Goal: Task Accomplishment & Management: Manage account settings

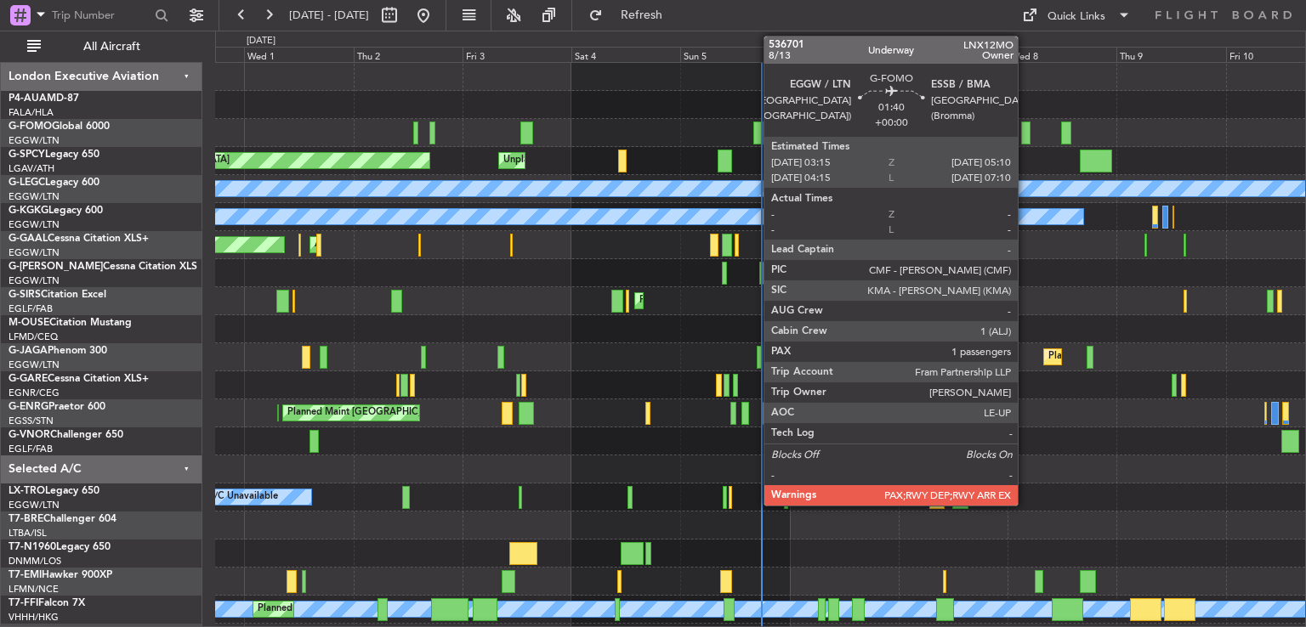
click at [1025, 133] on div at bounding box center [1025, 133] width 9 height 23
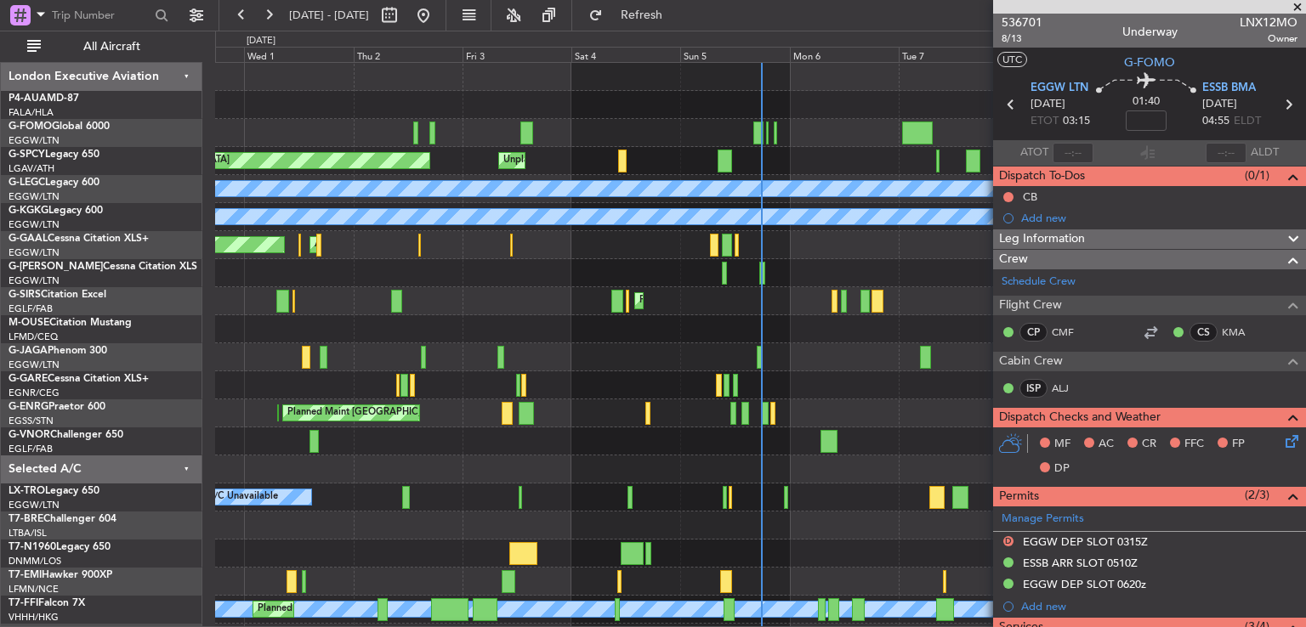
click at [1299, 4] on span at bounding box center [1297, 7] width 17 height 15
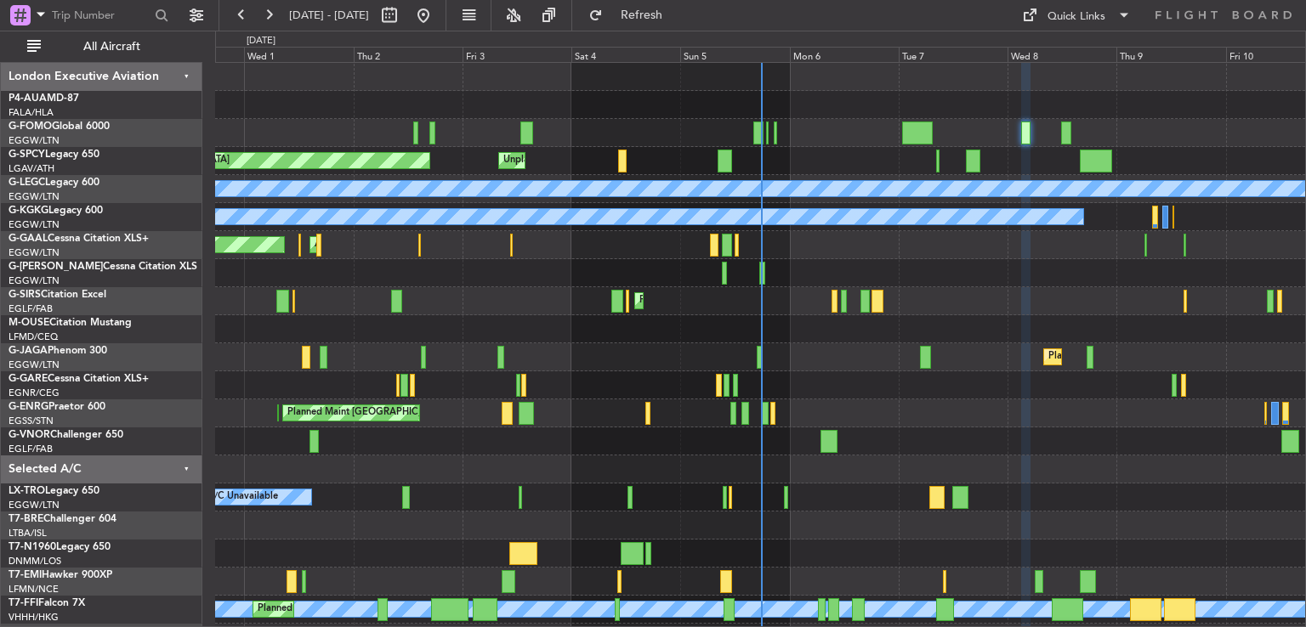
type input "0"
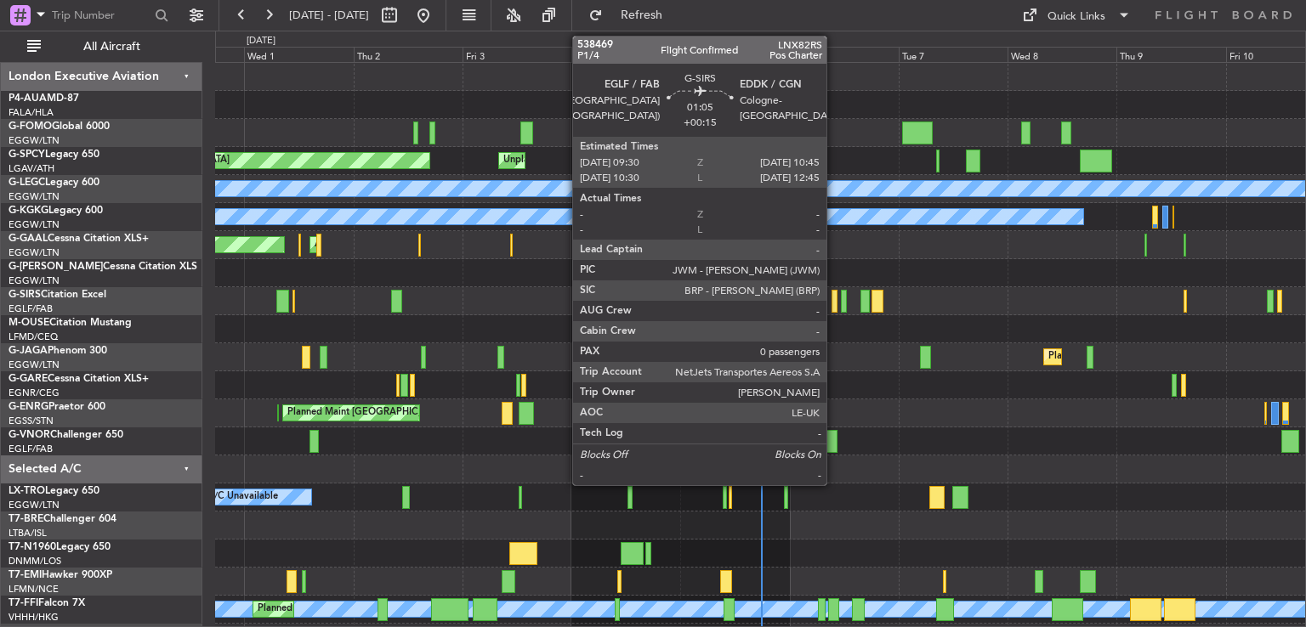
click at [834, 304] on div at bounding box center [834, 301] width 6 height 23
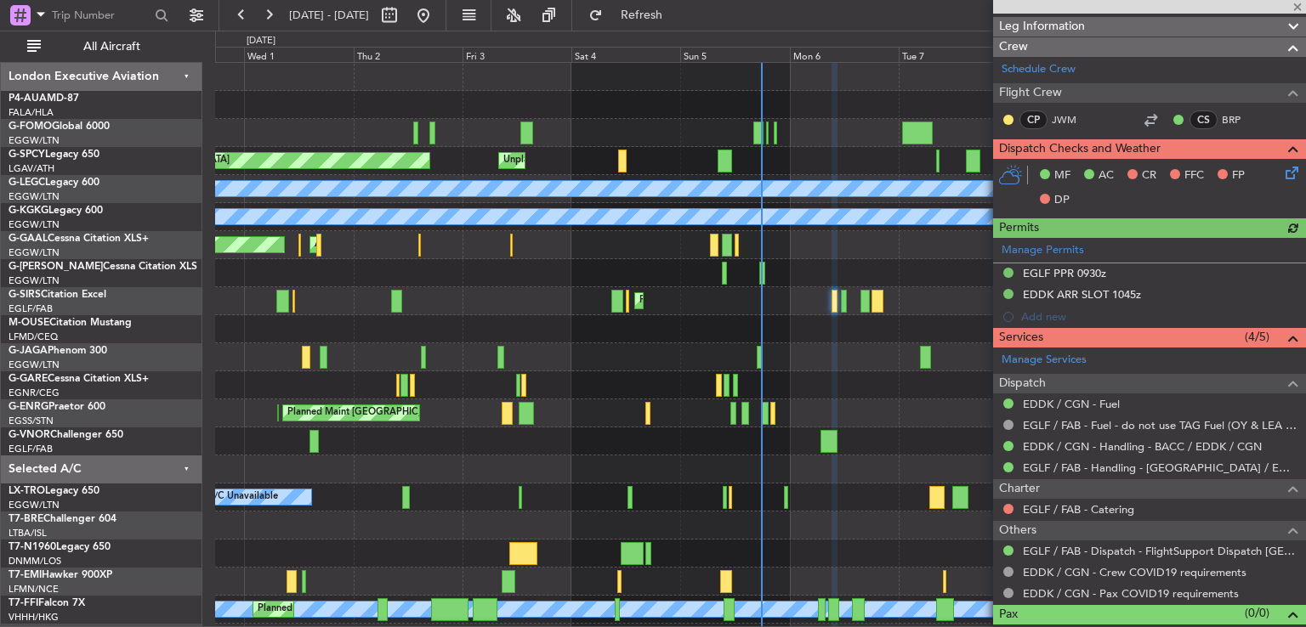
scroll to position [299, 0]
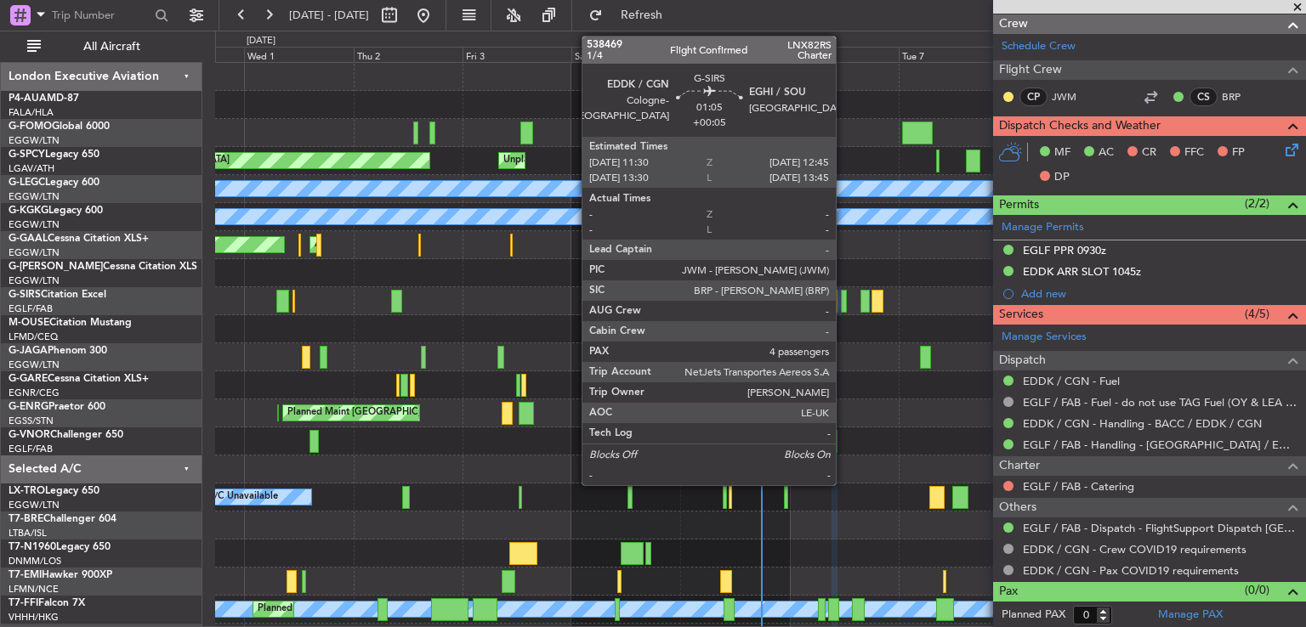
click at [843, 309] on div at bounding box center [844, 301] width 6 height 23
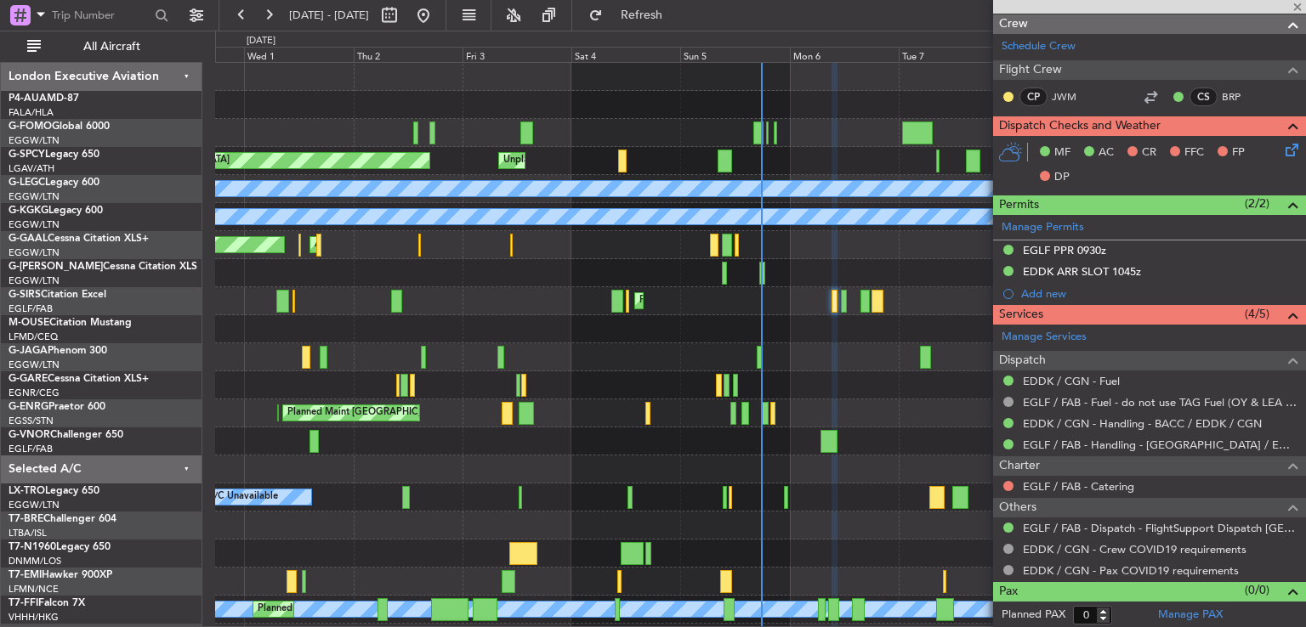
type input "+00:05"
type input "4"
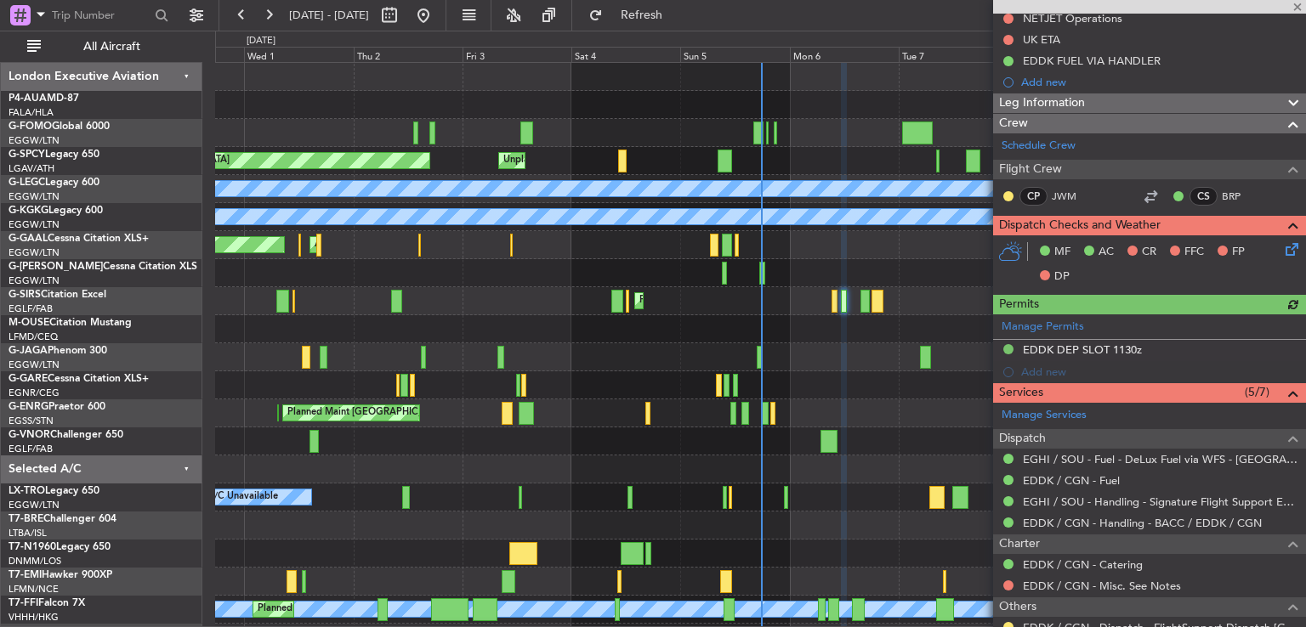
scroll to position [473, 0]
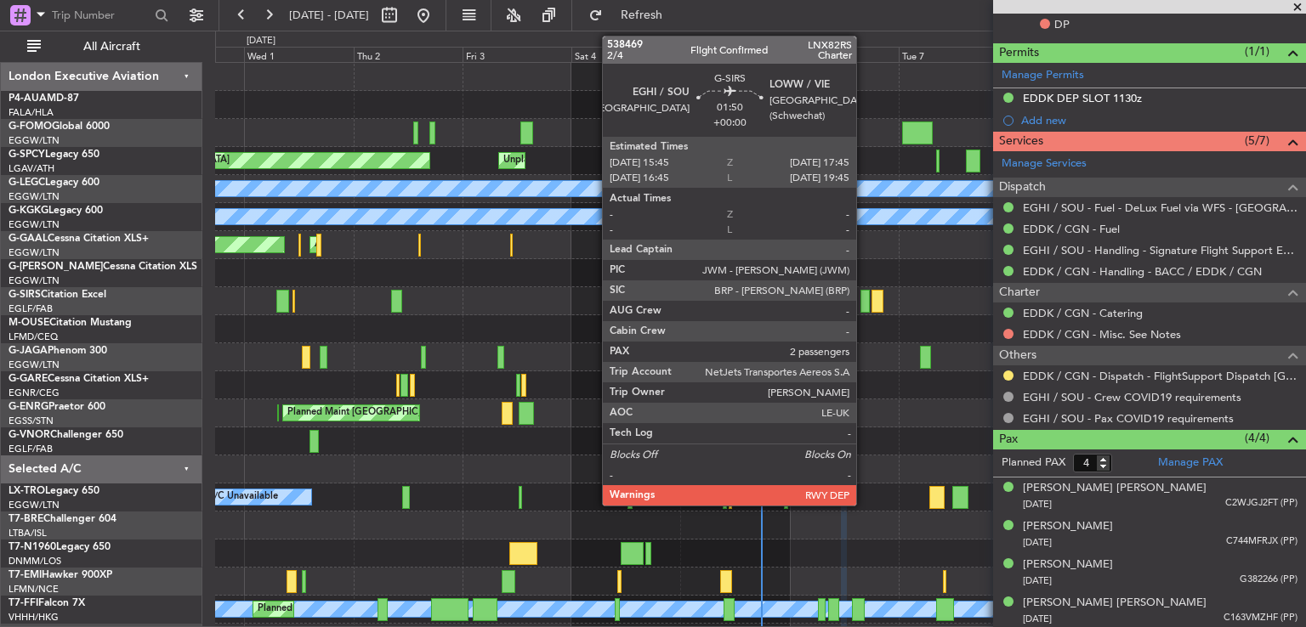
click at [864, 305] on div at bounding box center [864, 301] width 9 height 23
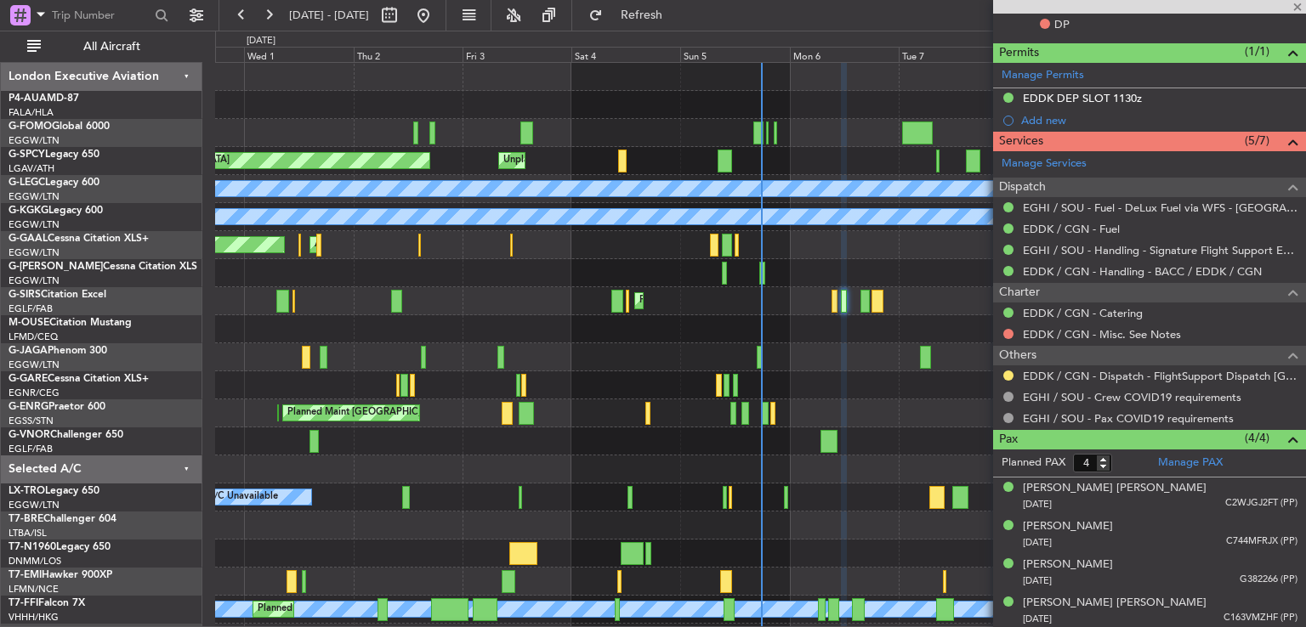
type input "2"
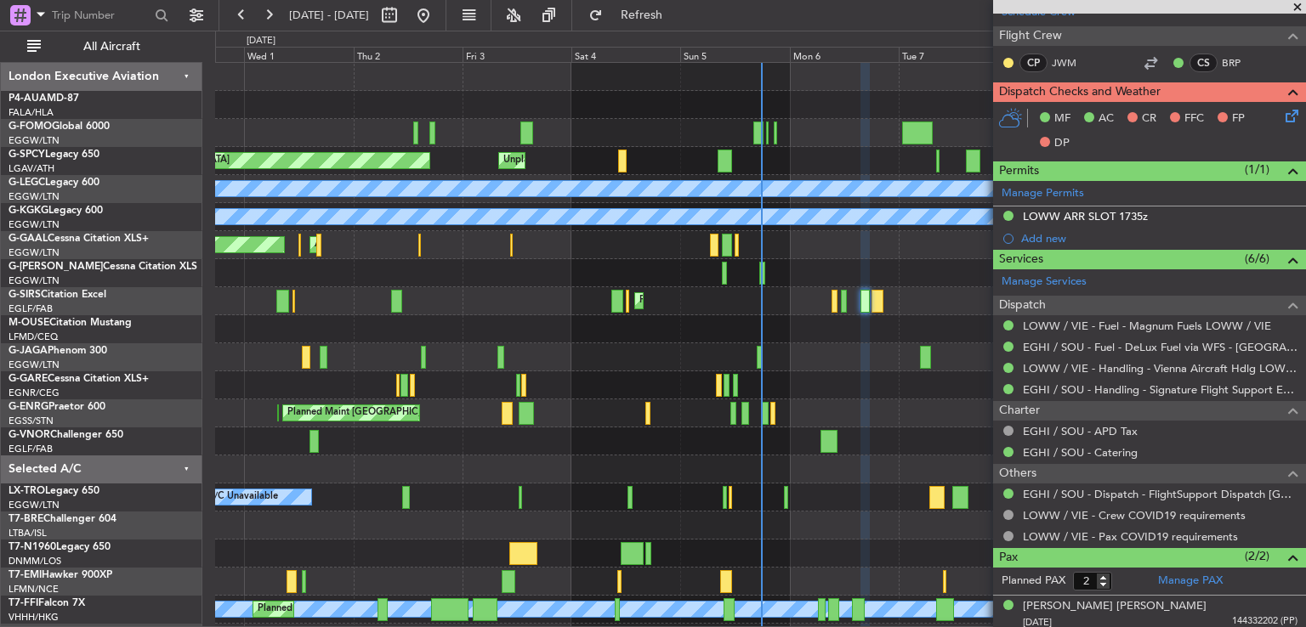
scroll to position [354, 0]
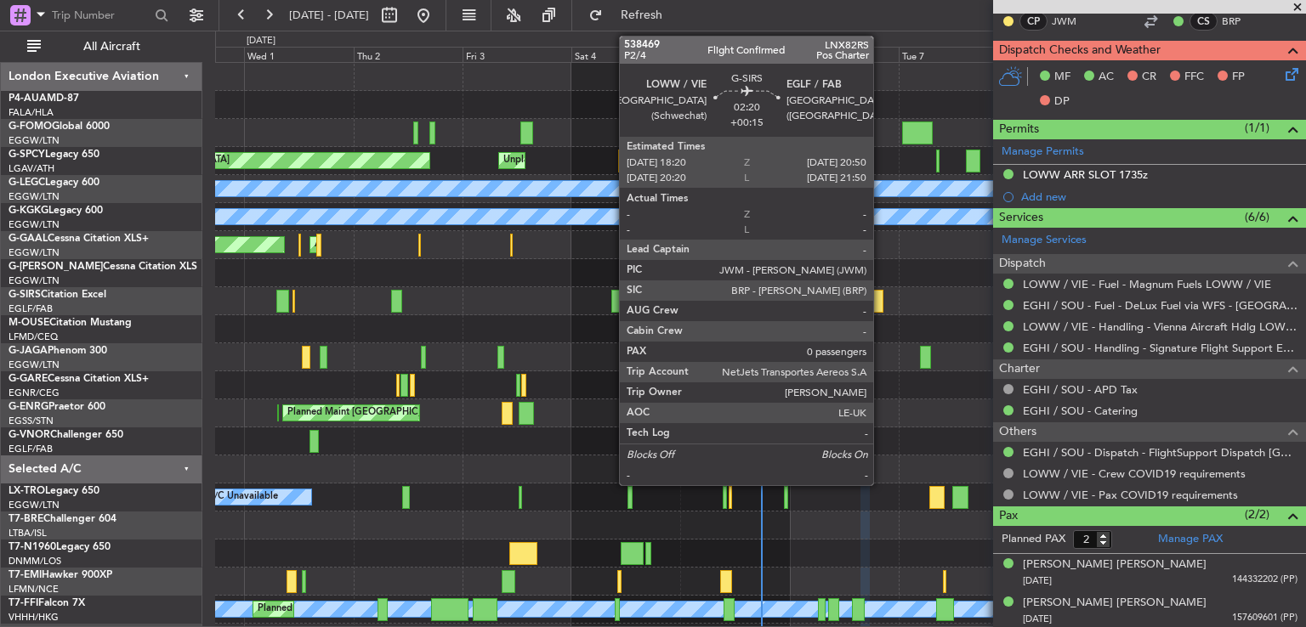
click at [881, 299] on div at bounding box center [877, 301] width 12 height 23
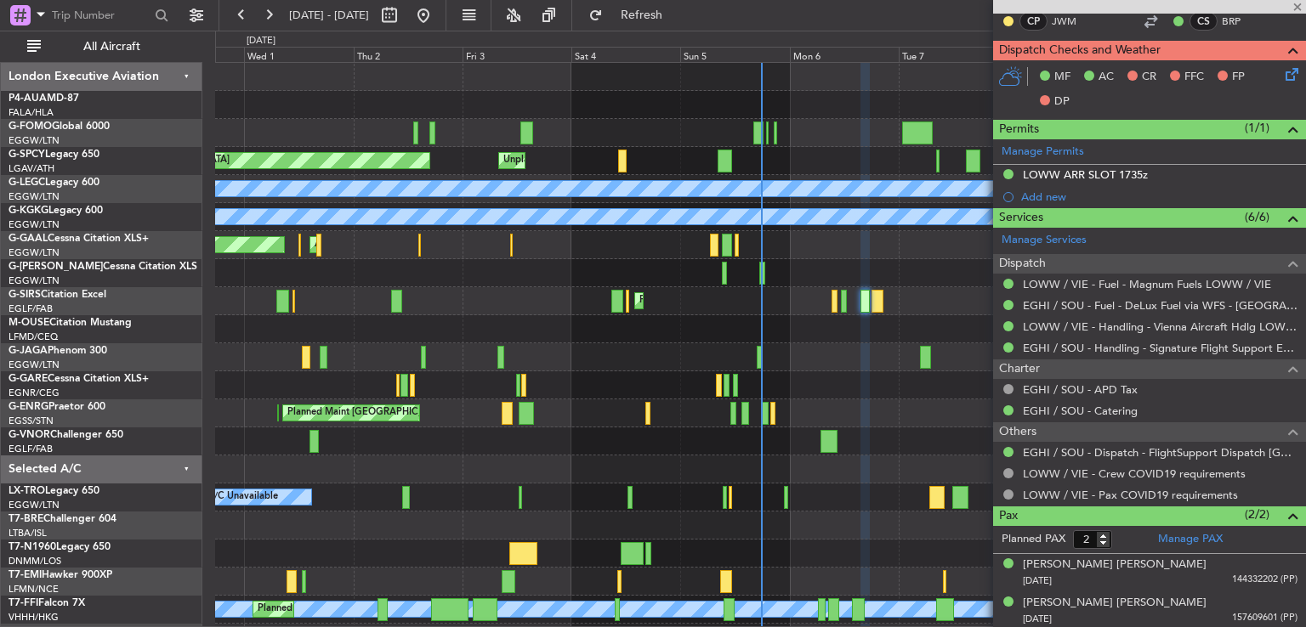
type input "+00:15"
type input "0"
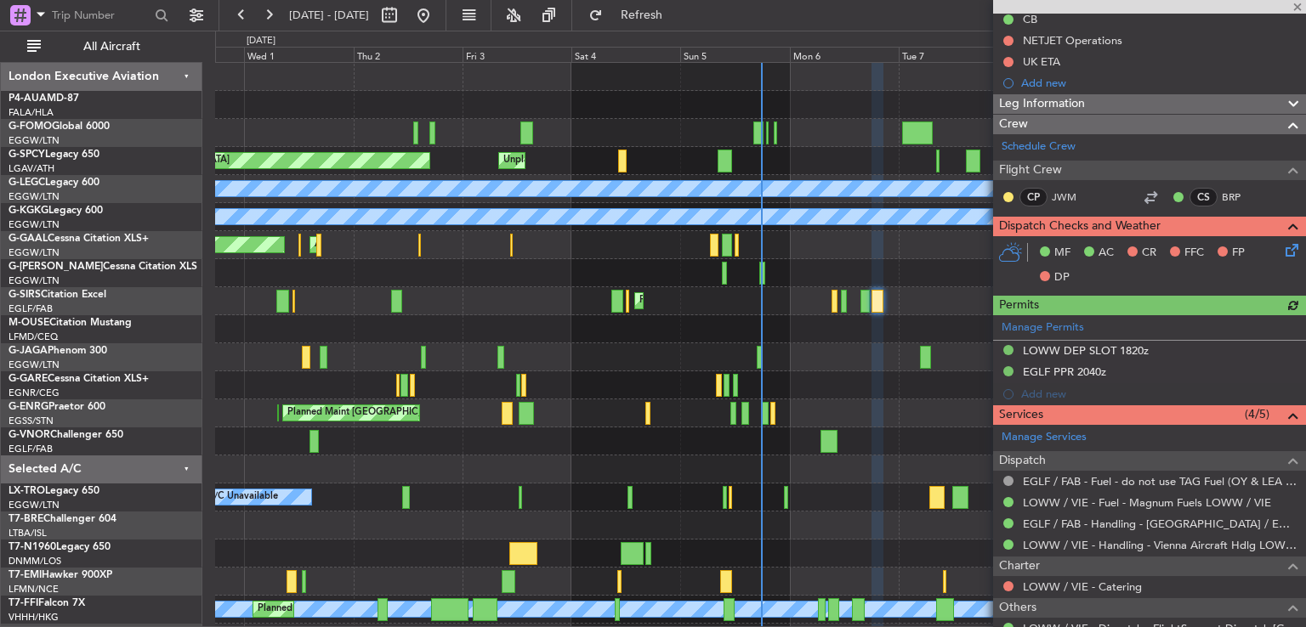
scroll to position [277, 0]
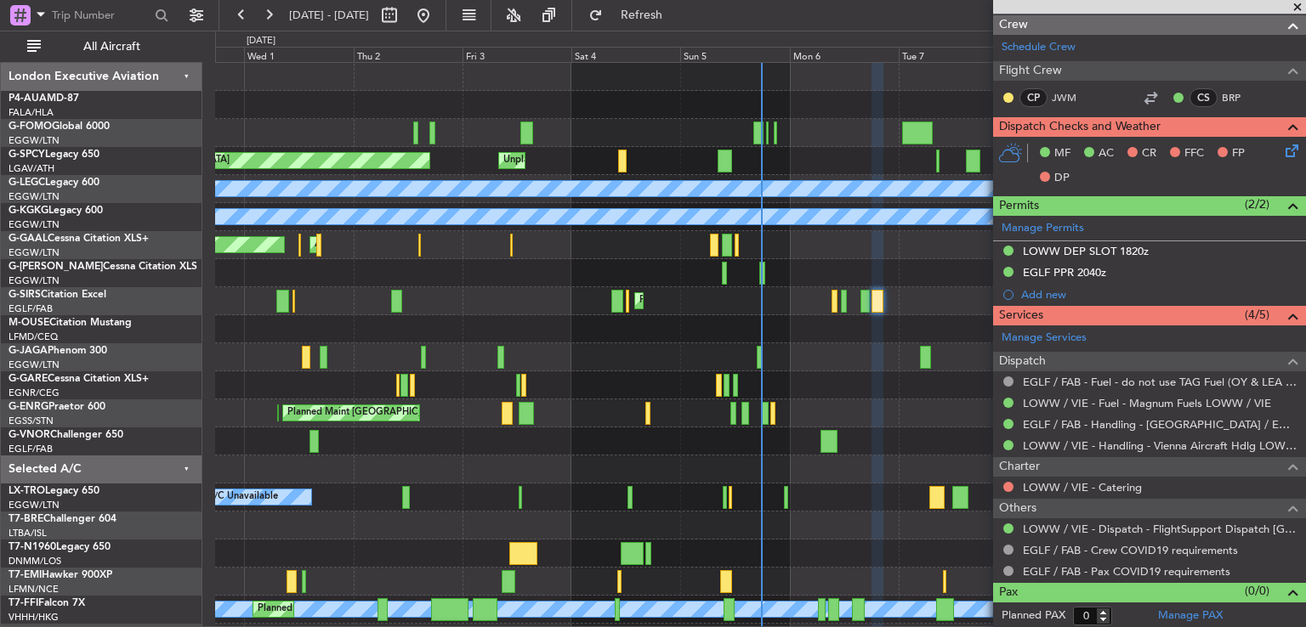
click at [1296, 8] on span at bounding box center [1297, 7] width 17 height 15
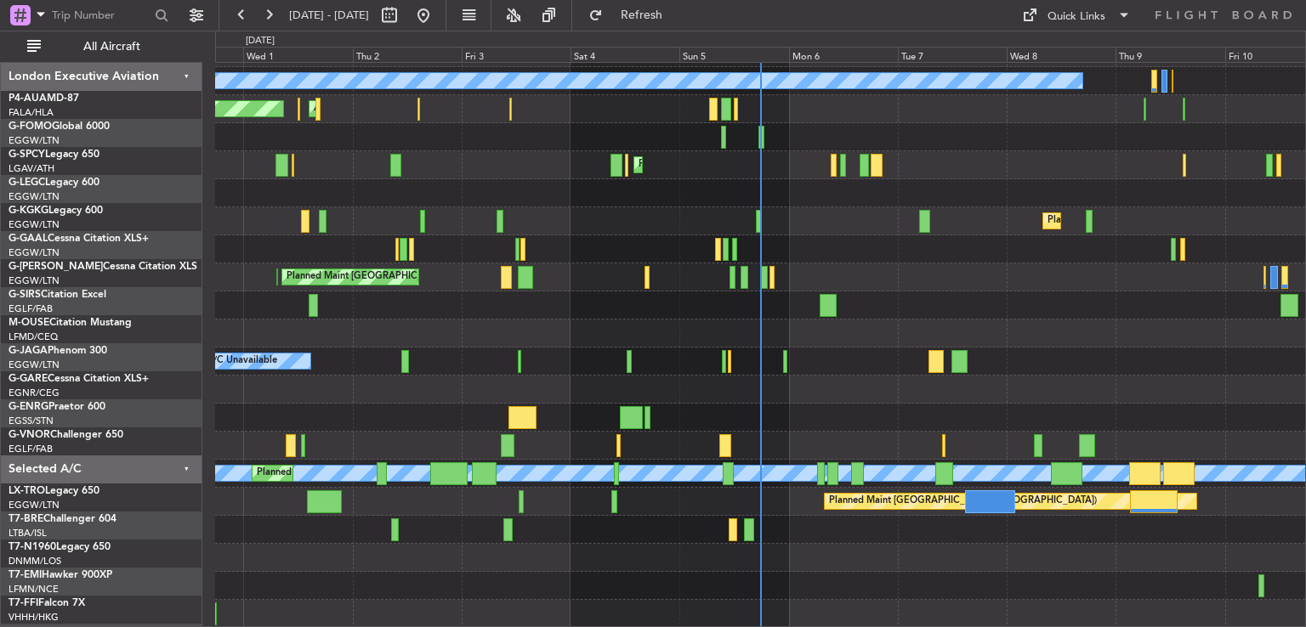
scroll to position [136, 0]
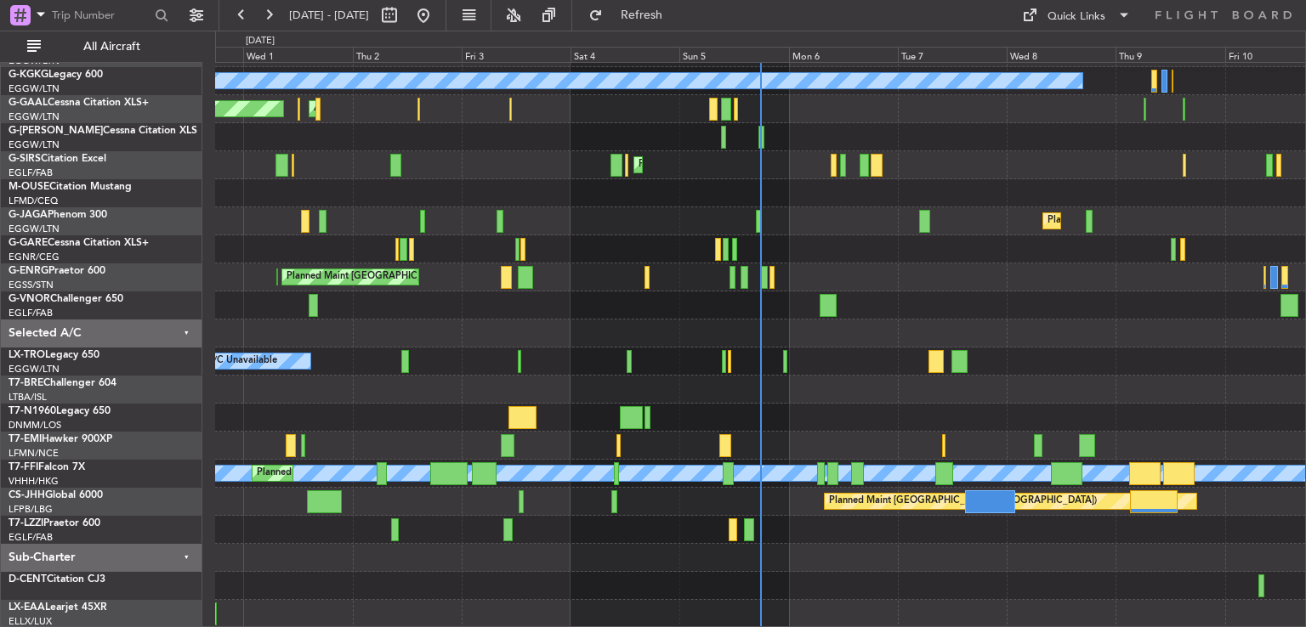
click at [877, 242] on div "A/C Unavailable [GEOGRAPHIC_DATA] ([GEOGRAPHIC_DATA]) A/C Unavailable [GEOGRAPH…" at bounding box center [760, 277] width 1090 height 701
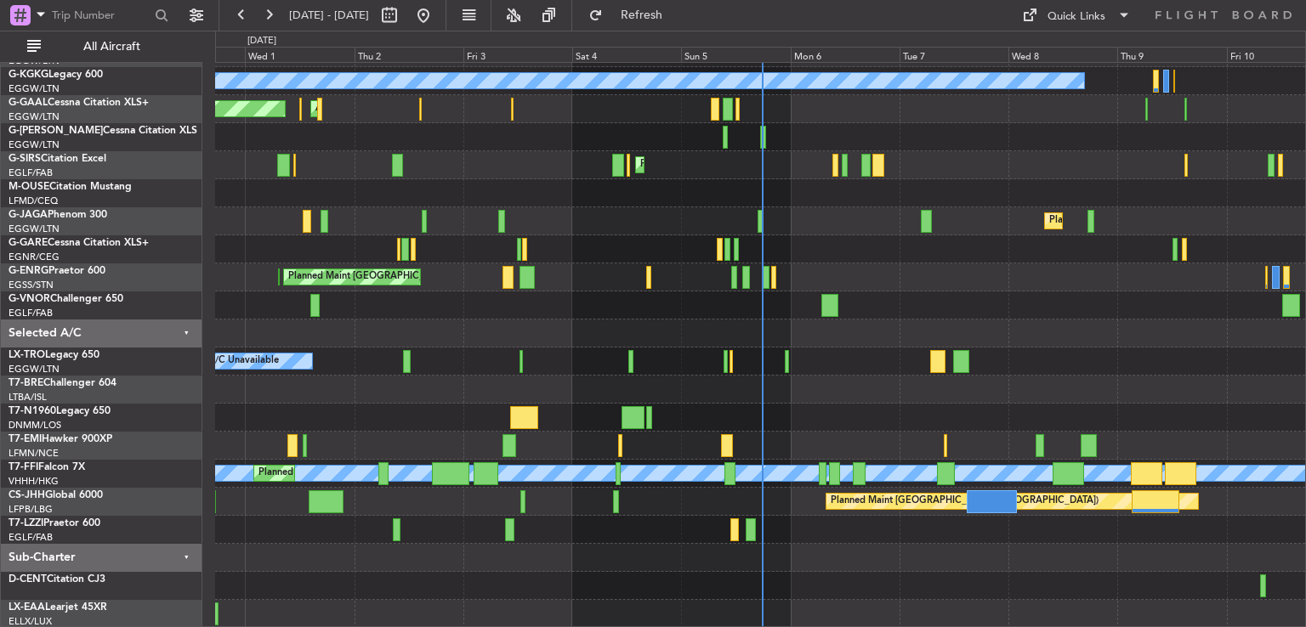
scroll to position [77, 0]
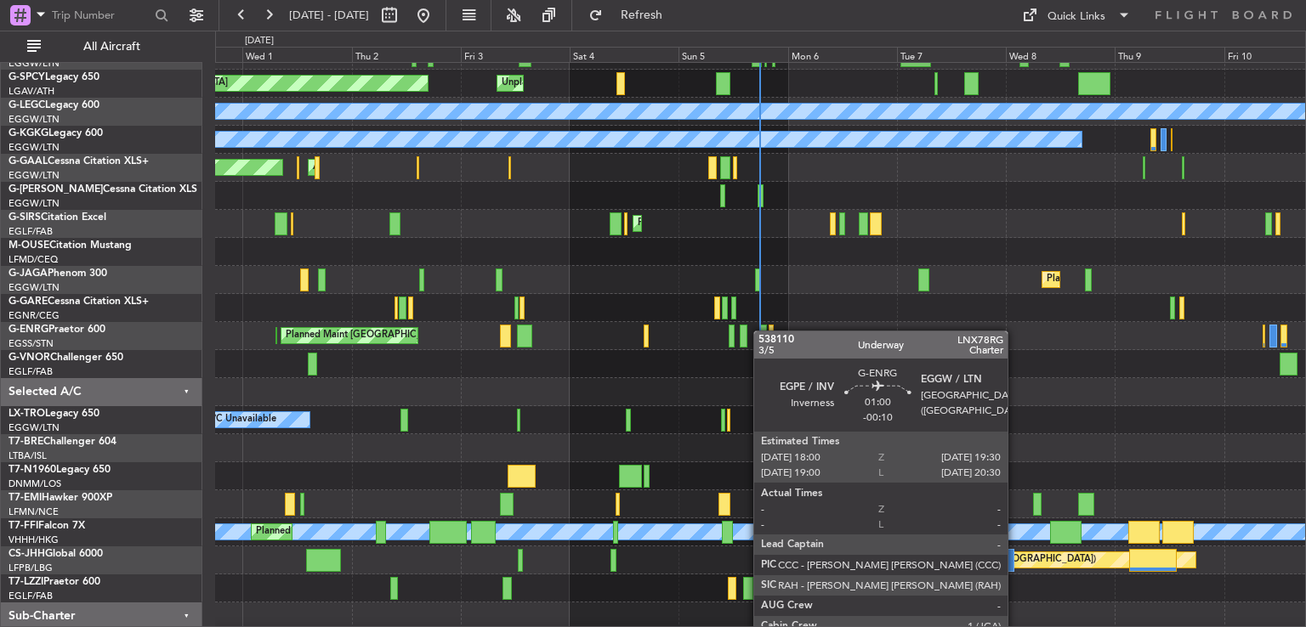
click at [762, 339] on div at bounding box center [763, 336] width 8 height 23
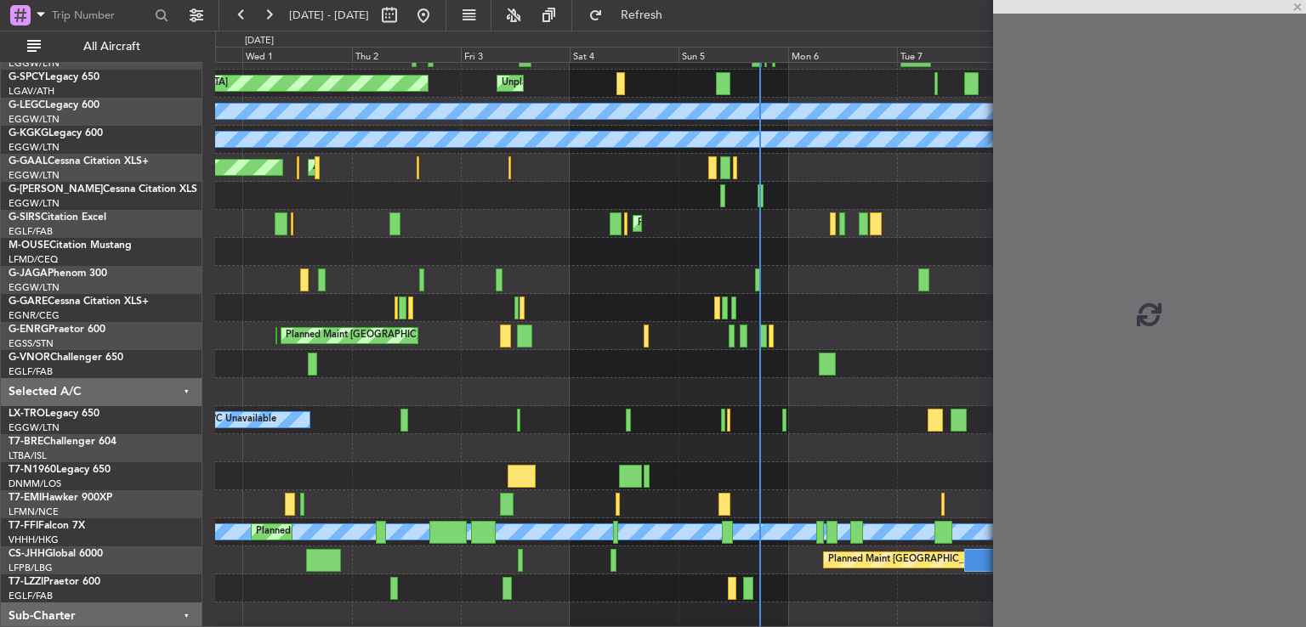
click at [790, 178] on div "Planned Maint Dusseldorf AOG Maint [GEOGRAPHIC_DATA] Owner" at bounding box center [760, 168] width 1090 height 28
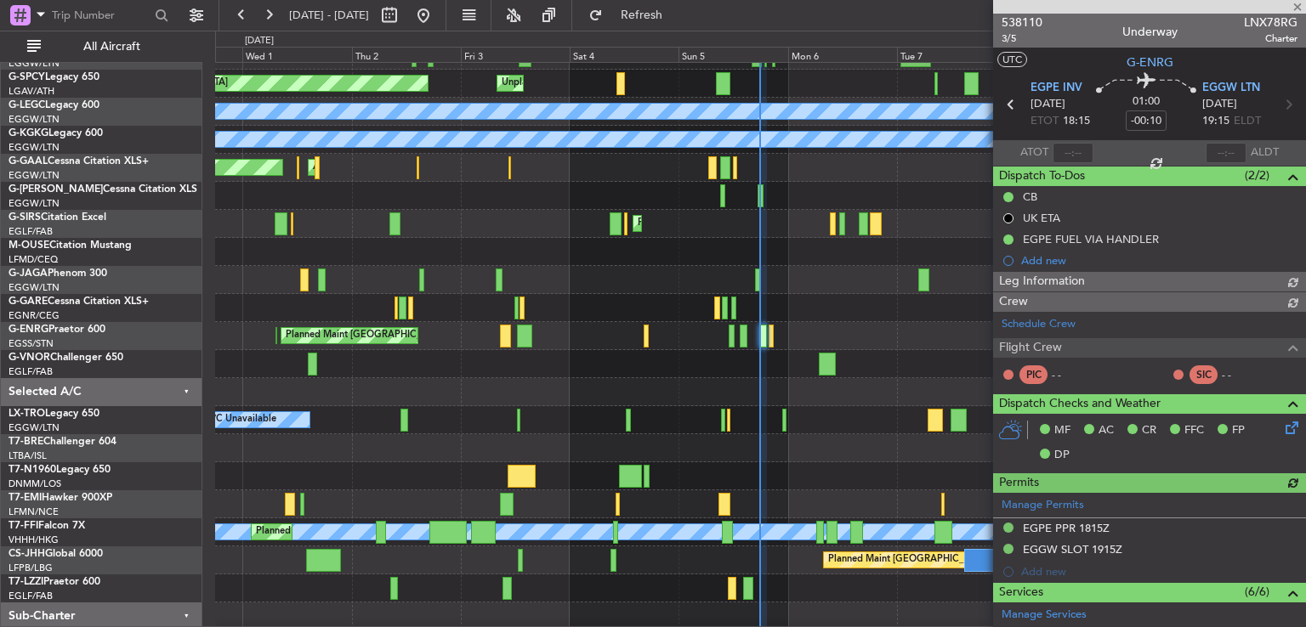
click at [1299, 9] on div at bounding box center [1149, 7] width 313 height 14
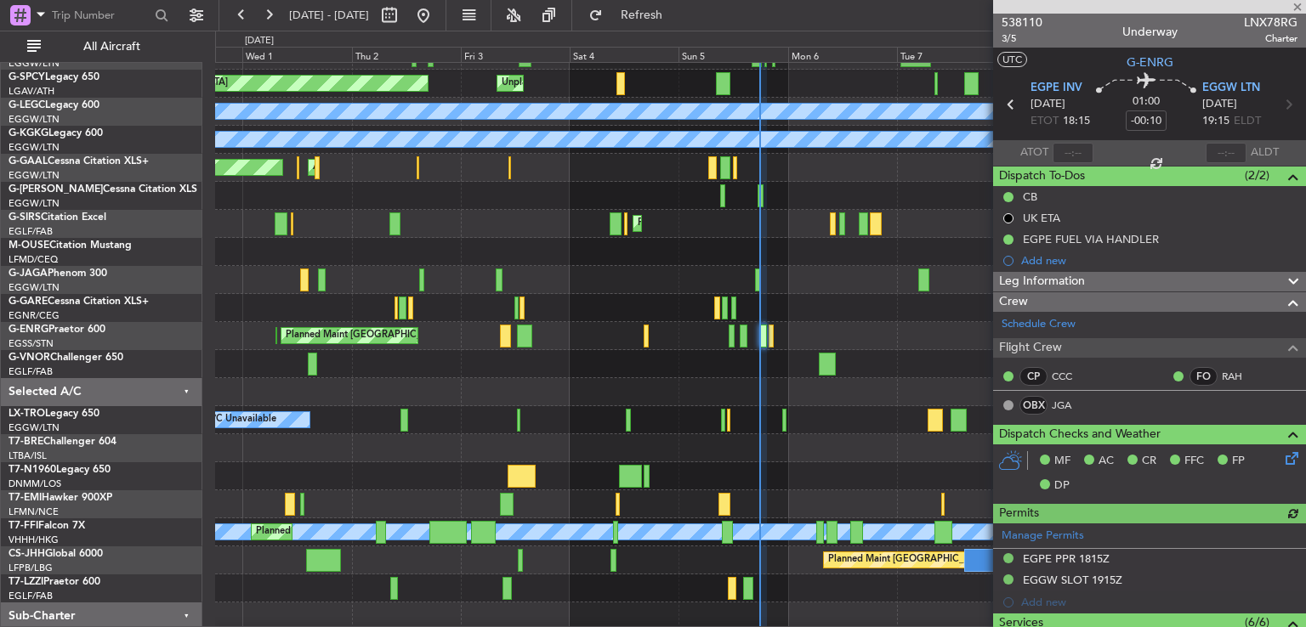
click at [1296, 10] on div at bounding box center [1149, 7] width 313 height 14
click at [1296, 8] on div at bounding box center [1149, 7] width 313 height 14
click at [1296, 3] on span at bounding box center [1297, 7] width 17 height 15
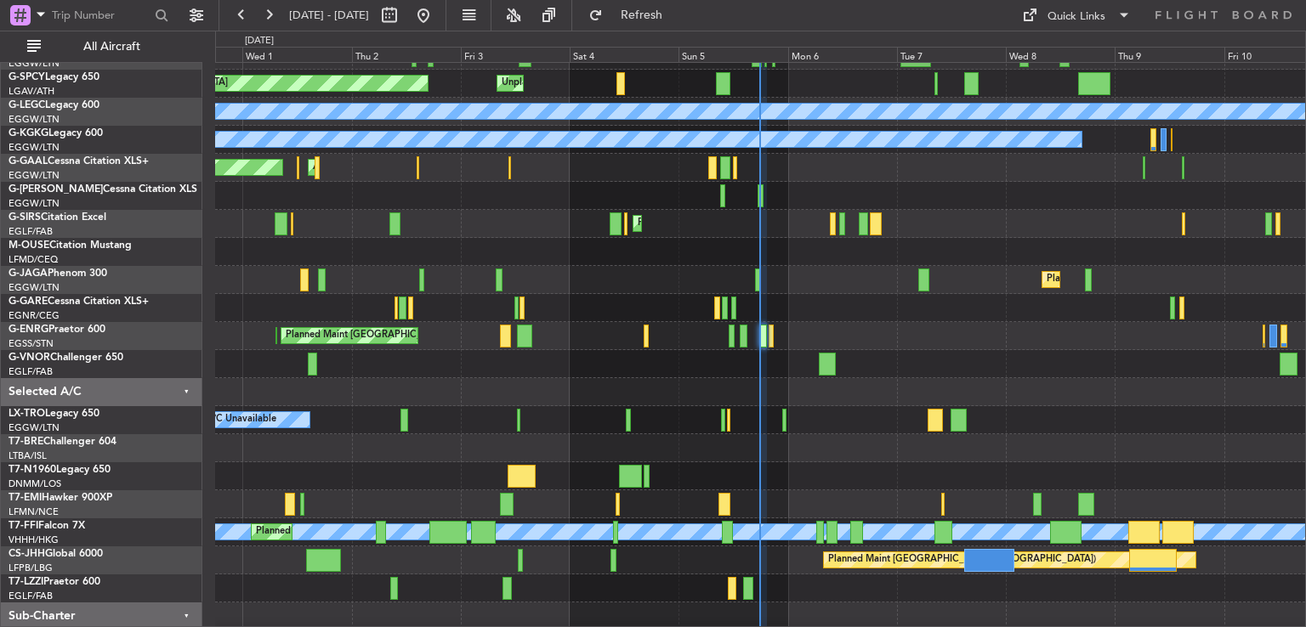
type input "0"
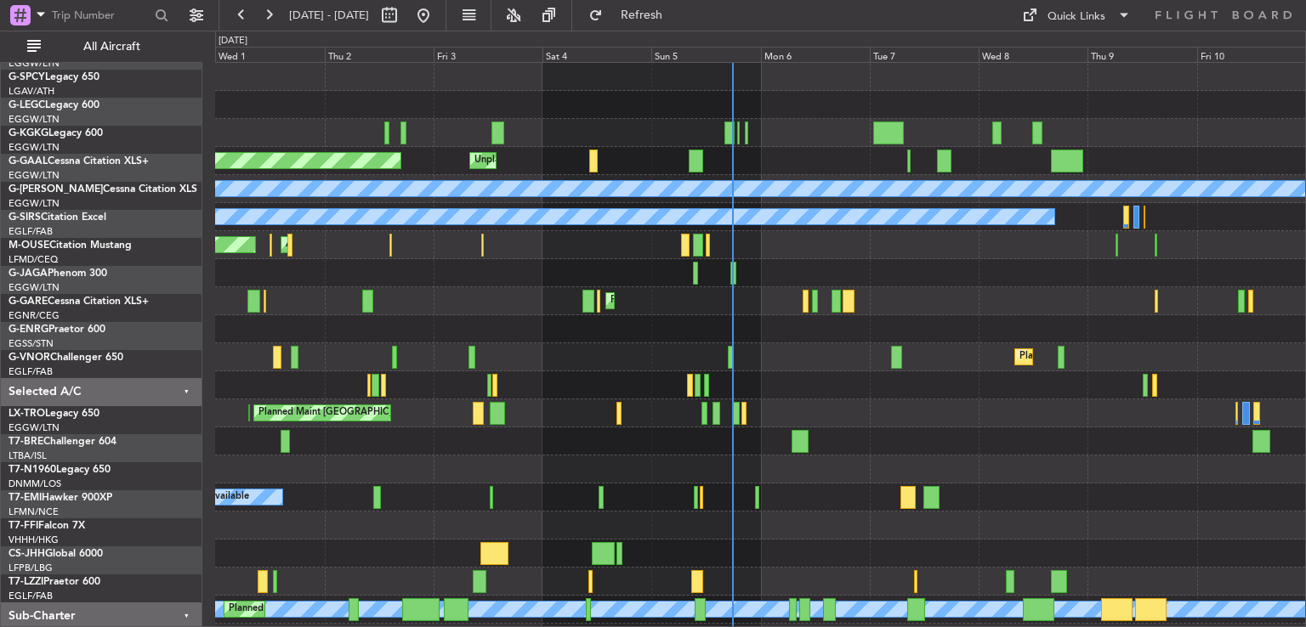
scroll to position [0, 0]
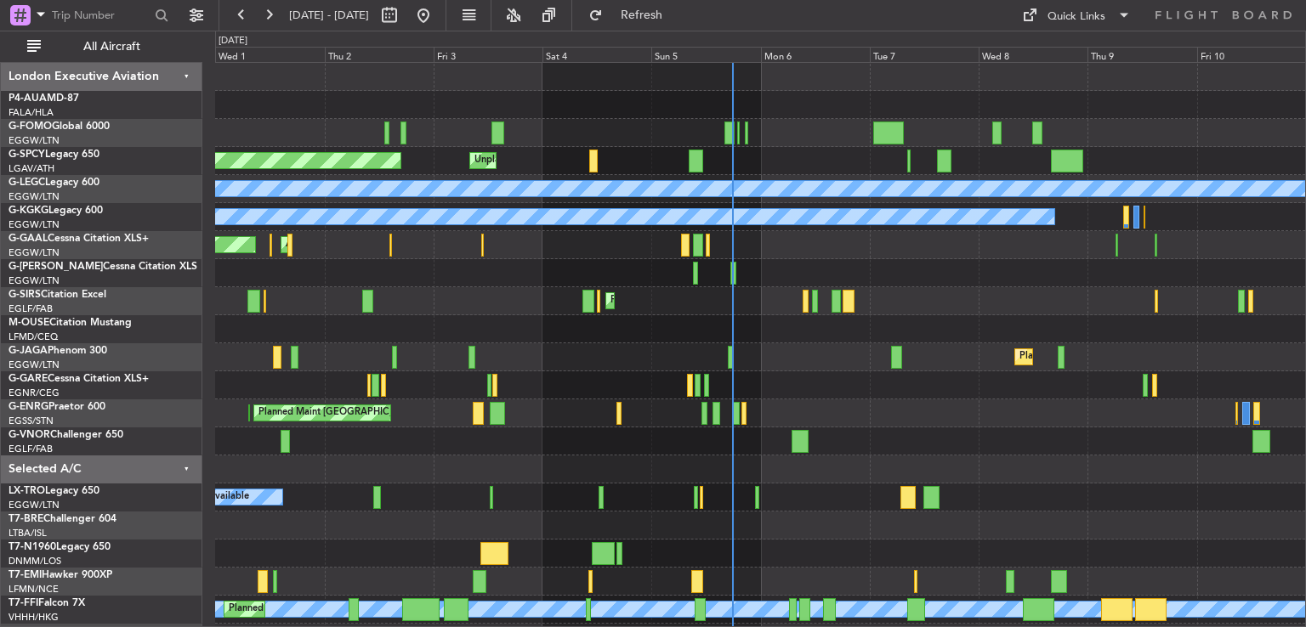
click at [807, 275] on div "Planned Maint [GEOGRAPHIC_DATA] Unplanned Maint [GEOGRAPHIC_DATA] A/C Unavailab…" at bounding box center [760, 413] width 1090 height 701
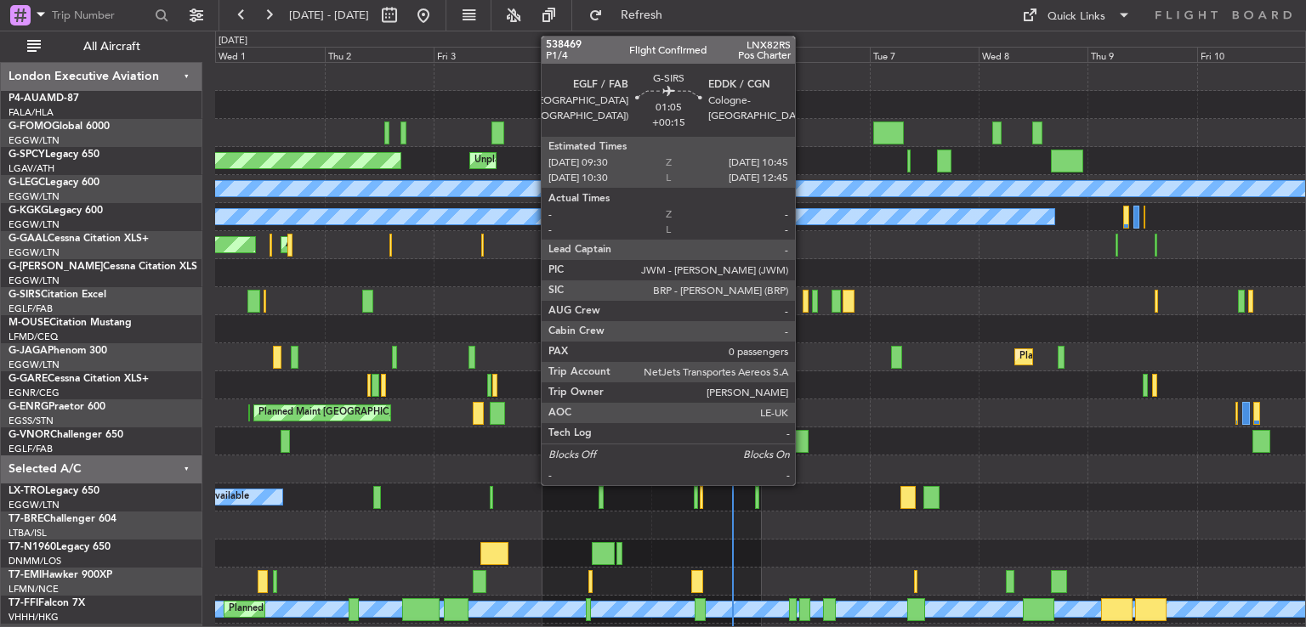
click at [803, 299] on div at bounding box center [806, 301] width 6 height 23
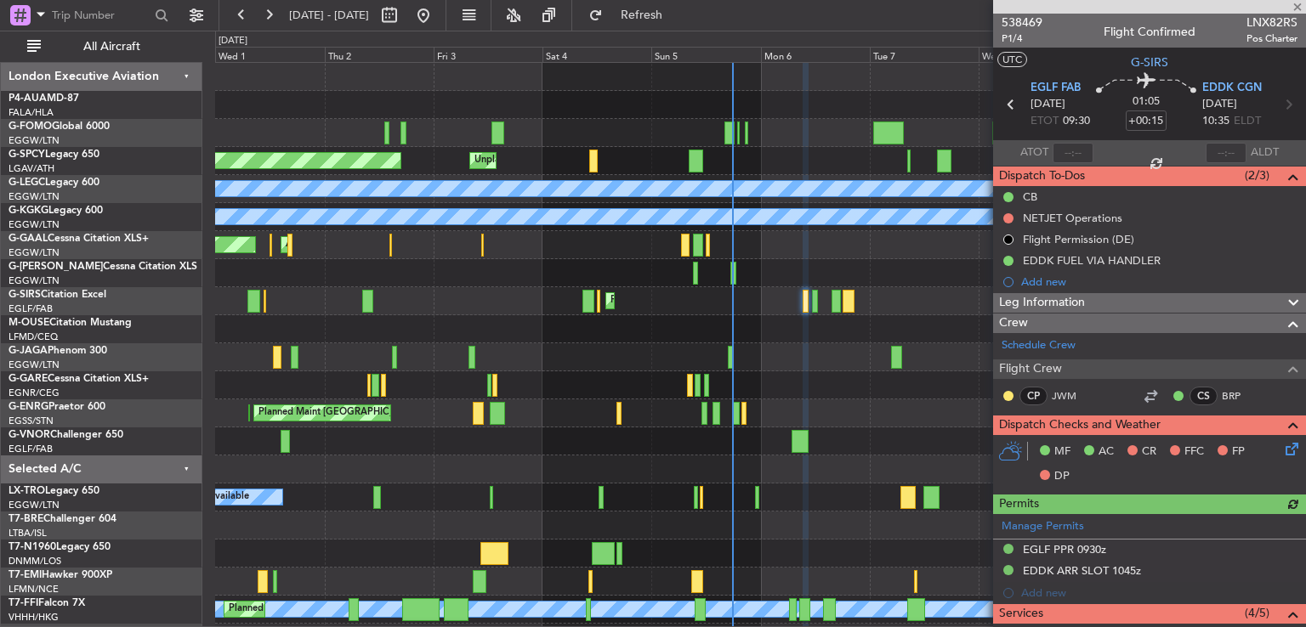
scroll to position [299, 0]
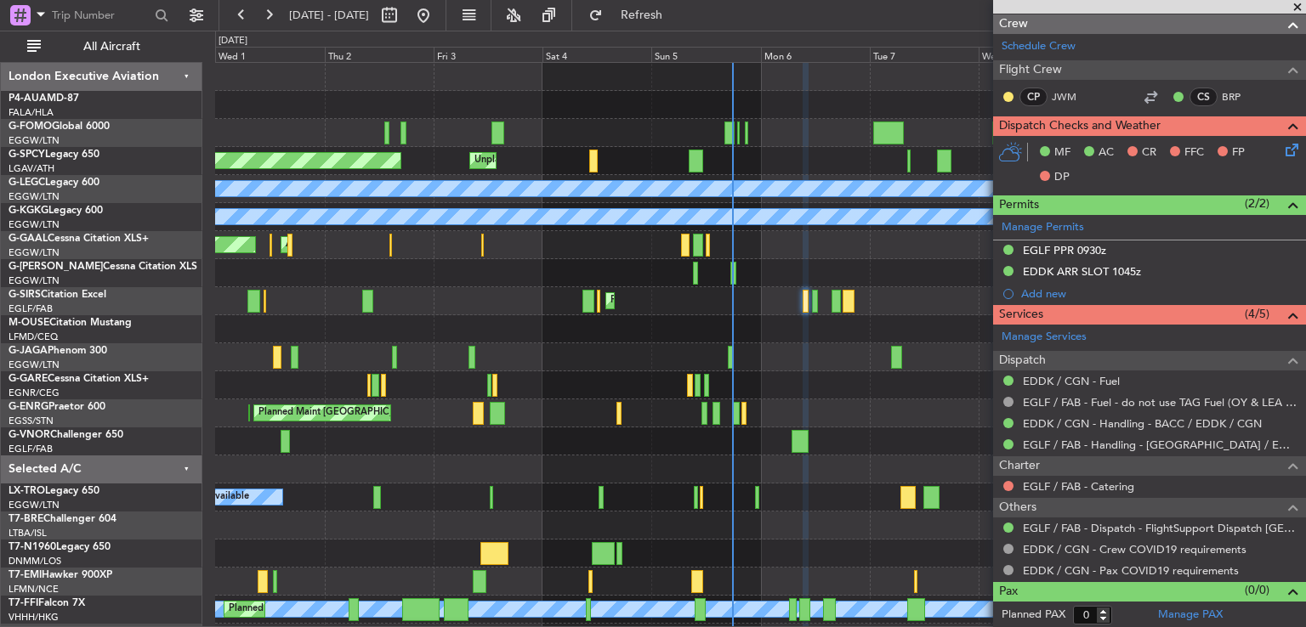
click at [1296, 4] on span at bounding box center [1297, 7] width 17 height 15
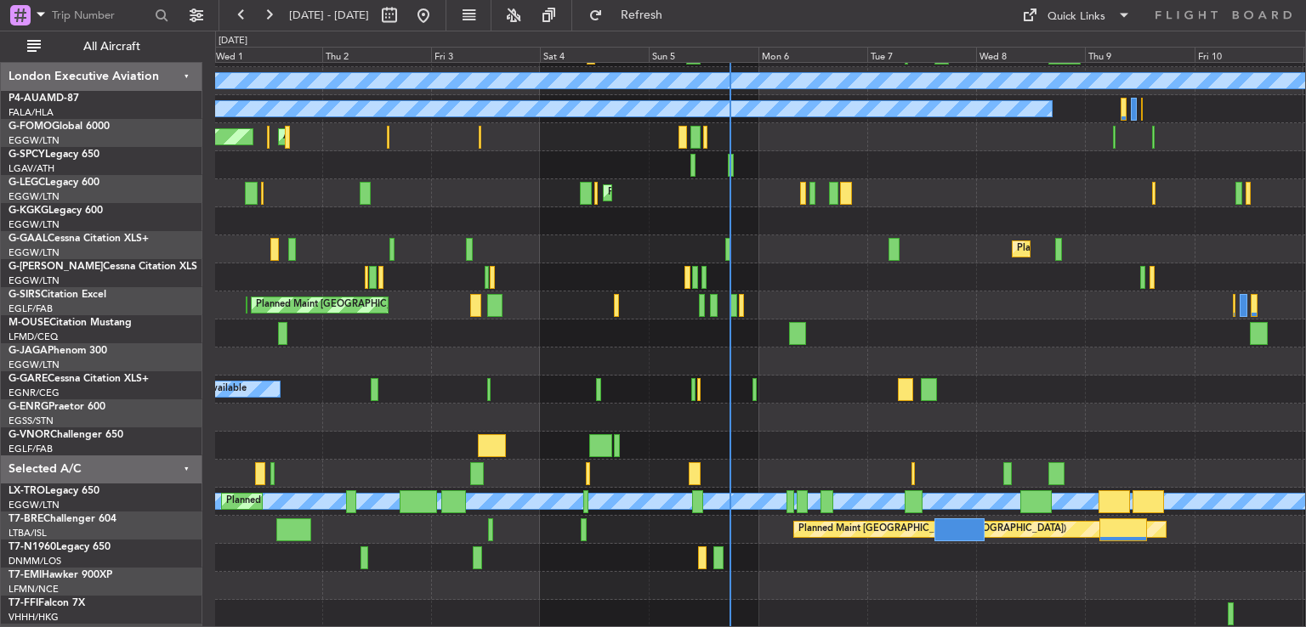
scroll to position [108, 0]
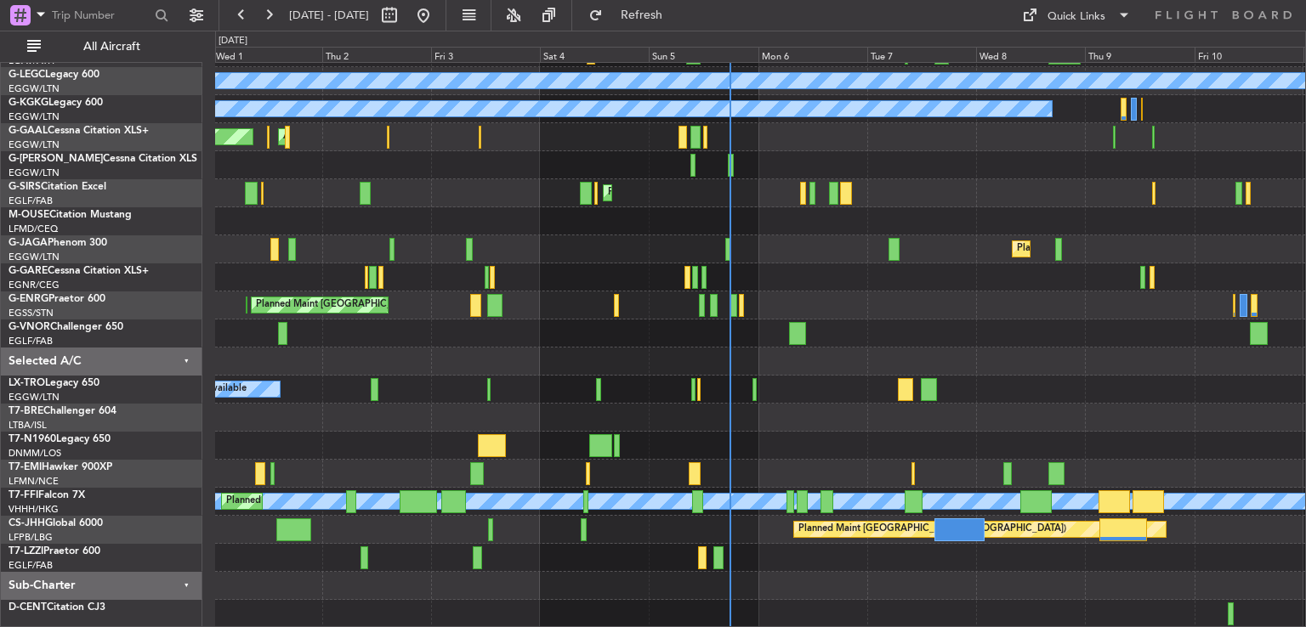
click at [813, 397] on div "A/C Unavailable" at bounding box center [760, 390] width 1090 height 28
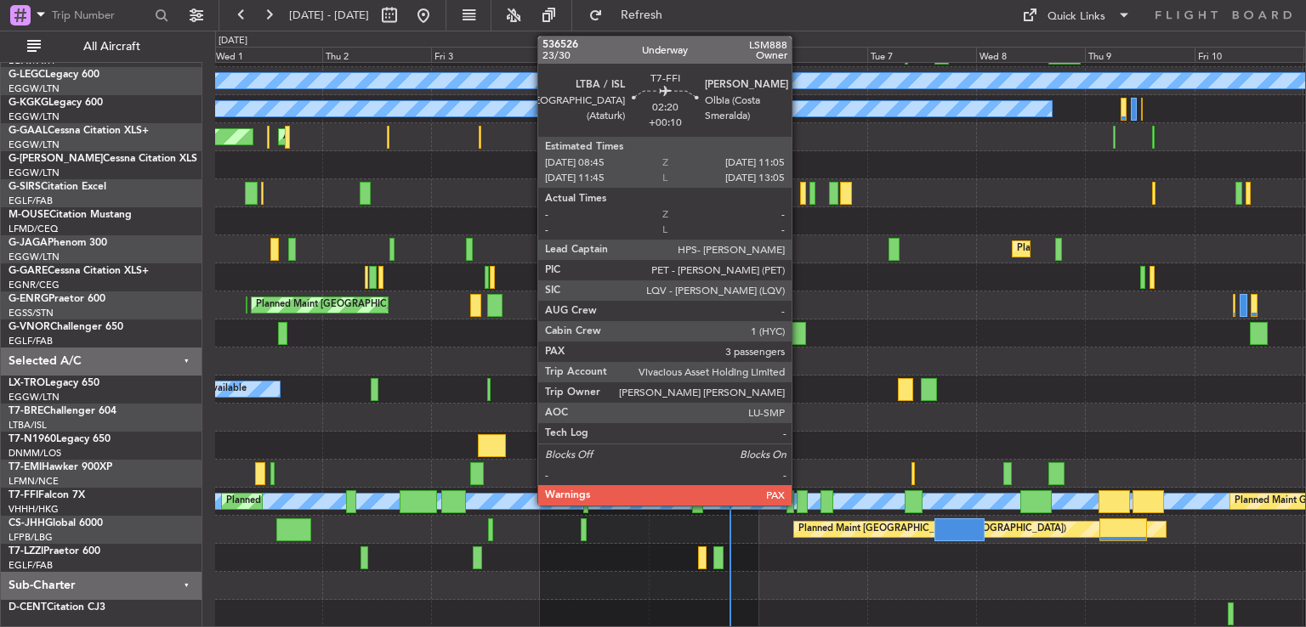
click at [799, 500] on div at bounding box center [802, 502] width 11 height 23
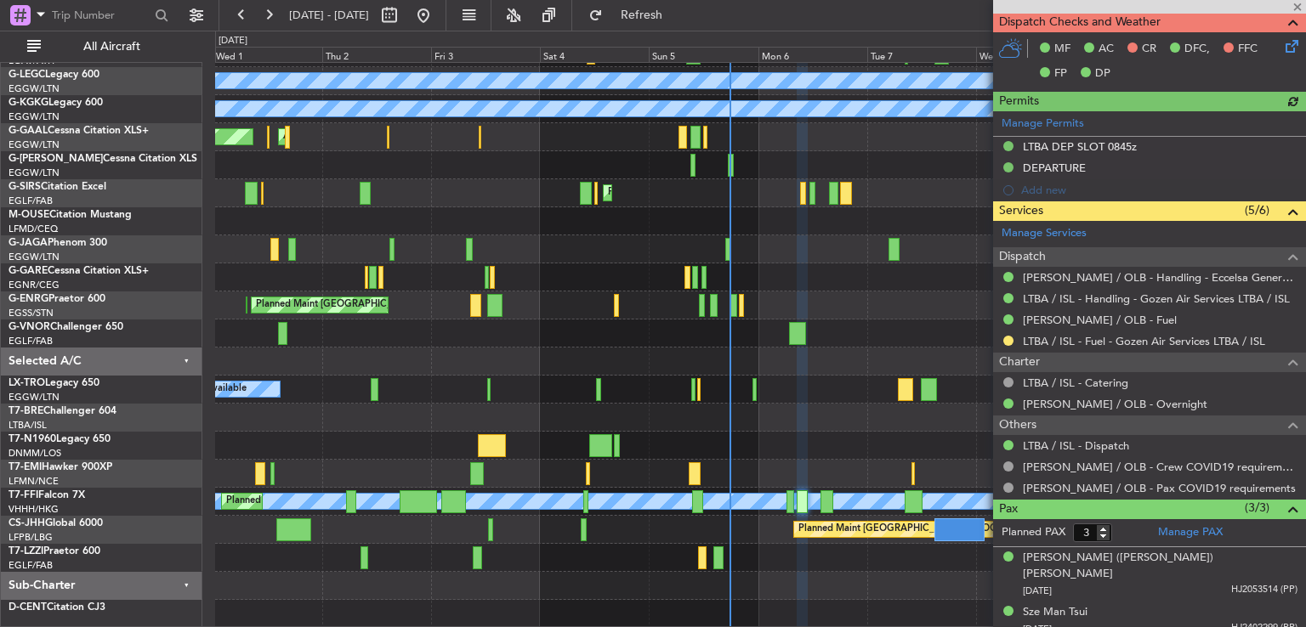
scroll to position [554, 0]
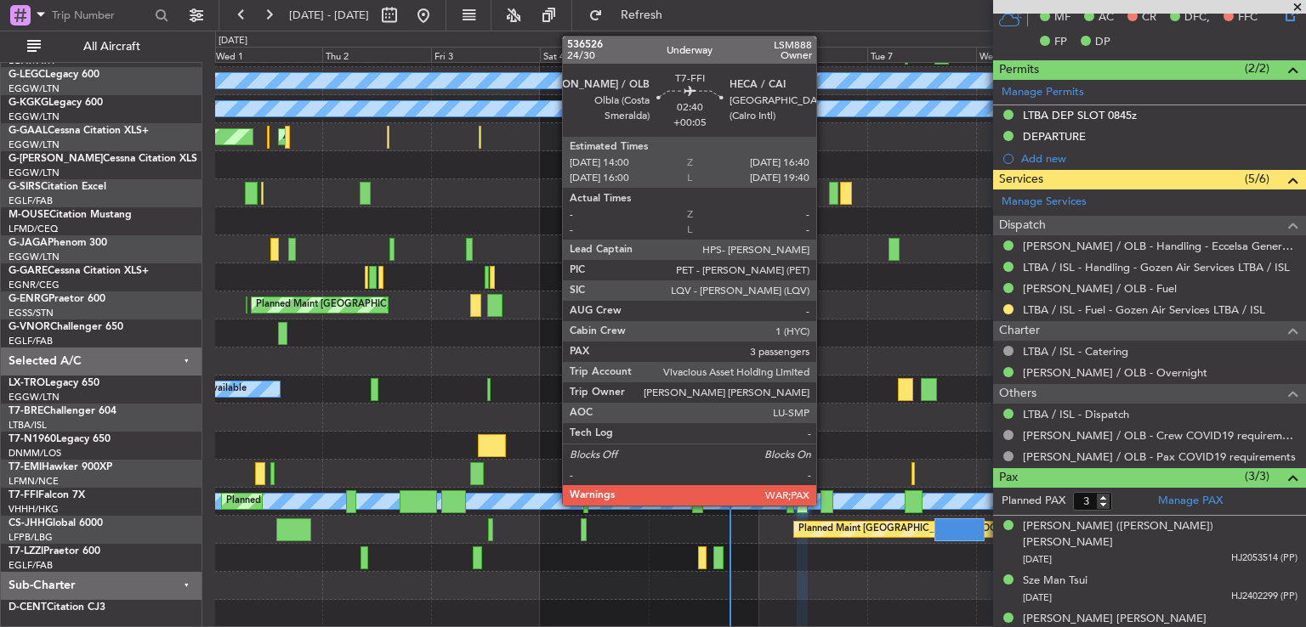
click at [824, 501] on div at bounding box center [826, 502] width 13 height 23
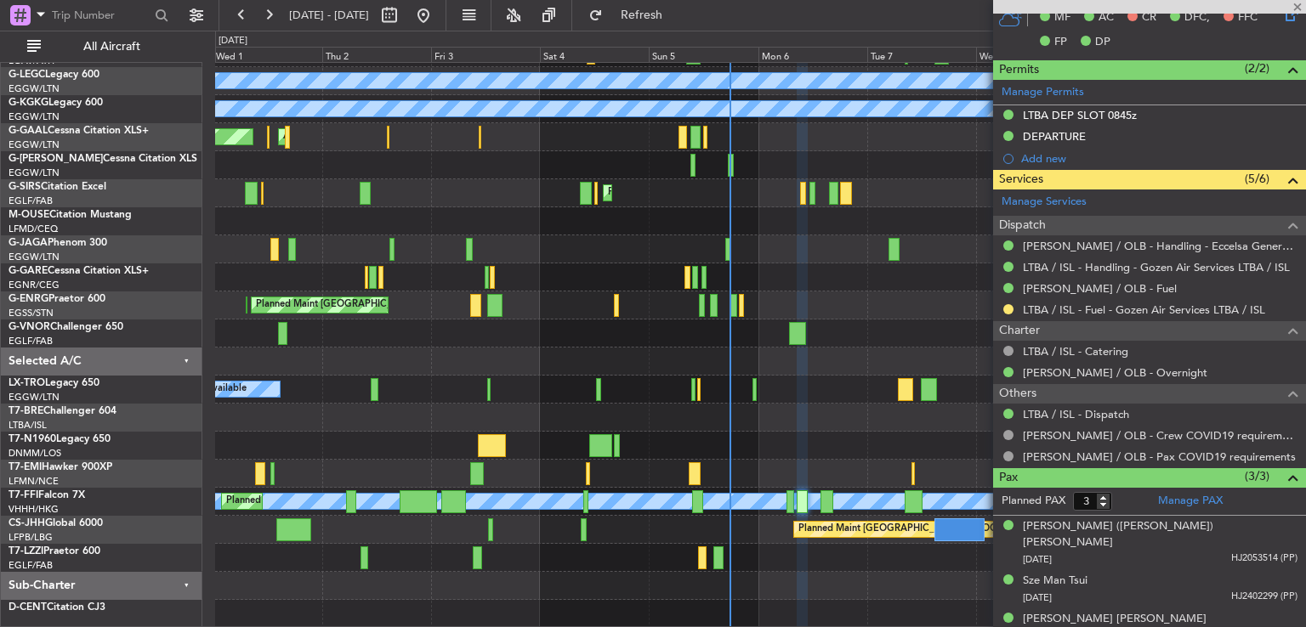
type input "+00:05"
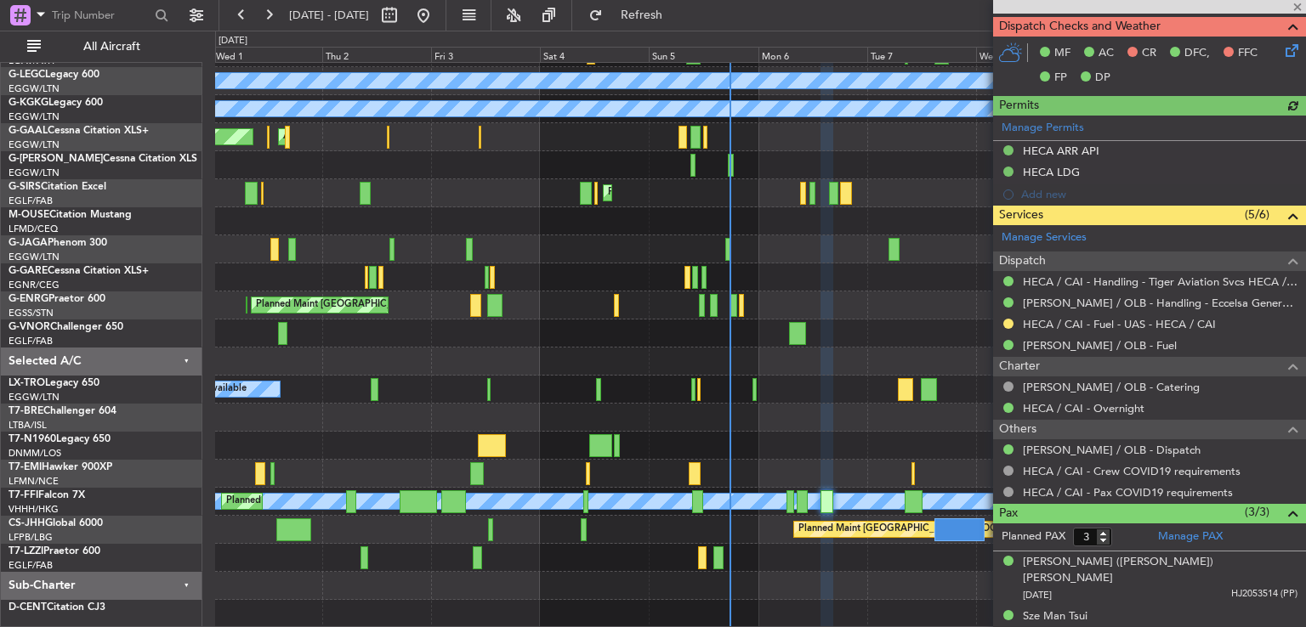
scroll to position [512, 0]
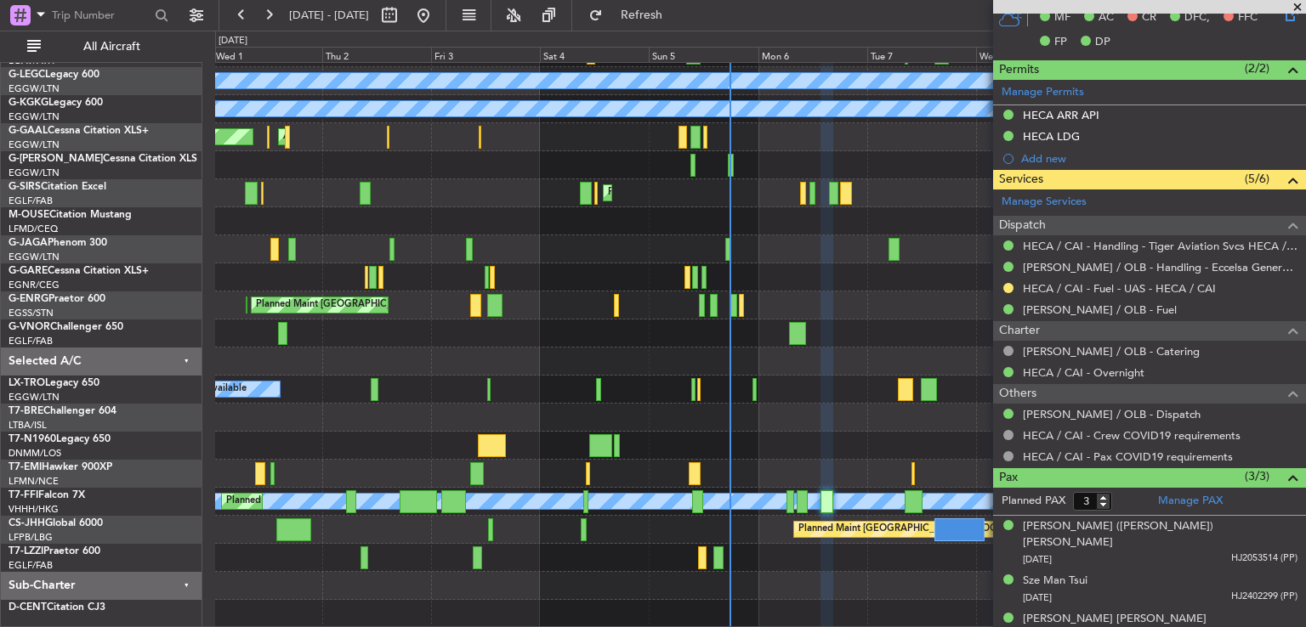
click at [1298, 8] on span at bounding box center [1297, 7] width 17 height 15
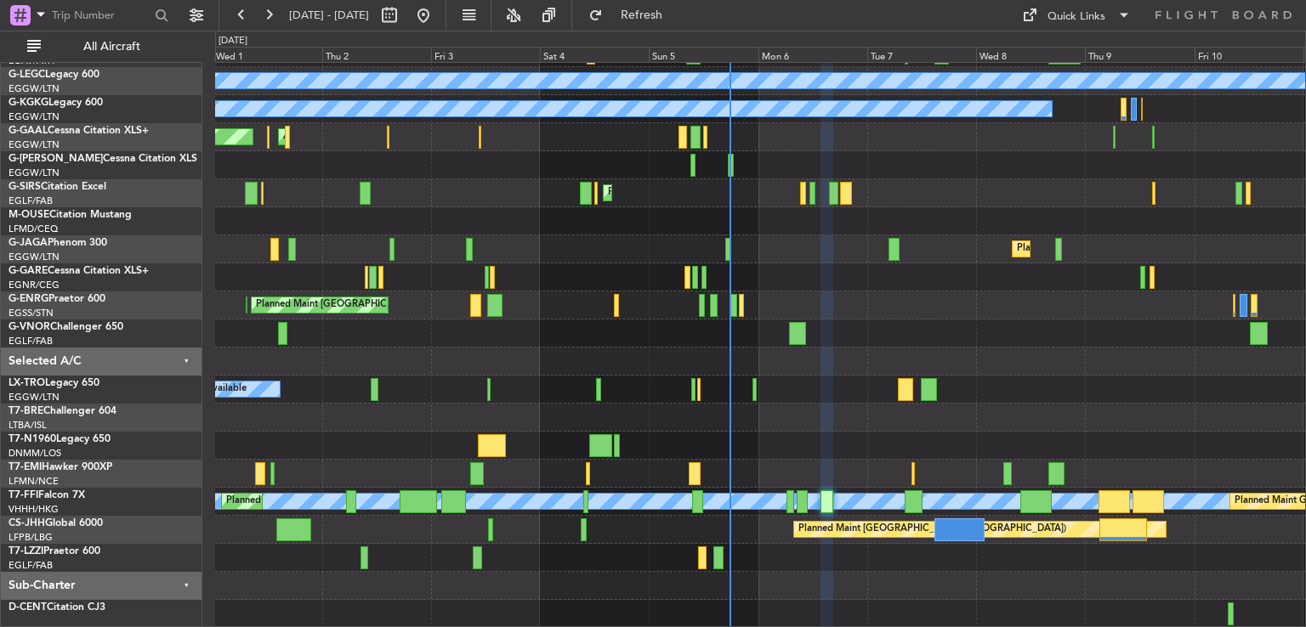
type input "0"
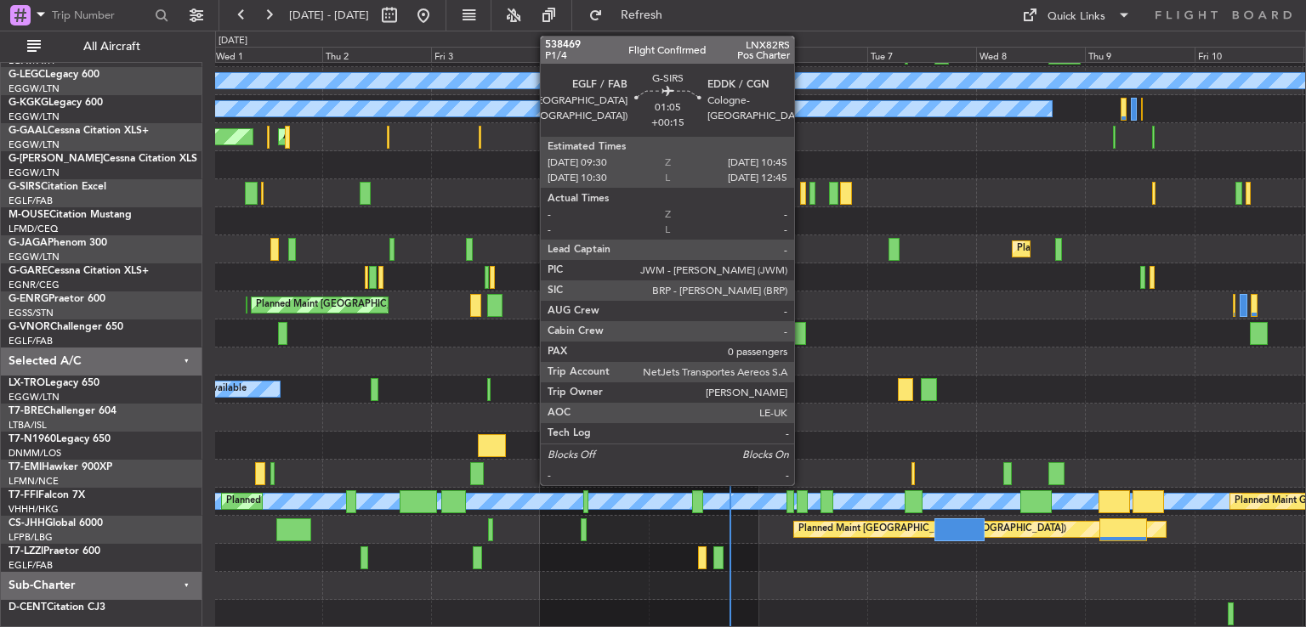
click at [802, 199] on div at bounding box center [803, 193] width 6 height 23
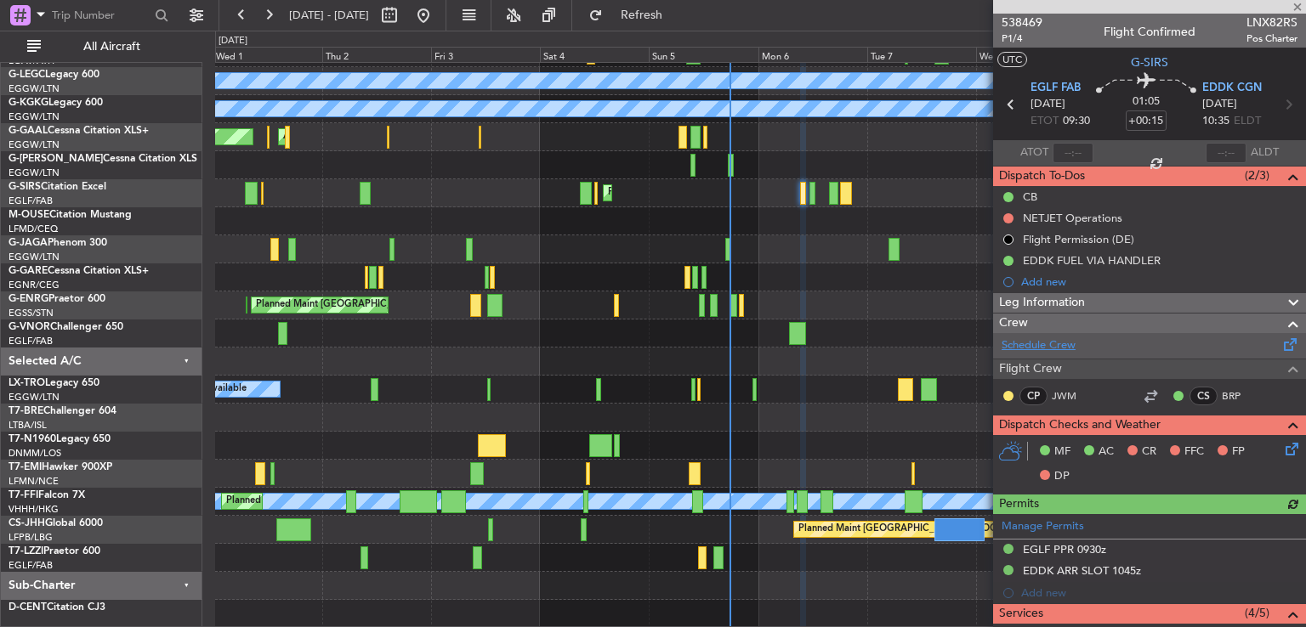
click at [1056, 345] on link "Schedule Crew" at bounding box center [1038, 346] width 74 height 17
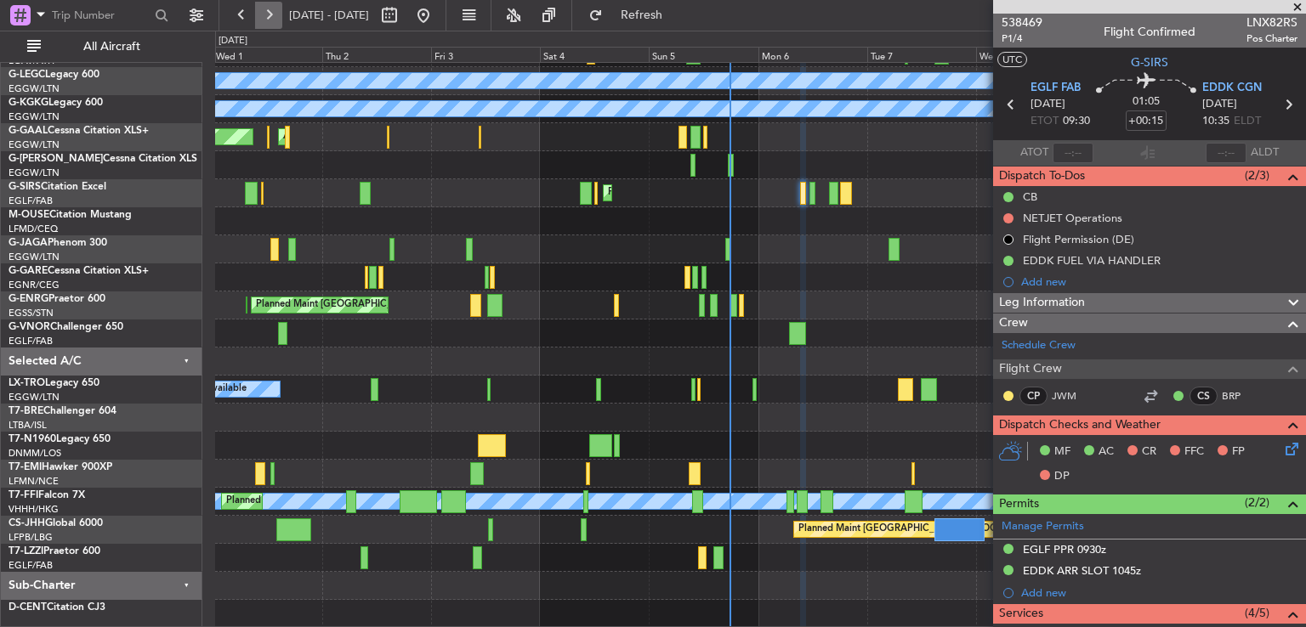
click at [271, 14] on button at bounding box center [268, 15] width 27 height 27
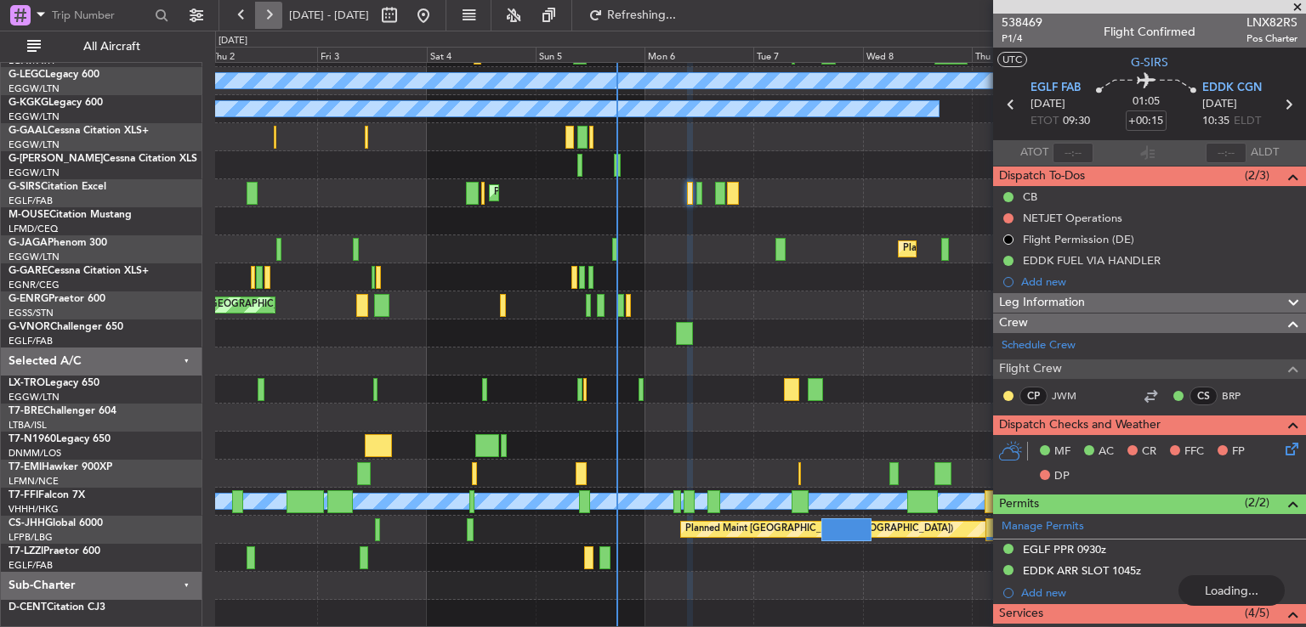
scroll to position [51, 0]
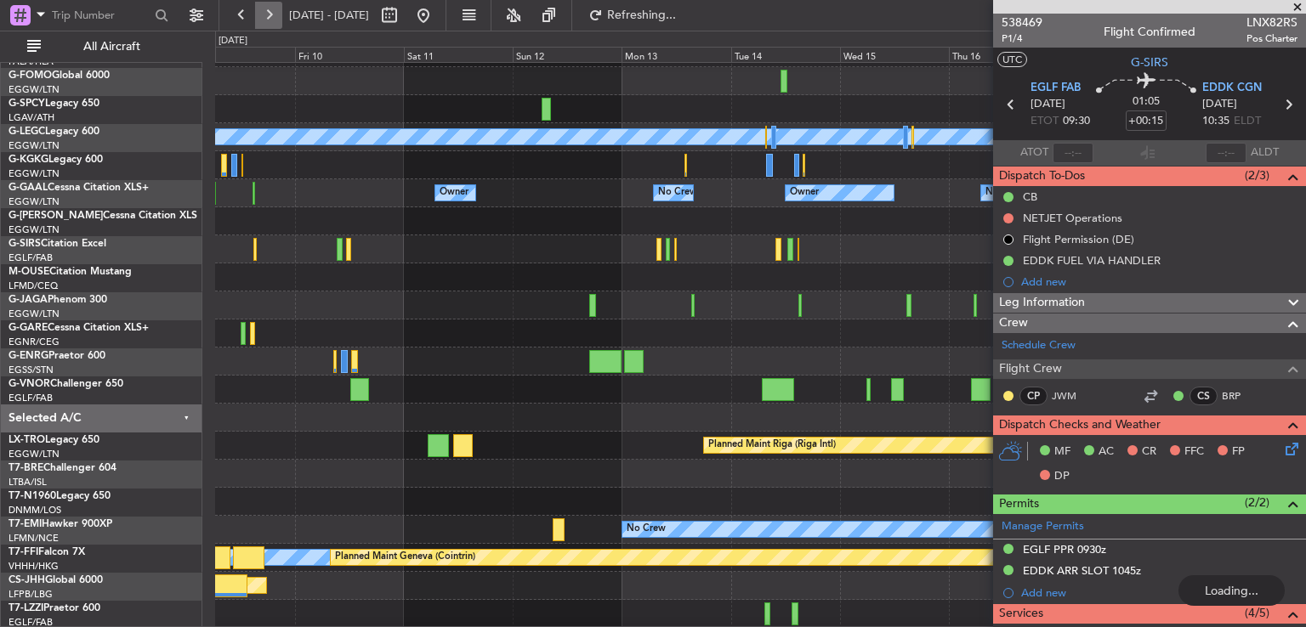
click at [271, 14] on button at bounding box center [268, 15] width 27 height 27
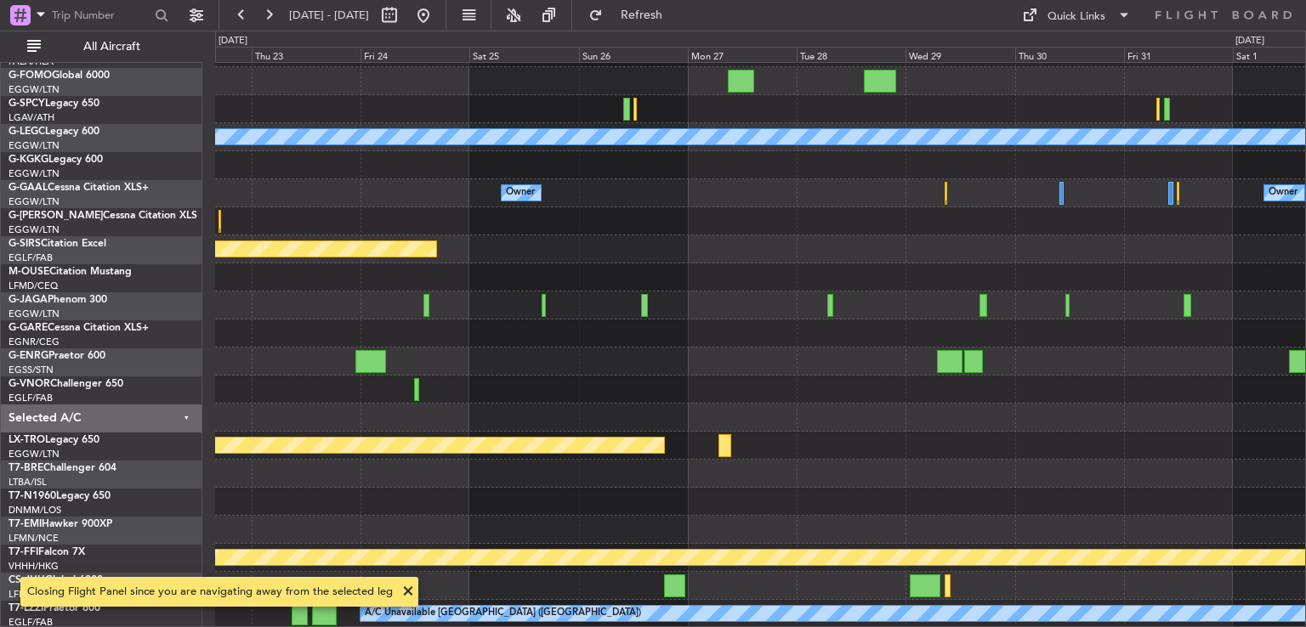
scroll to position [50, 0]
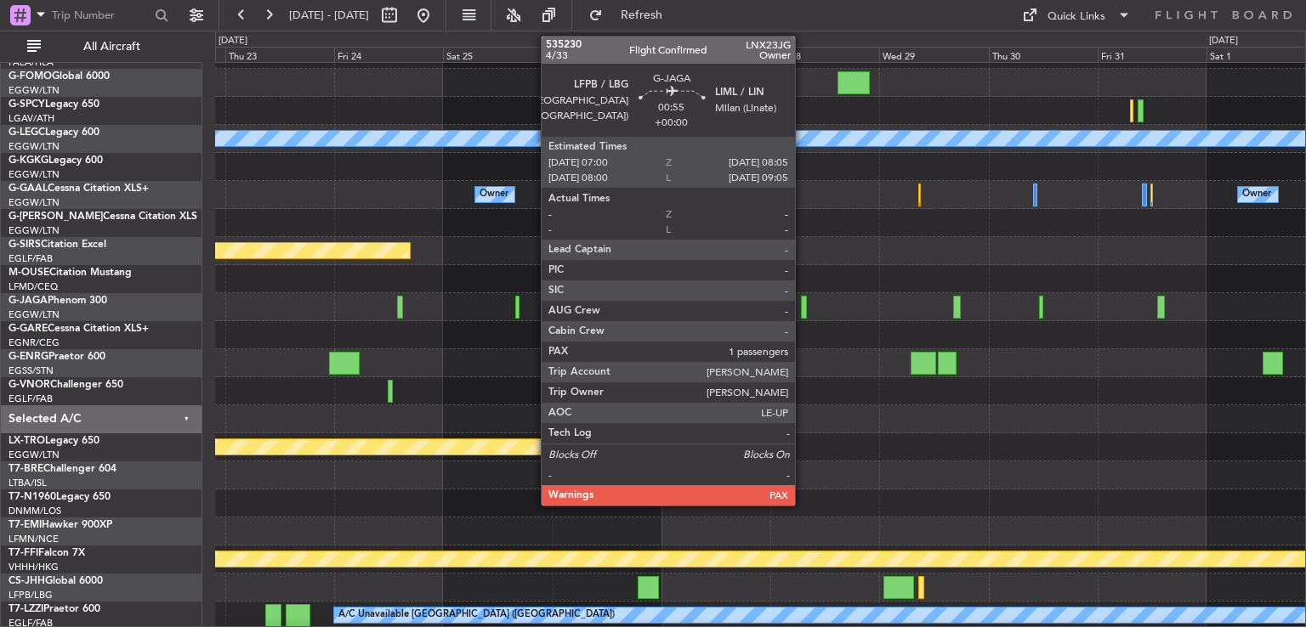
click at [803, 310] on div at bounding box center [803, 307] width 5 height 23
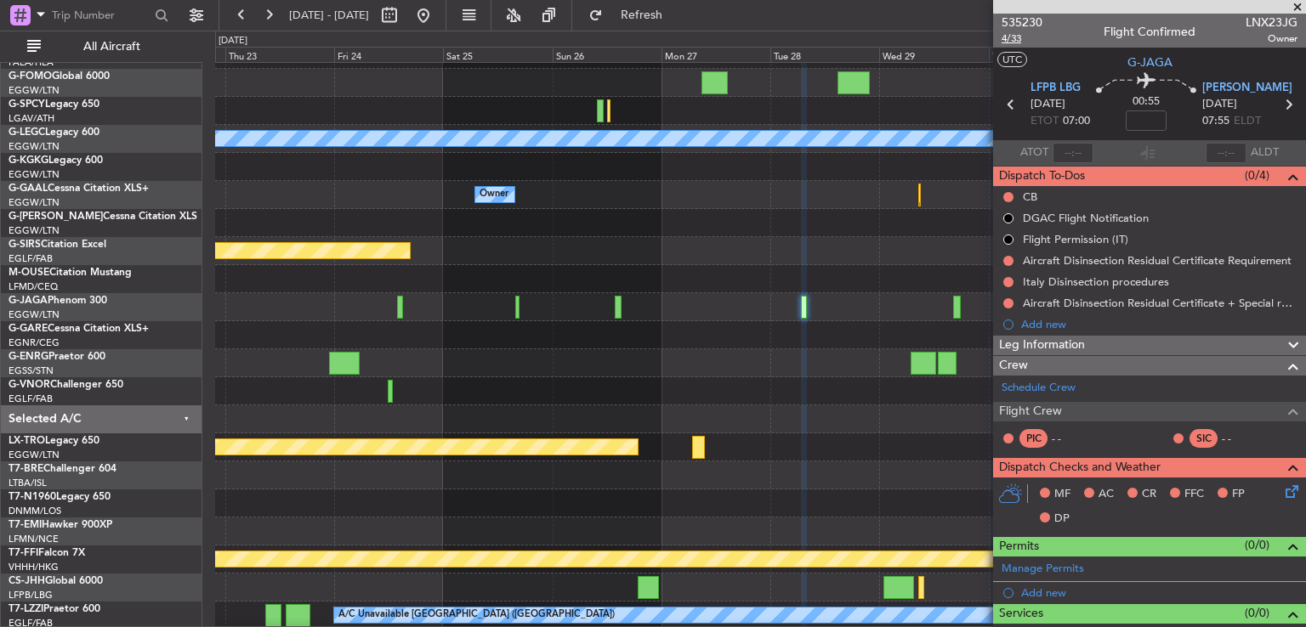
click at [1010, 42] on span "4/33" at bounding box center [1021, 38] width 41 height 14
click at [437, 11] on button at bounding box center [423, 15] width 27 height 27
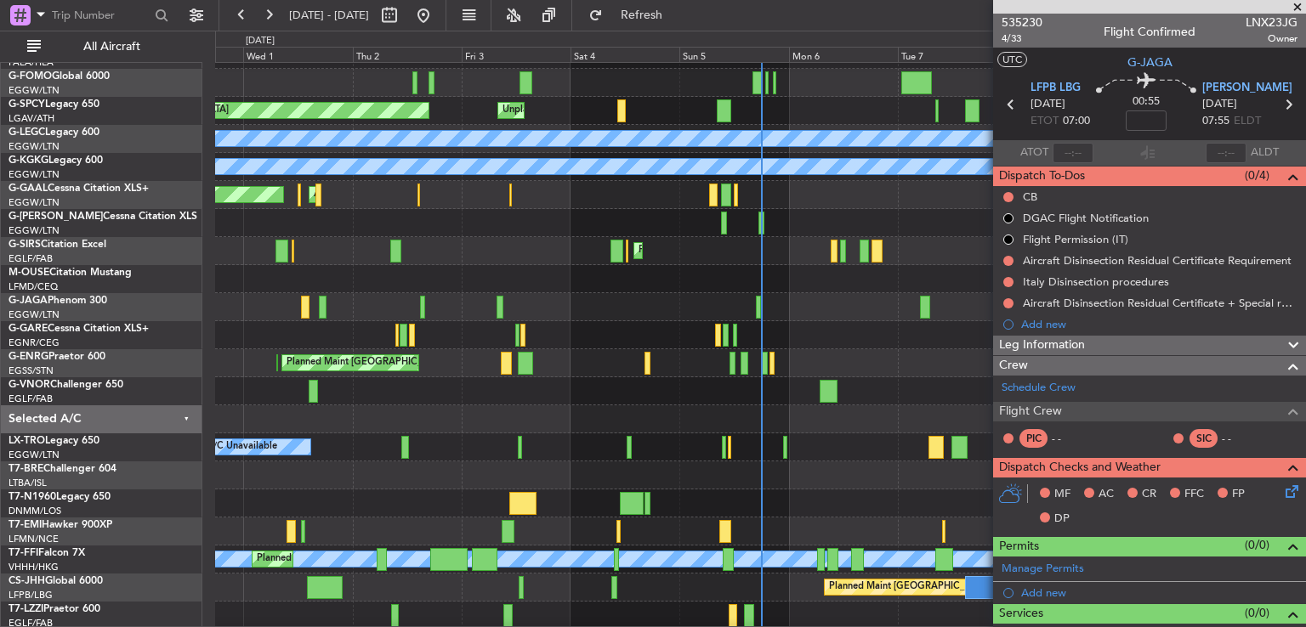
click at [1296, 5] on span at bounding box center [1297, 7] width 17 height 15
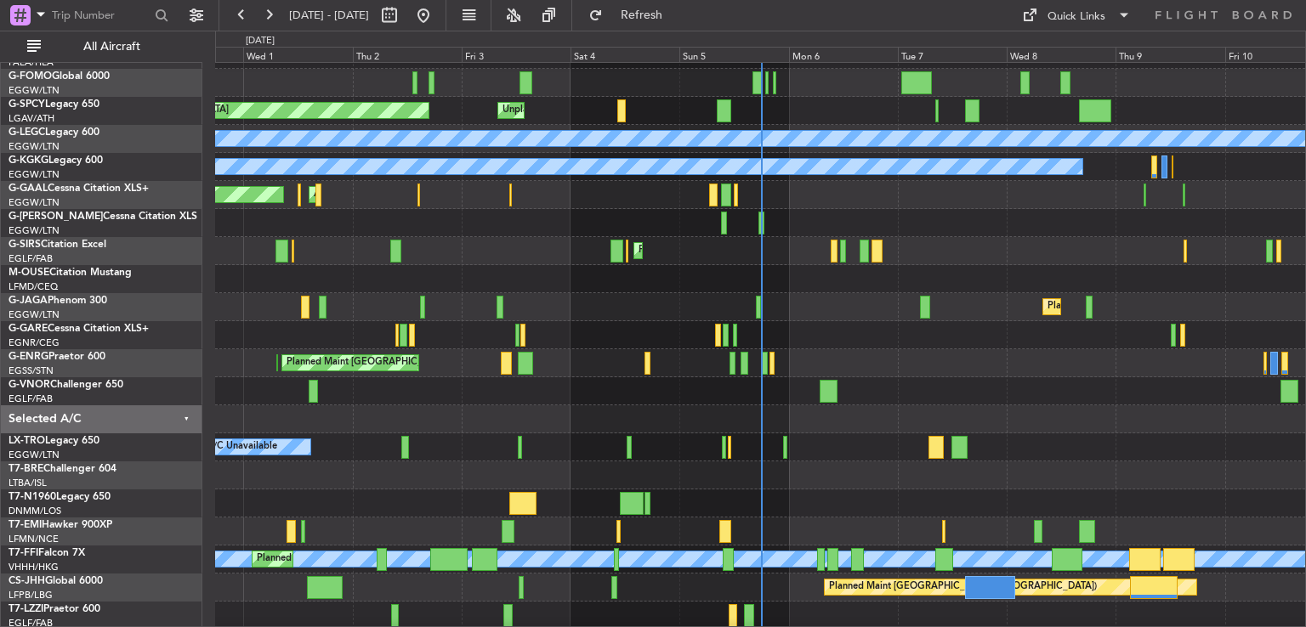
type input "0"
click at [1296, 5] on div "Quick Links" at bounding box center [1142, 15] width 328 height 31
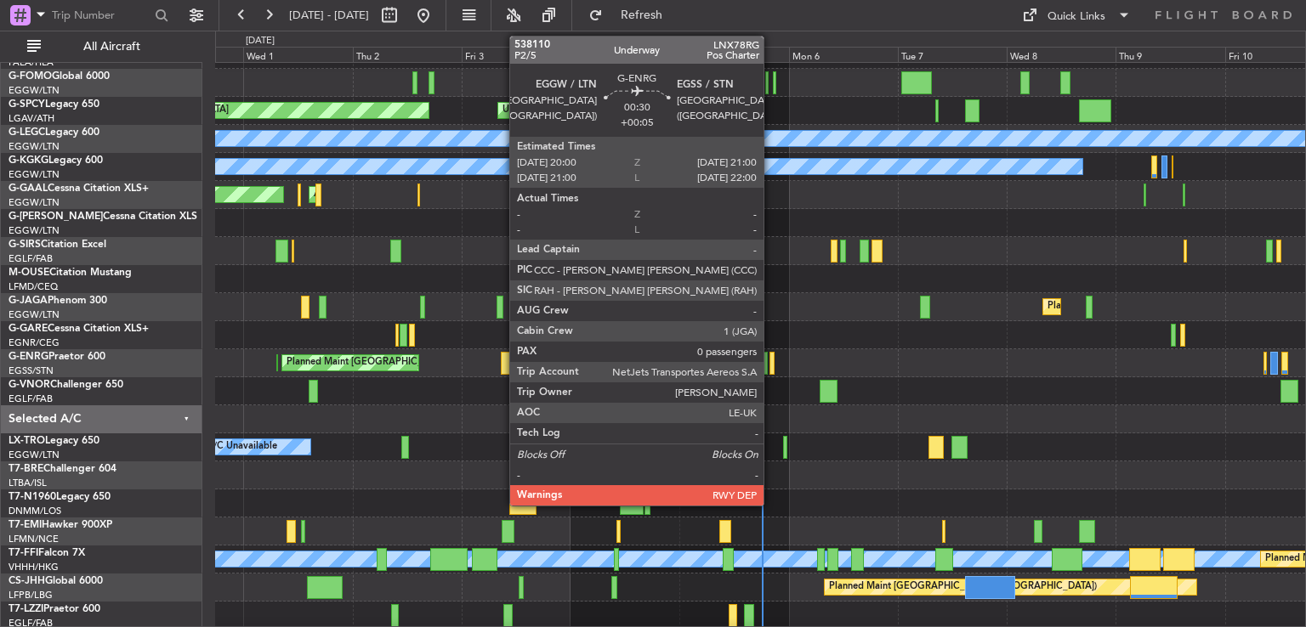
click at [771, 366] on div at bounding box center [771, 363] width 5 height 23
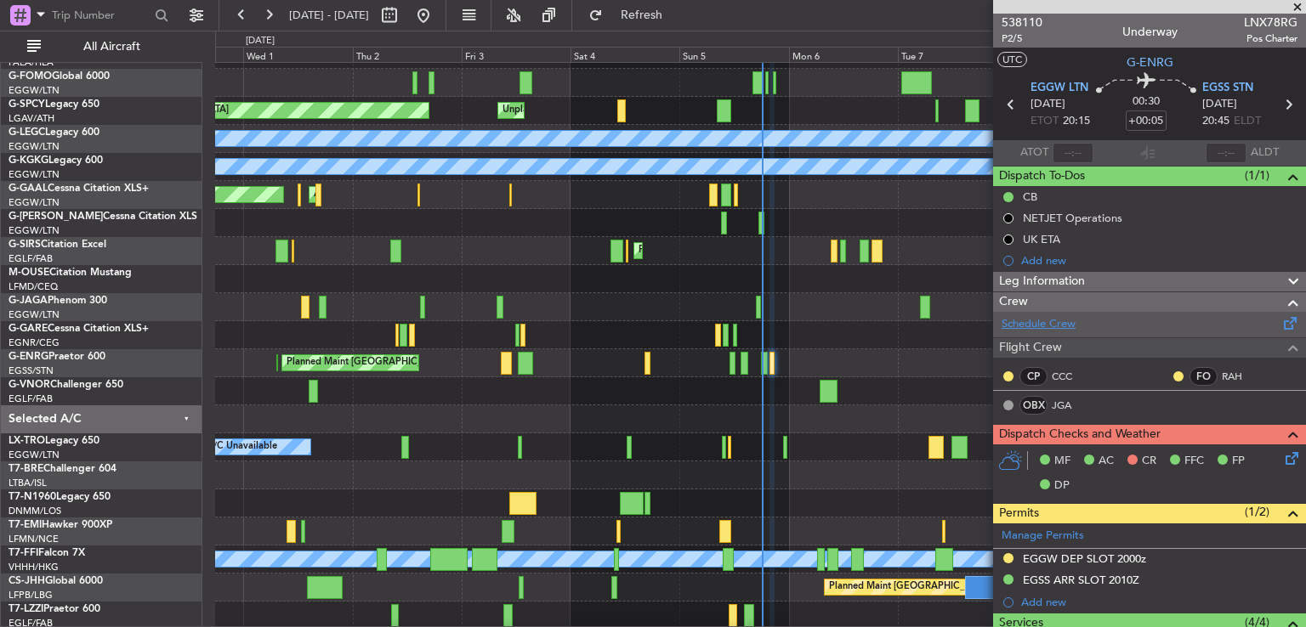
click at [1058, 326] on link "Schedule Crew" at bounding box center [1038, 324] width 74 height 17
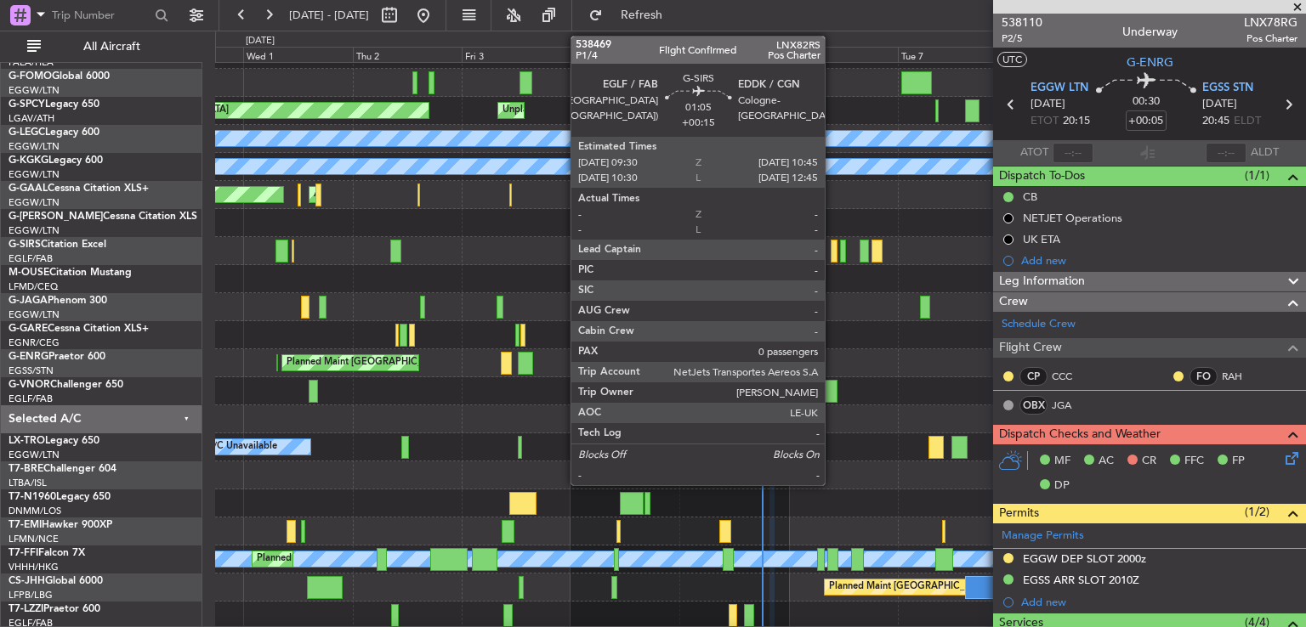
click at [832, 254] on div at bounding box center [834, 251] width 6 height 23
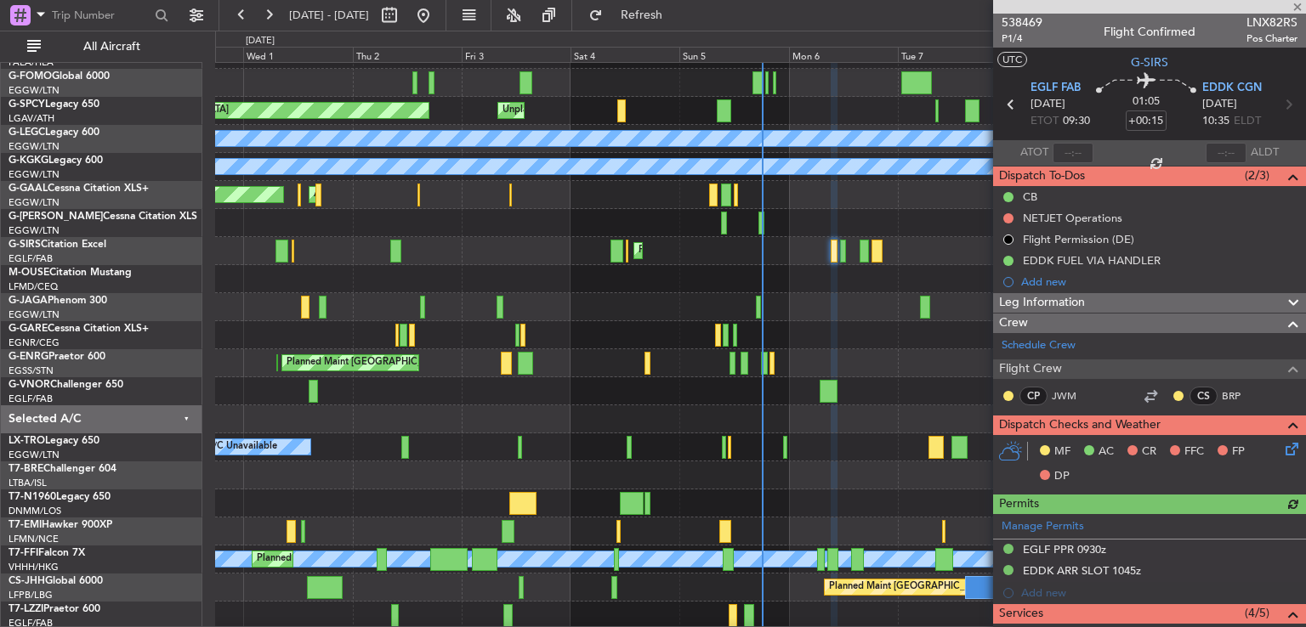
drag, startPoint x: 1305, startPoint y: 243, endPoint x: 1305, endPoint y: 317, distance: 74.0
click at [1305, 317] on article "538469 P1/4 Flight Confirmed LNX82RS Pos Charter UTC G-SIRS EGLF FAB [DATE] ETO…" at bounding box center [1149, 321] width 313 height 614
click at [1282, 446] on icon at bounding box center [1289, 447] width 14 height 14
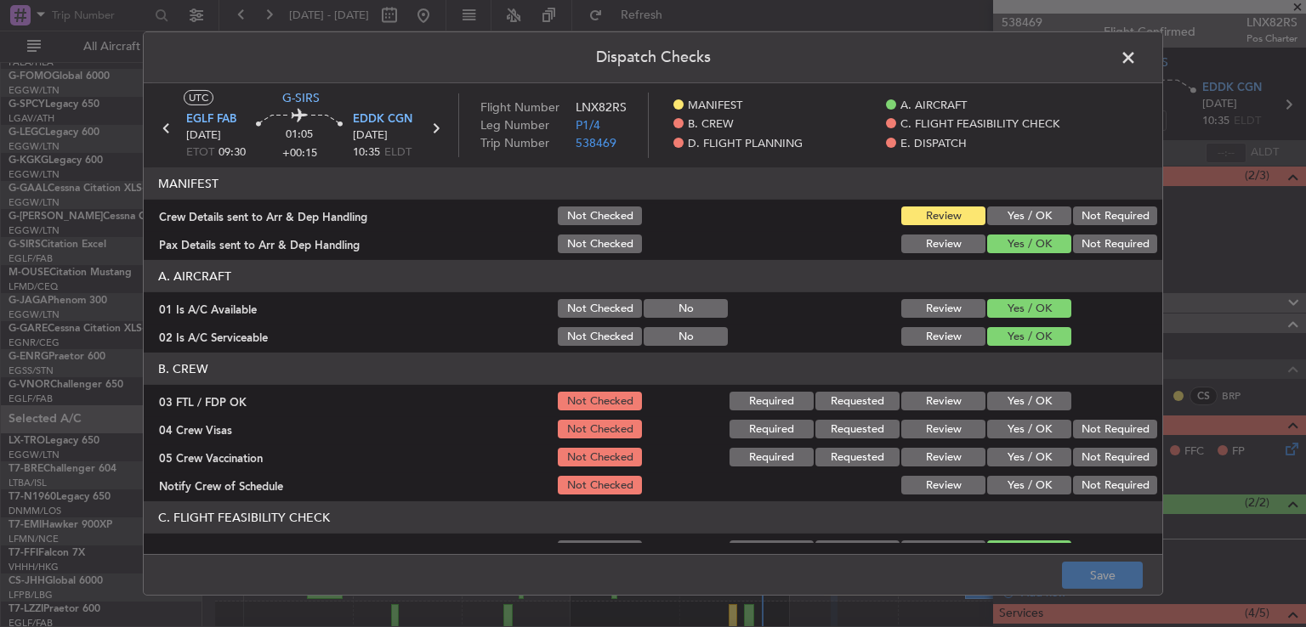
click at [1024, 403] on button "Yes / OK" at bounding box center [1029, 401] width 84 height 19
click at [1101, 433] on button "Not Required" at bounding box center [1115, 429] width 84 height 19
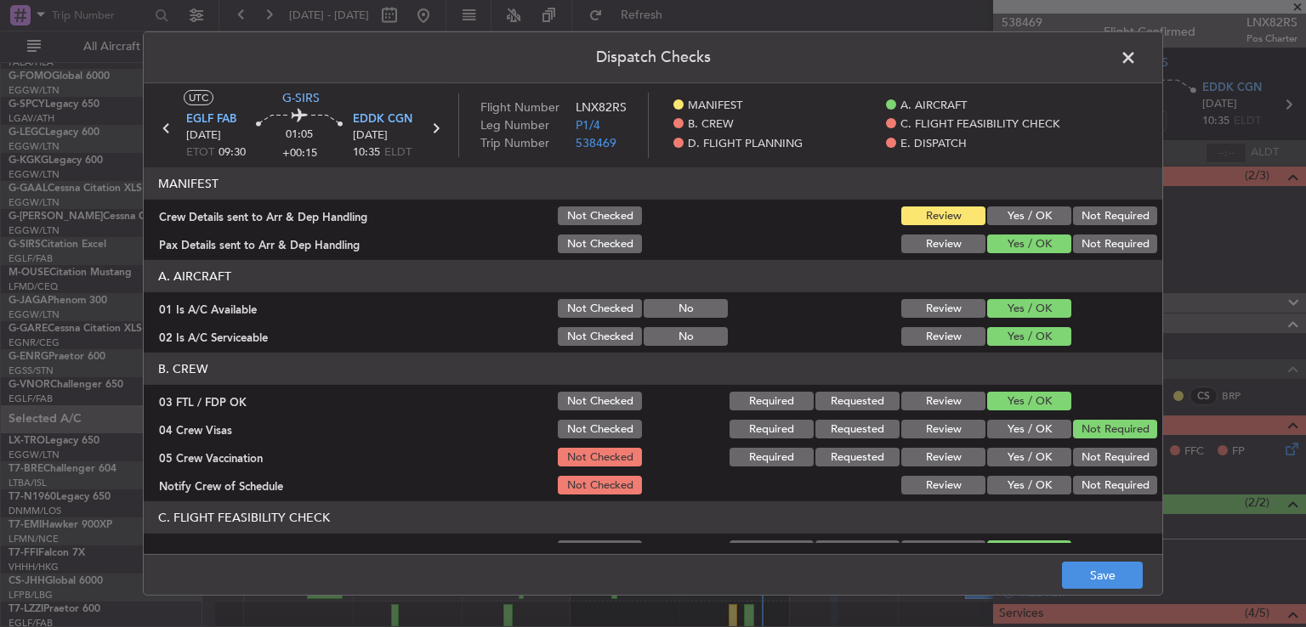
click at [1098, 455] on button "Not Required" at bounding box center [1115, 457] width 84 height 19
click at [1024, 484] on button "Yes / OK" at bounding box center [1029, 485] width 84 height 19
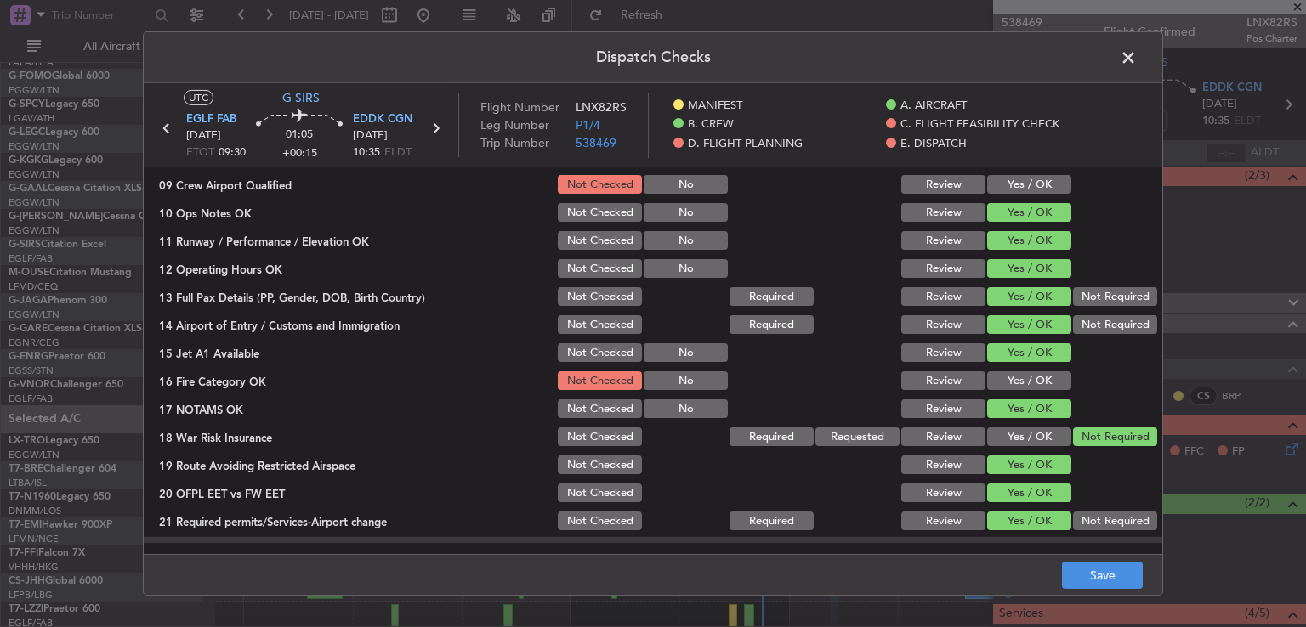
scroll to position [330, 0]
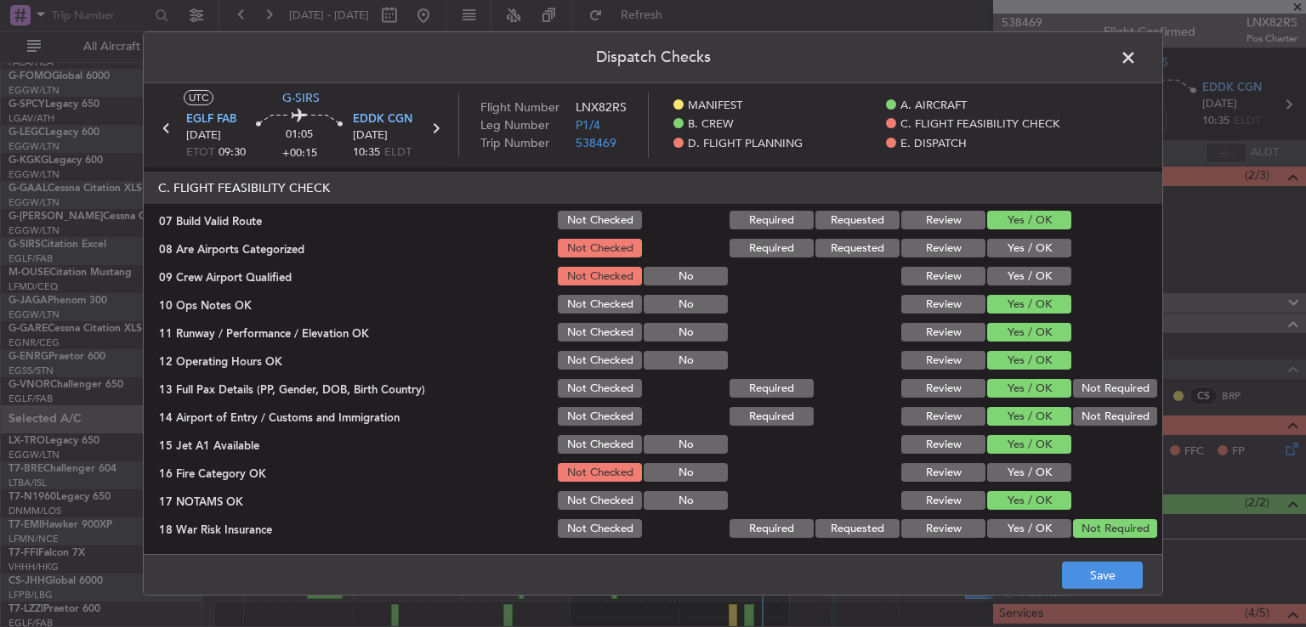
click at [1039, 252] on button "Yes / OK" at bounding box center [1029, 248] width 84 height 19
click at [1039, 276] on button "Yes / OK" at bounding box center [1029, 276] width 84 height 19
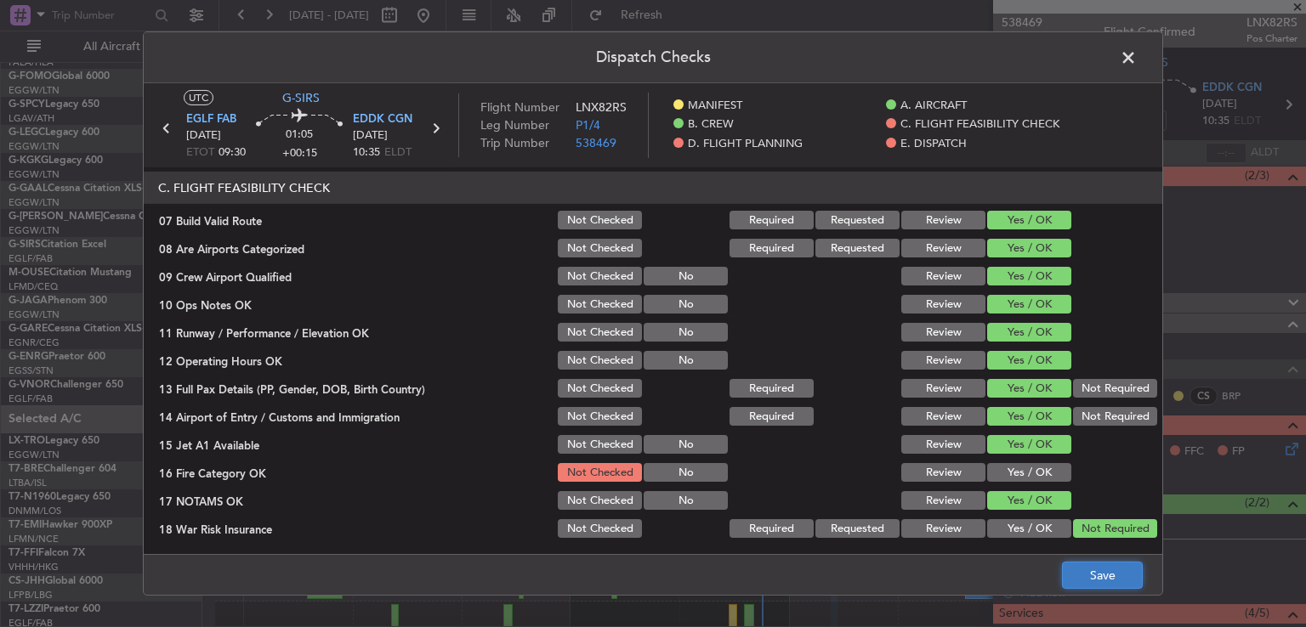
click at [1105, 577] on button "Save" at bounding box center [1102, 575] width 81 height 27
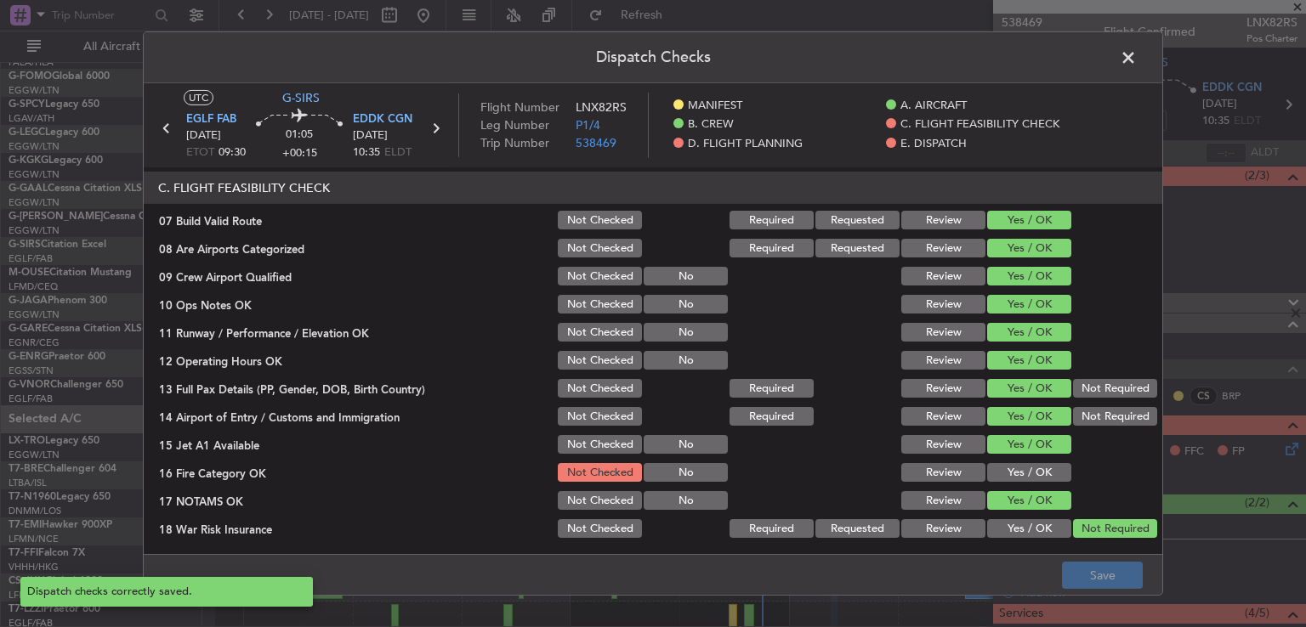
click at [1137, 59] on span at bounding box center [1137, 62] width 0 height 34
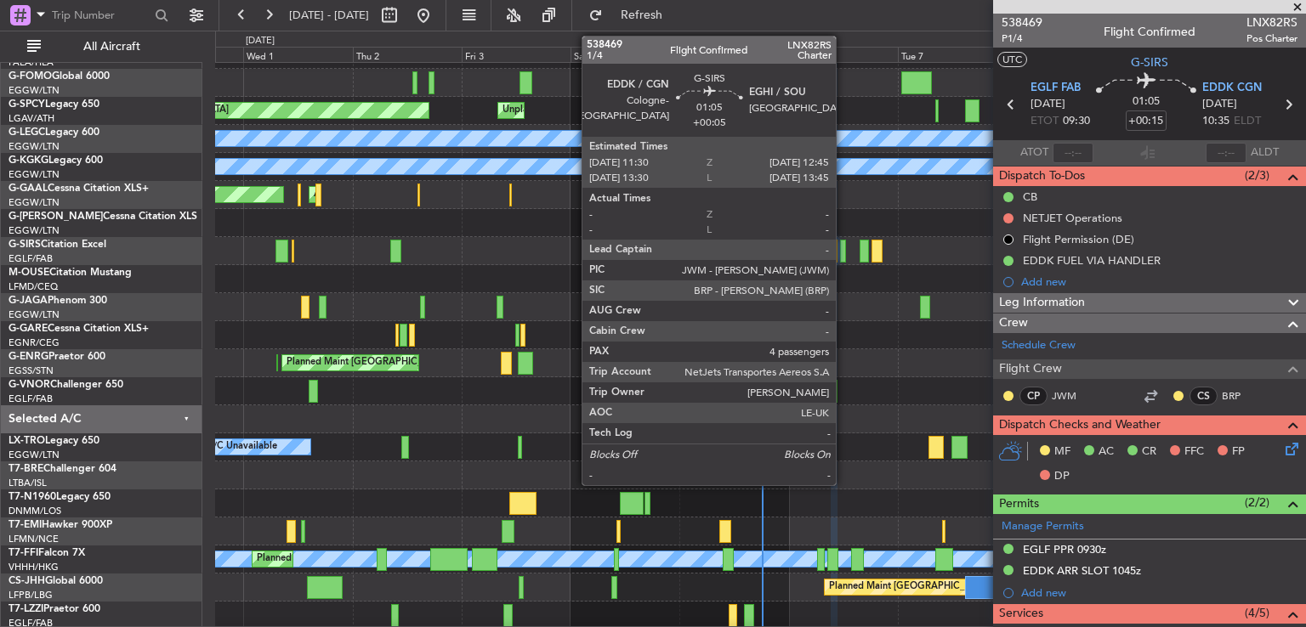
click at [843, 249] on div at bounding box center [843, 251] width 6 height 23
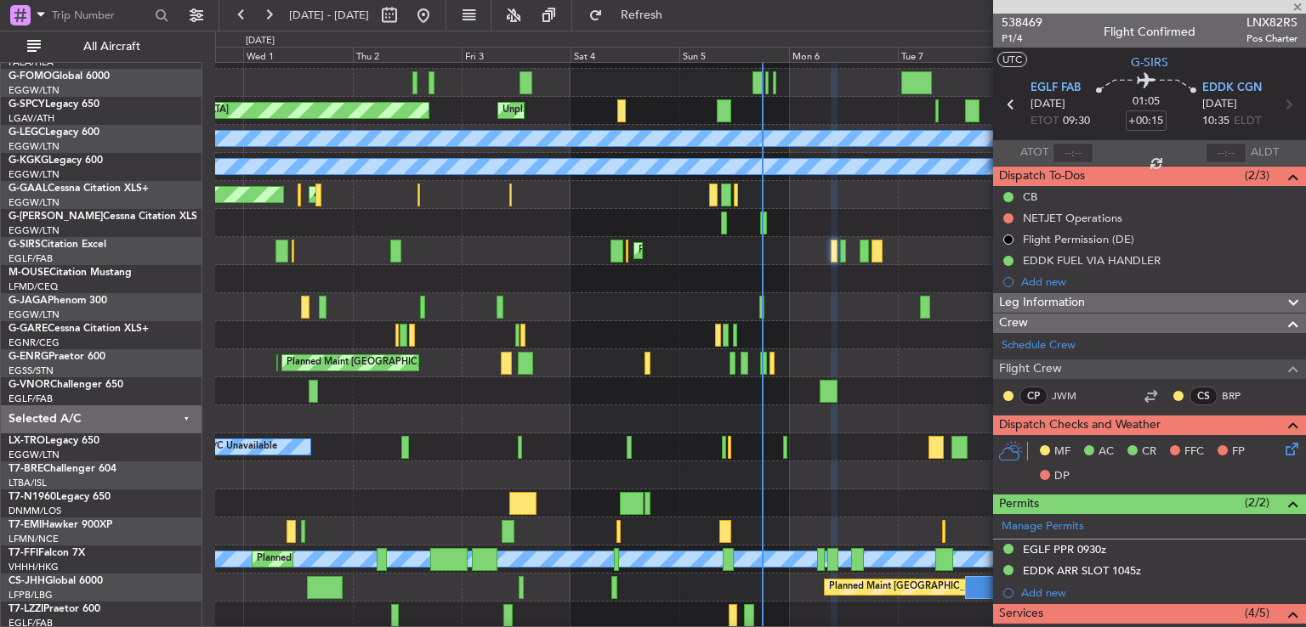
type input "+00:05"
type input "4"
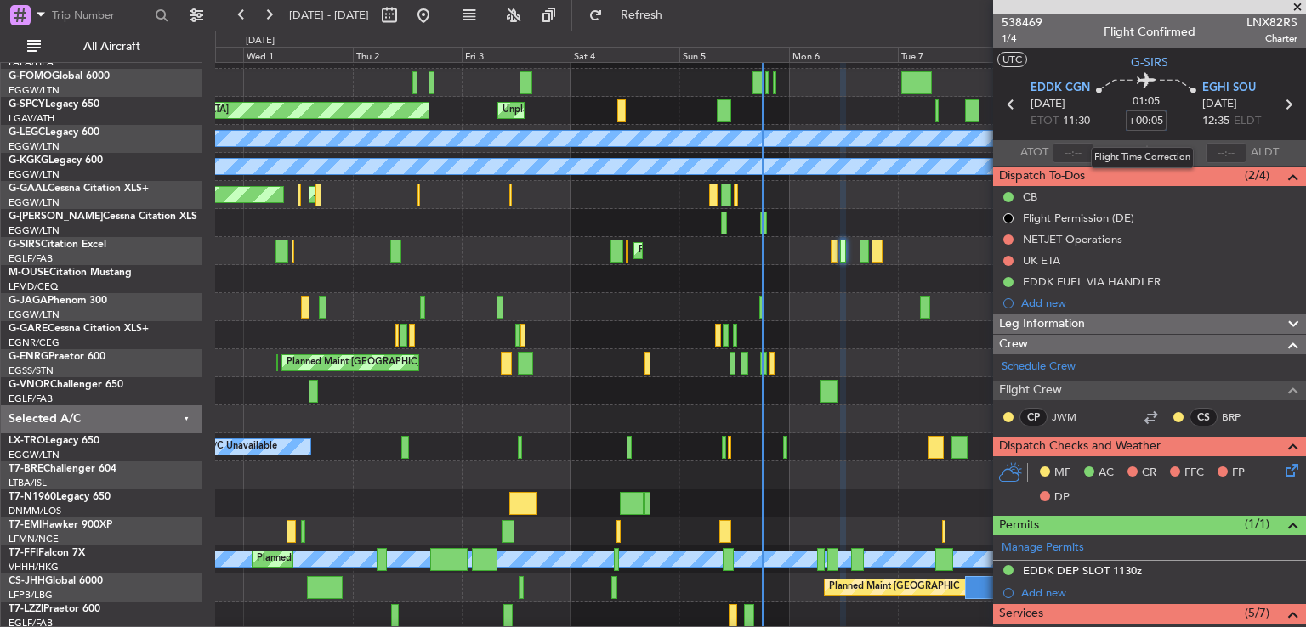
click at [1129, 117] on input "+00:05" at bounding box center [1146, 121] width 41 height 20
click at [942, 241] on div "Planned Maint [GEOGRAPHIC_DATA] ([GEOGRAPHIC_DATA]) Planned Maint [GEOGRAPHIC_D…" at bounding box center [760, 251] width 1090 height 28
click at [948, 262] on div "Planned Maint [GEOGRAPHIC_DATA] ([GEOGRAPHIC_DATA]) Planned Maint [GEOGRAPHIC_D…" at bounding box center [760, 251] width 1090 height 28
type input "-00:05"
click at [1066, 366] on link "Schedule Crew" at bounding box center [1038, 367] width 74 height 17
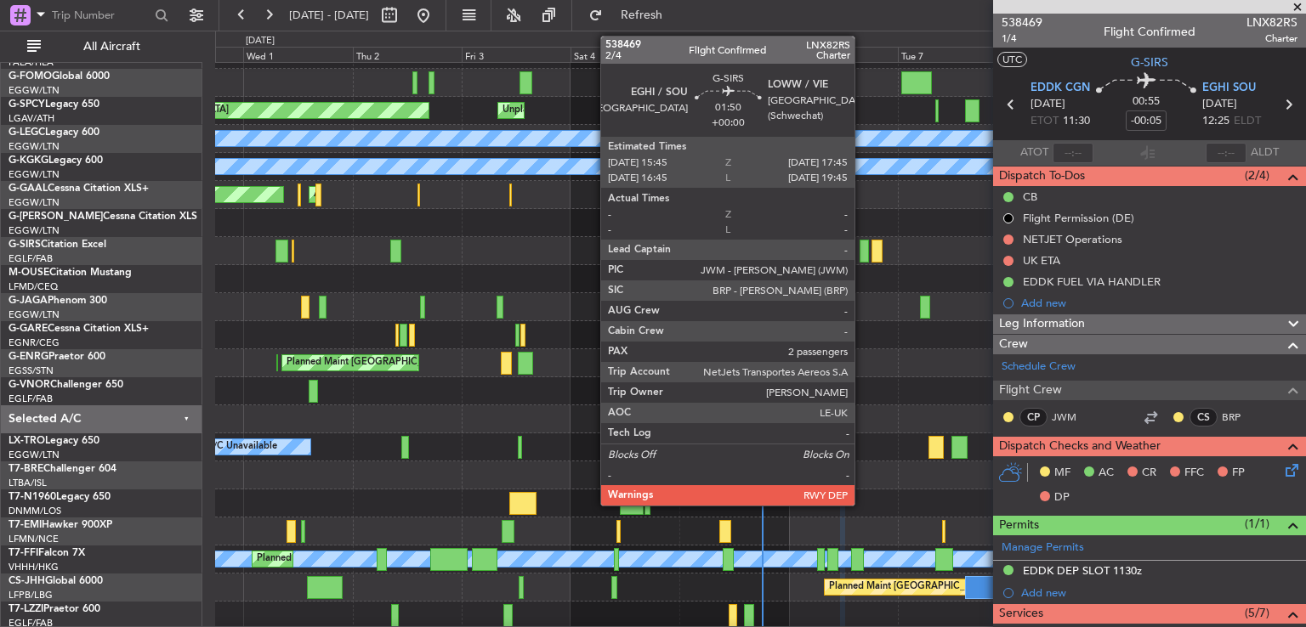
click at [862, 252] on div at bounding box center [864, 251] width 9 height 23
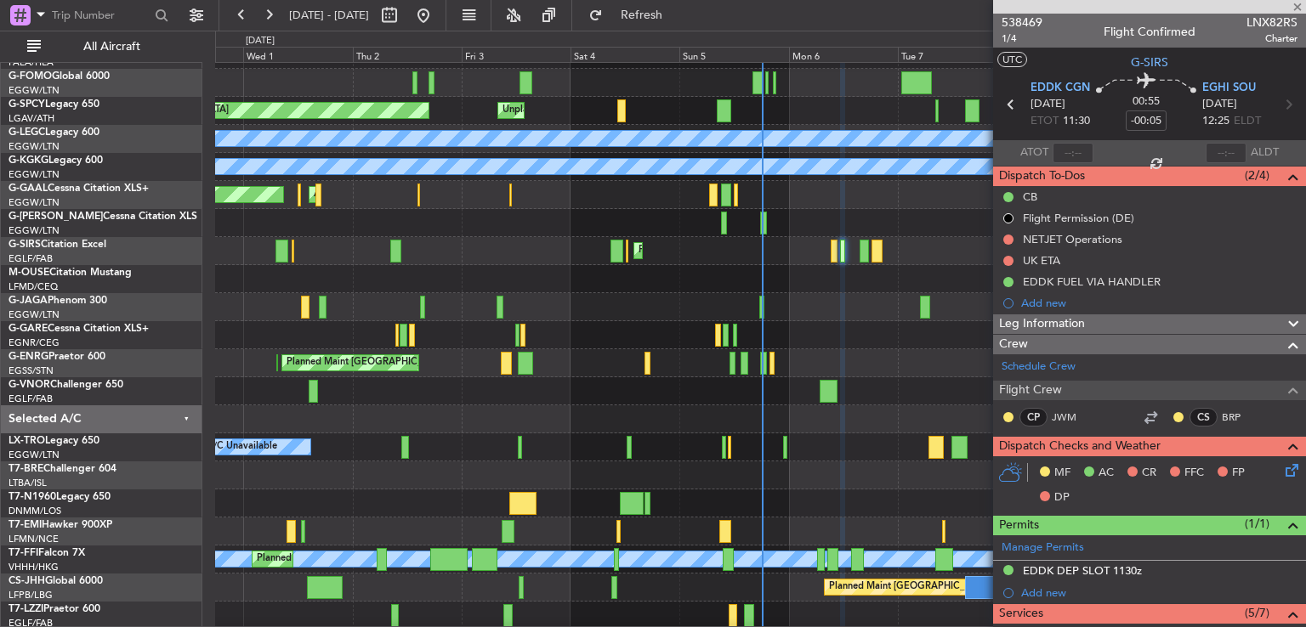
type input "2"
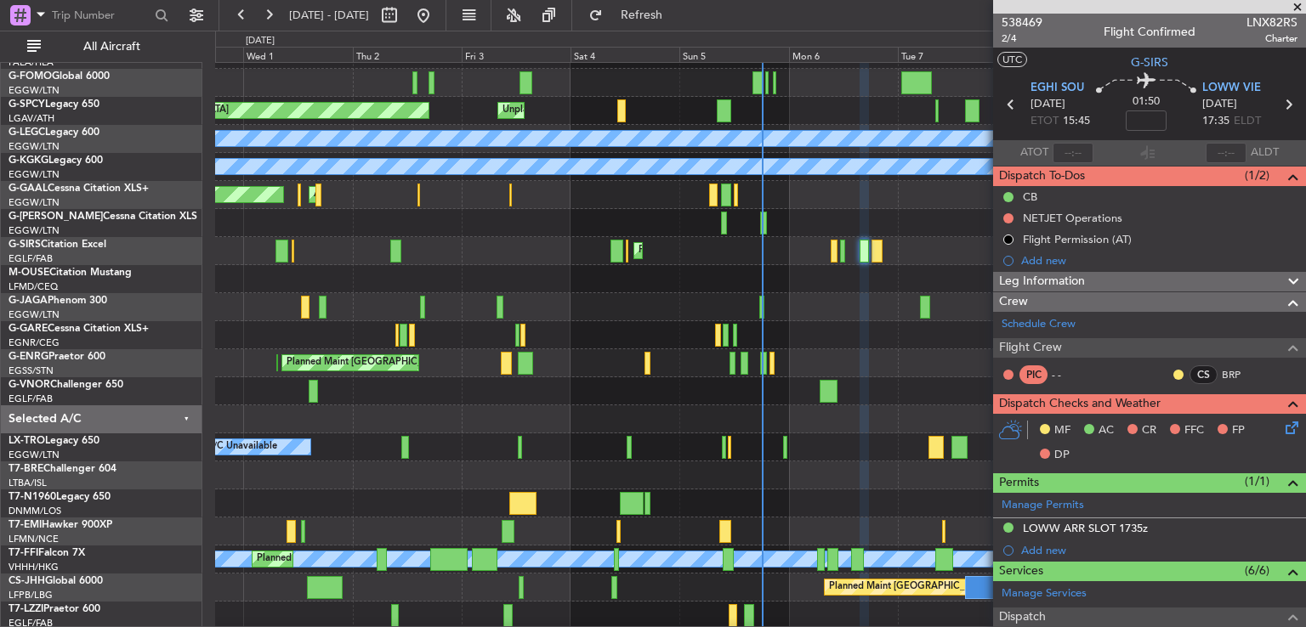
scroll to position [48, 0]
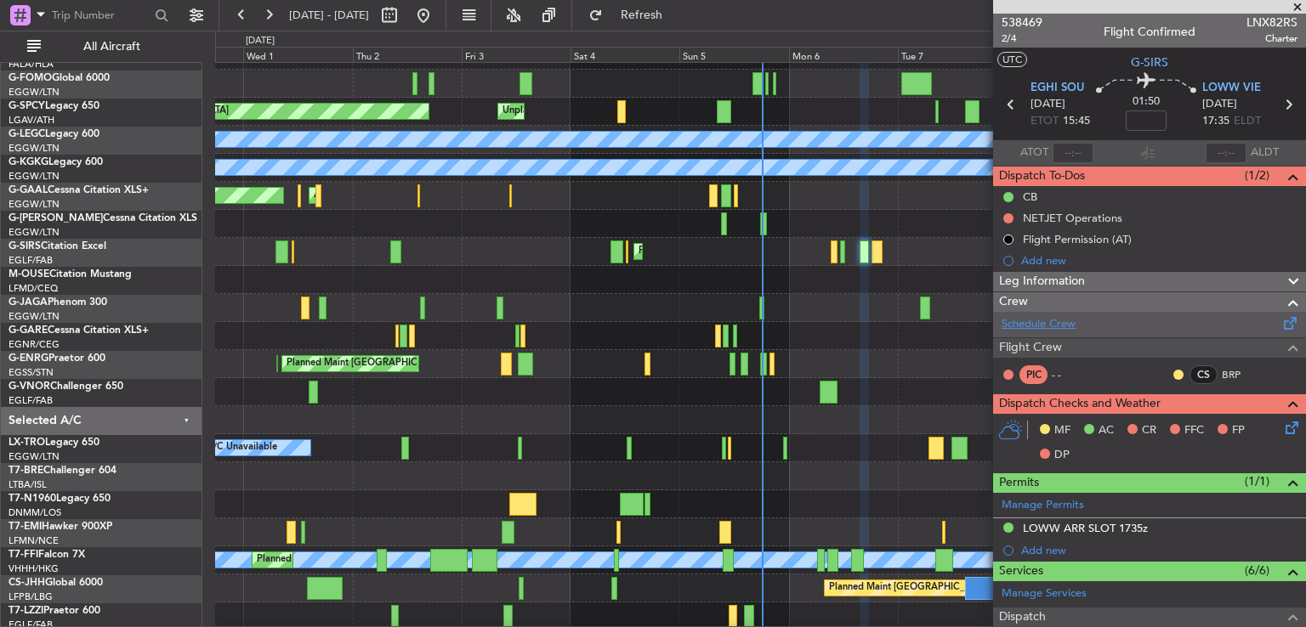
click at [1033, 321] on link "Schedule Crew" at bounding box center [1038, 324] width 74 height 17
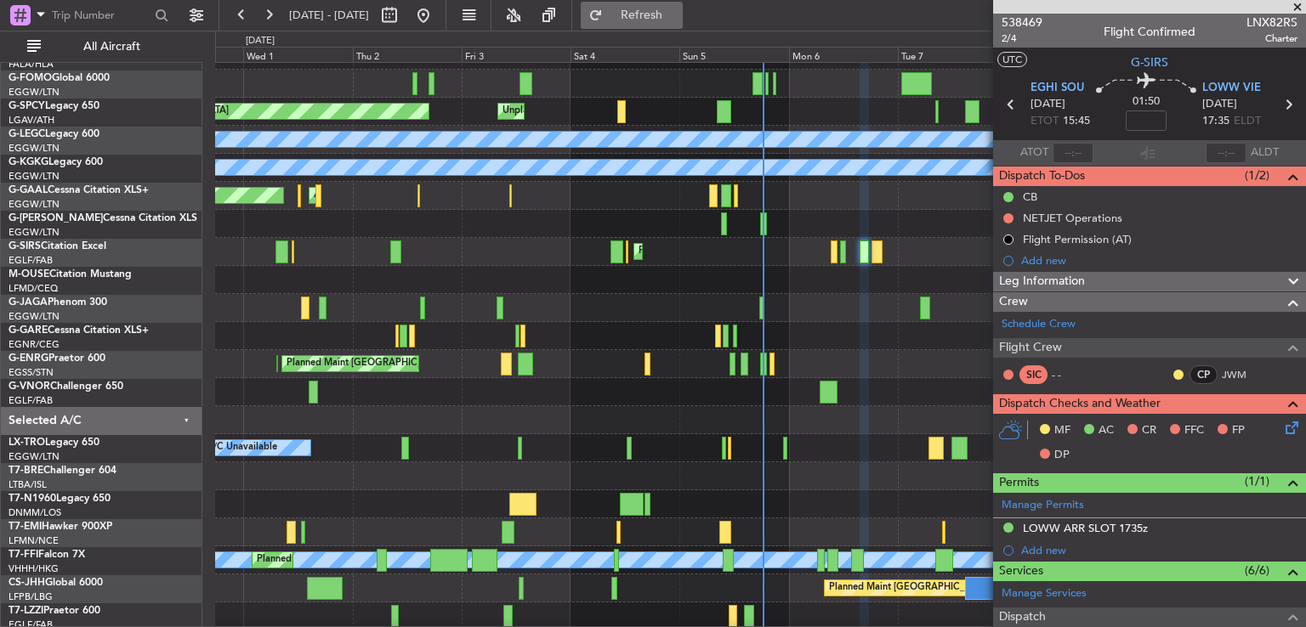
click at [678, 11] on span "Refresh" at bounding box center [641, 15] width 71 height 12
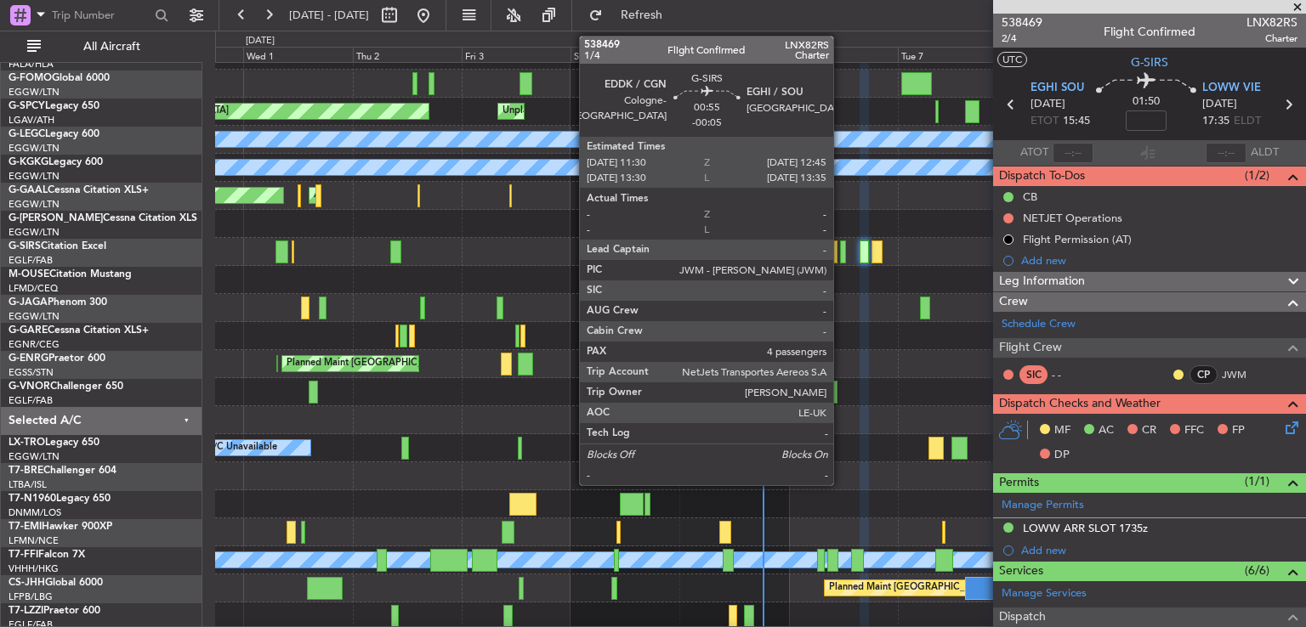
click at [841, 248] on div at bounding box center [843, 252] width 6 height 23
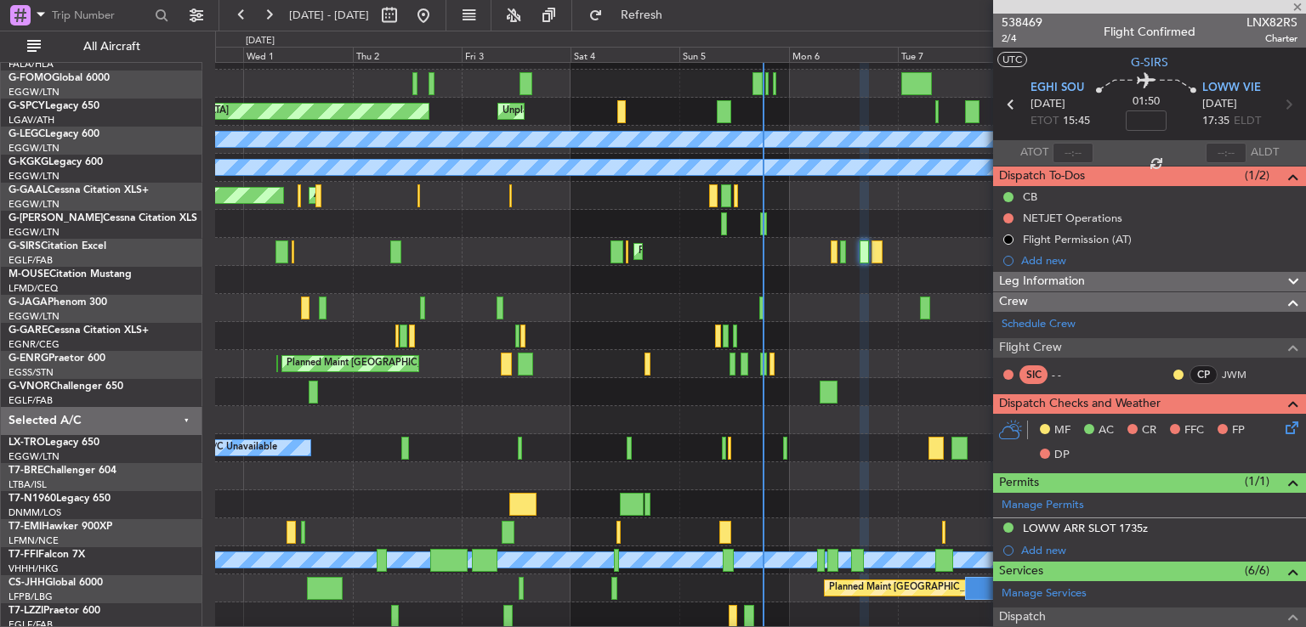
type input "-00:05"
type input "4"
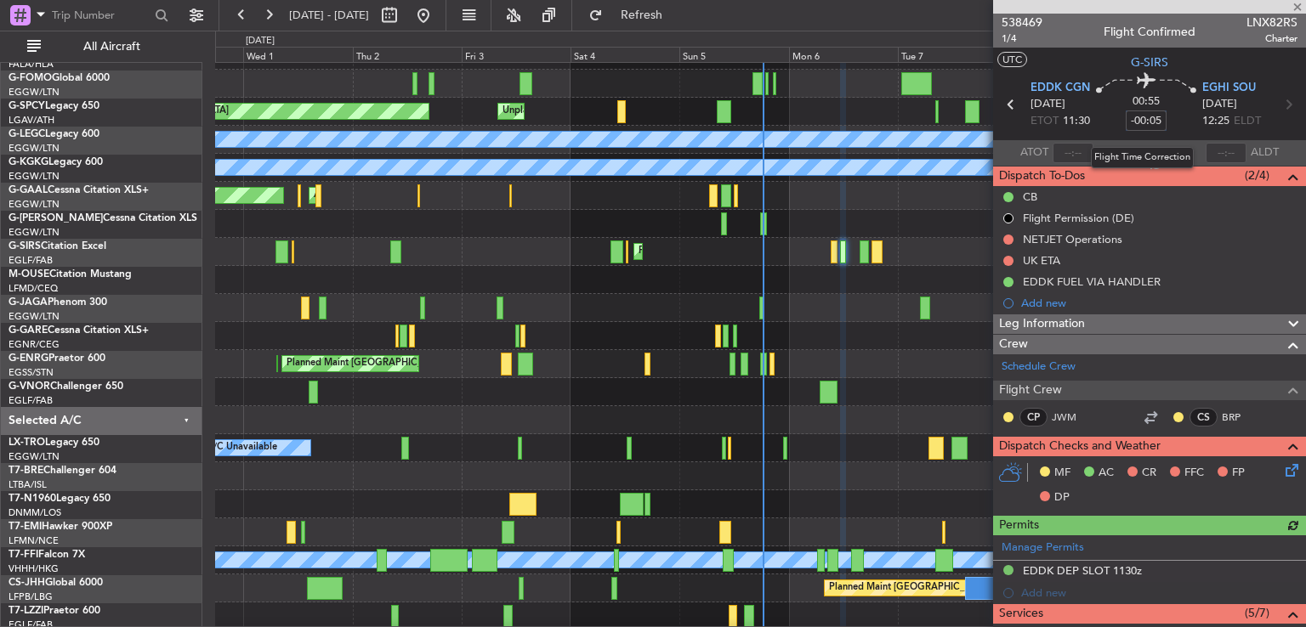
click at [1143, 121] on input "-00:05" at bounding box center [1146, 121] width 41 height 20
type input "+00:00"
click at [1143, 121] on span at bounding box center [1146, 120] width 26 height 26
click at [1140, 118] on input at bounding box center [1146, 121] width 41 height 20
click at [728, 379] on div at bounding box center [760, 392] width 1090 height 28
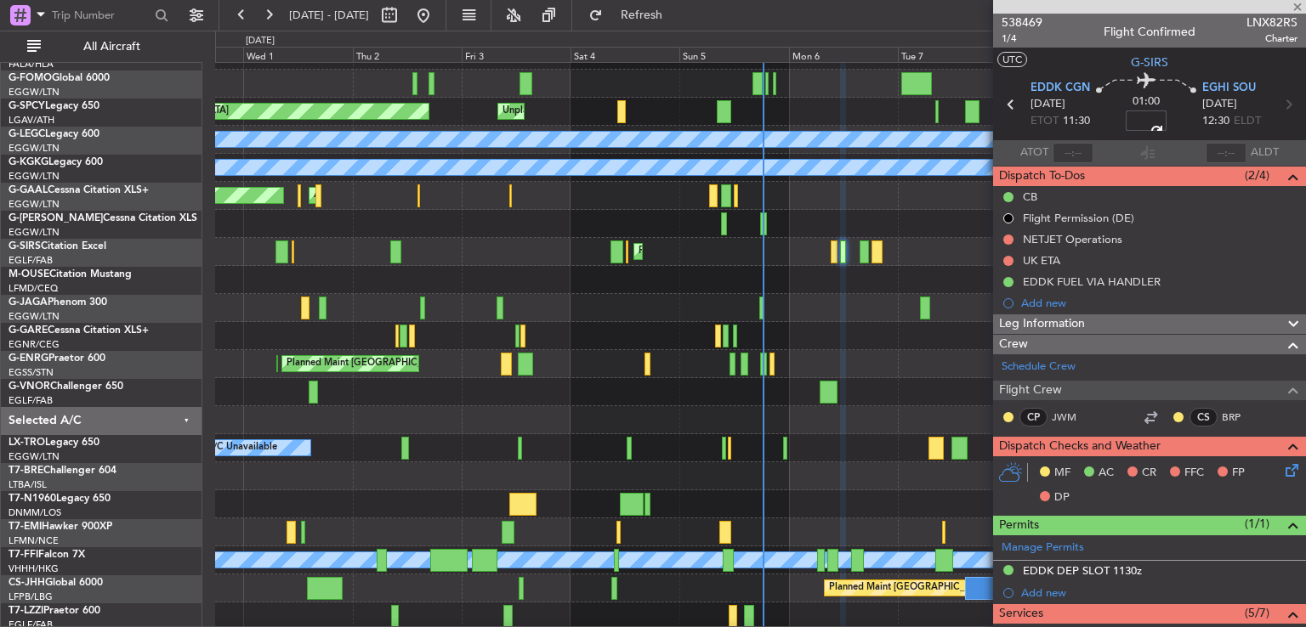
type input "+00:05"
click at [884, 353] on div "Planned Maint [GEOGRAPHIC_DATA] ([GEOGRAPHIC_DATA]) Planned Maint [GEOGRAPHIC_D…" at bounding box center [760, 364] width 1090 height 28
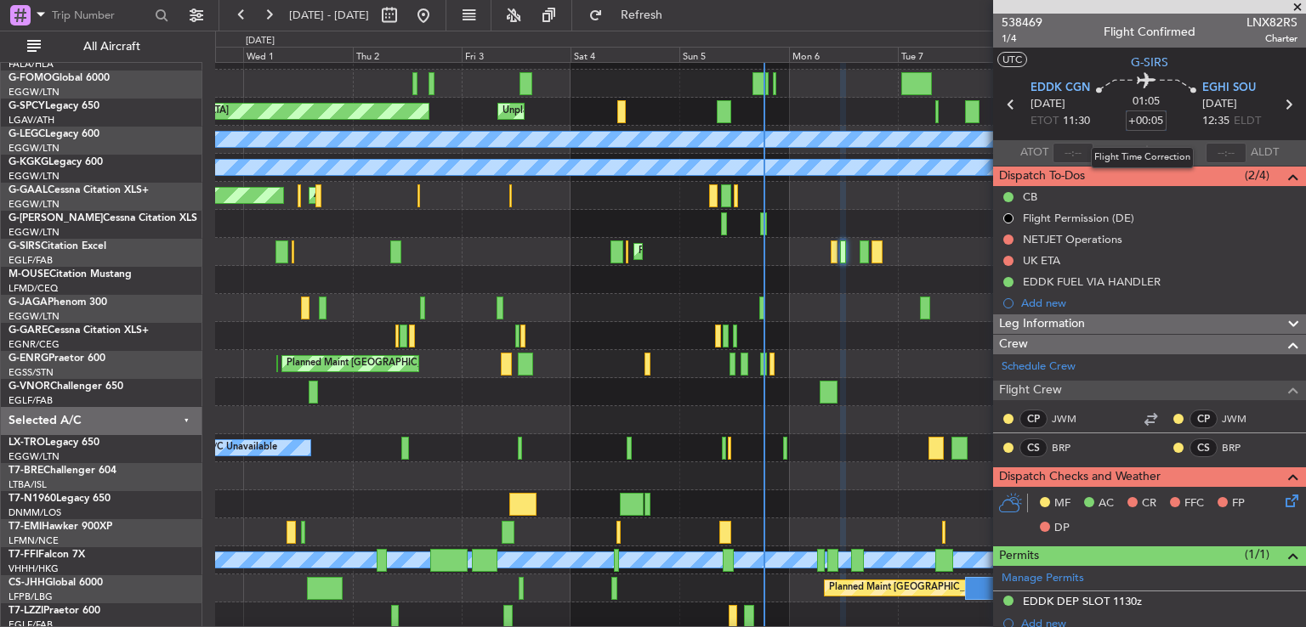
click at [1160, 120] on input "+00:05" at bounding box center [1146, 121] width 41 height 20
click at [1166, 121] on div "01:05 +00:05" at bounding box center [1146, 104] width 112 height 63
click at [1296, 7] on span at bounding box center [1297, 7] width 17 height 15
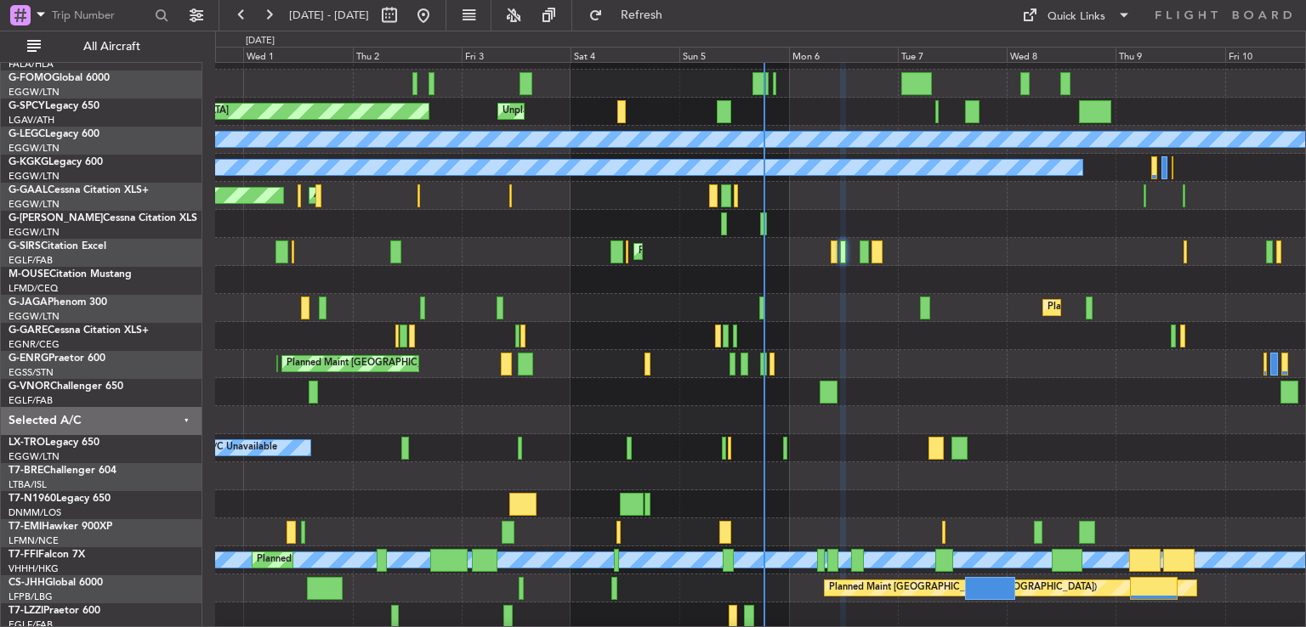
type input "0"
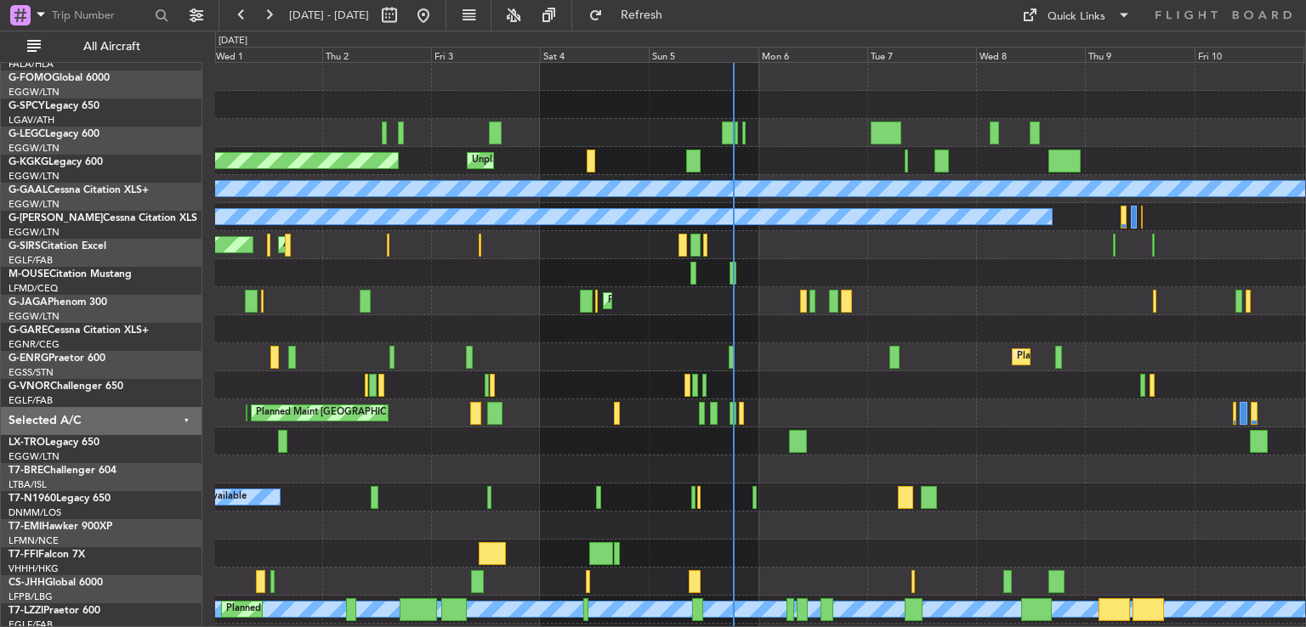
scroll to position [0, 0]
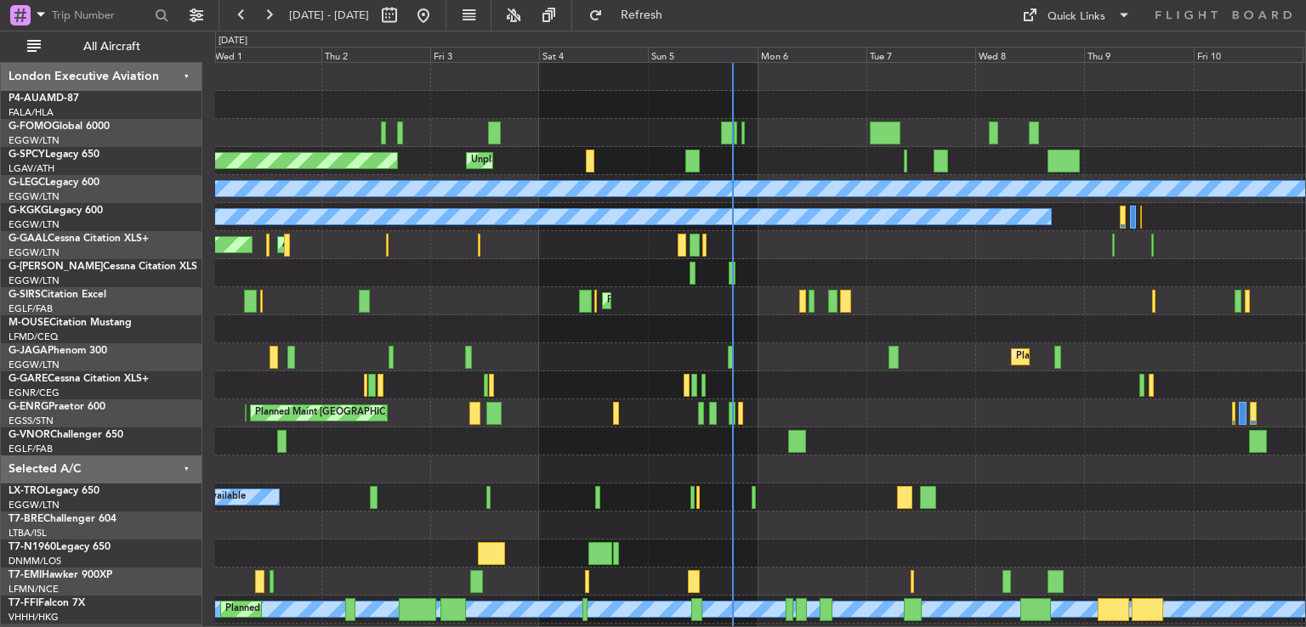
click at [854, 284] on div "Planned Maint [GEOGRAPHIC_DATA] Unplanned Maint [GEOGRAPHIC_DATA] A/C Unavailab…" at bounding box center [760, 413] width 1090 height 701
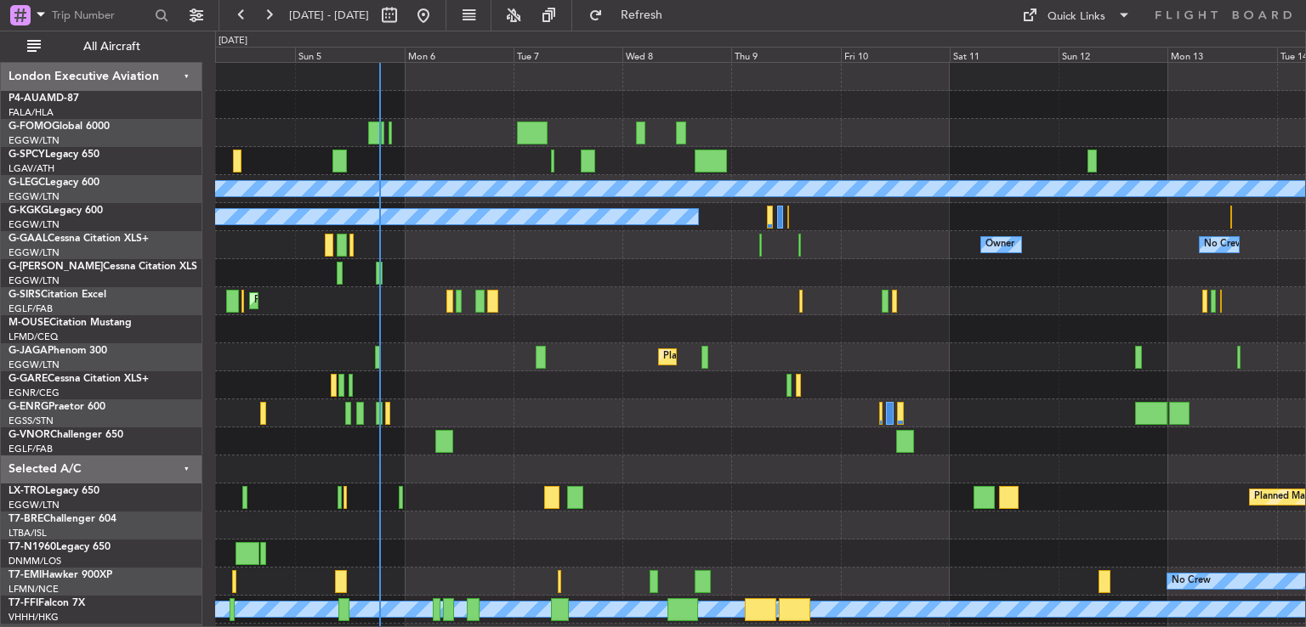
click at [820, 212] on div "Unplanned Maint [GEOGRAPHIC_DATA] Planned Maint [GEOGRAPHIC_DATA] A/C Unavailab…" at bounding box center [760, 399] width 1090 height 673
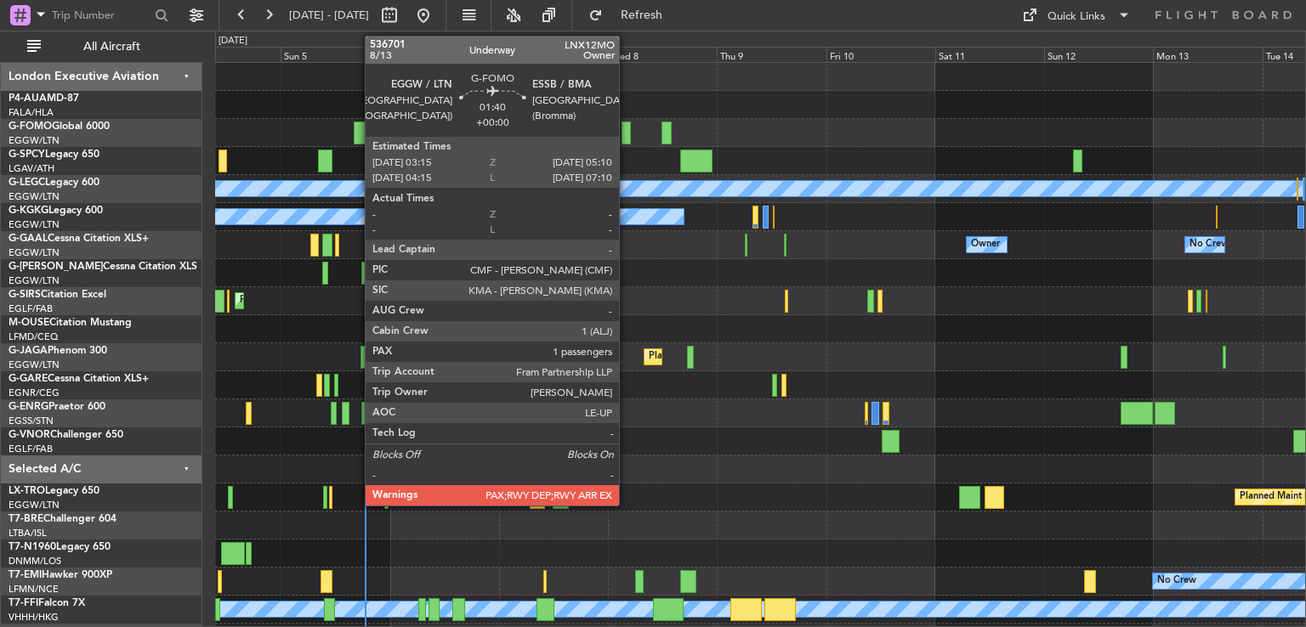
click at [627, 137] on div at bounding box center [625, 133] width 9 height 23
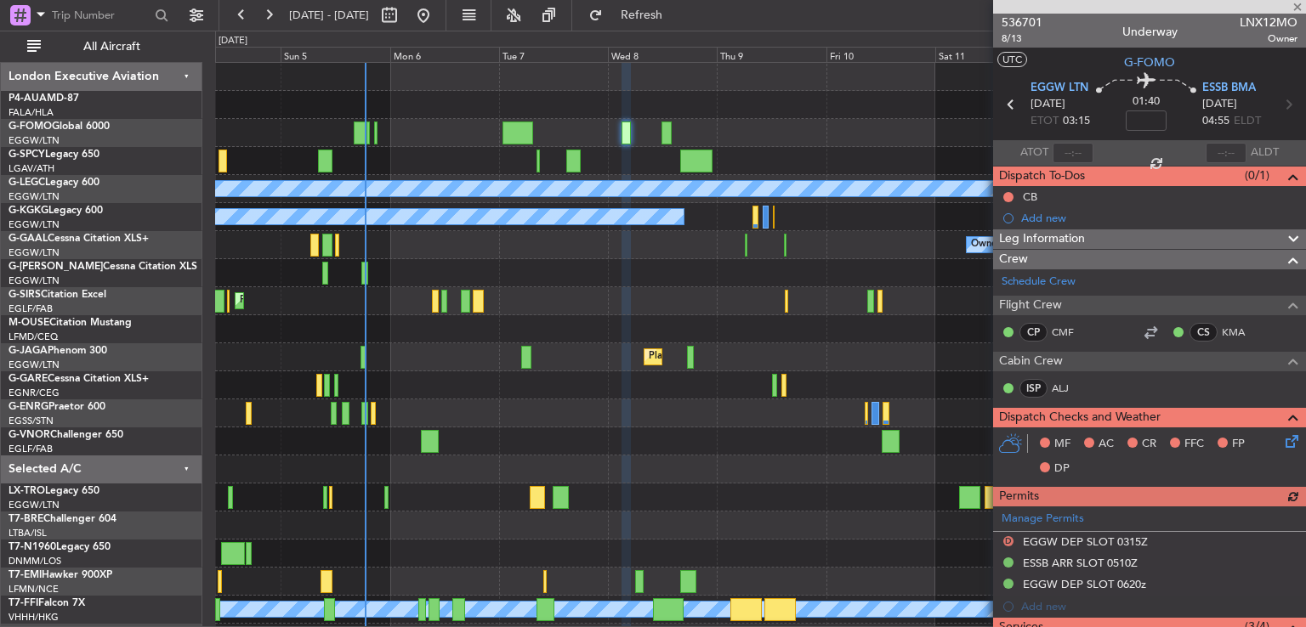
scroll to position [69, 0]
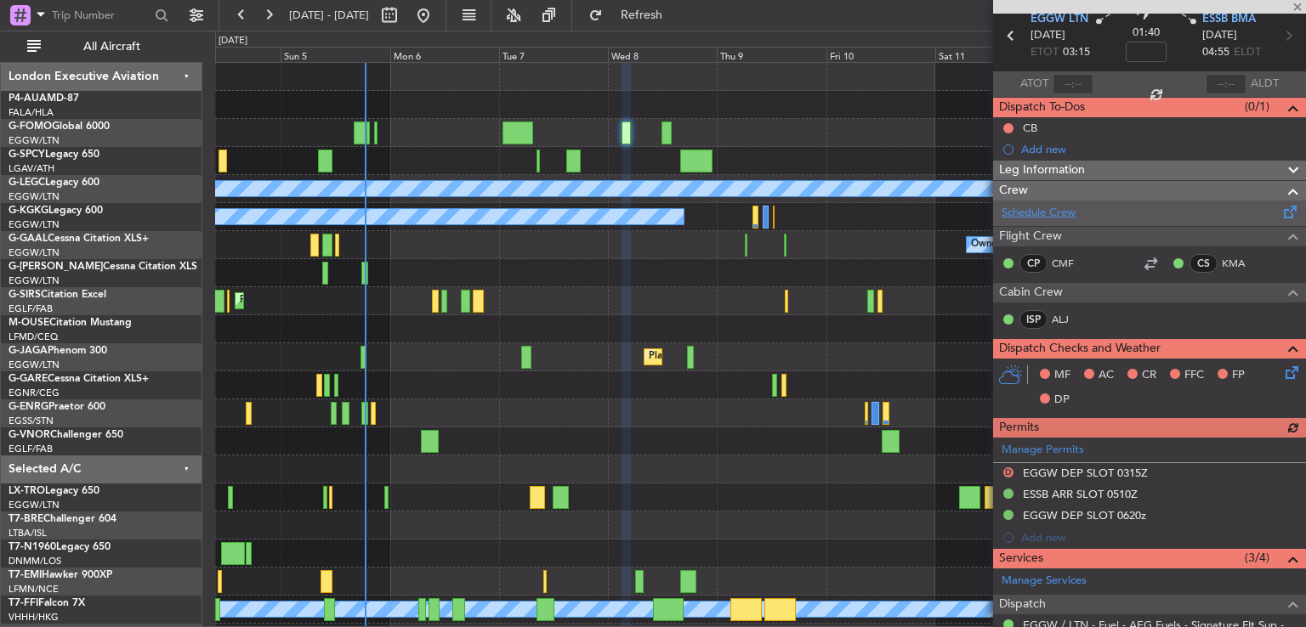
click at [1029, 208] on link "Schedule Crew" at bounding box center [1038, 213] width 74 height 17
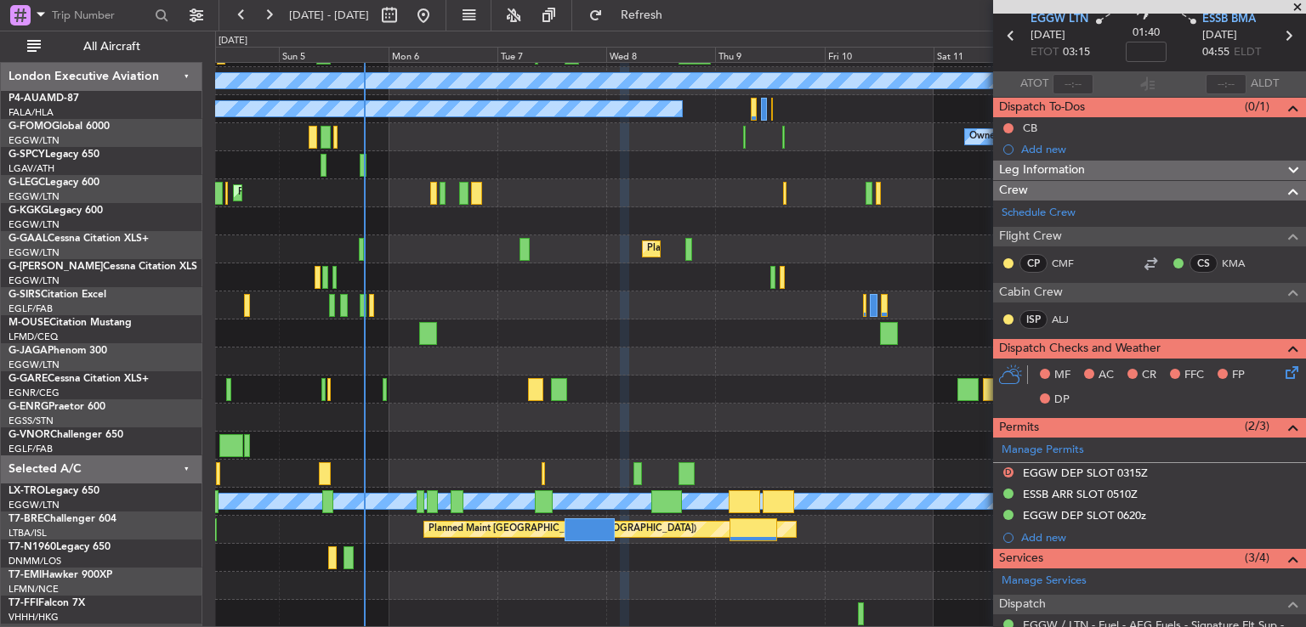
scroll to position [108, 0]
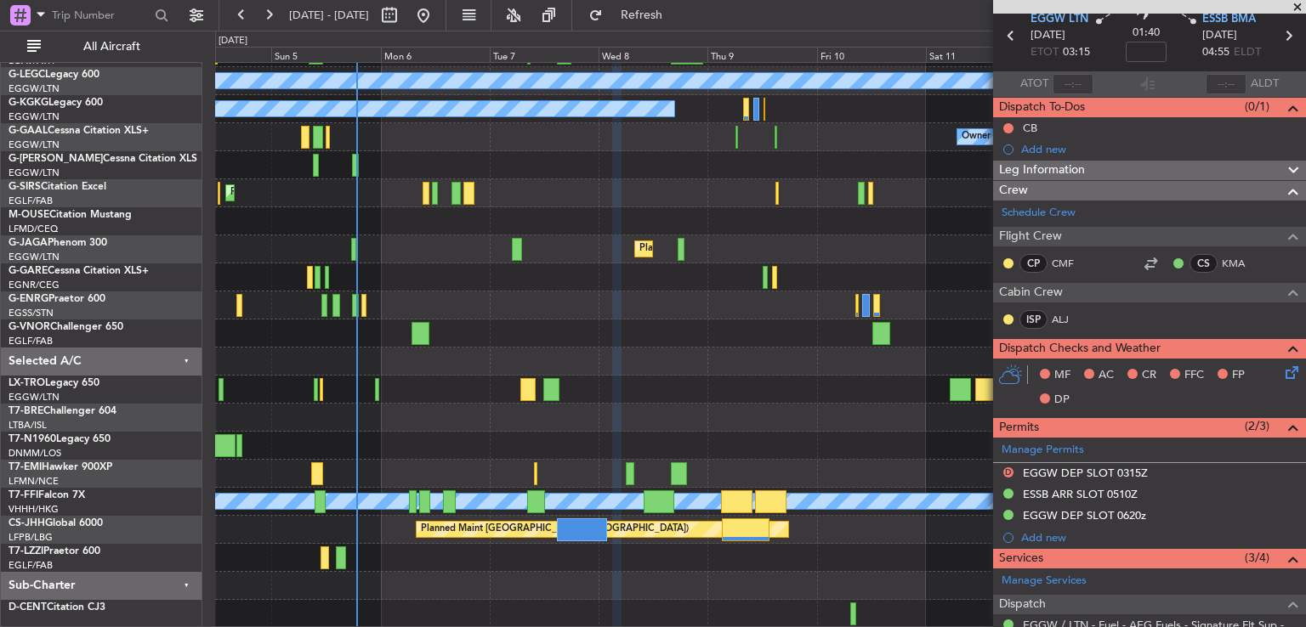
click at [563, 238] on div "Unplanned Maint [GEOGRAPHIC_DATA] Planned Maint [GEOGRAPHIC_DATA] A/C Unavailab…" at bounding box center [760, 291] width 1090 height 673
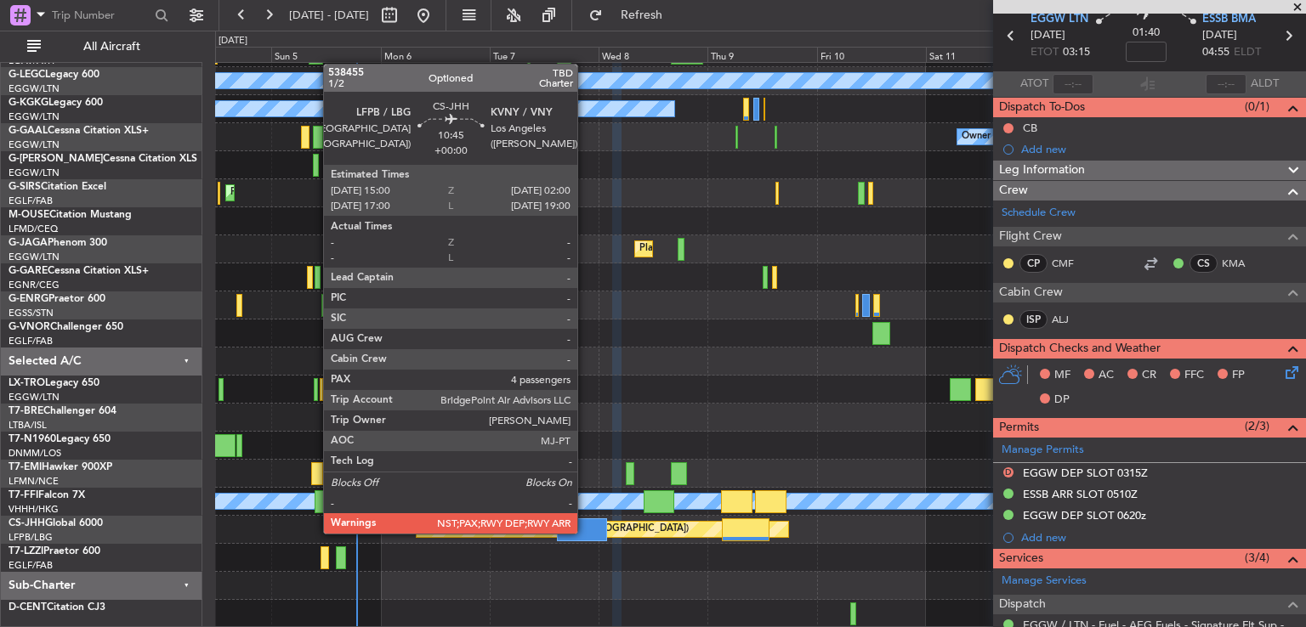
click at [585, 532] on div at bounding box center [582, 530] width 50 height 23
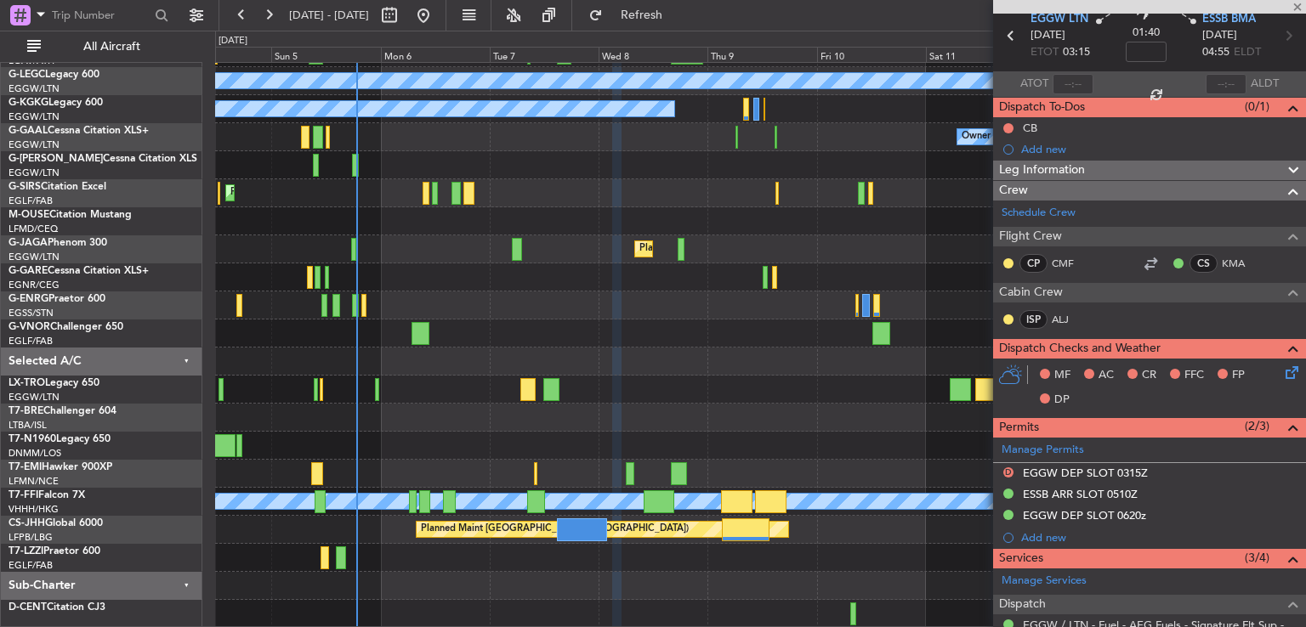
type input "4"
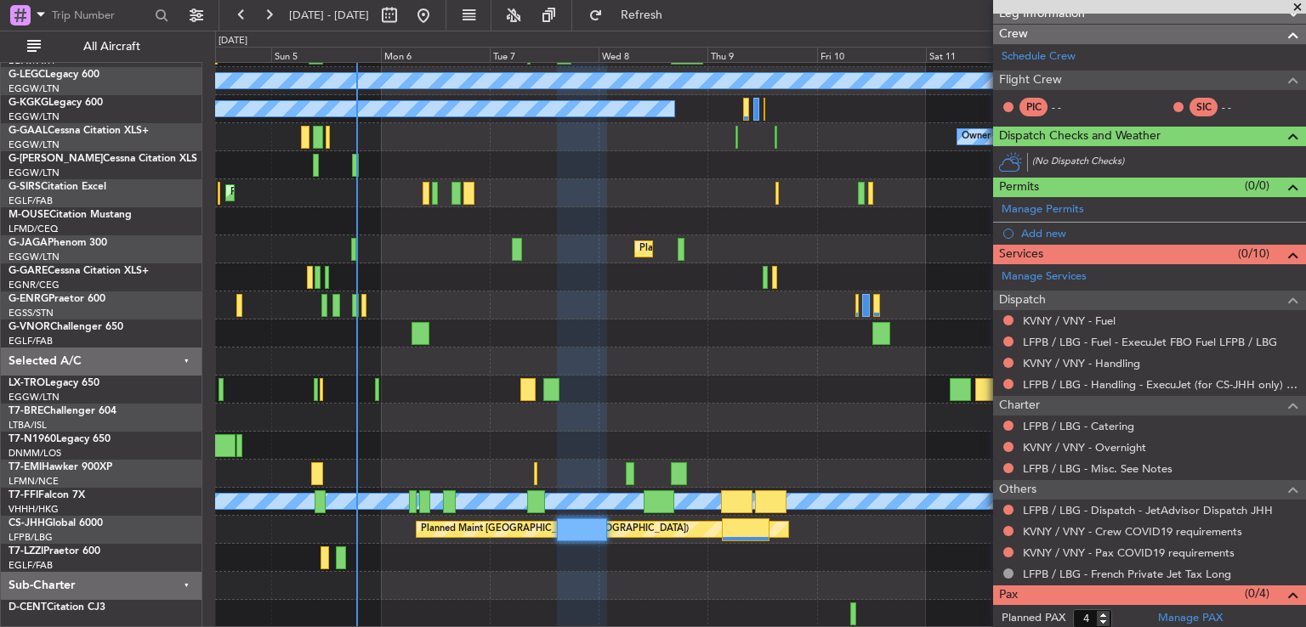
scroll to position [229, 0]
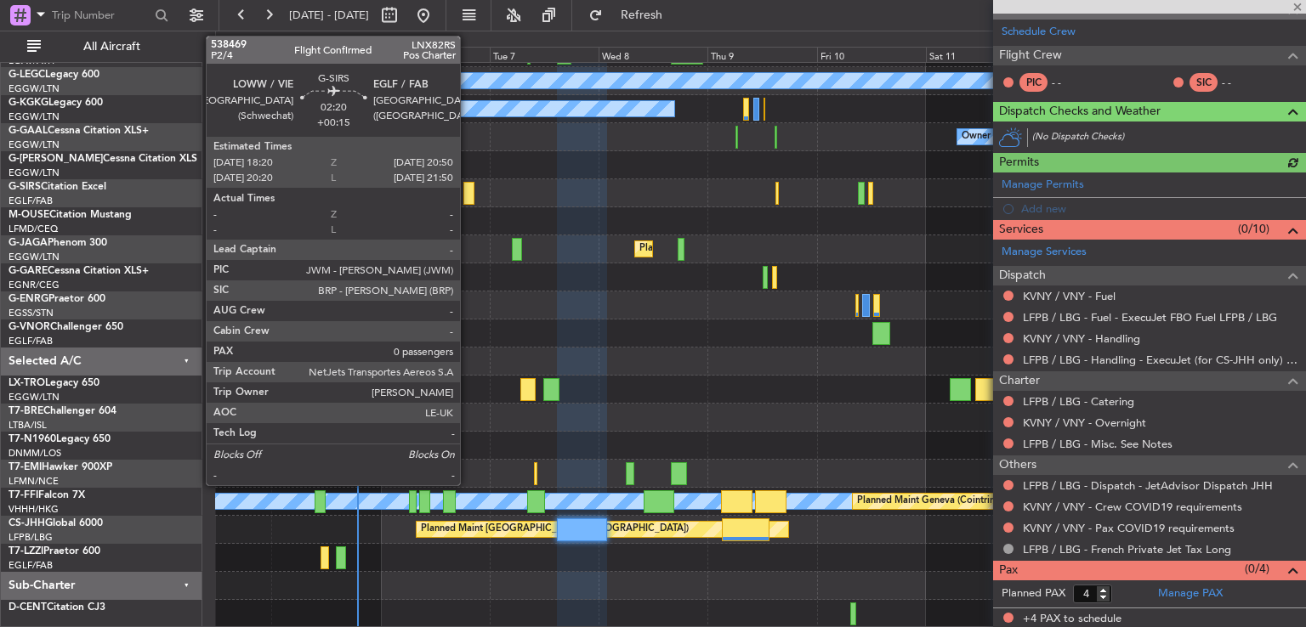
click at [468, 194] on div at bounding box center [469, 193] width 12 height 23
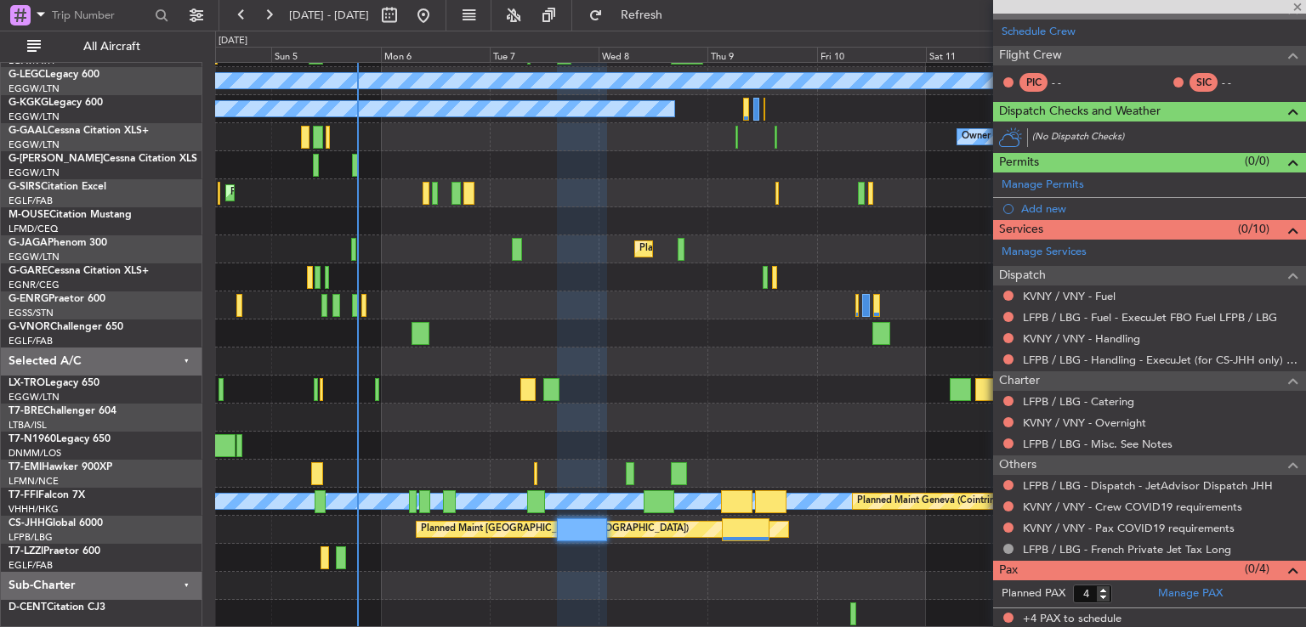
type input "+00:15"
type input "0"
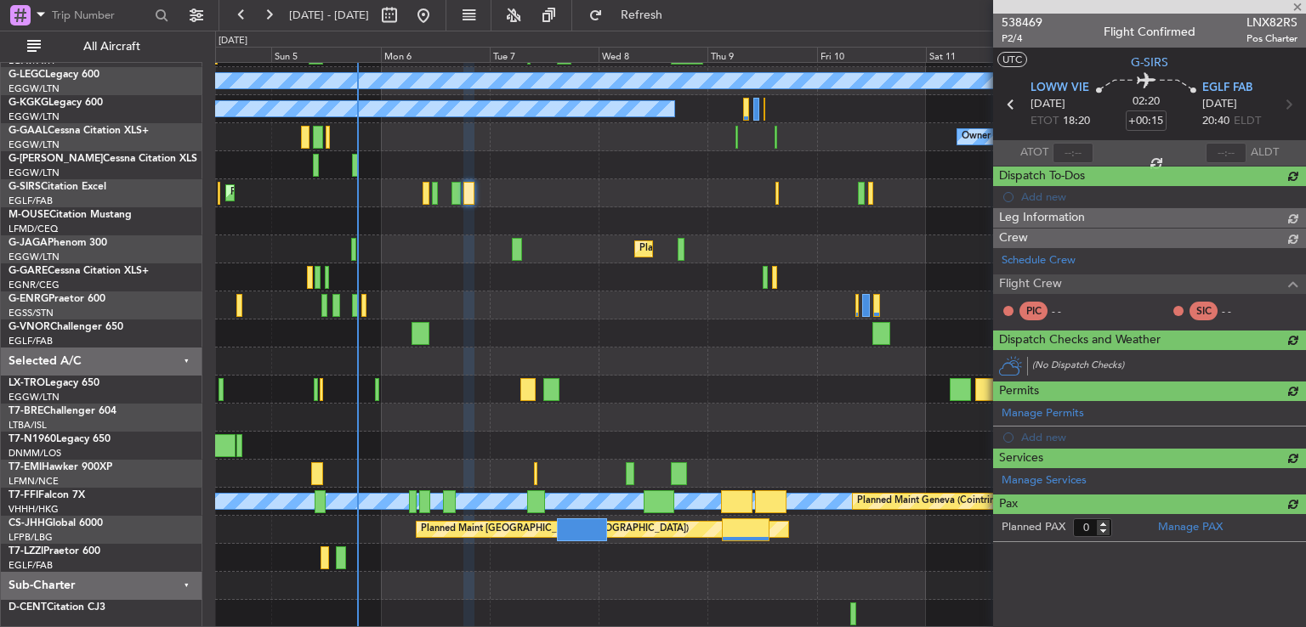
scroll to position [0, 0]
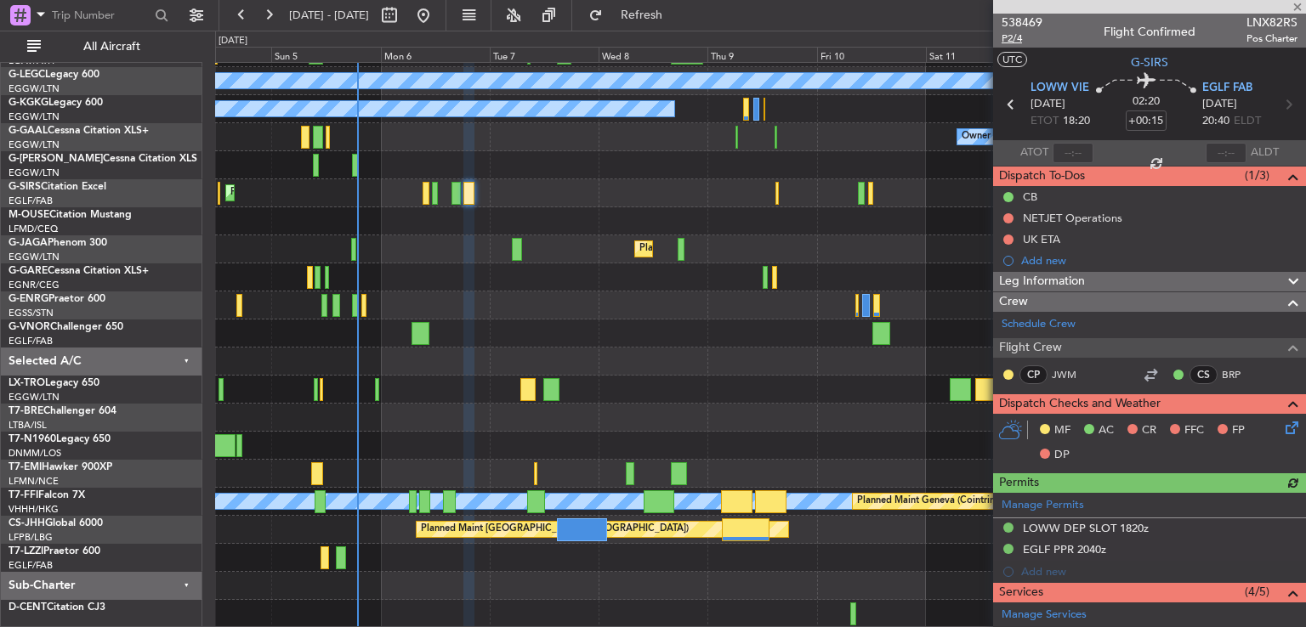
click at [1016, 37] on span "P2/4" at bounding box center [1021, 38] width 41 height 14
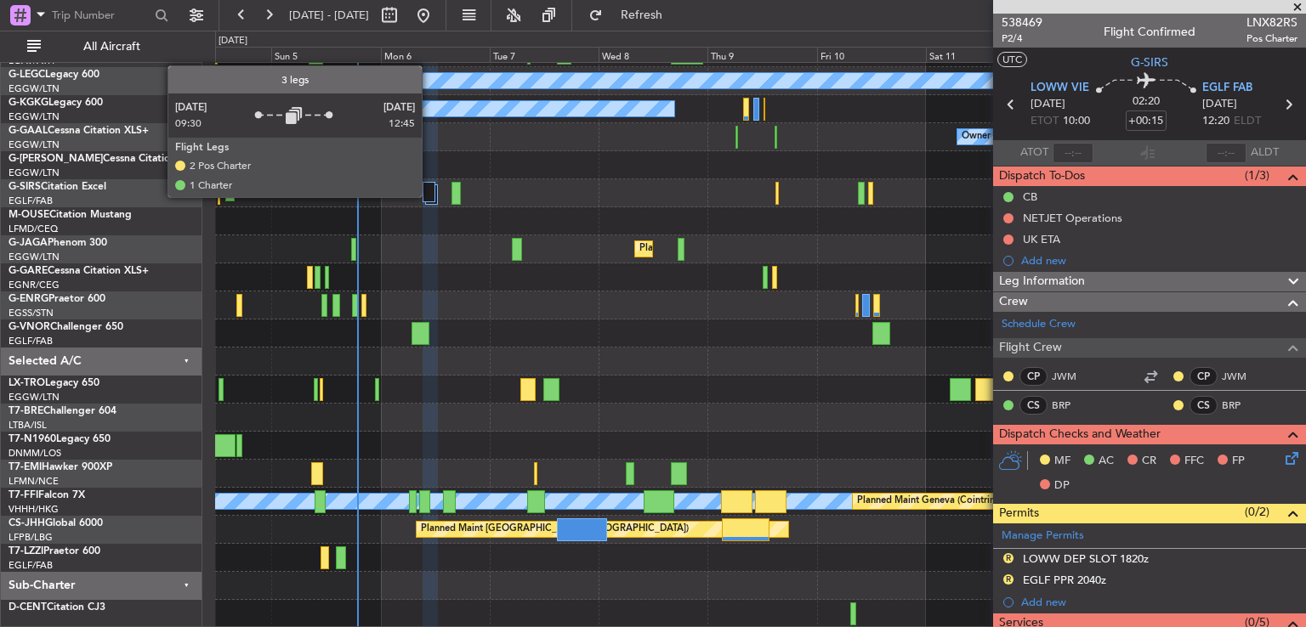
click at [429, 196] on div at bounding box center [429, 192] width 13 height 20
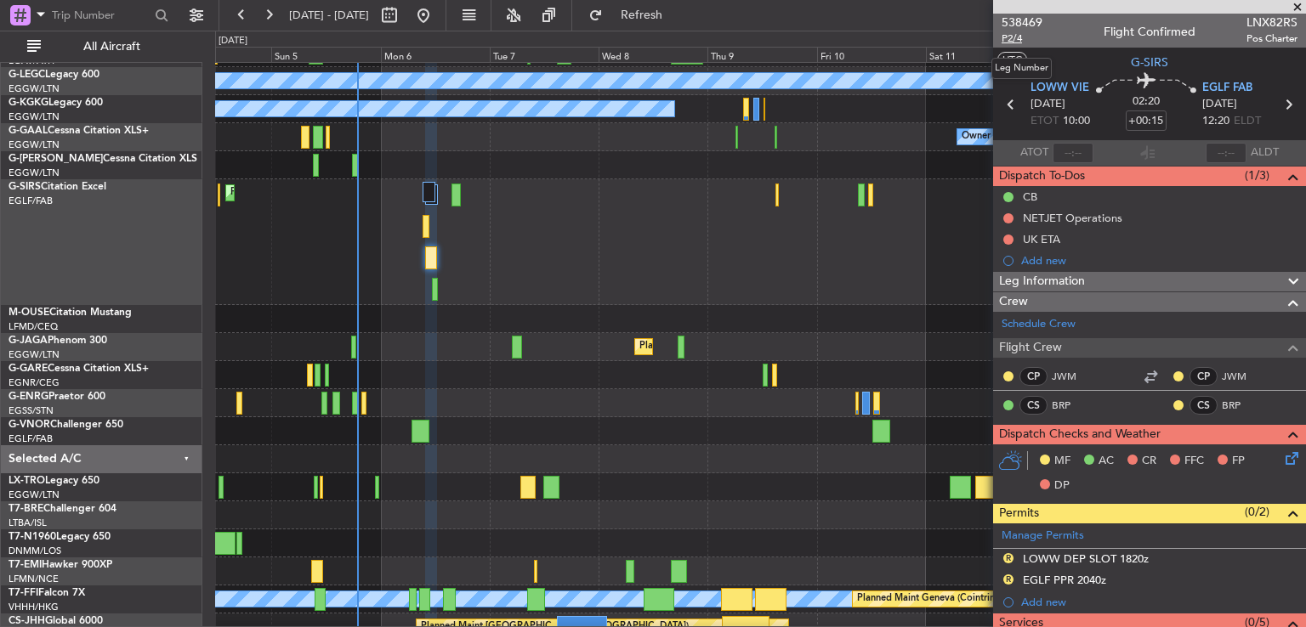
click at [1012, 36] on span "P2/4" at bounding box center [1021, 38] width 41 height 14
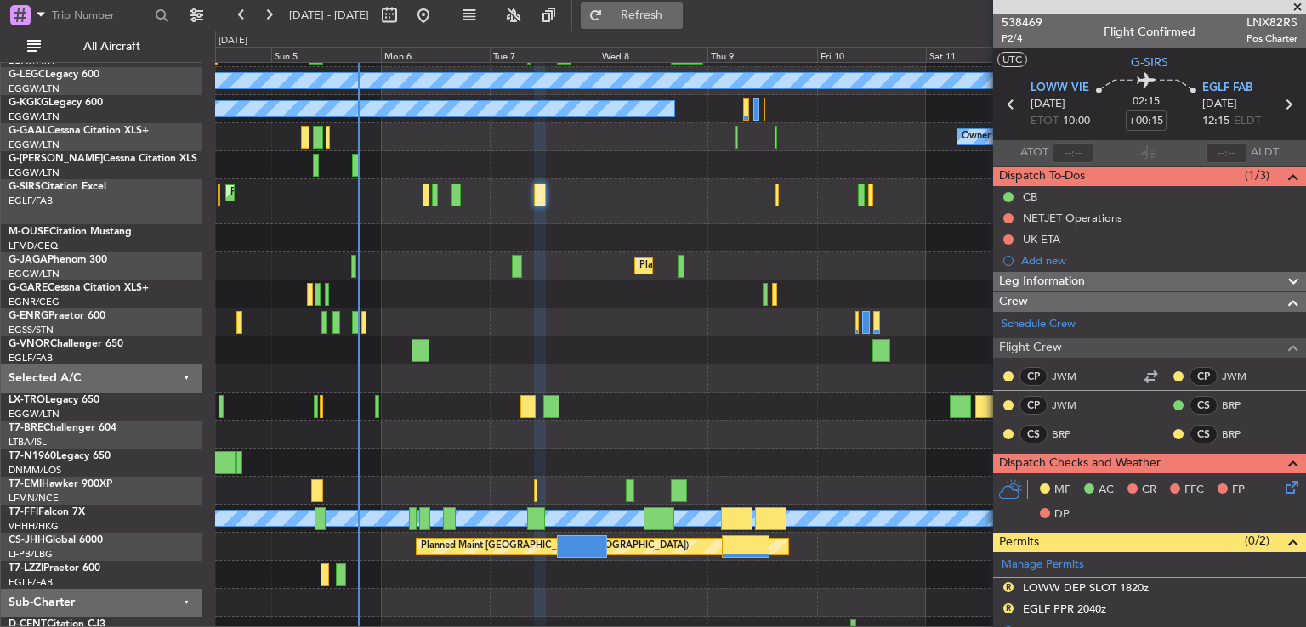
click at [678, 20] on span "Refresh" at bounding box center [641, 15] width 71 height 12
click at [1013, 20] on span "538469" at bounding box center [1021, 23] width 41 height 18
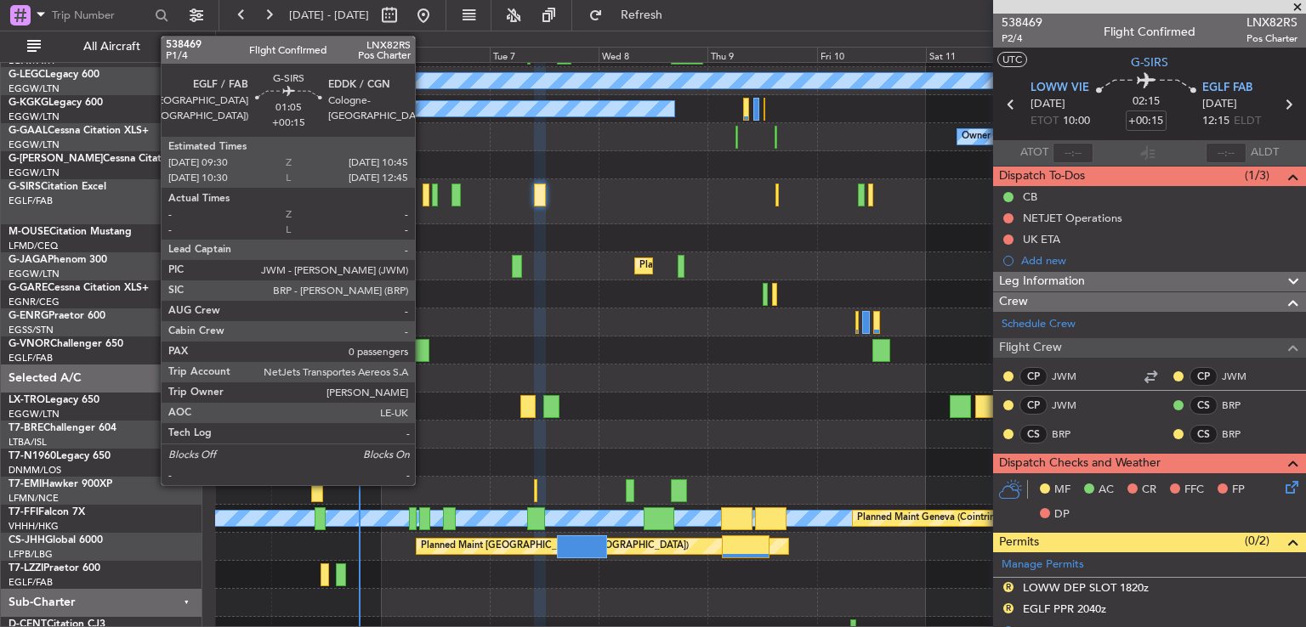
click at [423, 192] on div at bounding box center [426, 195] width 6 height 23
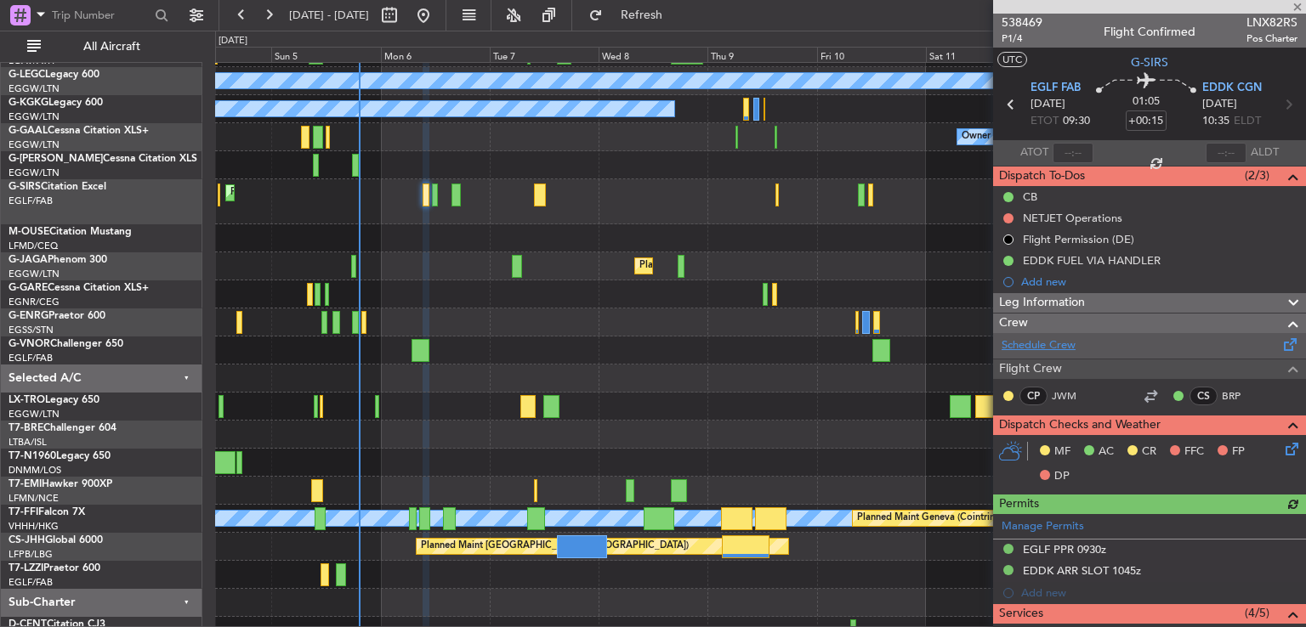
click at [1043, 344] on link "Schedule Crew" at bounding box center [1038, 346] width 74 height 17
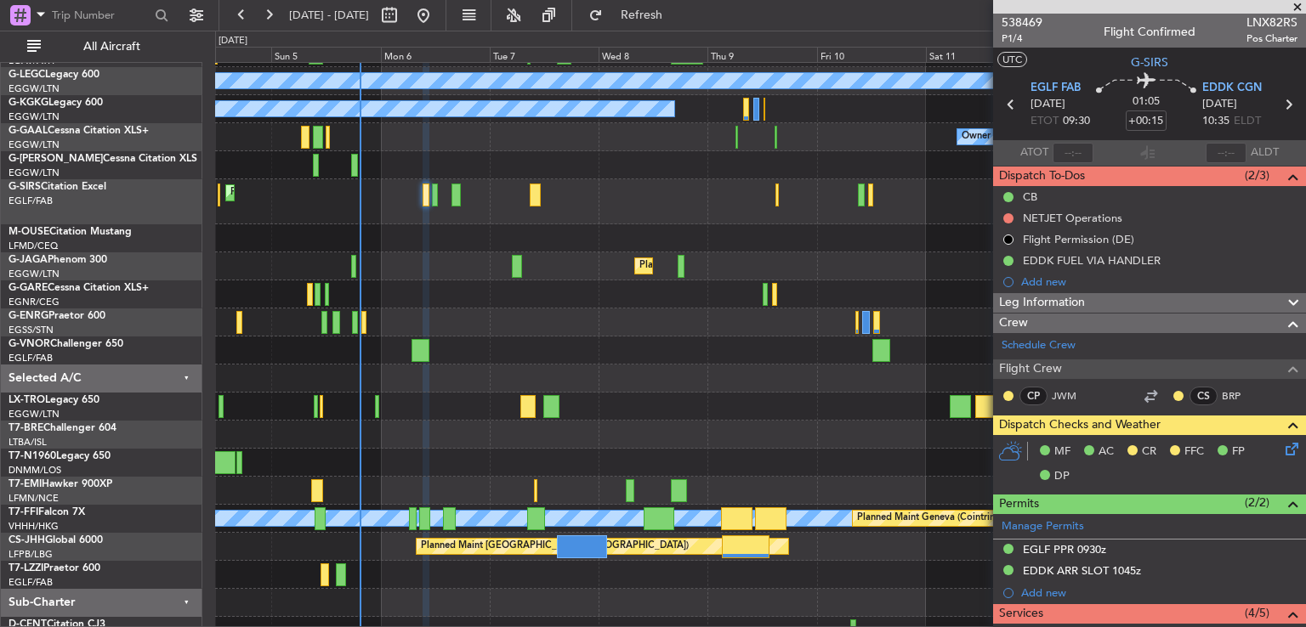
click at [682, 31] on div "0 0 Sat 4 Sun 5 Mon 6 Tue 7 Wed 8 Thu 9 [DATE] Sat 11 Sun 12 Mon 13 Tue 14" at bounding box center [760, 46] width 1089 height 31
click at [682, 26] on button "Refresh" at bounding box center [632, 15] width 102 height 27
click at [678, 21] on span "Refresh" at bounding box center [641, 15] width 71 height 12
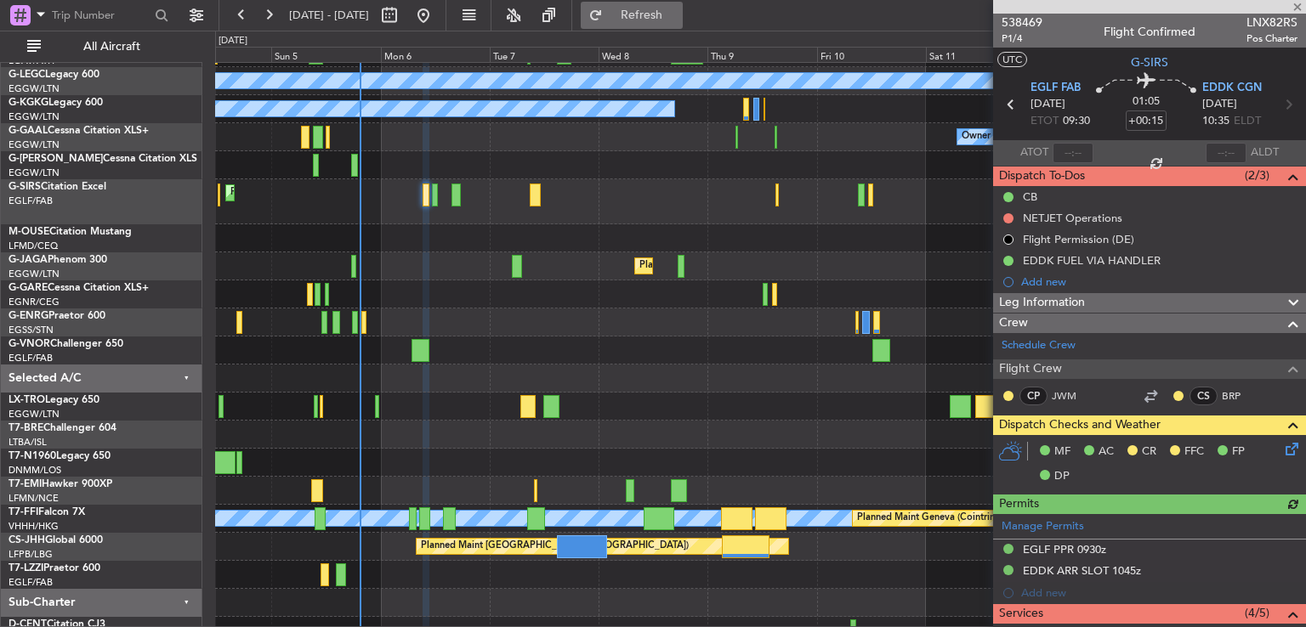
click at [670, 8] on button "Refresh" at bounding box center [632, 15] width 102 height 27
click at [678, 14] on span "Refresh" at bounding box center [641, 15] width 71 height 12
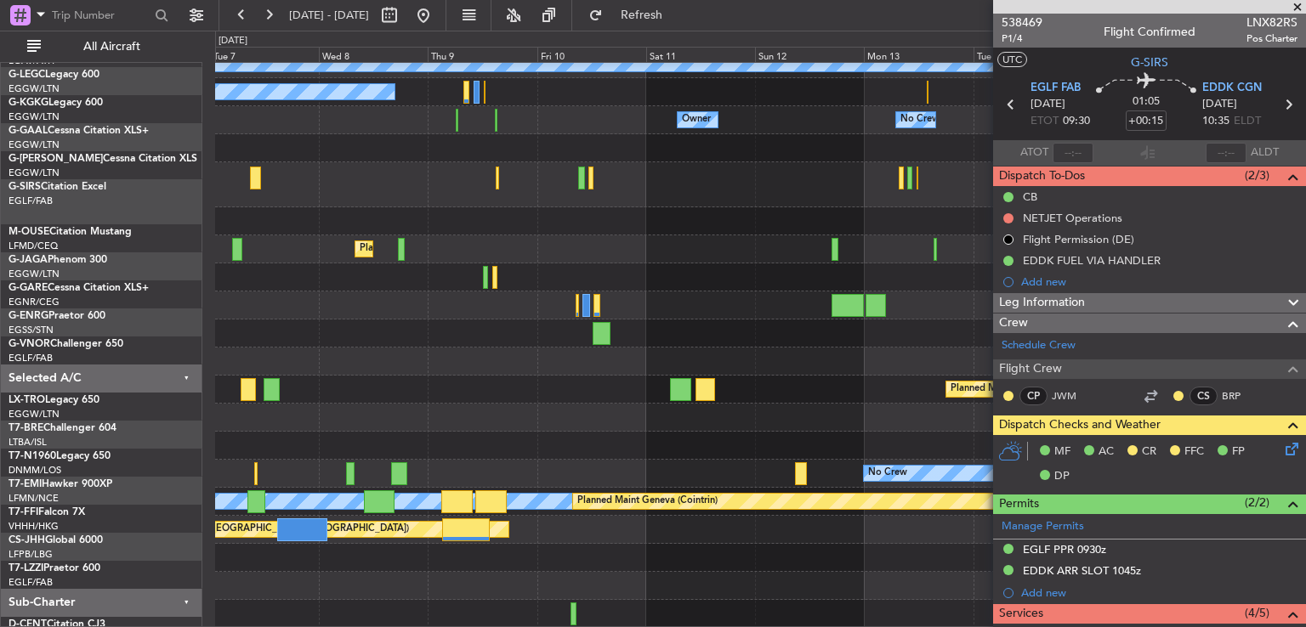
scroll to position [125, 0]
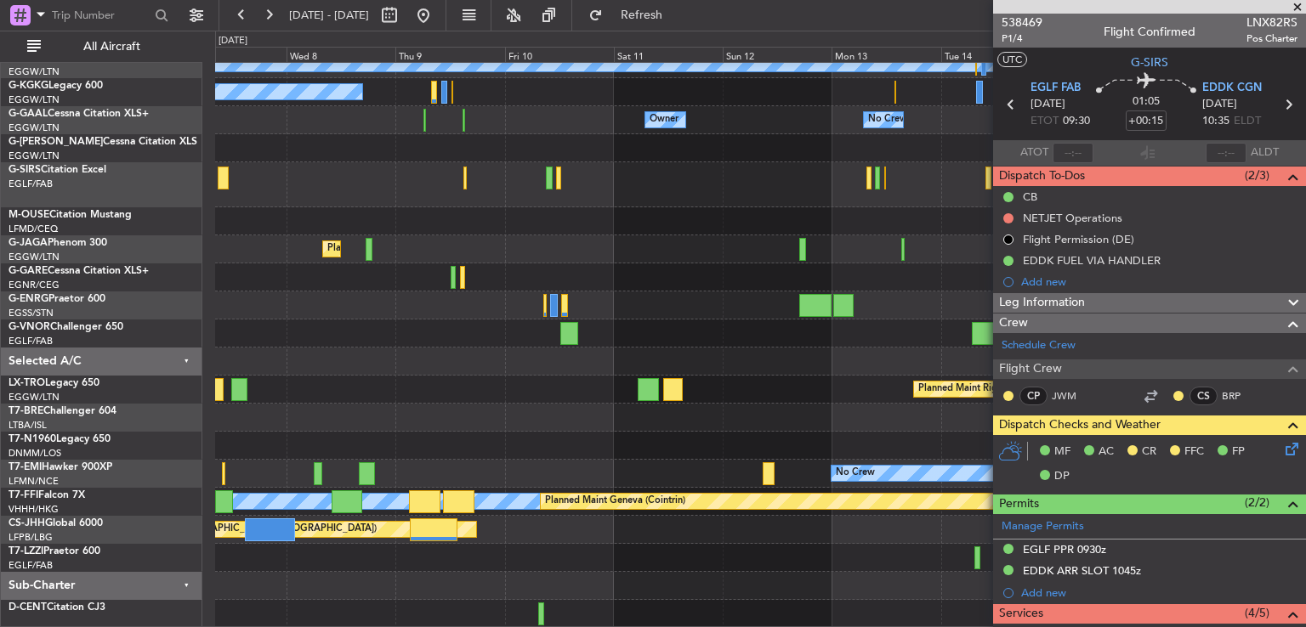
click at [519, 382] on div "A/C Unavailable London (Luton) A/C Unavailable Istanbul (Ataturk) Owner No Crew…" at bounding box center [760, 283] width 1090 height 690
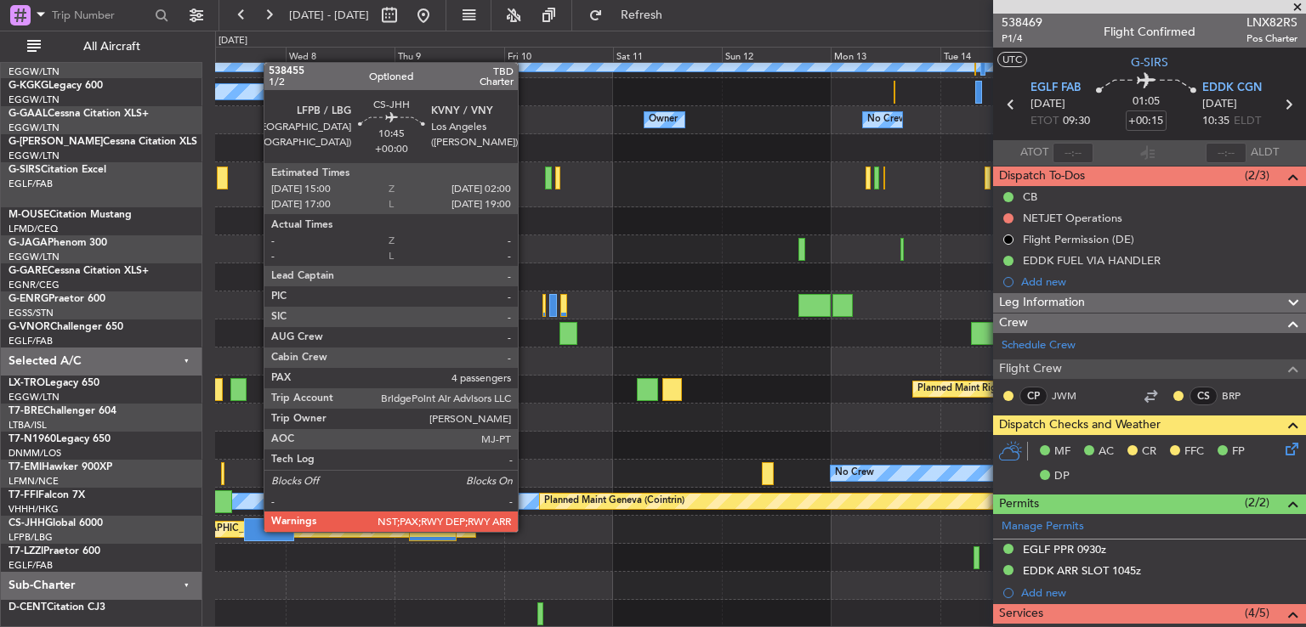
click at [255, 530] on div at bounding box center [269, 530] width 50 height 23
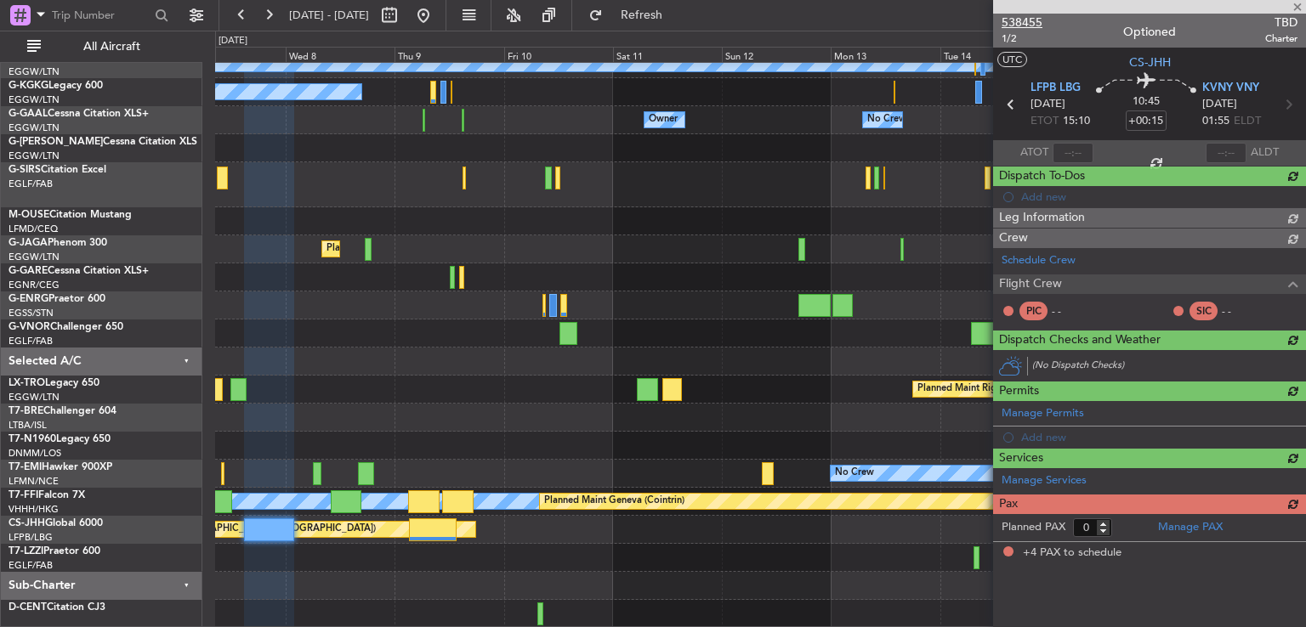
type input "4"
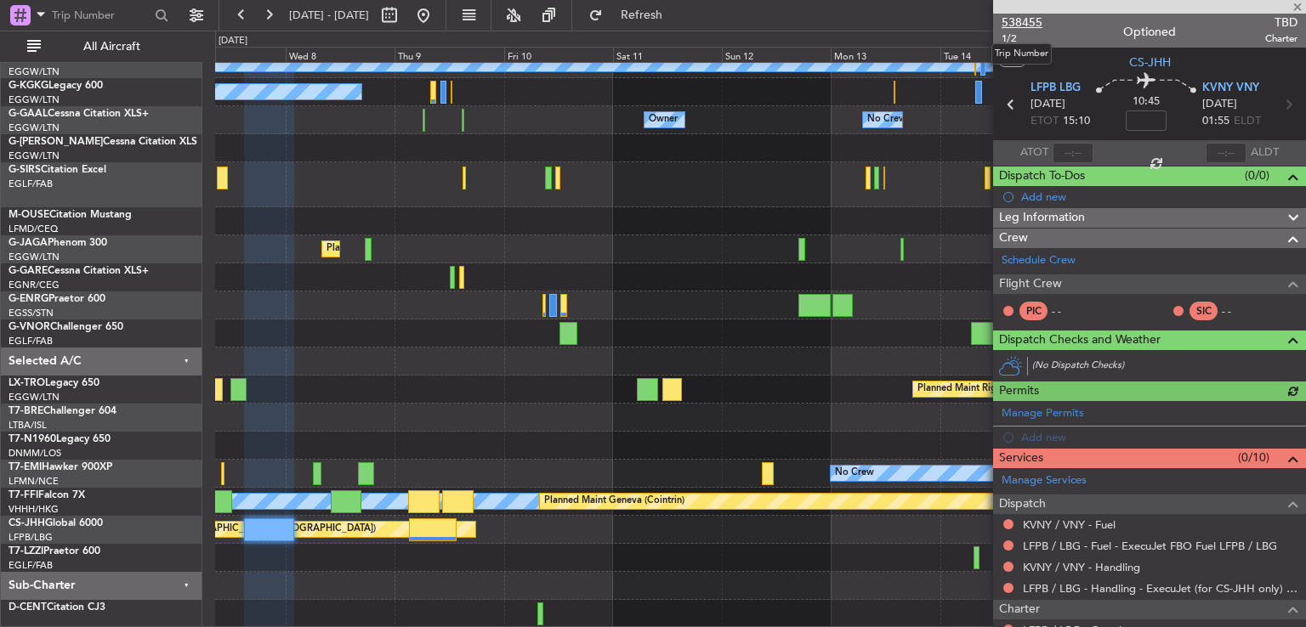
click at [1031, 21] on span "538455" at bounding box center [1021, 23] width 41 height 18
click at [678, 19] on span "Refresh" at bounding box center [641, 15] width 71 height 12
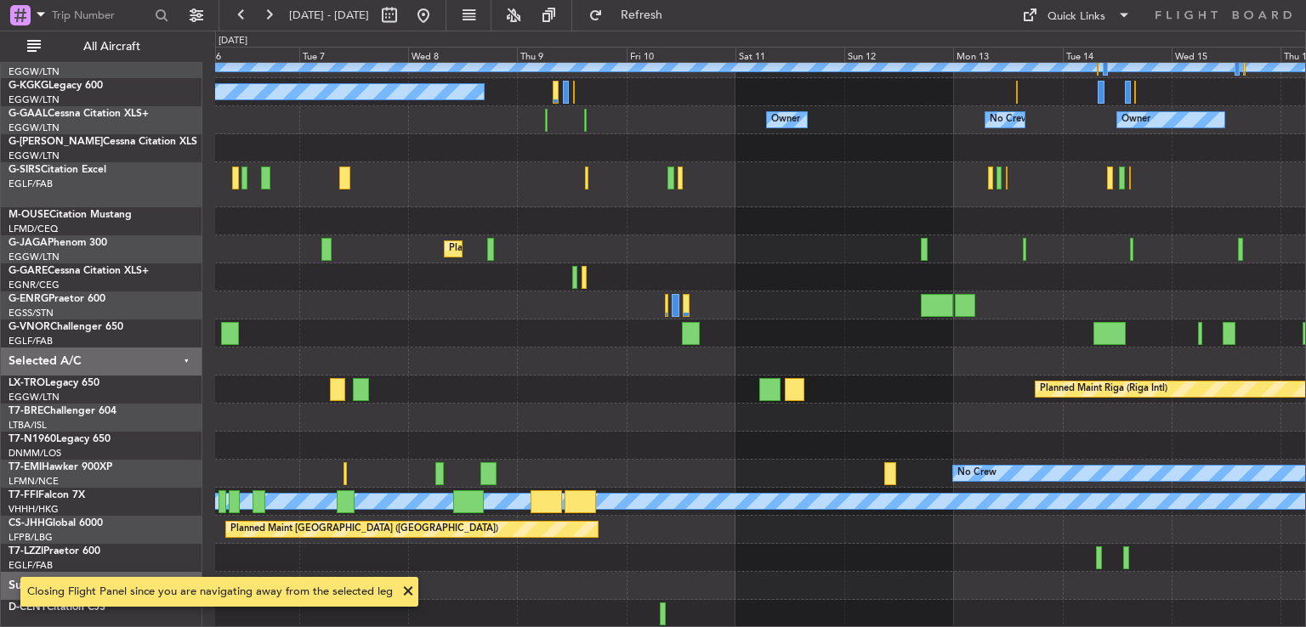
scroll to position [116, 0]
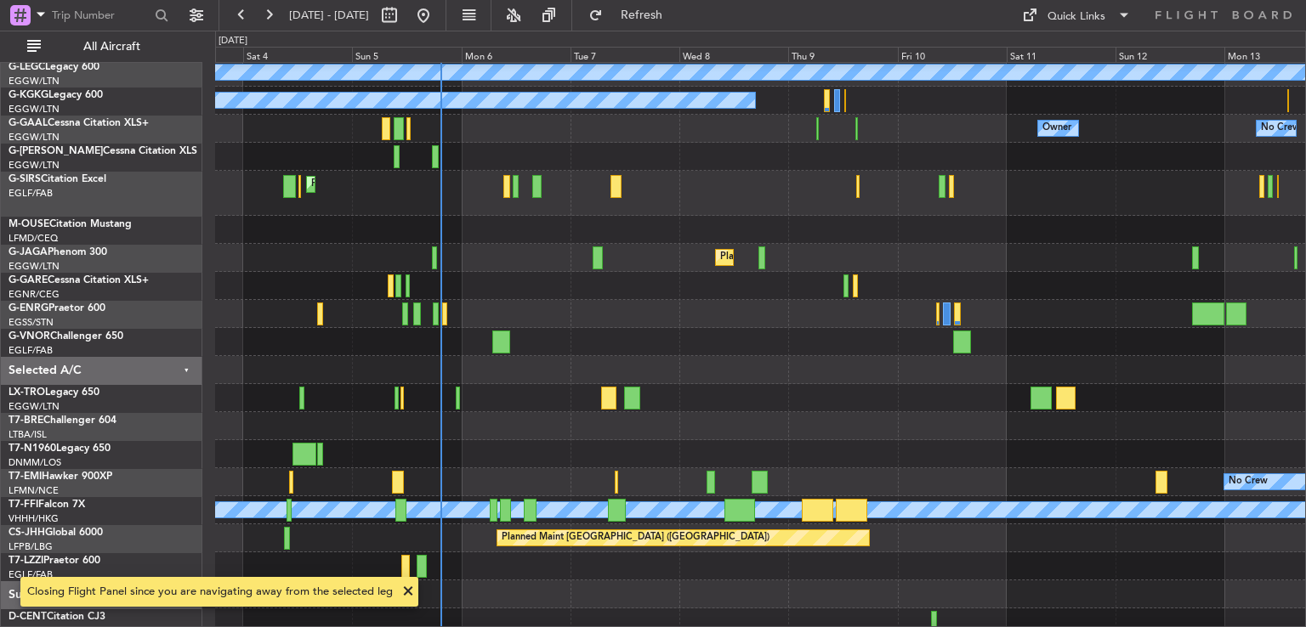
click at [920, 446] on div at bounding box center [760, 454] width 1090 height 28
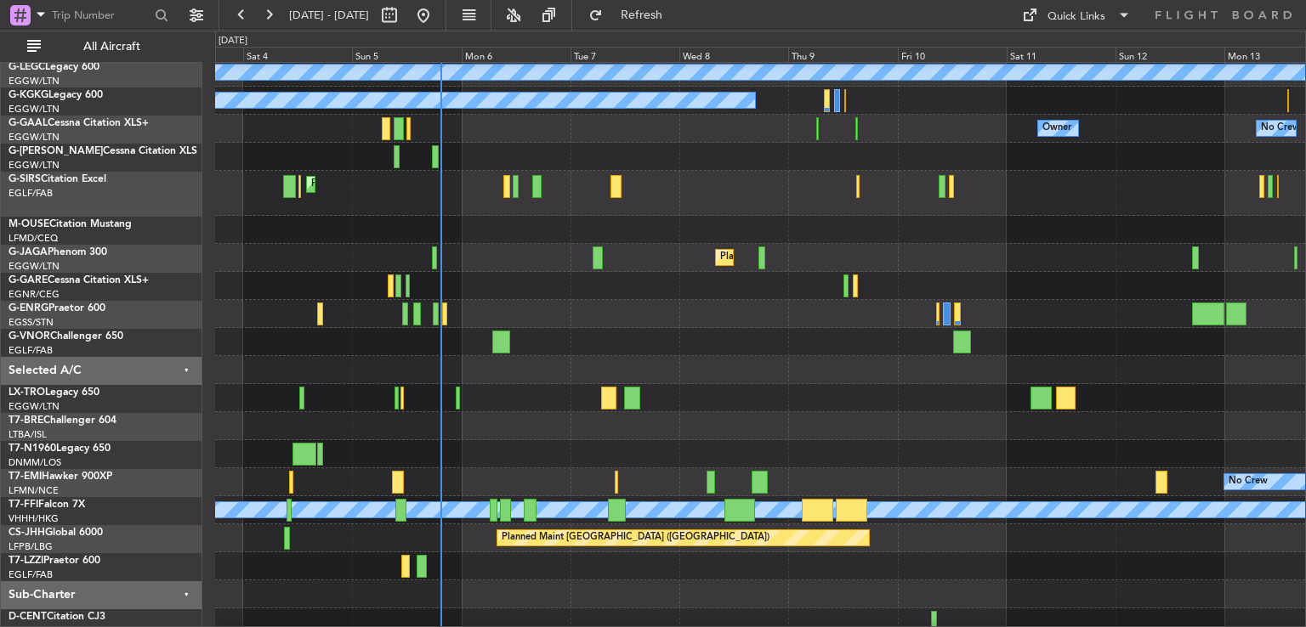
scroll to position [30, 0]
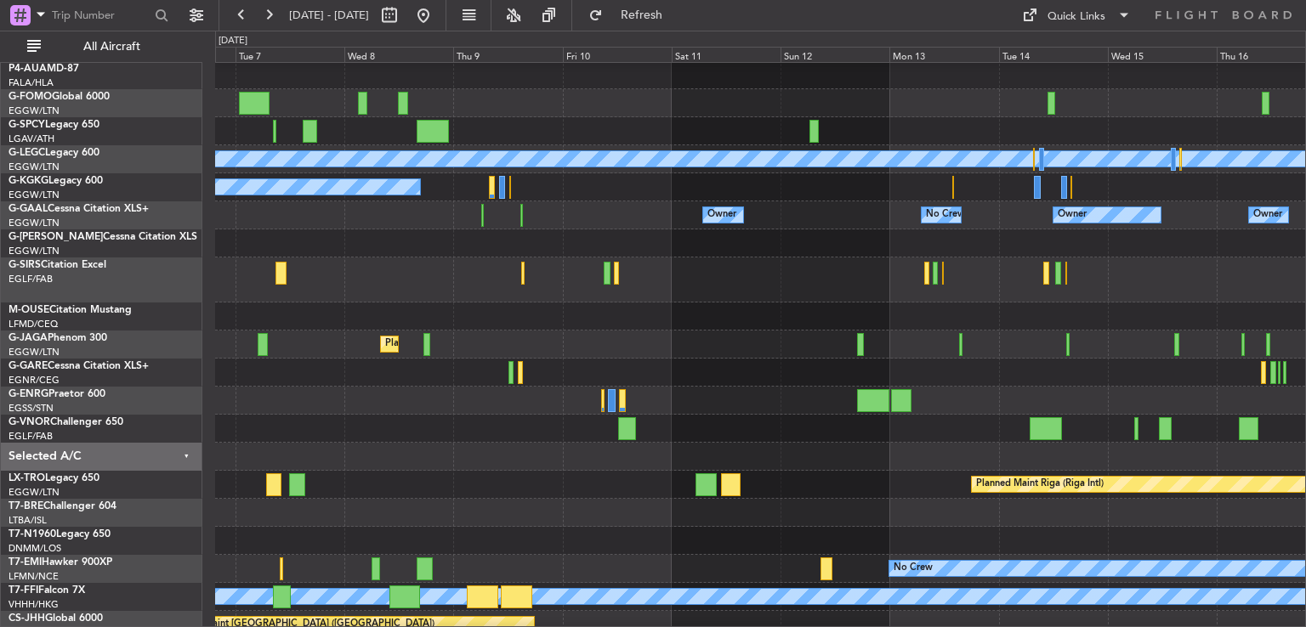
click at [435, 392] on div at bounding box center [760, 401] width 1090 height 28
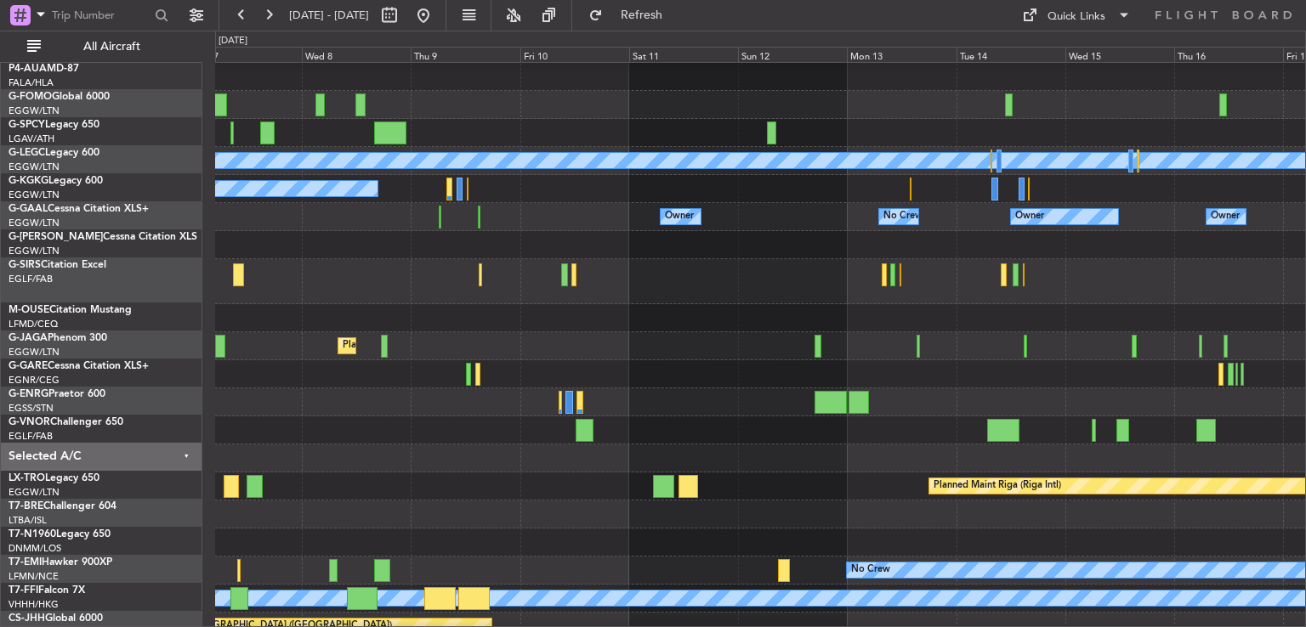
scroll to position [27, 0]
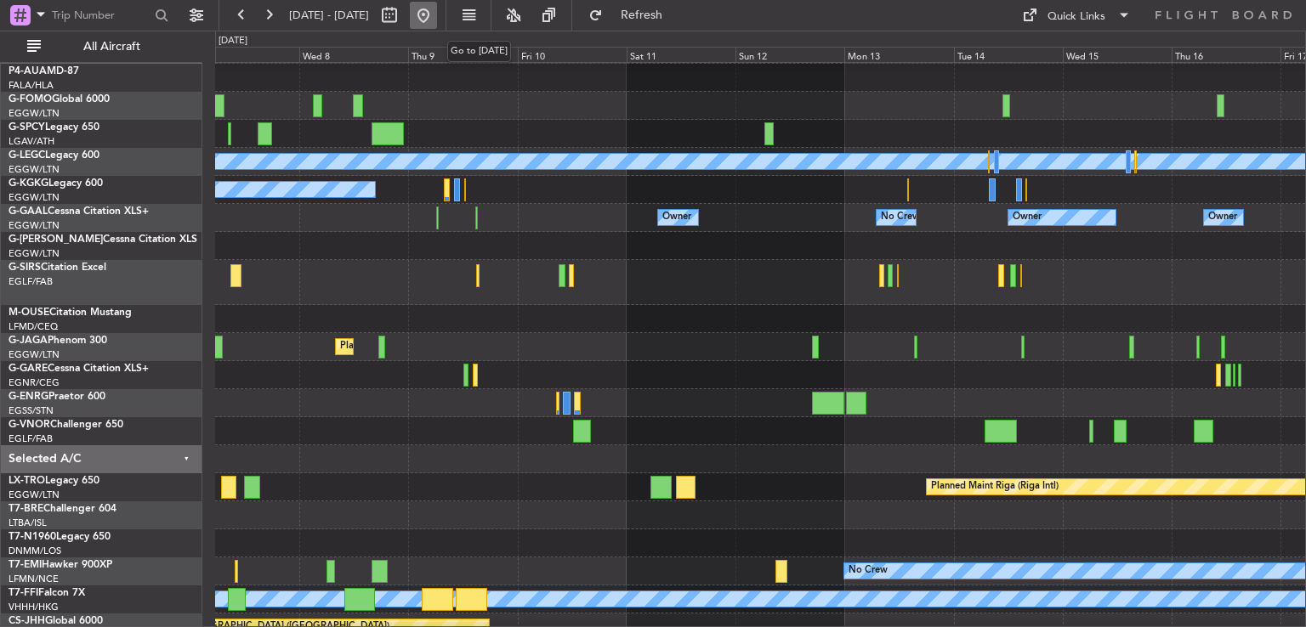
click at [437, 16] on button at bounding box center [423, 15] width 27 height 27
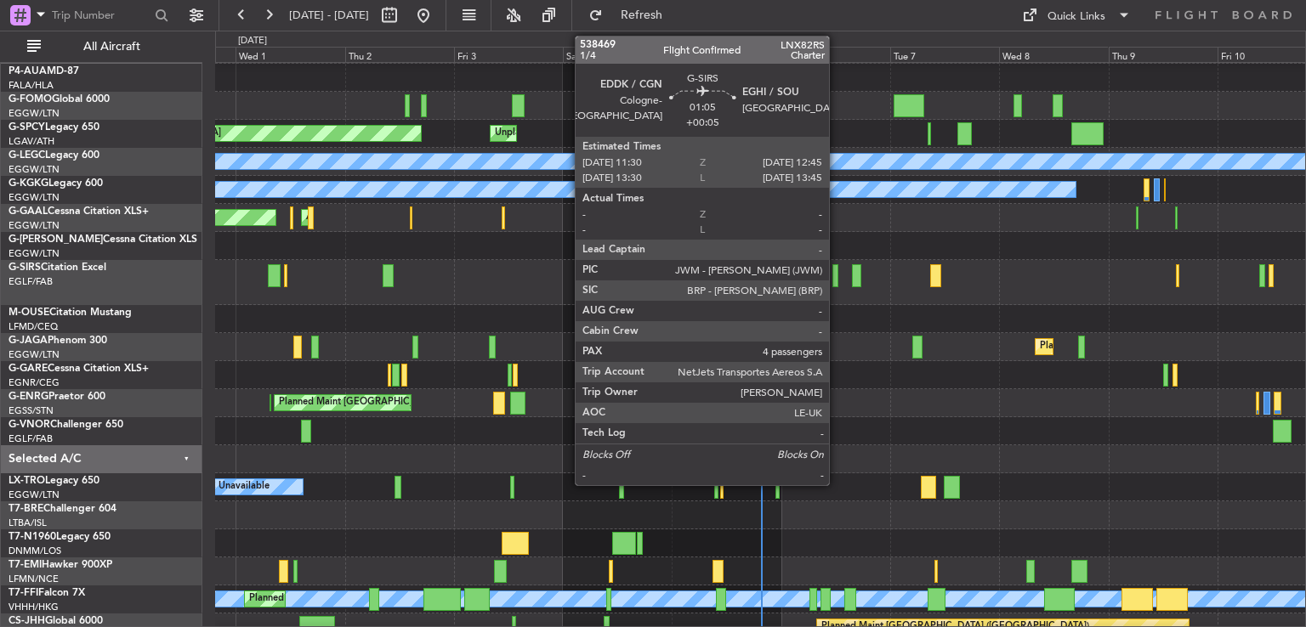
click at [837, 281] on div at bounding box center [835, 275] width 6 height 23
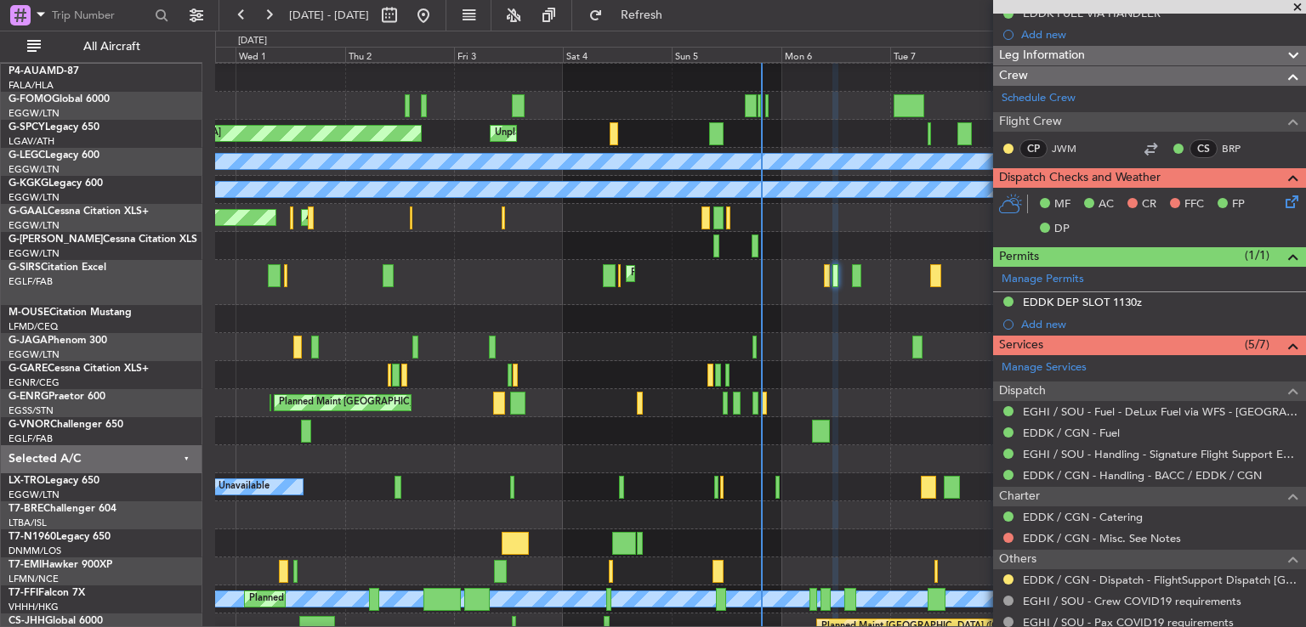
scroll to position [473, 0]
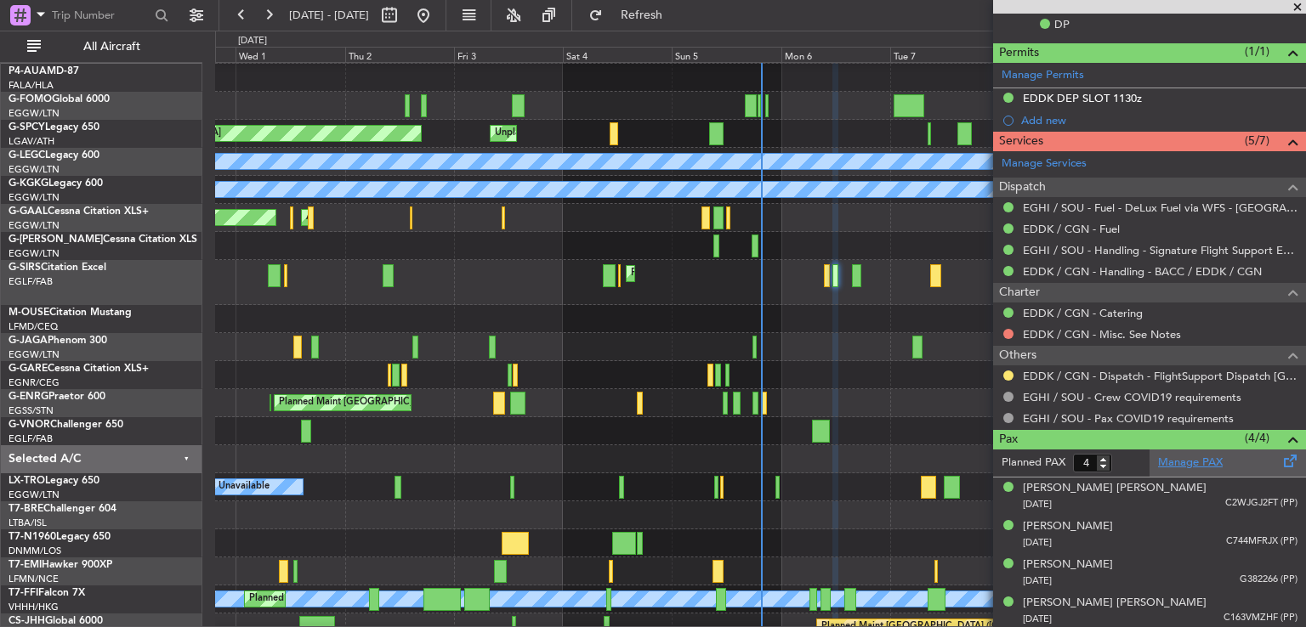
click at [1163, 455] on link "Manage PAX" at bounding box center [1190, 463] width 65 height 17
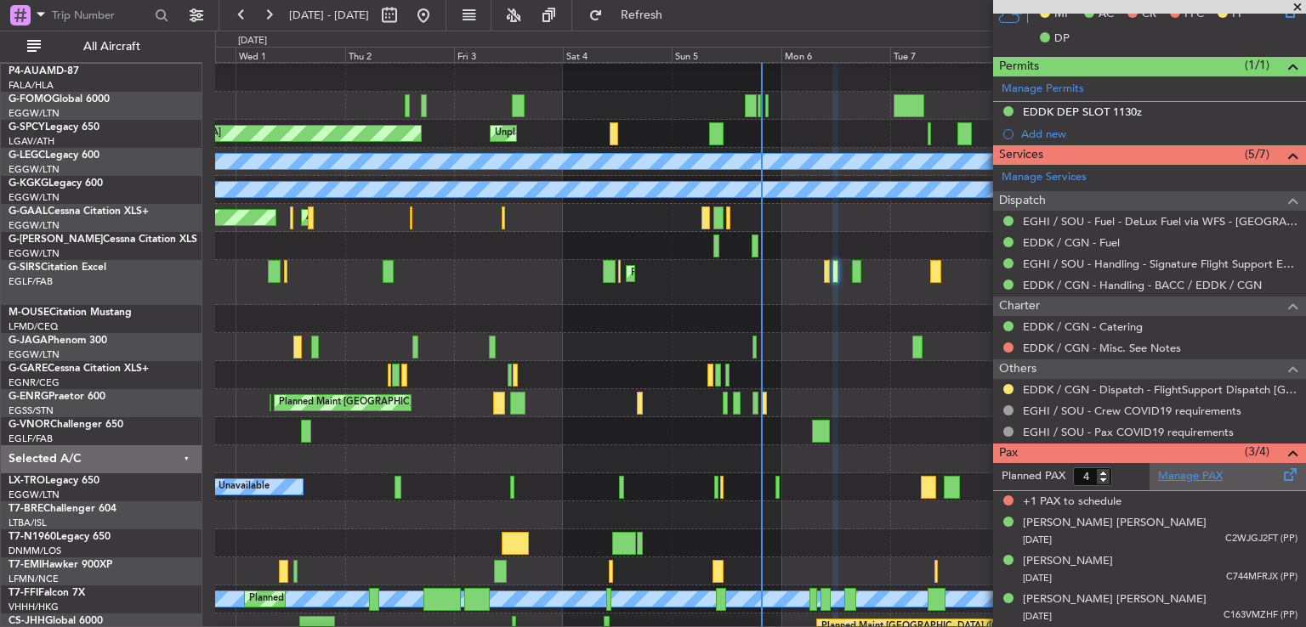
scroll to position [457, 0]
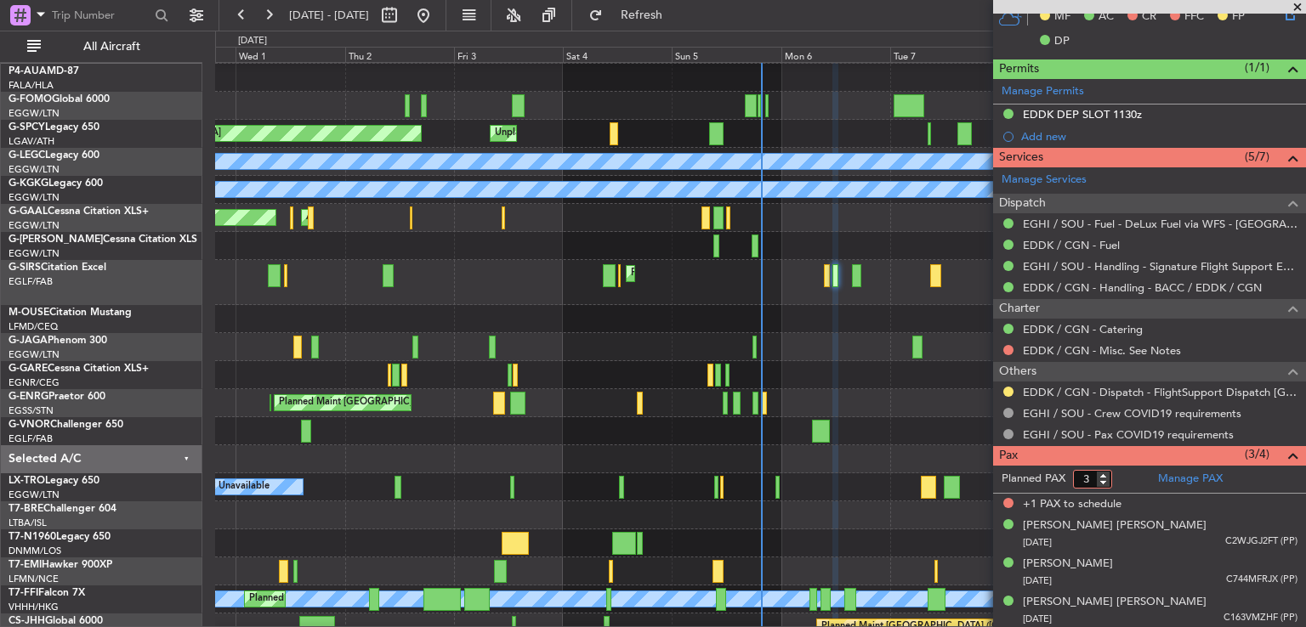
type input "3"
click at [1103, 480] on input "3" at bounding box center [1092, 479] width 39 height 19
click at [1132, 477] on form "Planned PAX 3" at bounding box center [1071, 479] width 156 height 27
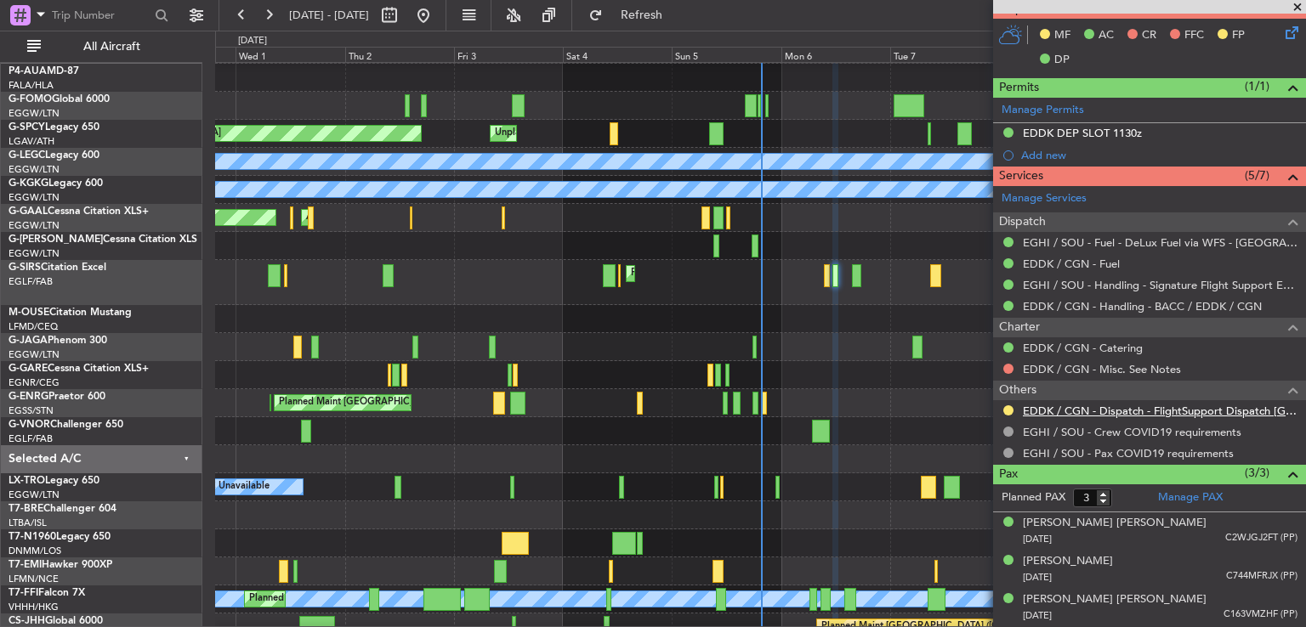
scroll to position [435, 0]
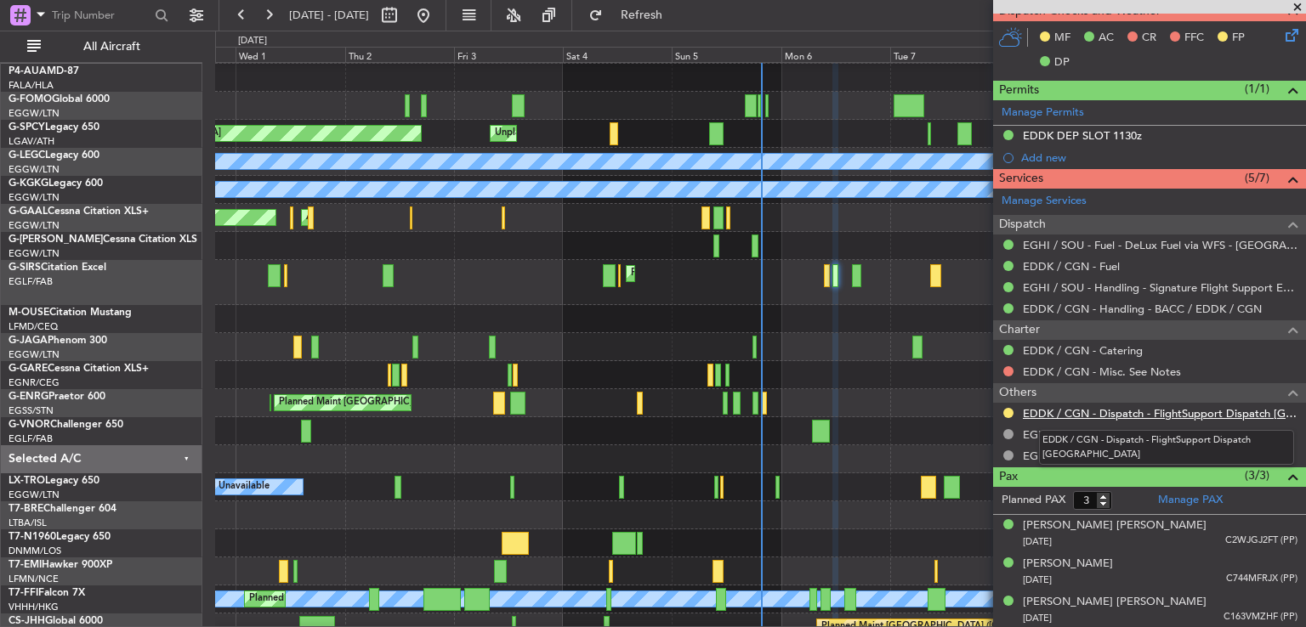
click at [1095, 409] on link "EDDK / CGN - Dispatch - FlightSupport Dispatch [GEOGRAPHIC_DATA]" at bounding box center [1160, 413] width 275 height 14
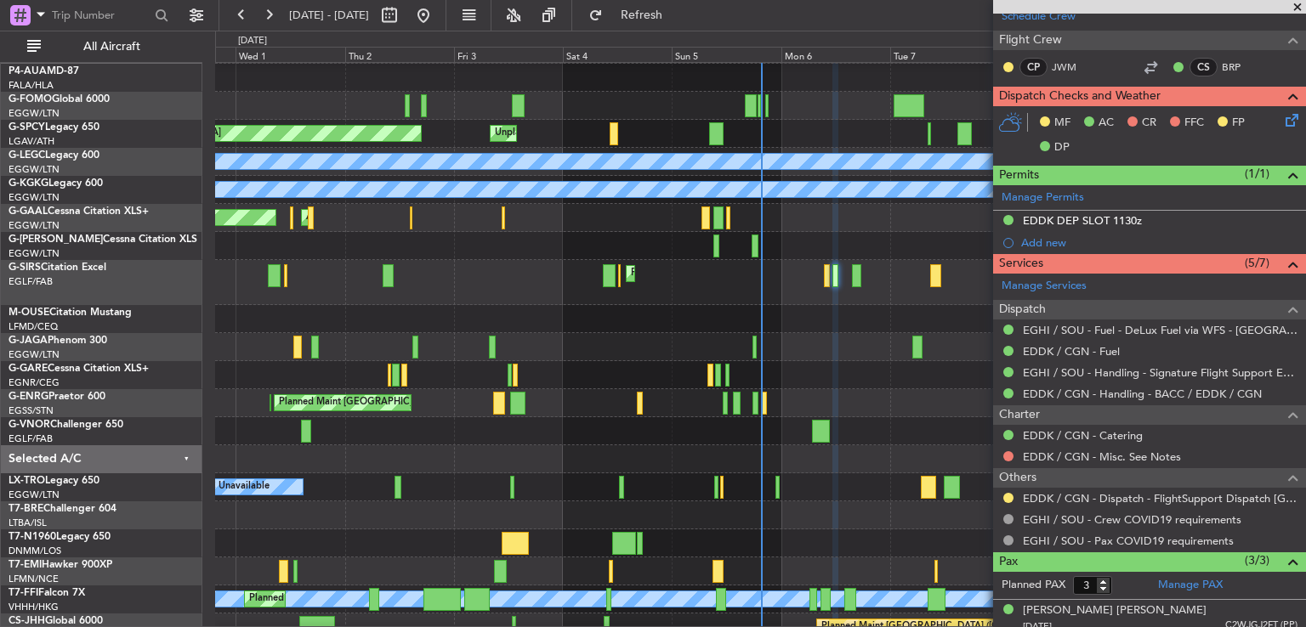
scroll to position [0, 0]
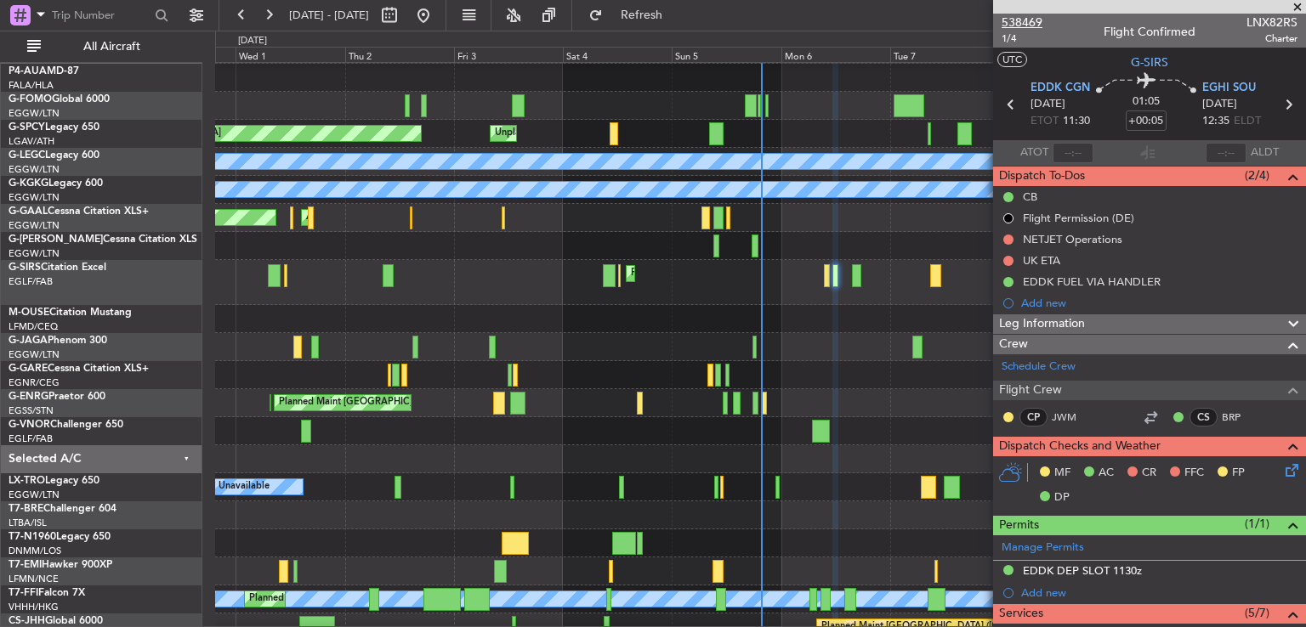
click at [1009, 22] on span "538469" at bounding box center [1021, 23] width 41 height 18
click at [1282, 469] on icon at bounding box center [1289, 468] width 14 height 14
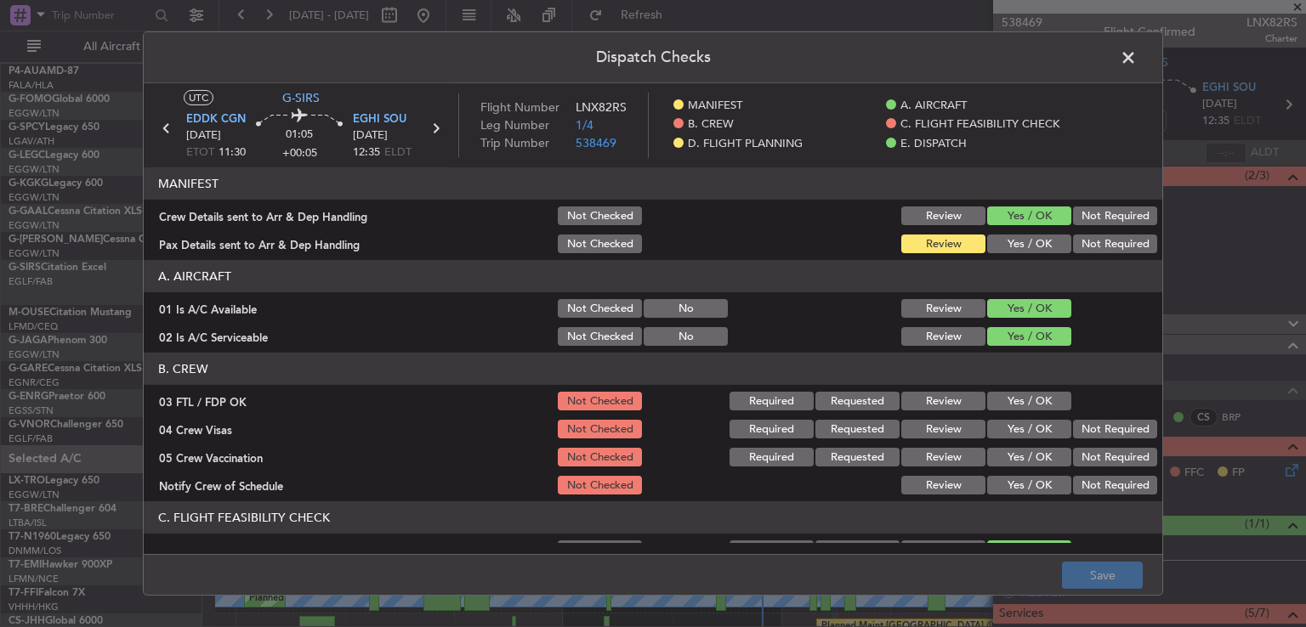
click at [1035, 399] on button "Yes / OK" at bounding box center [1029, 401] width 84 height 19
click at [1095, 434] on button "Not Required" at bounding box center [1115, 429] width 84 height 19
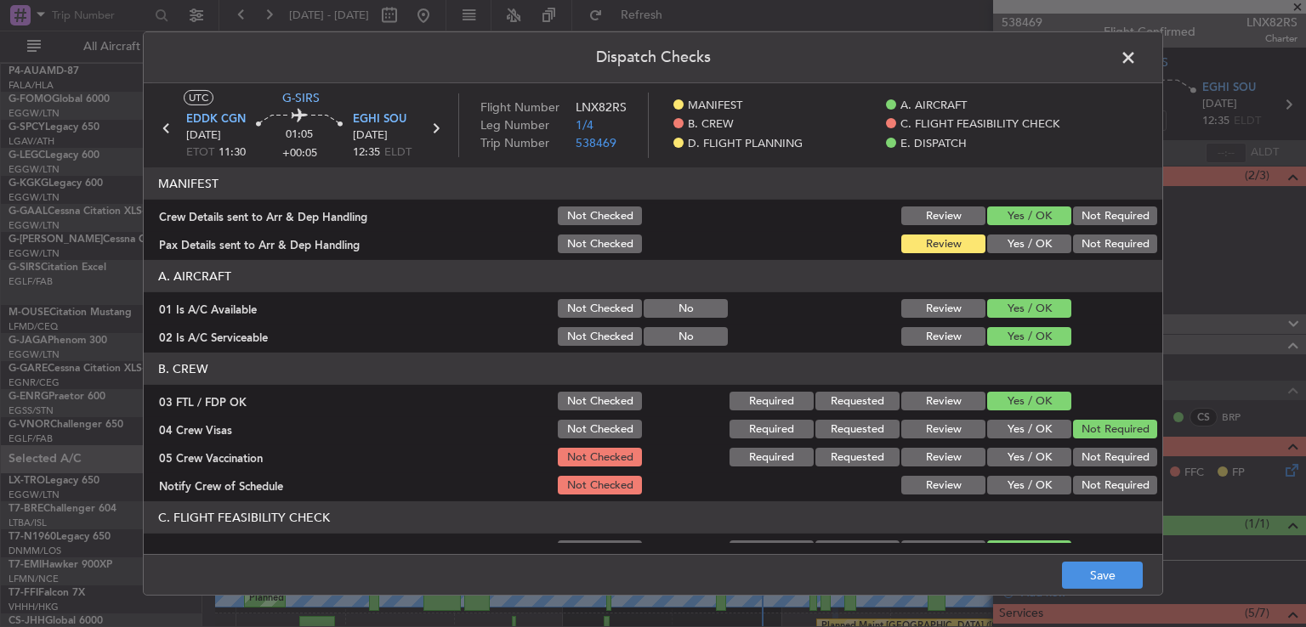
drag, startPoint x: 1091, startPoint y: 460, endPoint x: 1064, endPoint y: 474, distance: 30.1
click at [1090, 460] on button "Not Required" at bounding box center [1115, 457] width 84 height 19
click at [1007, 496] on article "MANIFEST Crew Details sent to Arr & Dep Handling Not Checked Review Yes / OK No…" at bounding box center [653, 355] width 1018 height 376
click at [1008, 488] on button "Yes / OK" at bounding box center [1029, 485] width 84 height 19
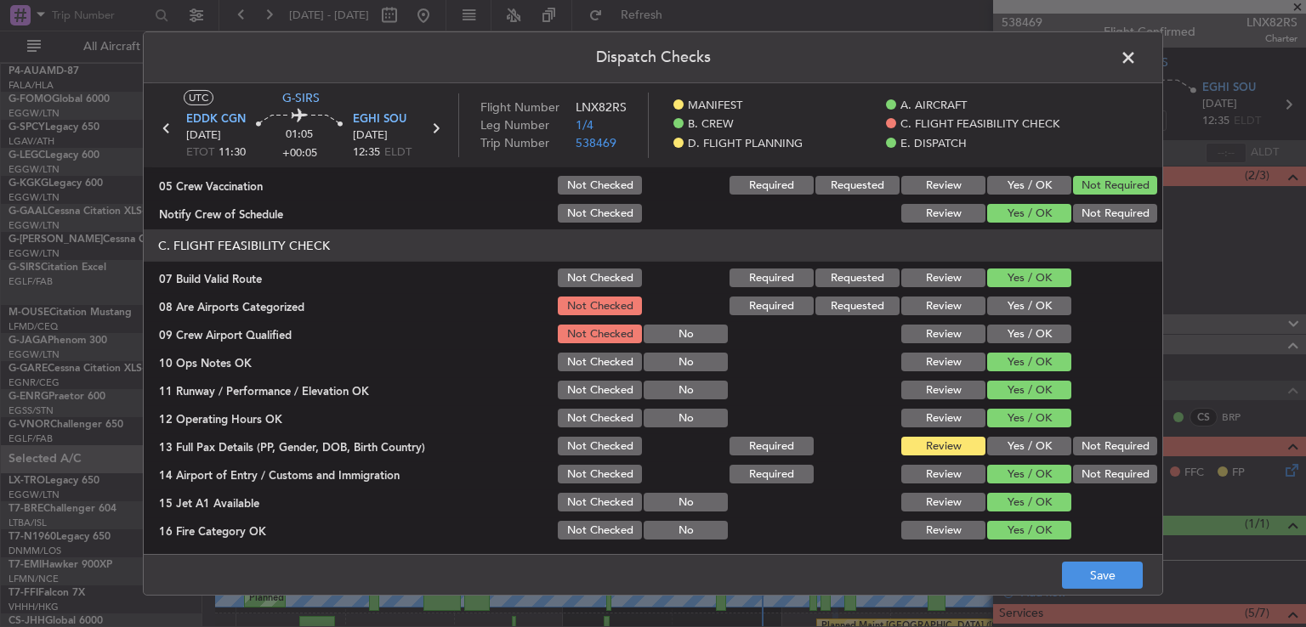
scroll to position [330, 0]
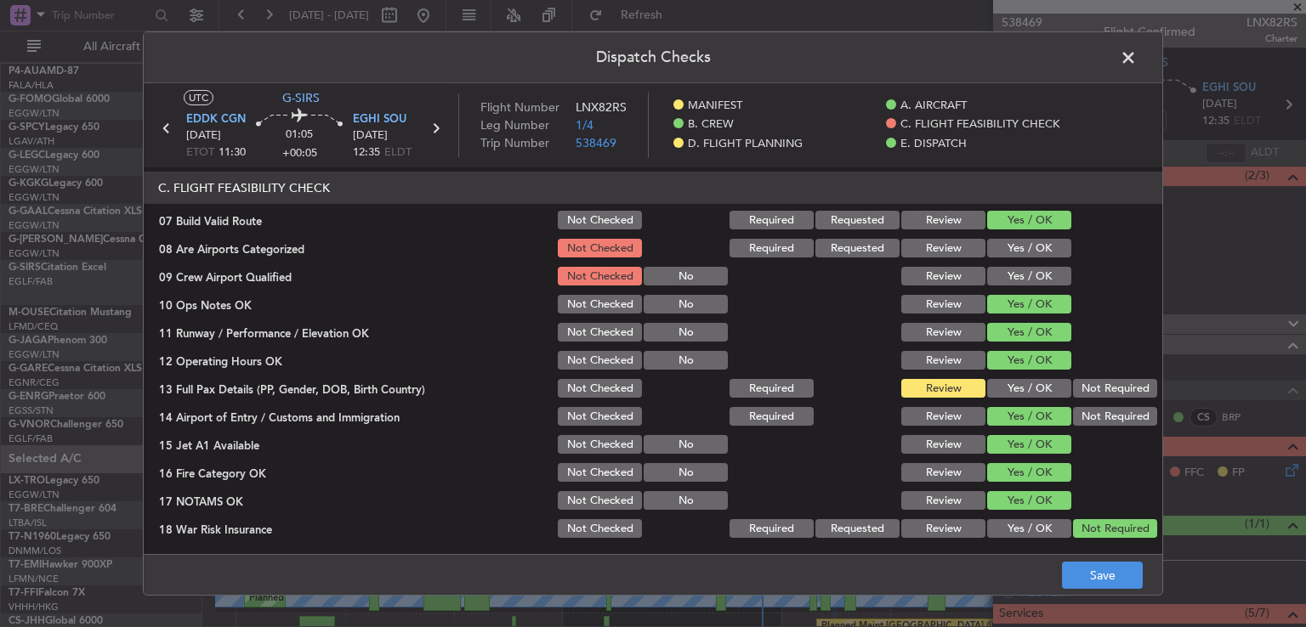
click at [1027, 249] on button "Yes / OK" at bounding box center [1029, 248] width 84 height 19
click at [1028, 269] on button "Yes / OK" at bounding box center [1029, 276] width 84 height 19
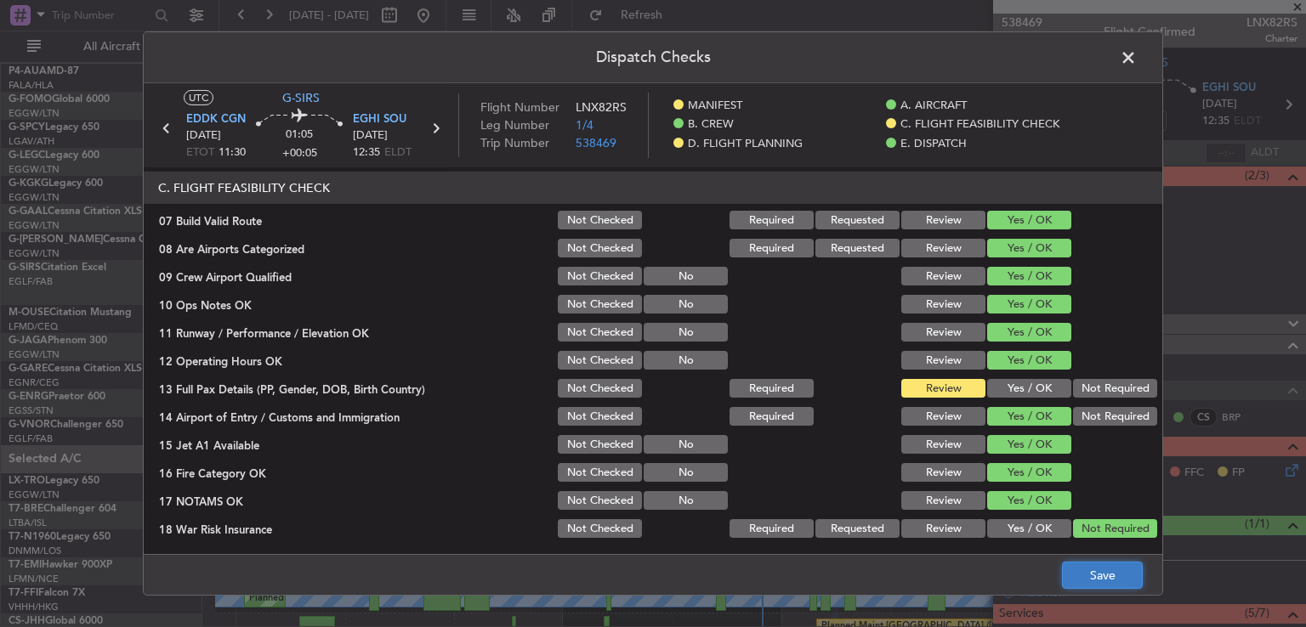
click at [1092, 570] on button "Save" at bounding box center [1102, 575] width 81 height 27
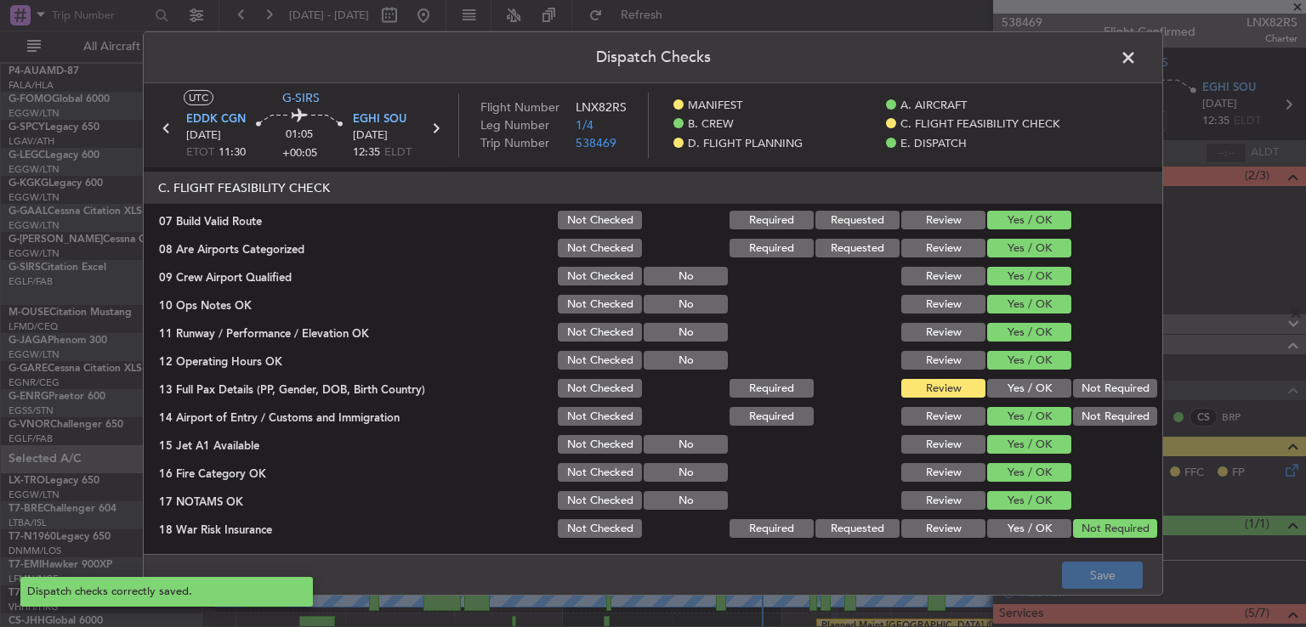
click at [1137, 60] on span at bounding box center [1137, 62] width 0 height 34
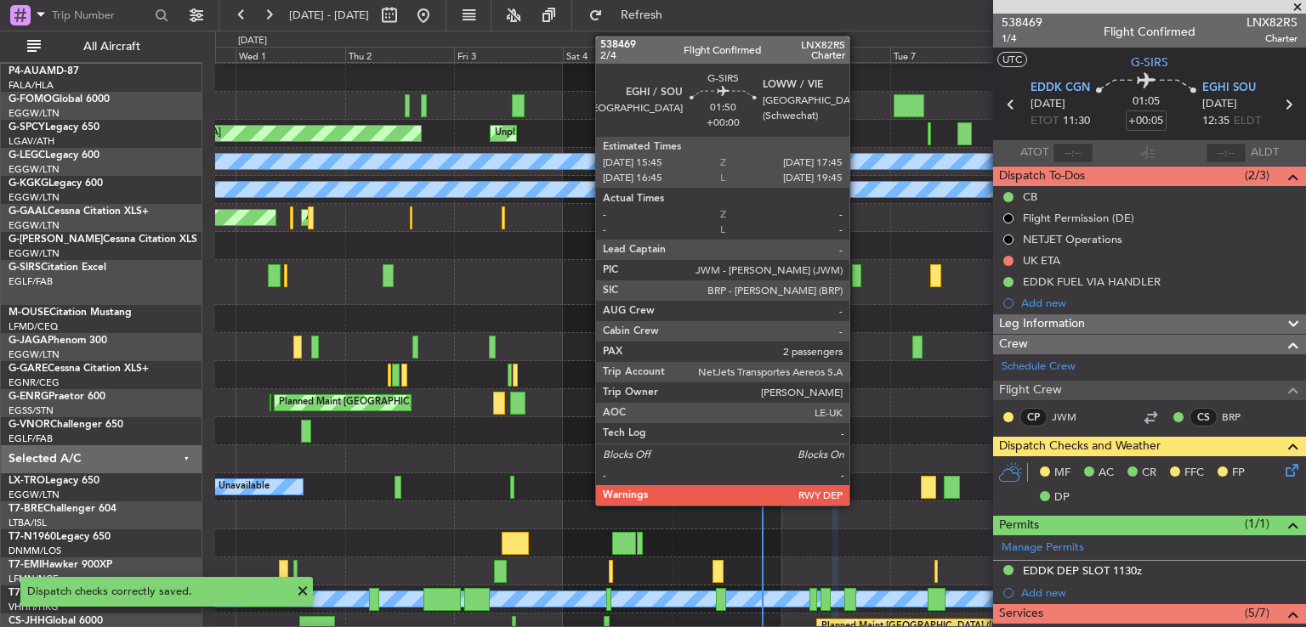
click at [857, 283] on div at bounding box center [856, 275] width 9 height 23
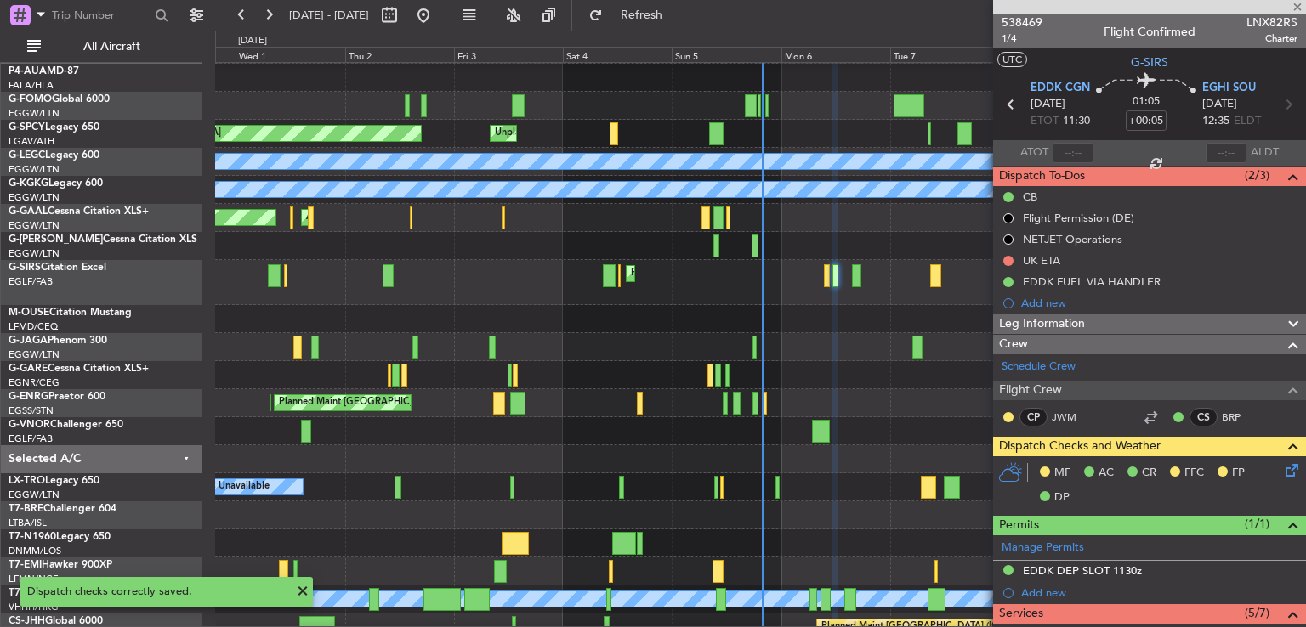
type input "2"
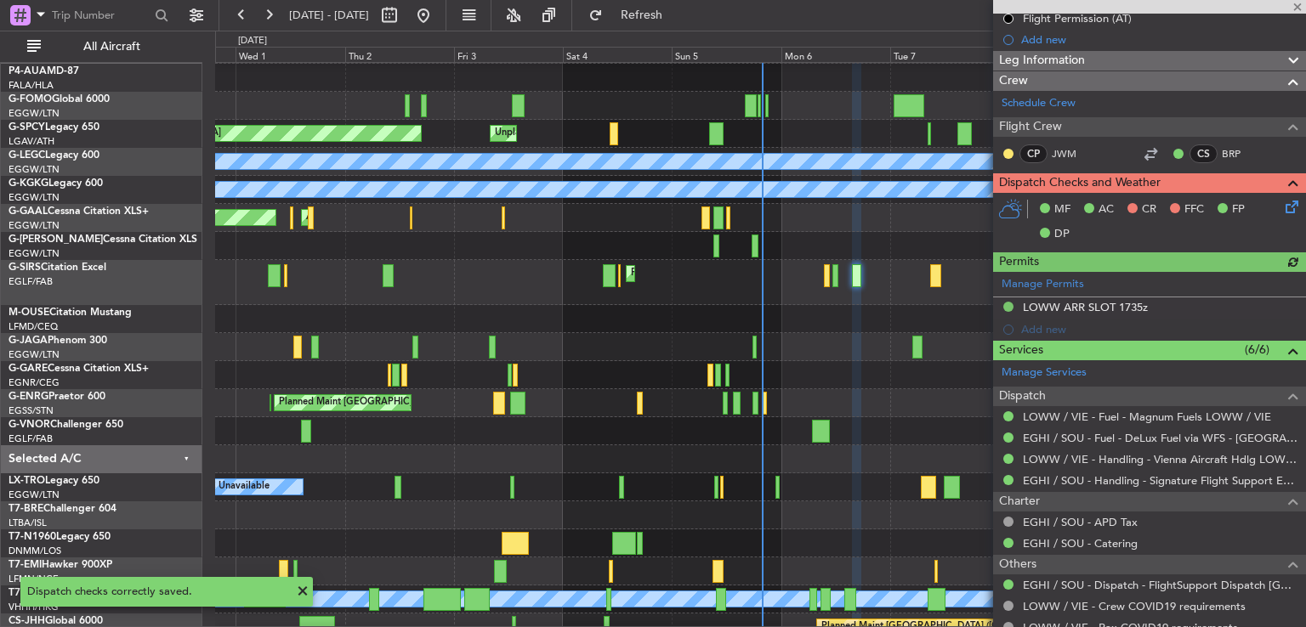
scroll to position [226, 0]
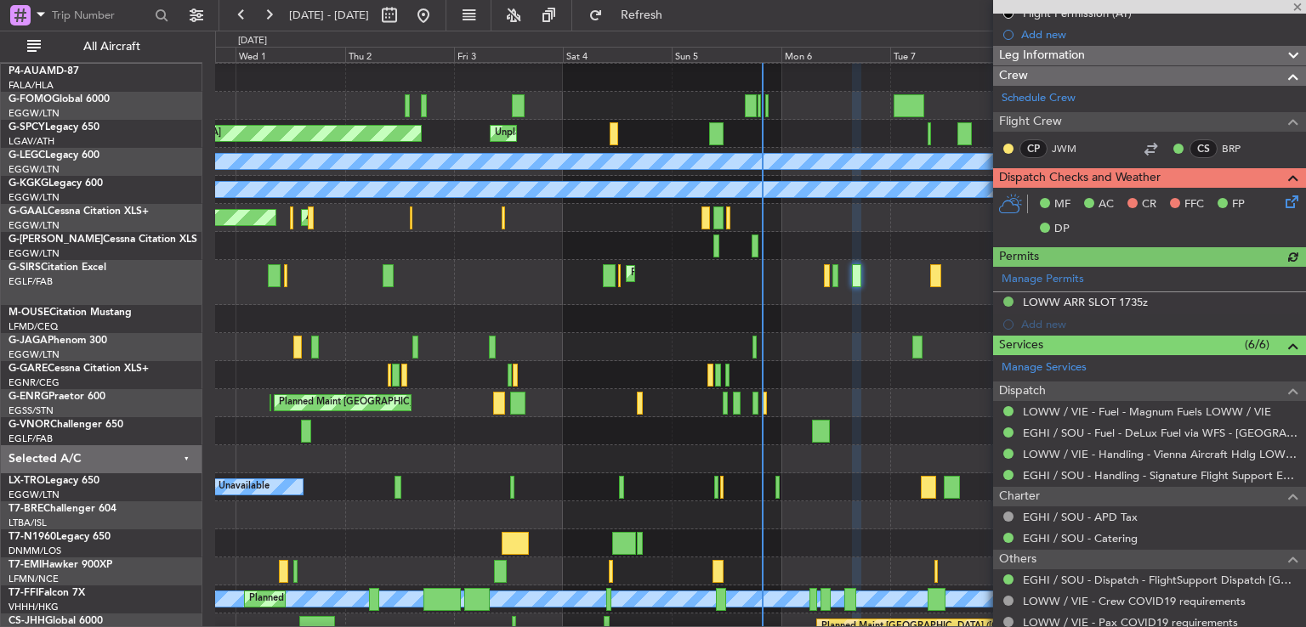
click at [1282, 205] on icon at bounding box center [1289, 199] width 14 height 14
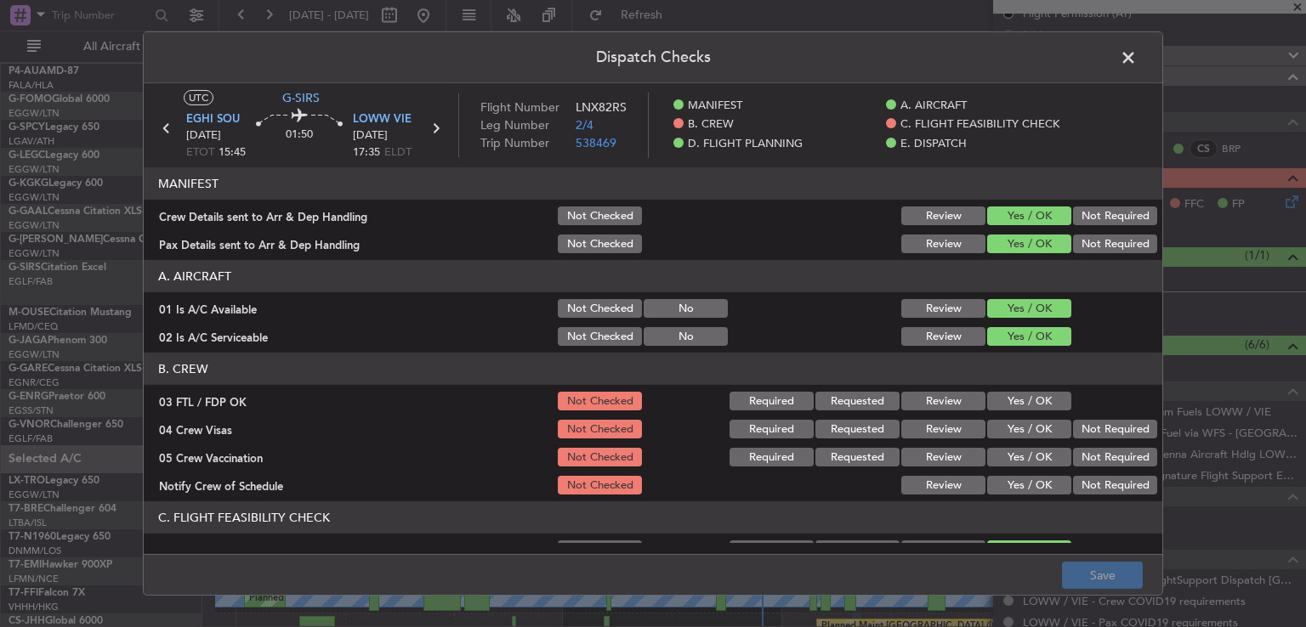
click at [1024, 397] on button "Yes / OK" at bounding box center [1029, 401] width 84 height 19
click at [1087, 422] on div "Not Required" at bounding box center [1113, 429] width 86 height 24
click at [1086, 431] on button "Not Required" at bounding box center [1115, 429] width 84 height 19
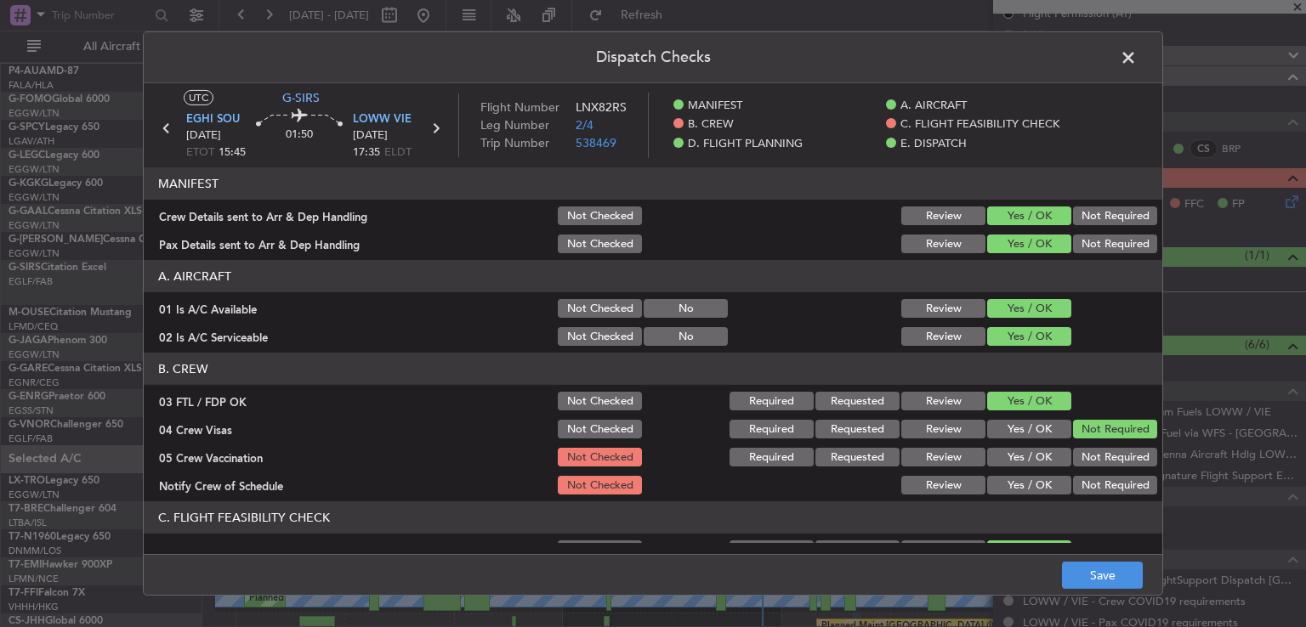
drag, startPoint x: 1078, startPoint y: 461, endPoint x: 1048, endPoint y: 470, distance: 31.2
click at [1077, 461] on button "Not Required" at bounding box center [1115, 457] width 84 height 19
click at [1034, 476] on button "Yes / OK" at bounding box center [1029, 485] width 84 height 19
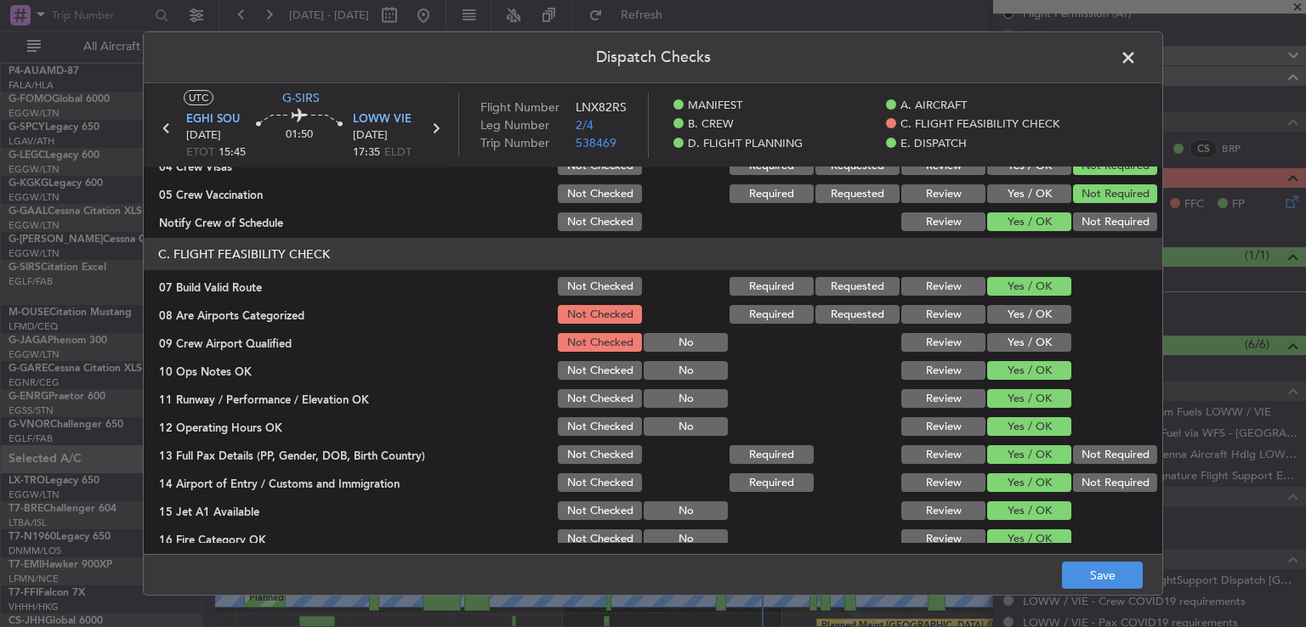
scroll to position [267, 0]
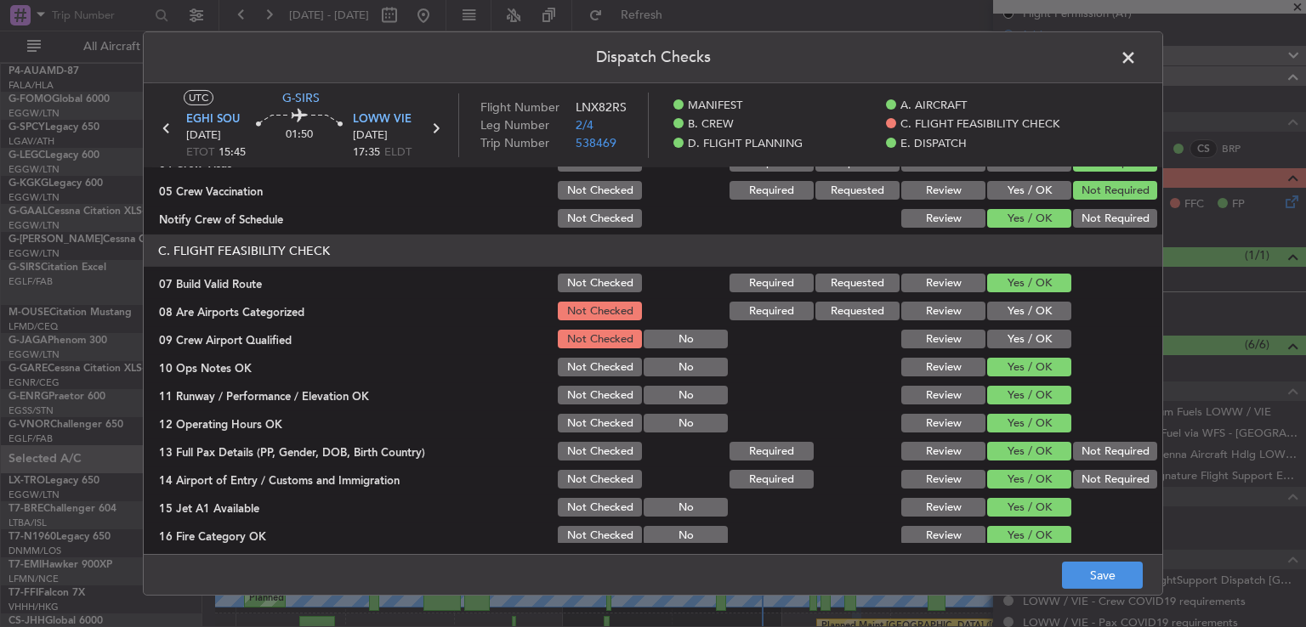
click at [1024, 307] on button "Yes / OK" at bounding box center [1029, 311] width 84 height 19
click at [1020, 340] on button "Yes / OK" at bounding box center [1029, 339] width 84 height 19
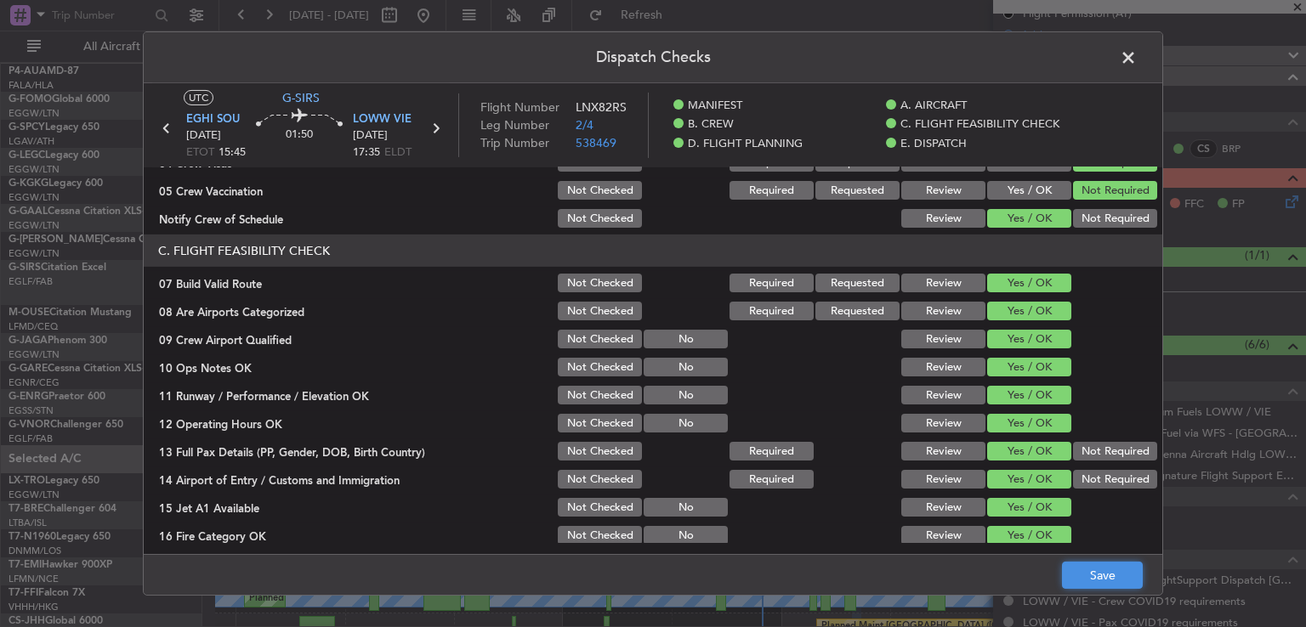
click at [1103, 581] on button "Save" at bounding box center [1102, 575] width 81 height 27
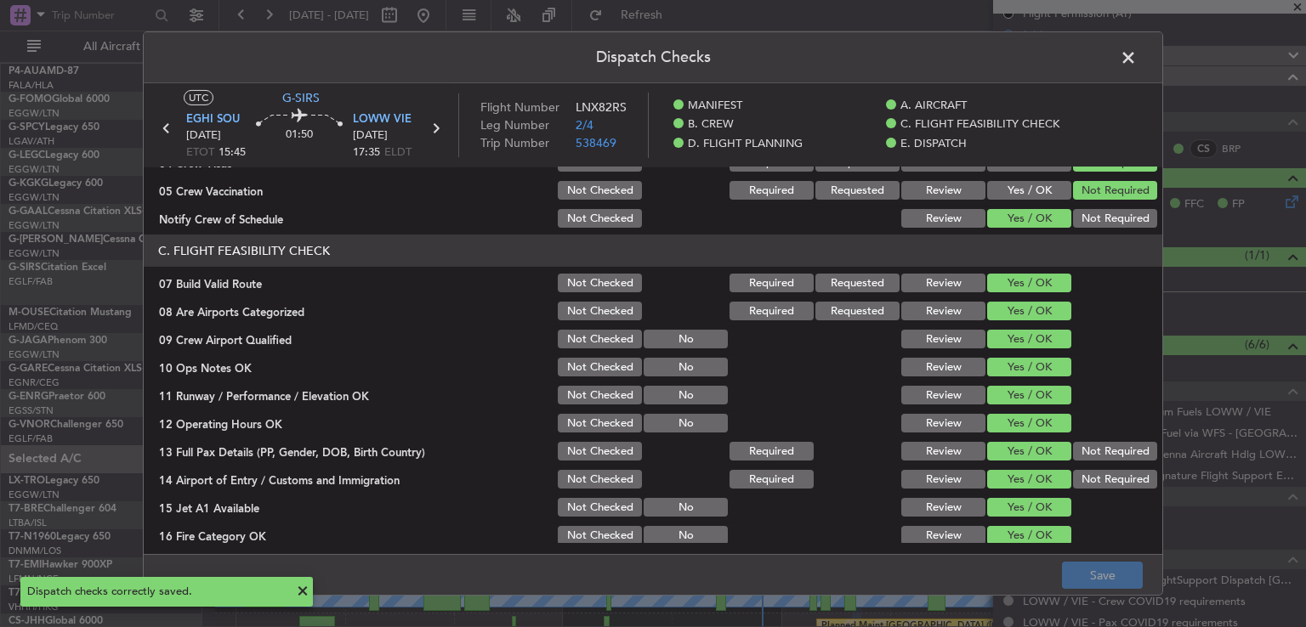
click at [1137, 55] on span at bounding box center [1137, 62] width 0 height 34
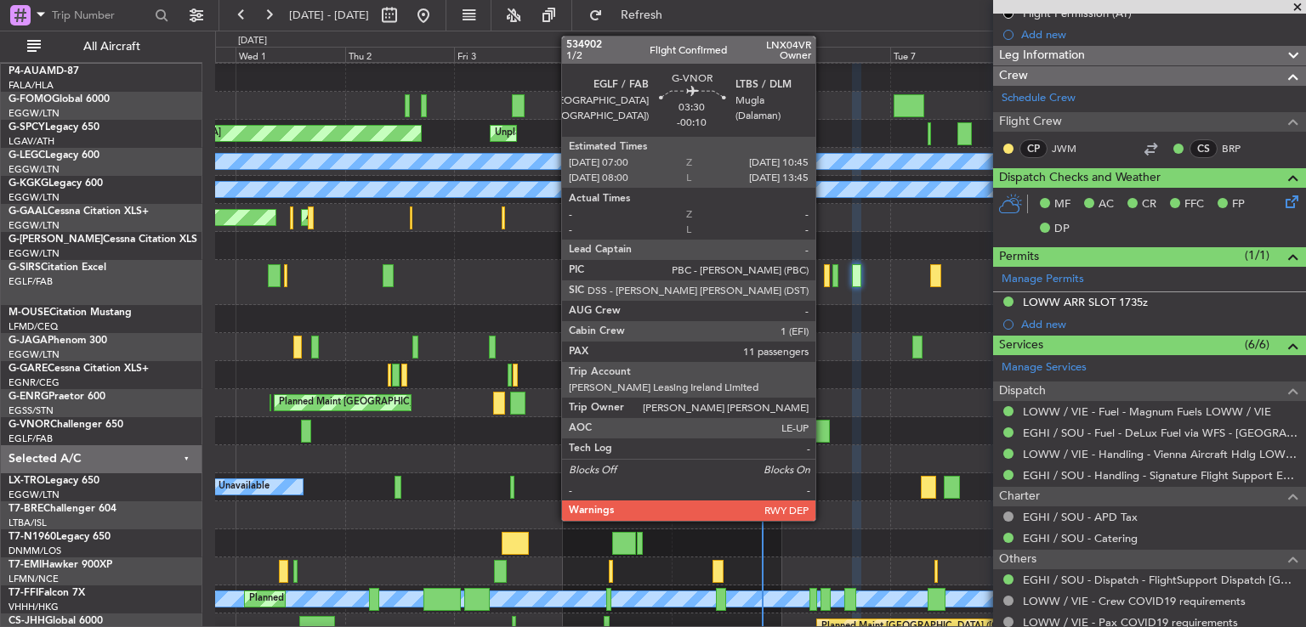
click at [823, 431] on div at bounding box center [821, 431] width 18 height 23
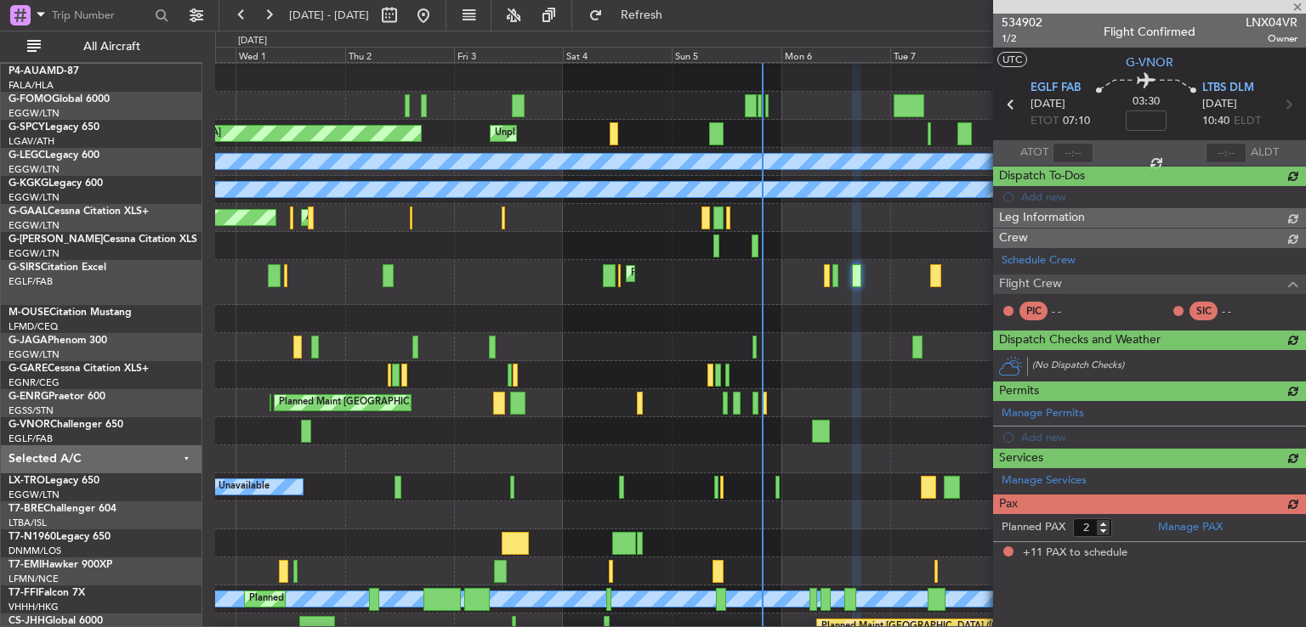
type input "-00:10"
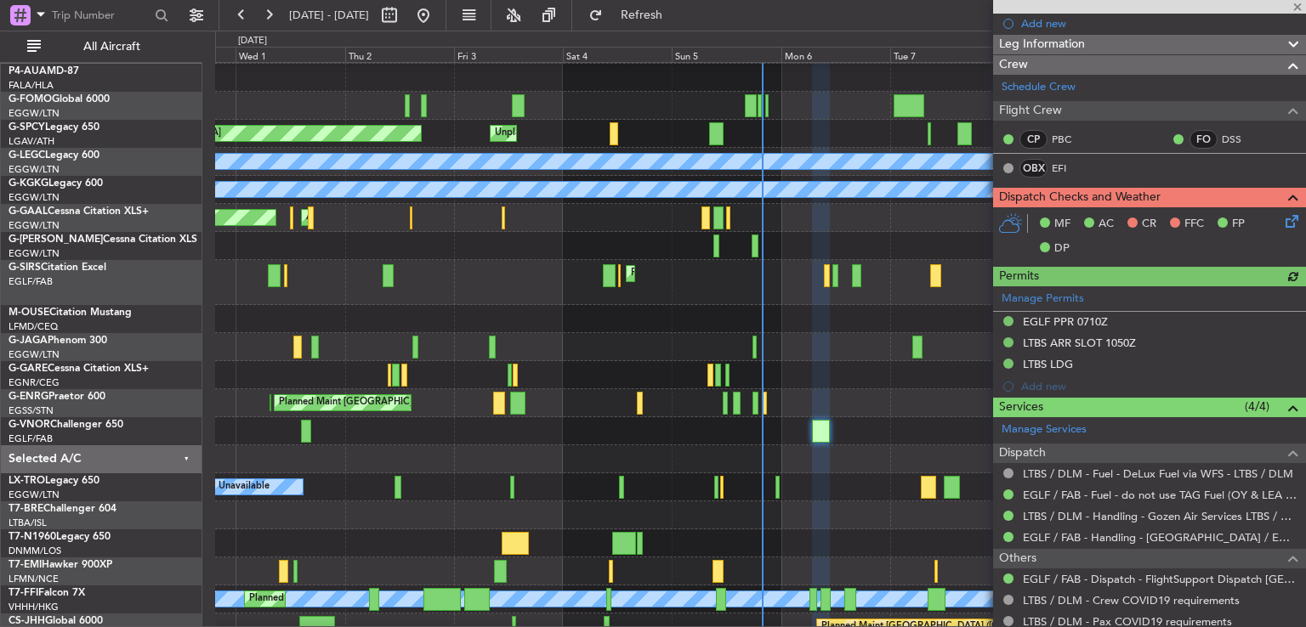
scroll to position [219, 0]
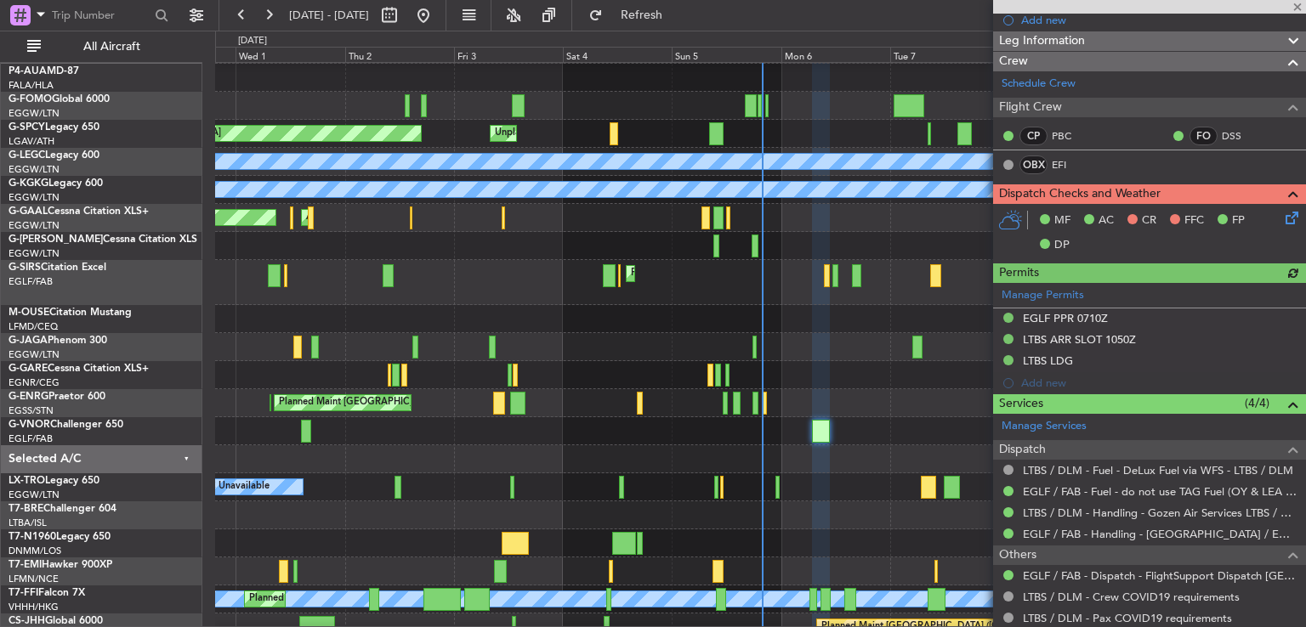
click at [1282, 216] on icon at bounding box center [1289, 215] width 14 height 14
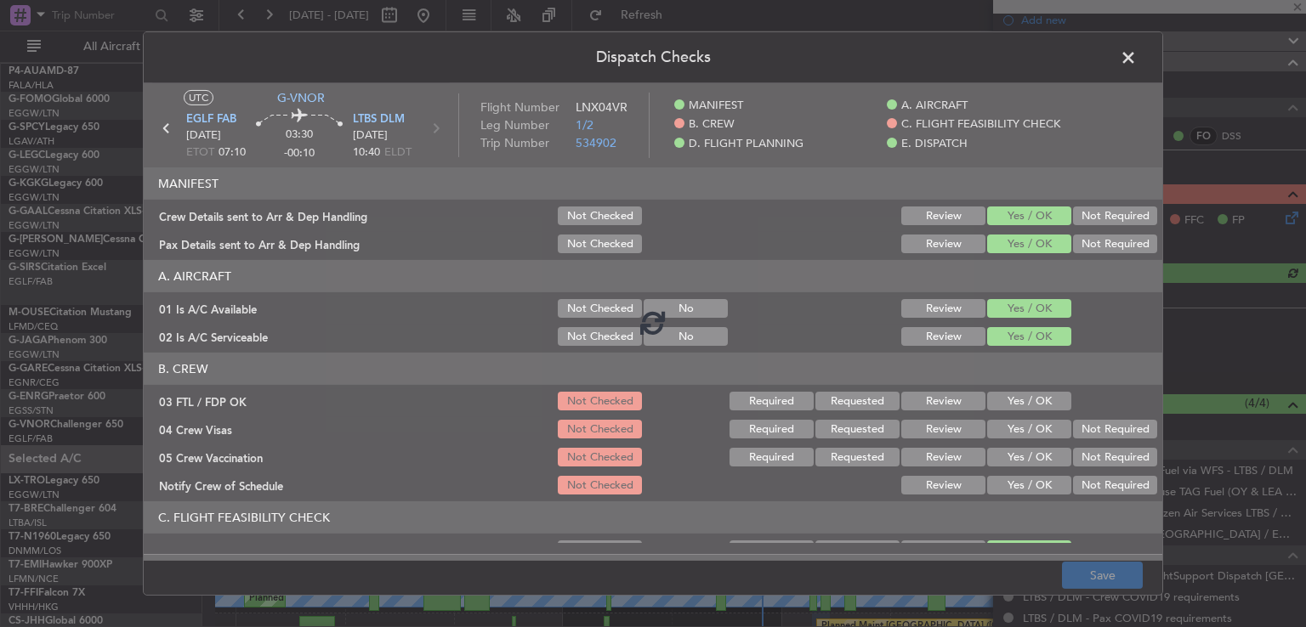
click at [991, 395] on div at bounding box center [653, 322] width 1018 height 478
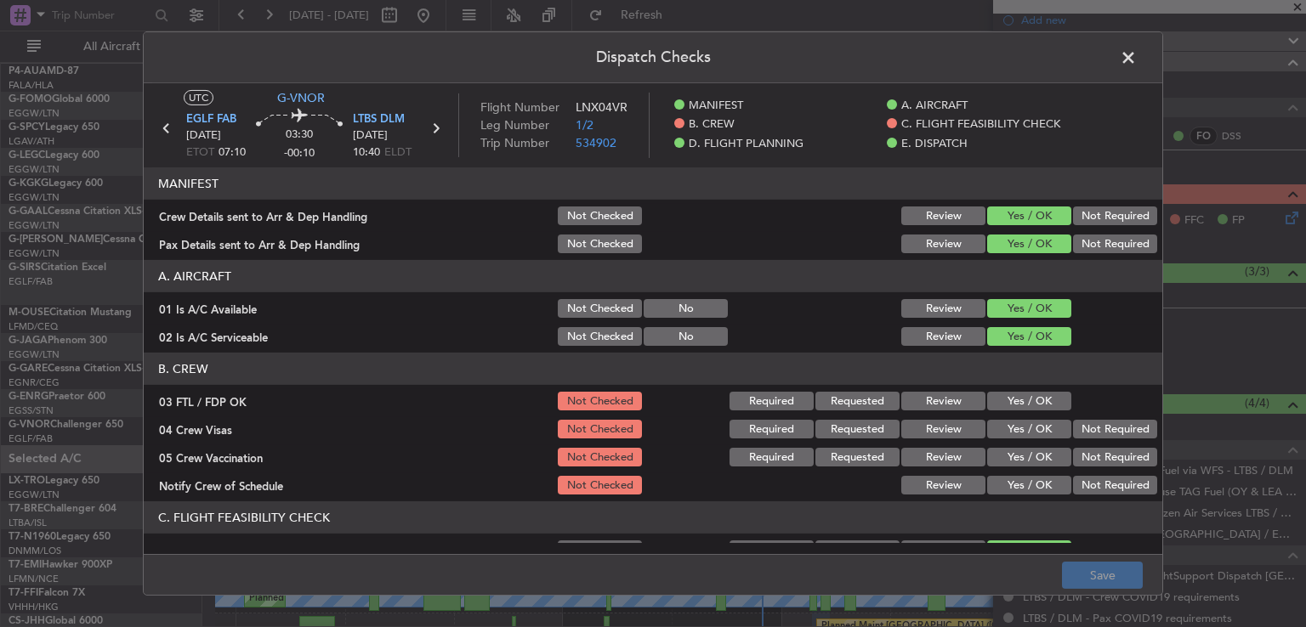
click at [1000, 402] on button "Yes / OK" at bounding box center [1029, 401] width 84 height 19
click at [1081, 421] on button "Not Required" at bounding box center [1115, 429] width 84 height 19
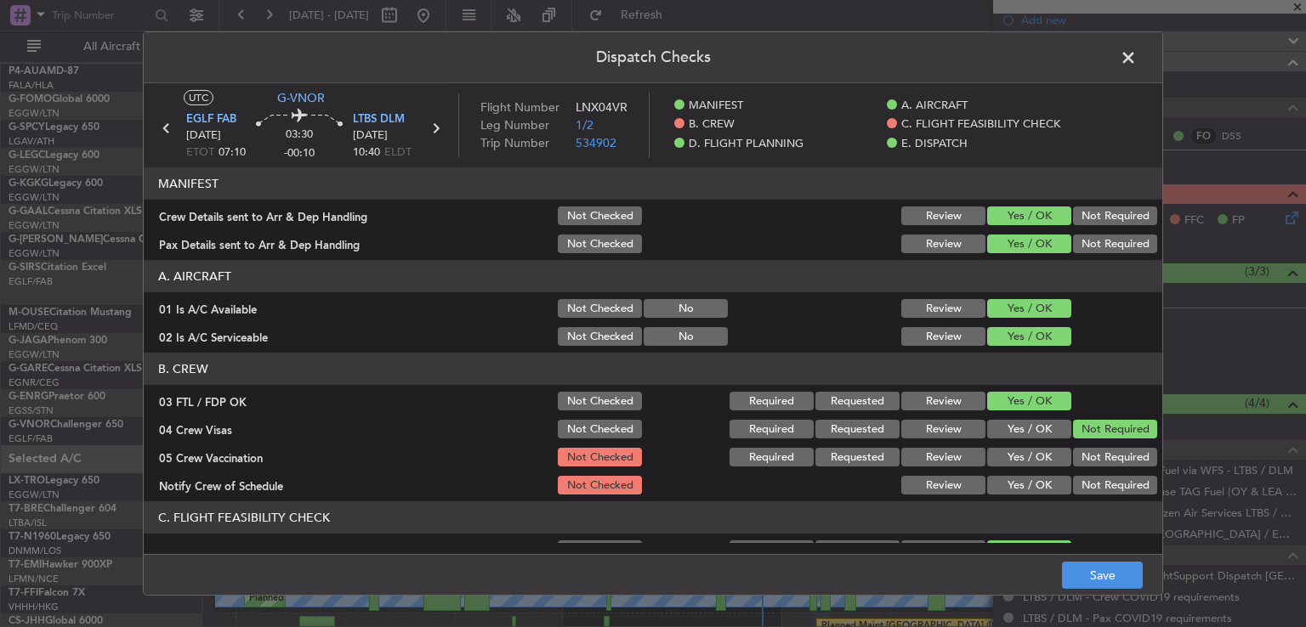
click at [1081, 453] on button "Not Required" at bounding box center [1115, 457] width 84 height 19
click at [1019, 477] on button "Yes / OK" at bounding box center [1029, 485] width 84 height 19
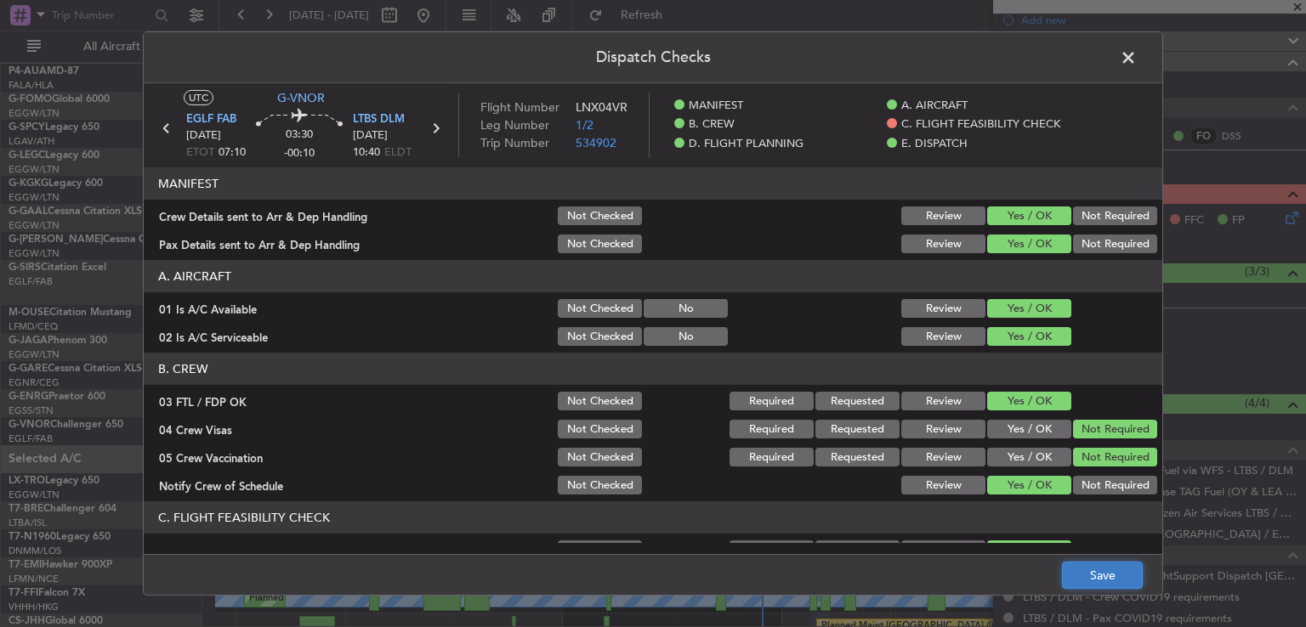
click at [1098, 574] on button "Save" at bounding box center [1102, 575] width 81 height 27
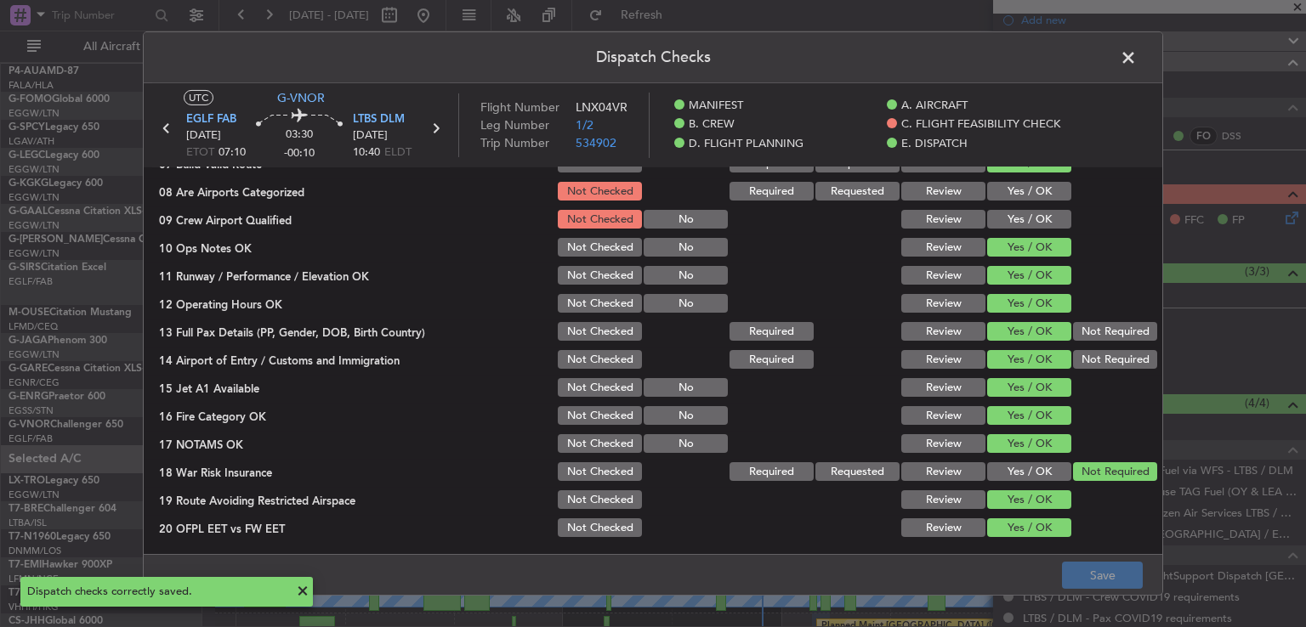
scroll to position [276, 0]
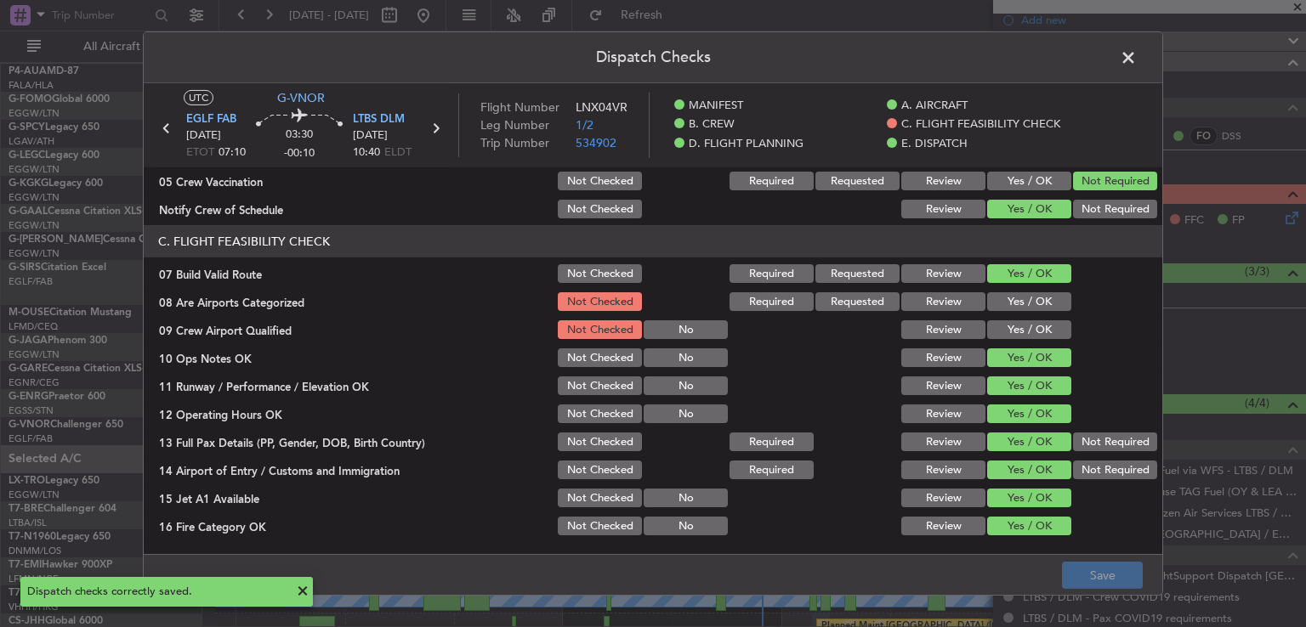
click at [1003, 298] on button "Yes / OK" at bounding box center [1029, 301] width 84 height 19
click at [1003, 328] on button "Yes / OK" at bounding box center [1029, 330] width 84 height 19
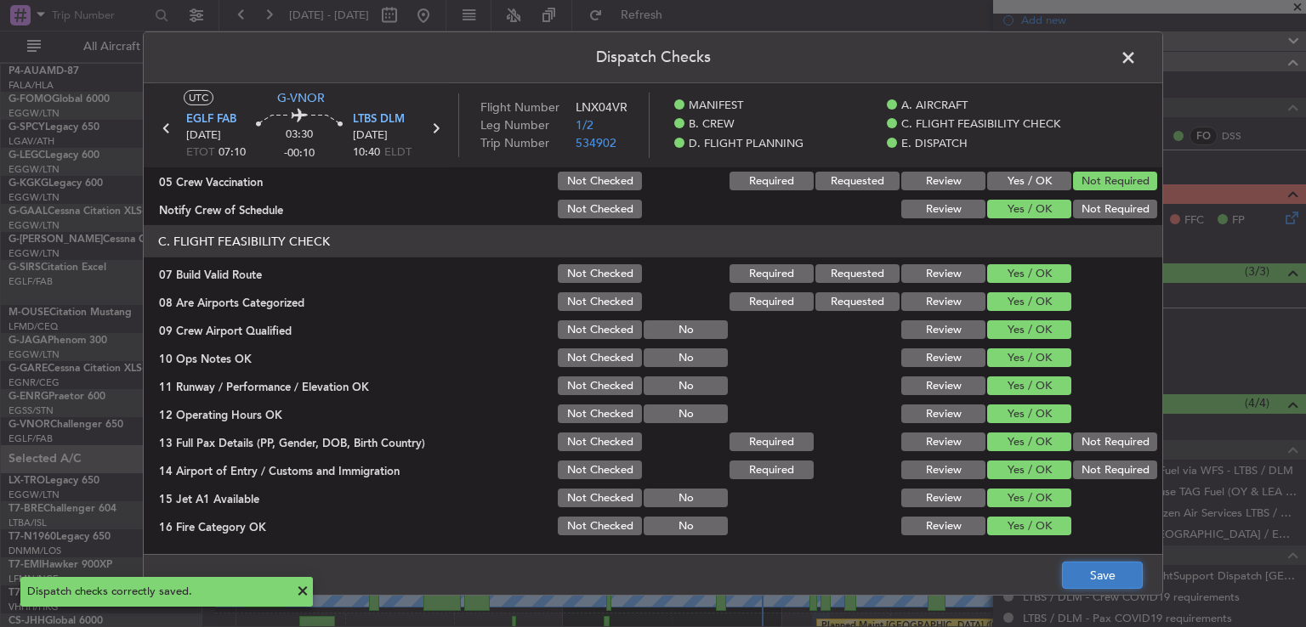
click at [1089, 571] on button "Save" at bounding box center [1102, 575] width 81 height 27
click at [1137, 56] on span at bounding box center [1137, 62] width 0 height 34
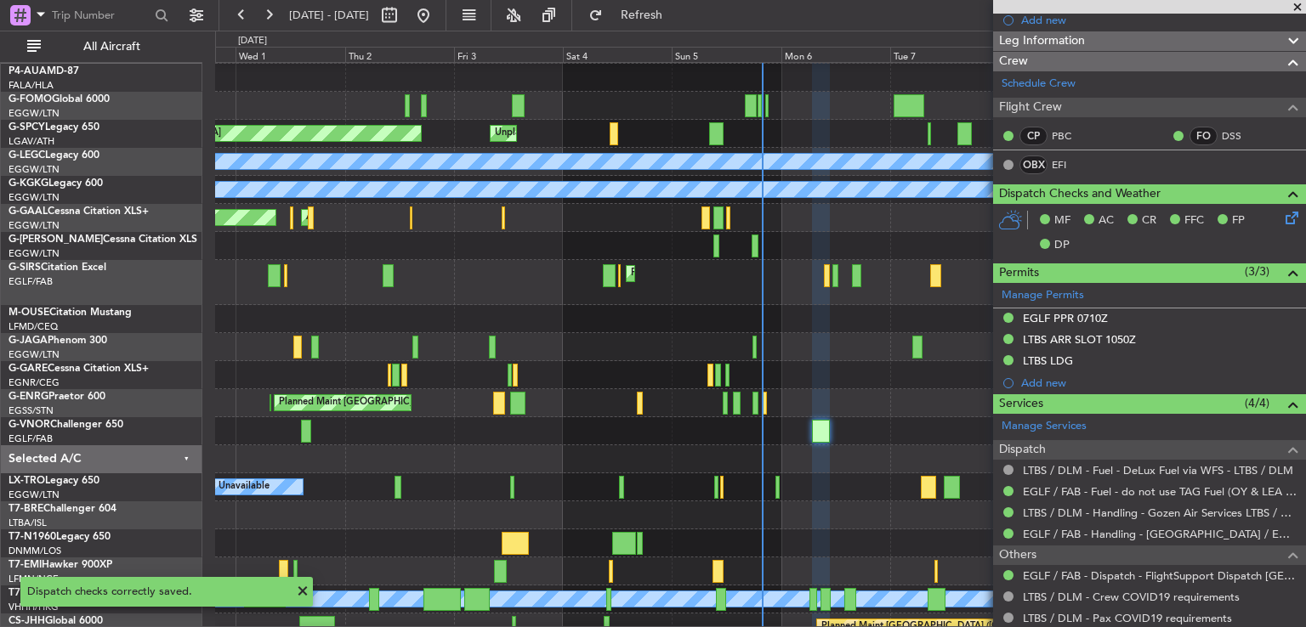
scroll to position [125, 0]
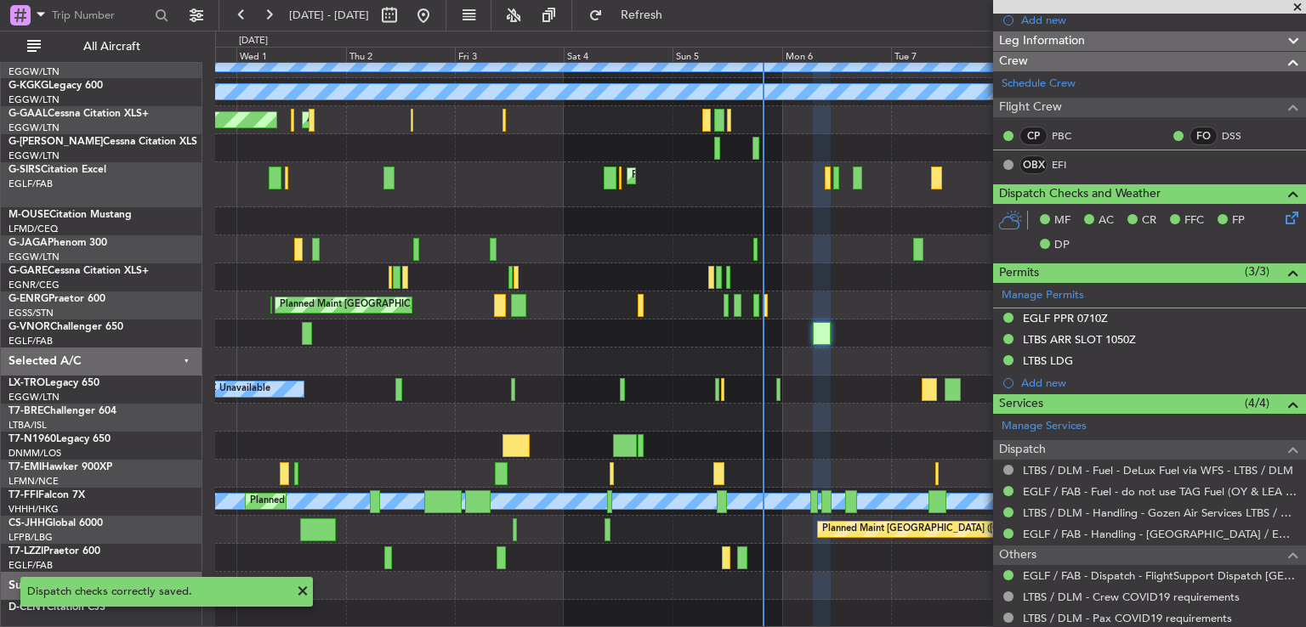
click at [832, 330] on div "Planned Maint Bremen Unplanned Maint Bremen A/C Unavailable London (Luton) A/C …" at bounding box center [760, 283] width 1090 height 690
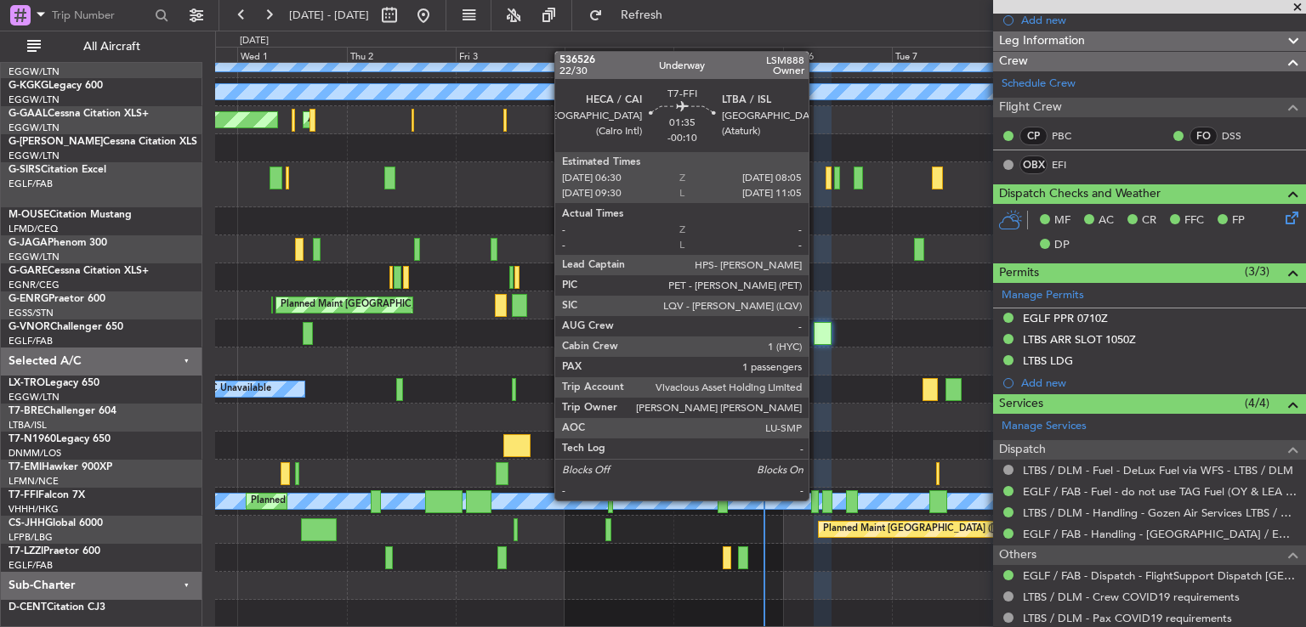
click at [816, 499] on div at bounding box center [815, 502] width 8 height 23
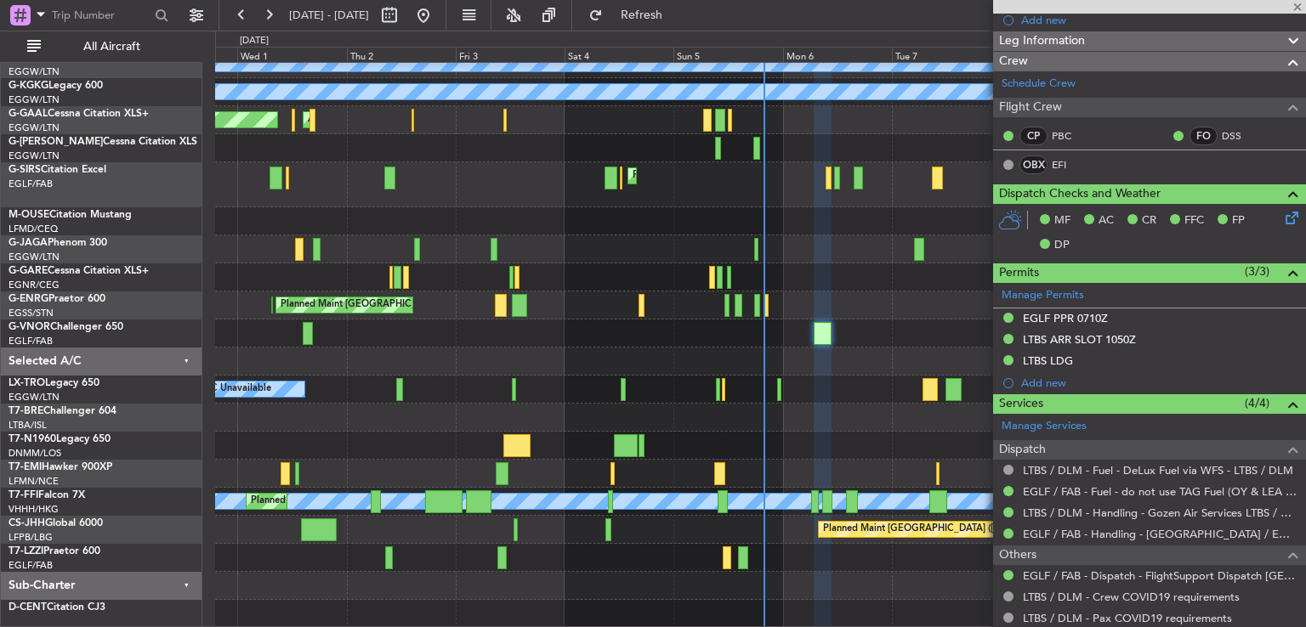
type input "1"
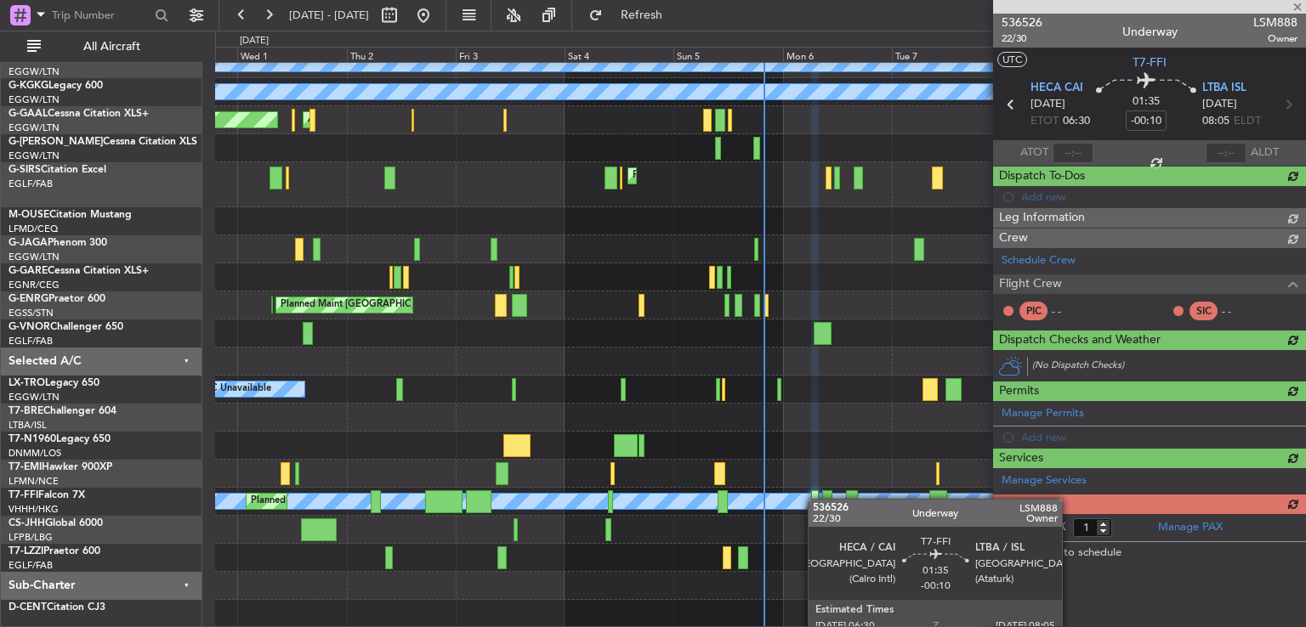
scroll to position [0, 0]
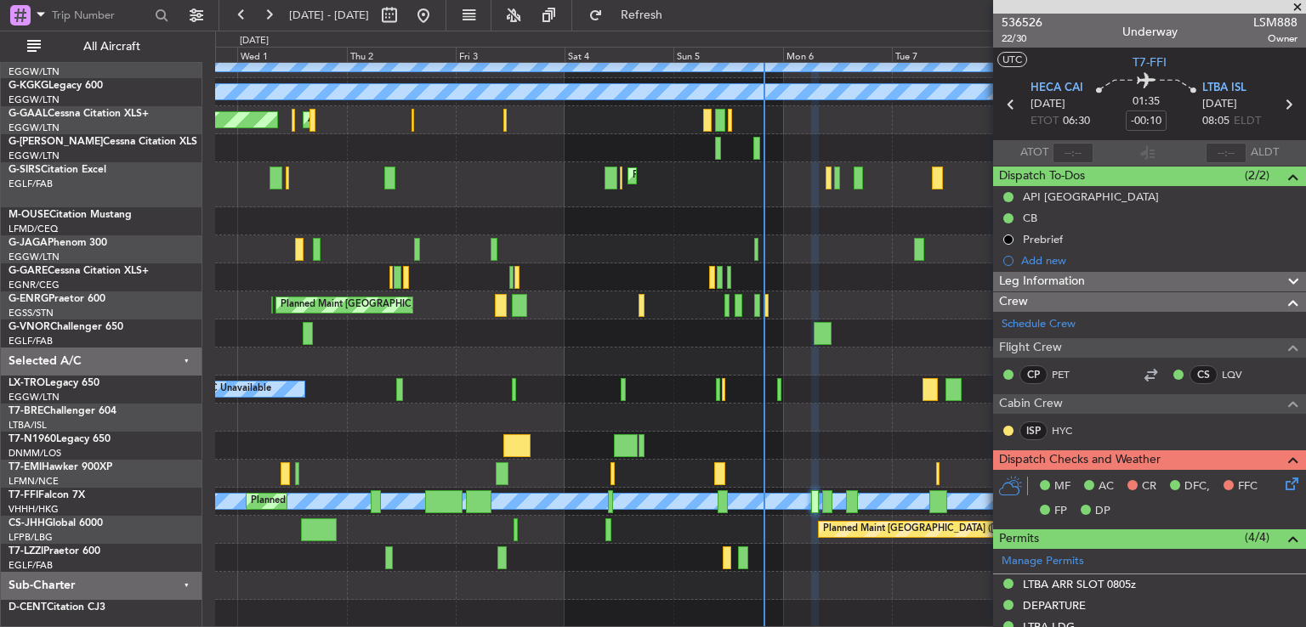
click at [1282, 486] on icon at bounding box center [1289, 481] width 14 height 14
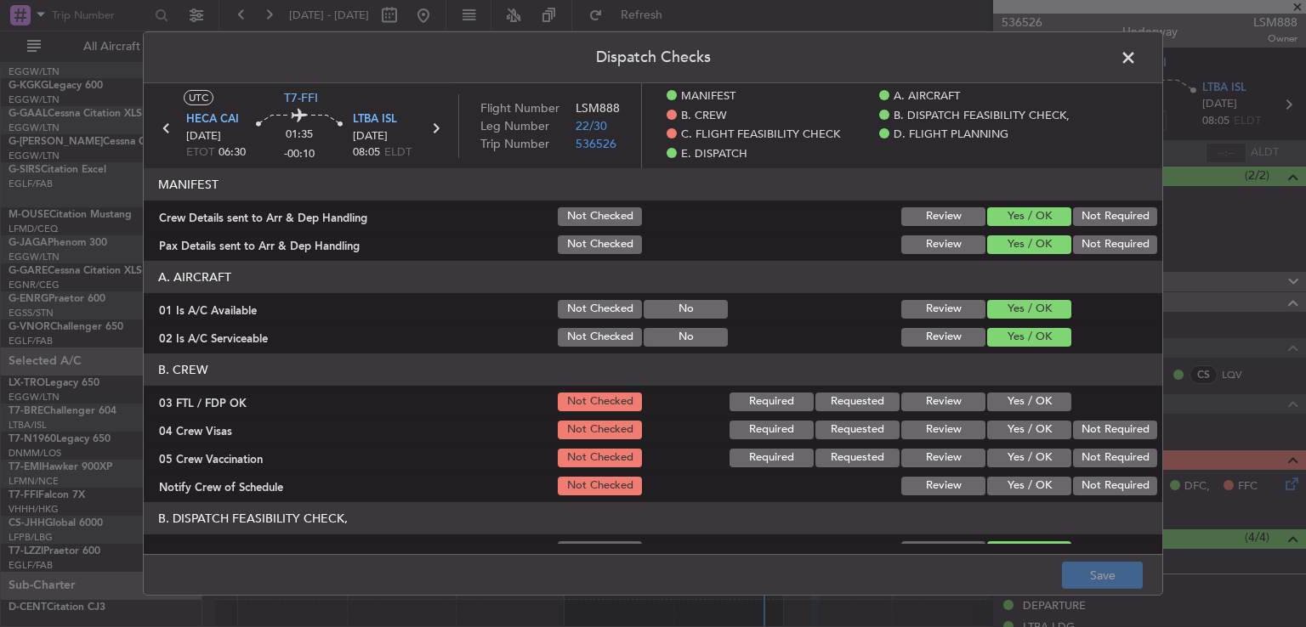
click at [1020, 391] on div "Yes / OK" at bounding box center [1027, 402] width 86 height 24
click at [1018, 399] on button "Yes / OK" at bounding box center [1029, 402] width 84 height 19
drag, startPoint x: 1073, startPoint y: 422, endPoint x: 1075, endPoint y: 437, distance: 15.4
click at [1073, 423] on button "Not Required" at bounding box center [1115, 430] width 84 height 19
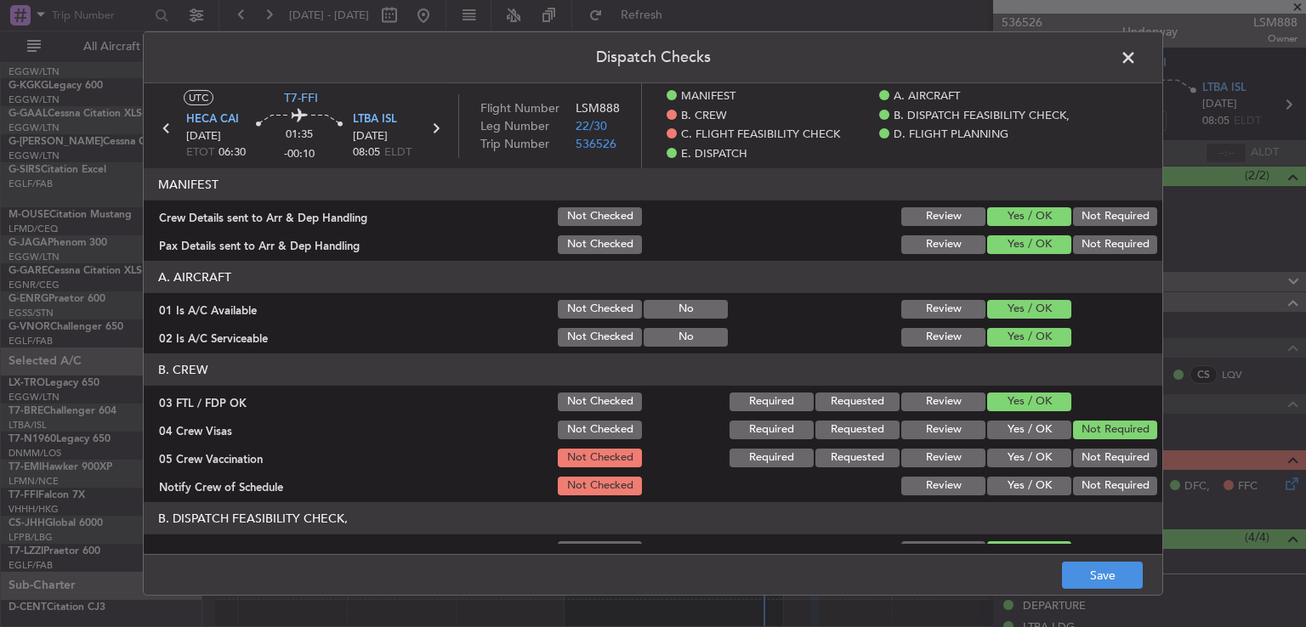
click at [1074, 458] on button "Not Required" at bounding box center [1115, 458] width 84 height 19
click at [1017, 480] on button "Yes / OK" at bounding box center [1029, 486] width 84 height 19
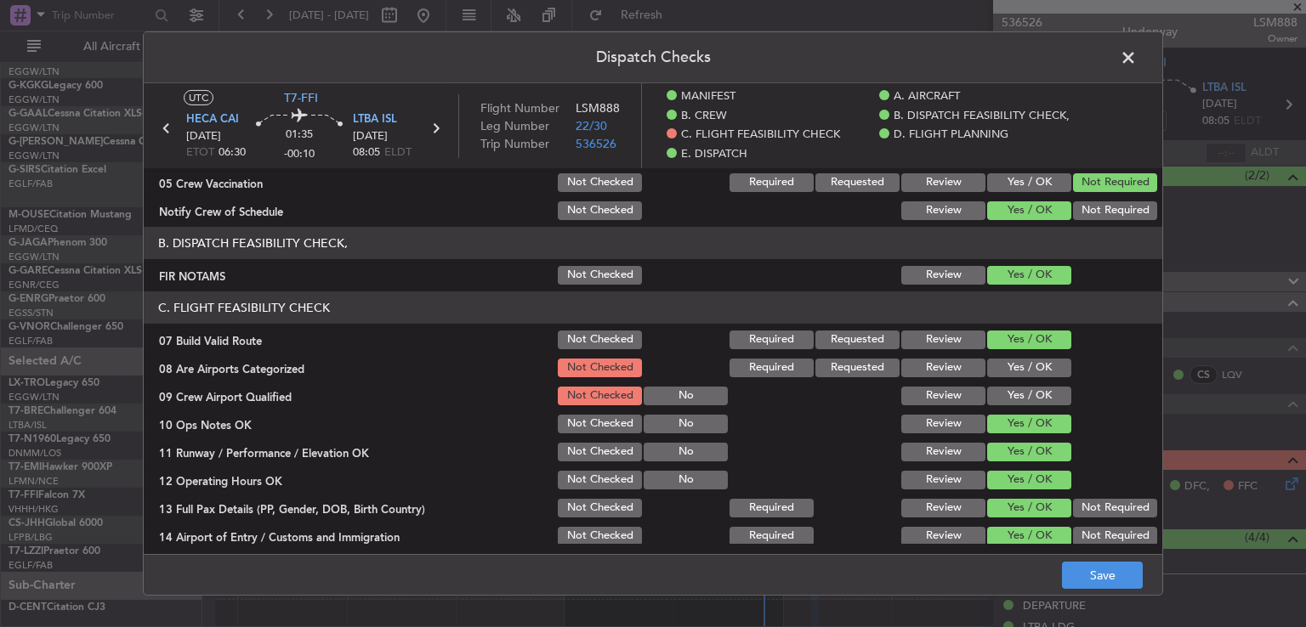
scroll to position [272, 0]
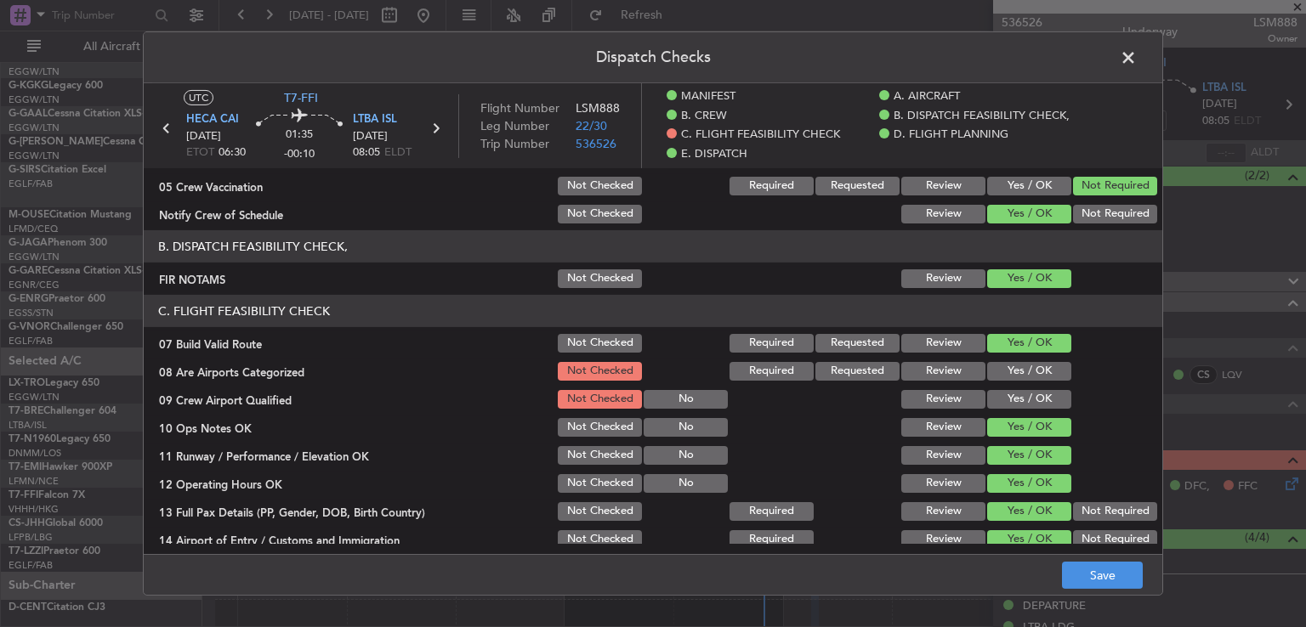
click at [1024, 368] on button "Yes / OK" at bounding box center [1029, 371] width 84 height 19
click at [1020, 403] on button "Yes / OK" at bounding box center [1029, 399] width 84 height 19
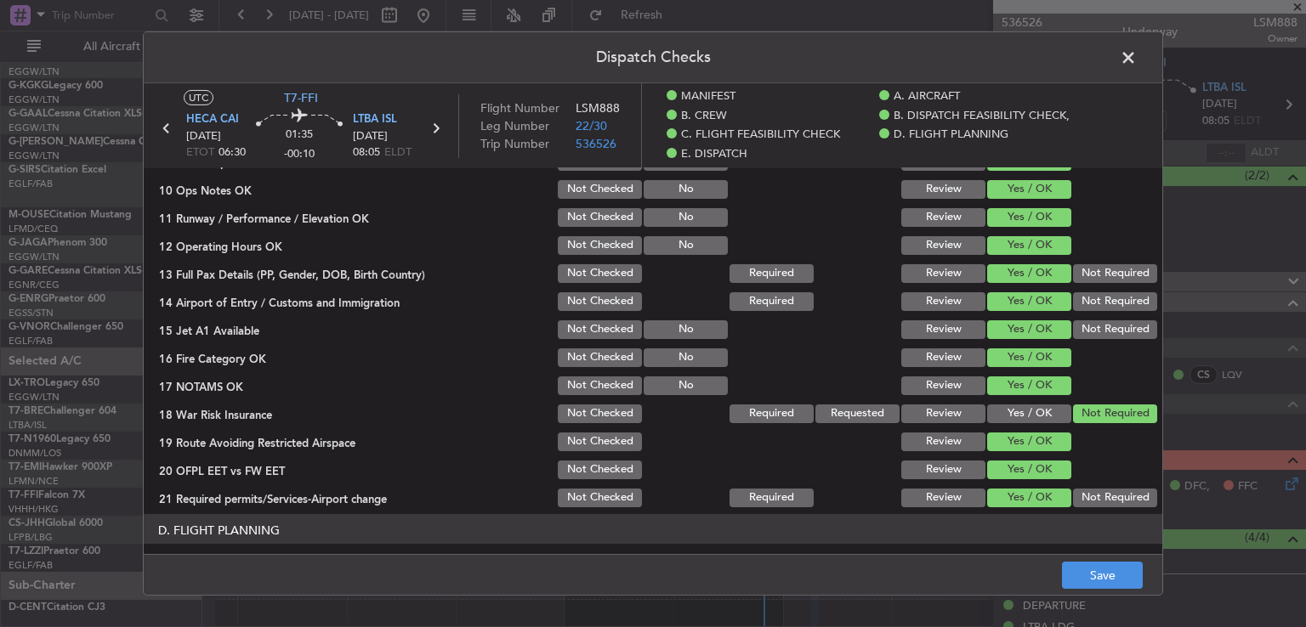
scroll to position [504, 0]
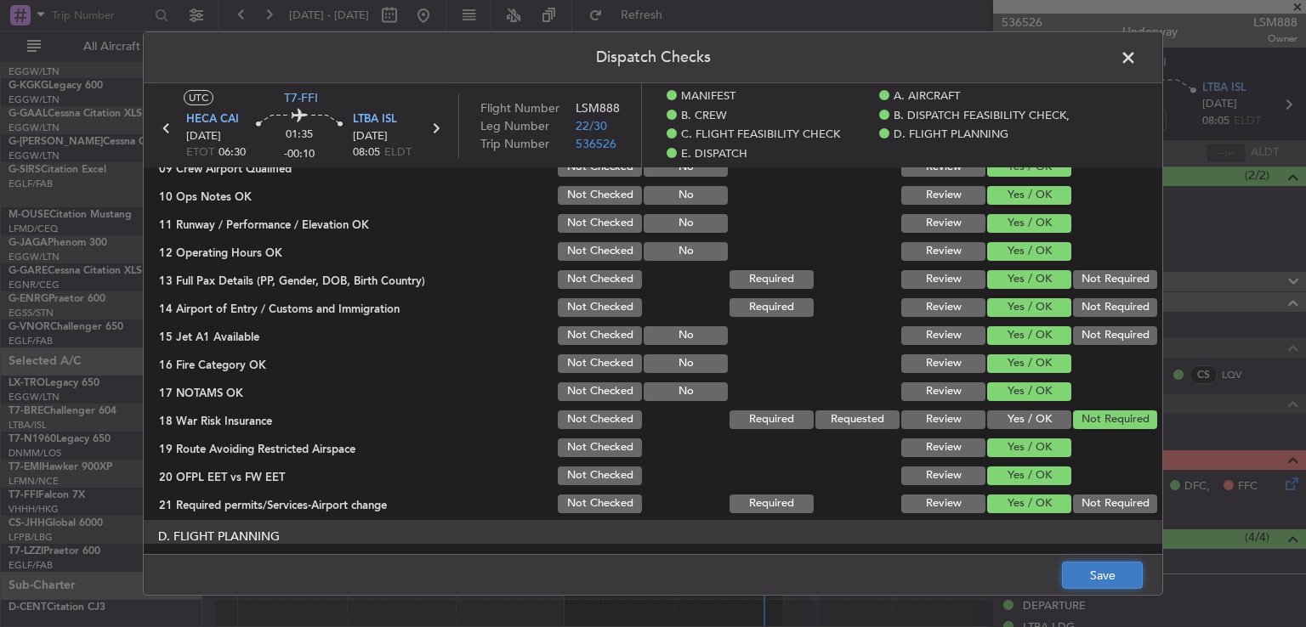
click at [1072, 572] on button "Save" at bounding box center [1102, 575] width 81 height 27
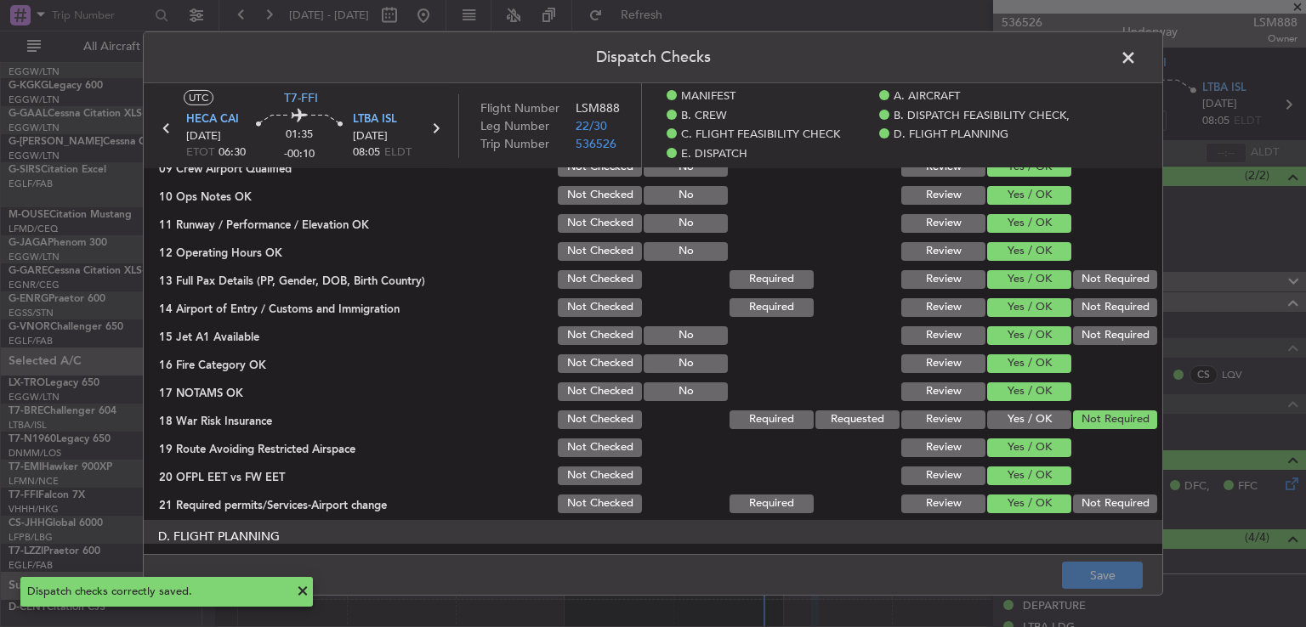
click at [1137, 57] on span at bounding box center [1137, 62] width 0 height 34
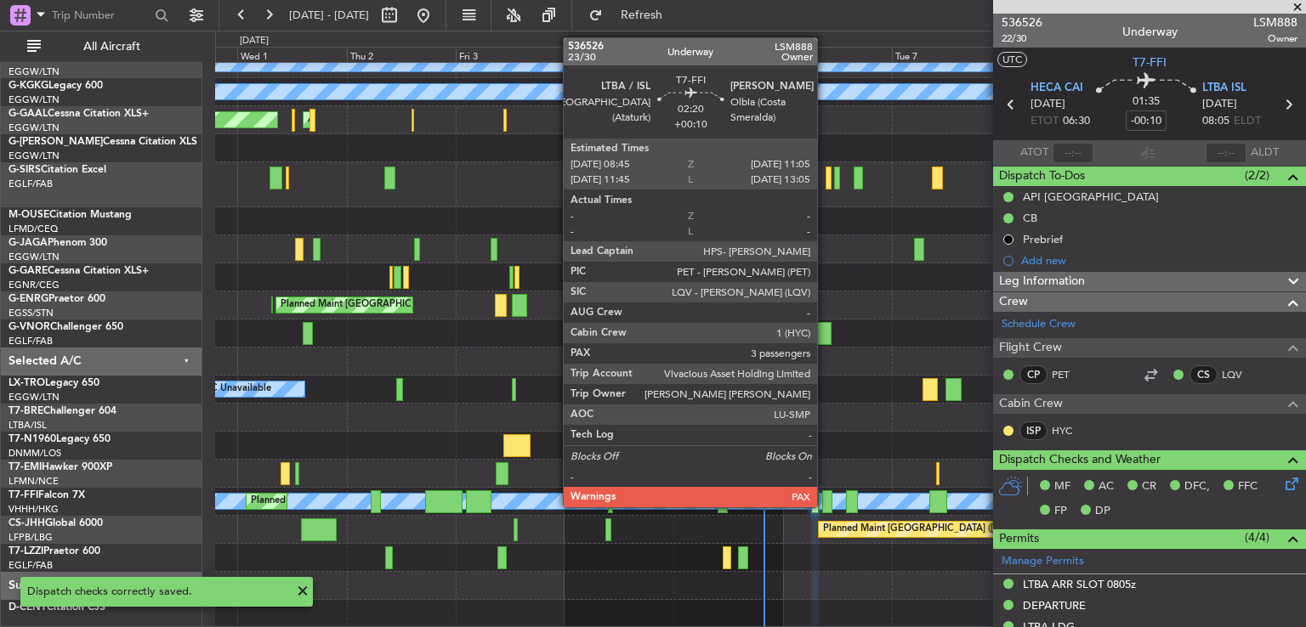
click at [825, 506] on div at bounding box center [827, 502] width 11 height 23
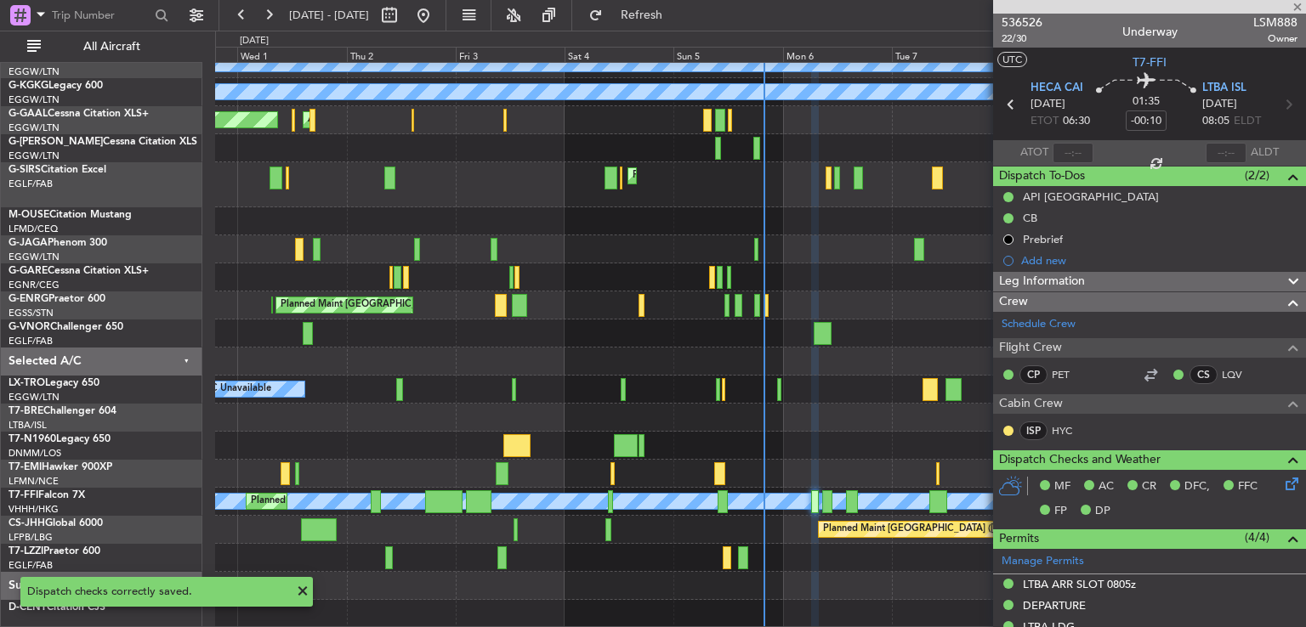
type input "+00:10"
type input "3"
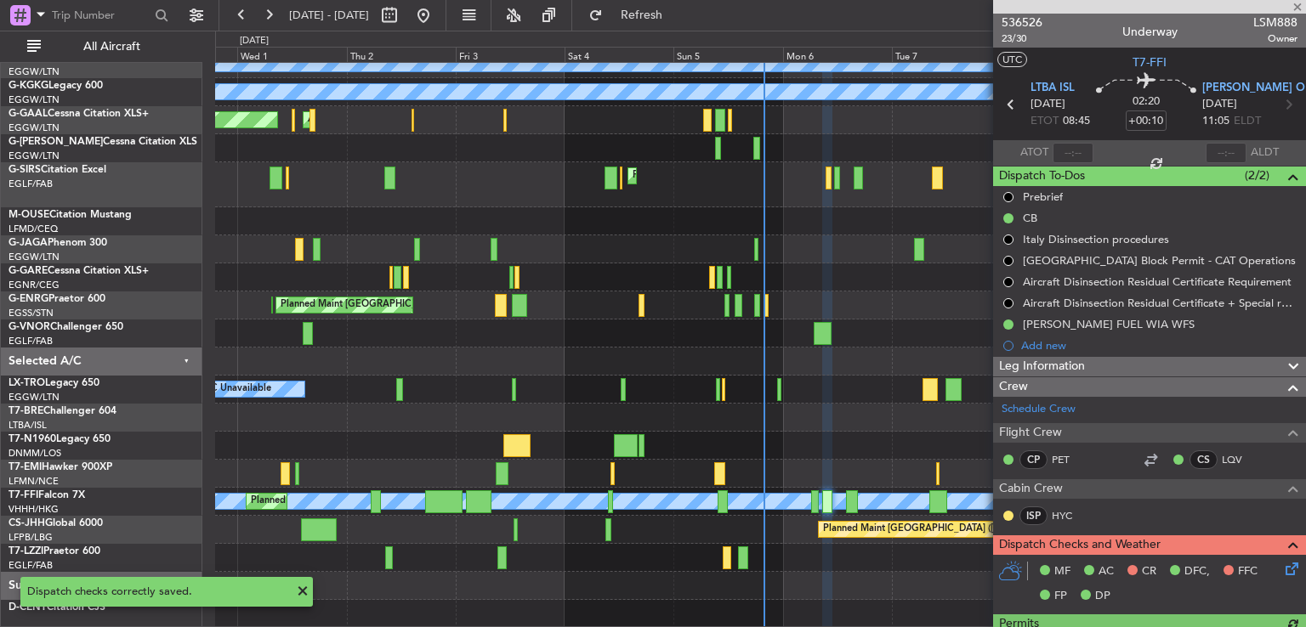
scroll to position [274, 0]
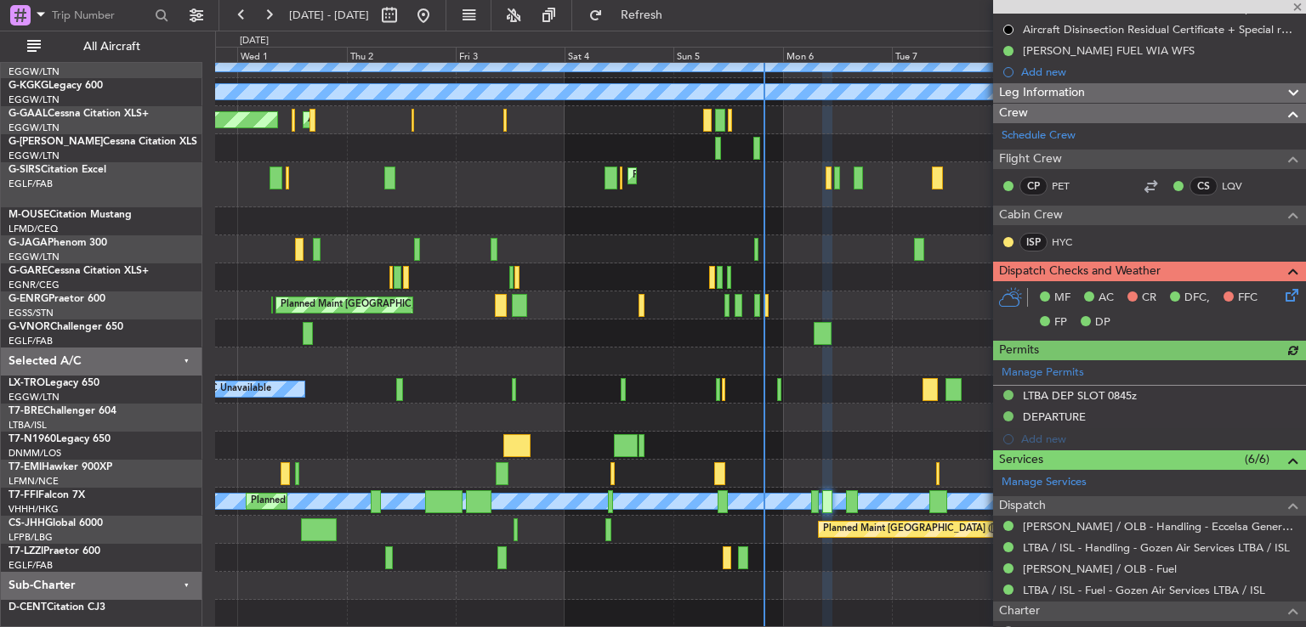
click at [1282, 294] on icon at bounding box center [1289, 293] width 14 height 14
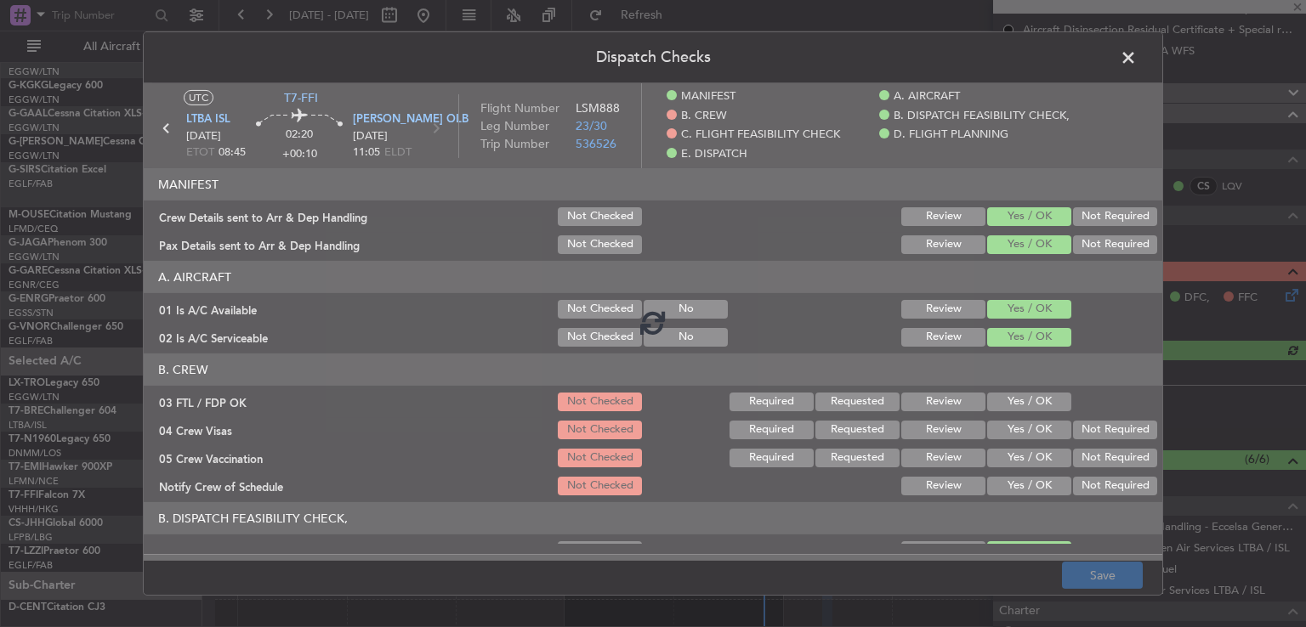
click at [1018, 409] on div at bounding box center [653, 322] width 1018 height 478
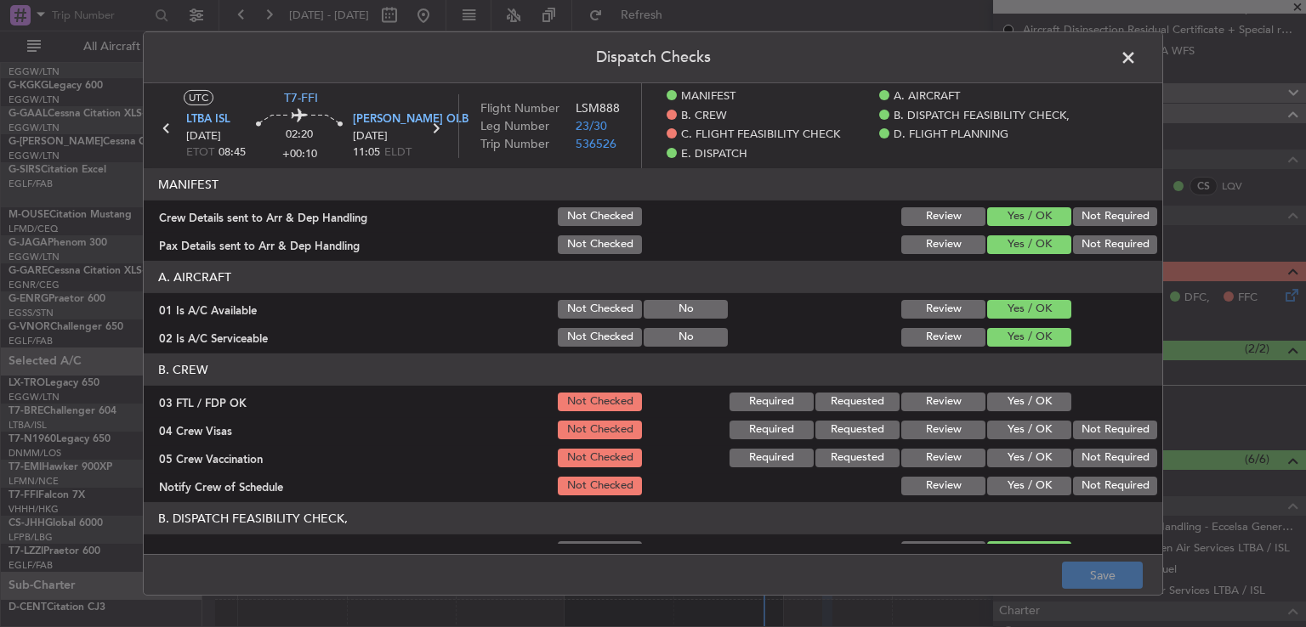
click at [1018, 407] on button "Yes / OK" at bounding box center [1029, 402] width 84 height 19
click at [1079, 429] on button "Not Required" at bounding box center [1115, 430] width 84 height 19
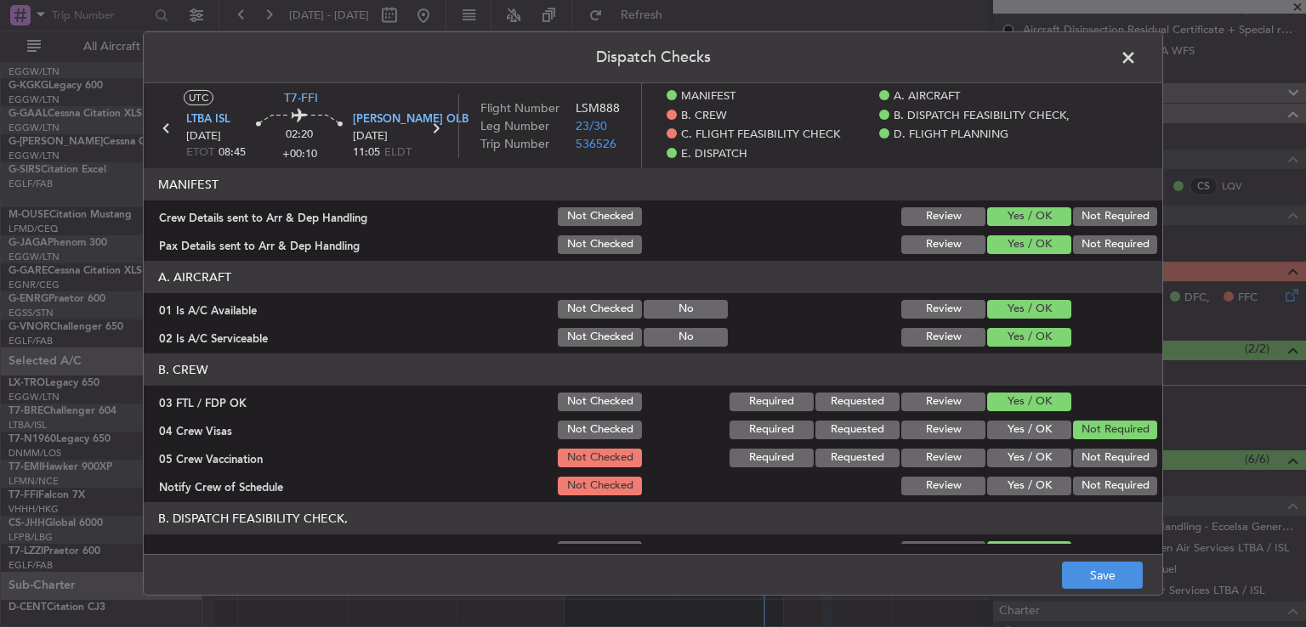
click at [1080, 458] on button "Not Required" at bounding box center [1115, 458] width 84 height 19
click at [1025, 484] on button "Yes / OK" at bounding box center [1029, 486] width 84 height 19
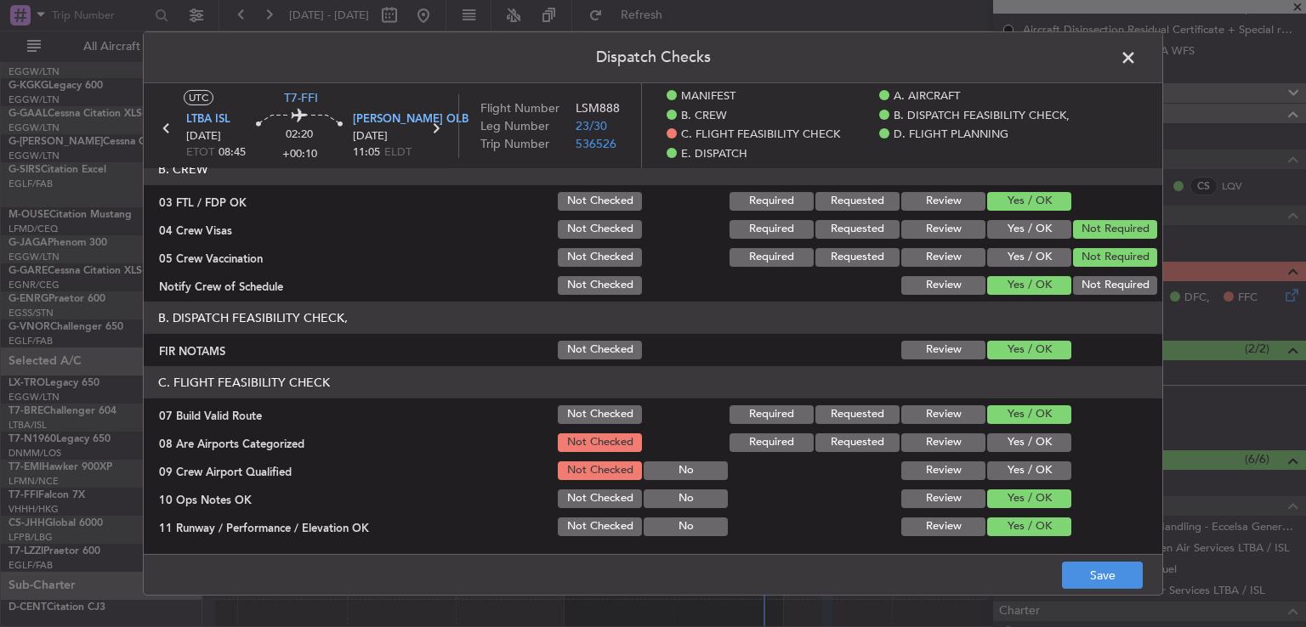
scroll to position [244, 0]
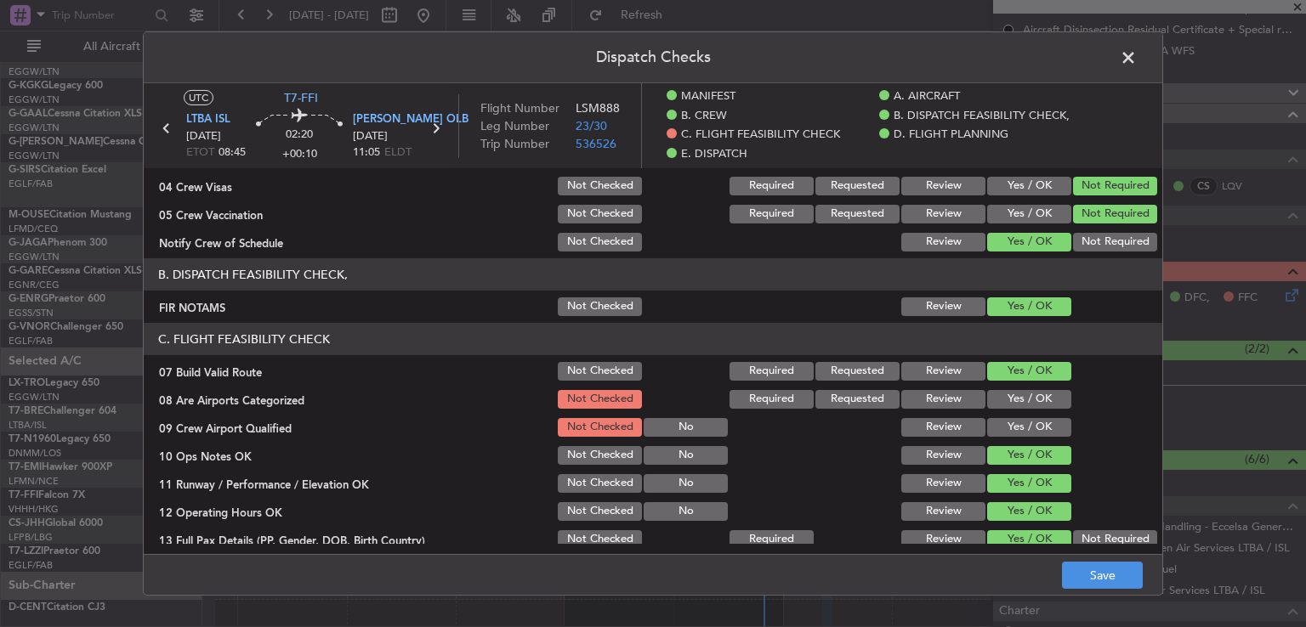
click at [1025, 399] on button "Yes / OK" at bounding box center [1029, 399] width 84 height 19
click at [1026, 423] on button "Yes / OK" at bounding box center [1029, 427] width 84 height 19
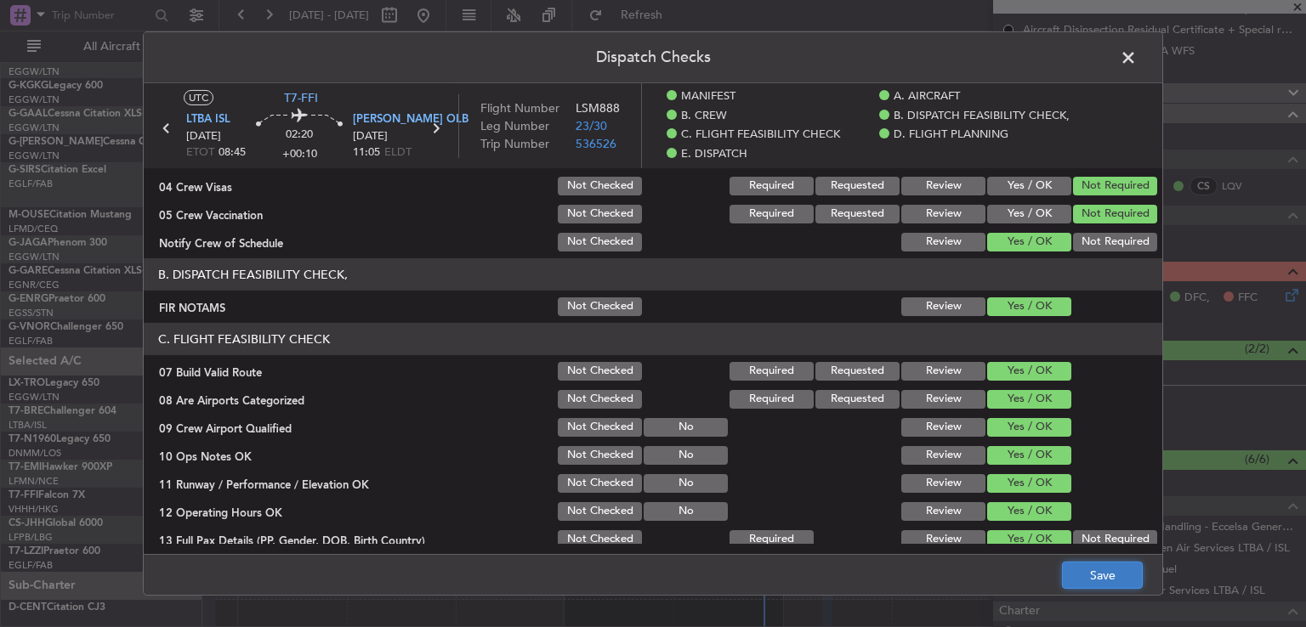
click at [1088, 566] on button "Save" at bounding box center [1102, 575] width 81 height 27
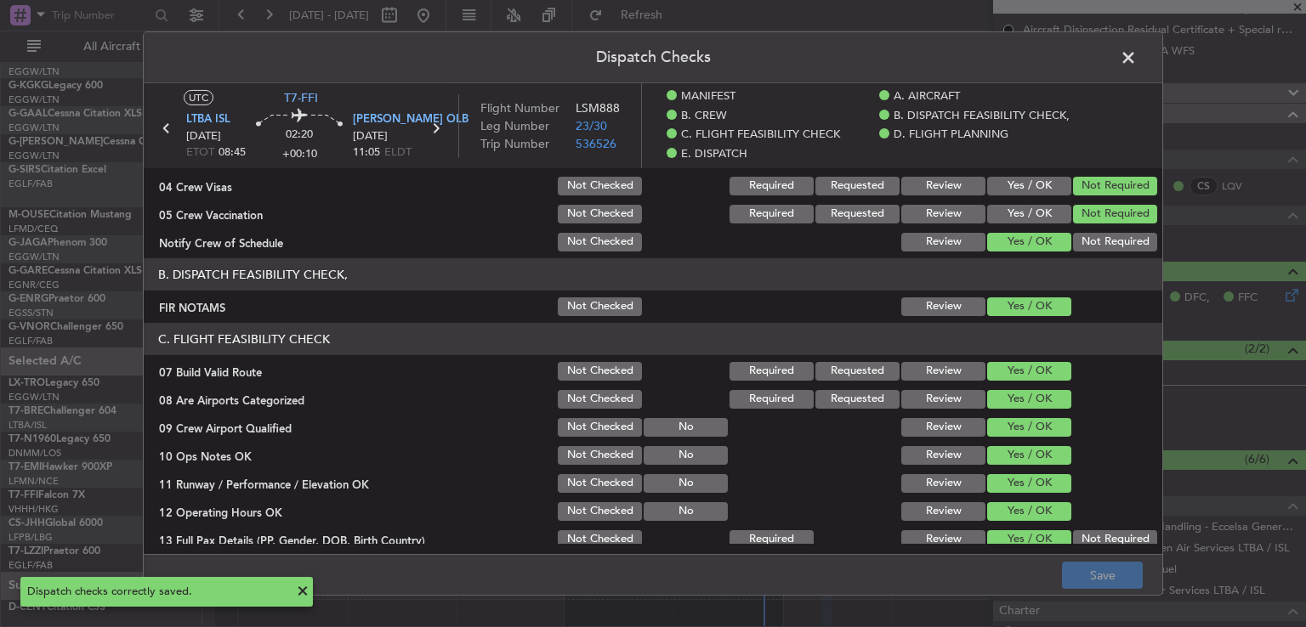
click at [1137, 55] on span at bounding box center [1137, 62] width 0 height 34
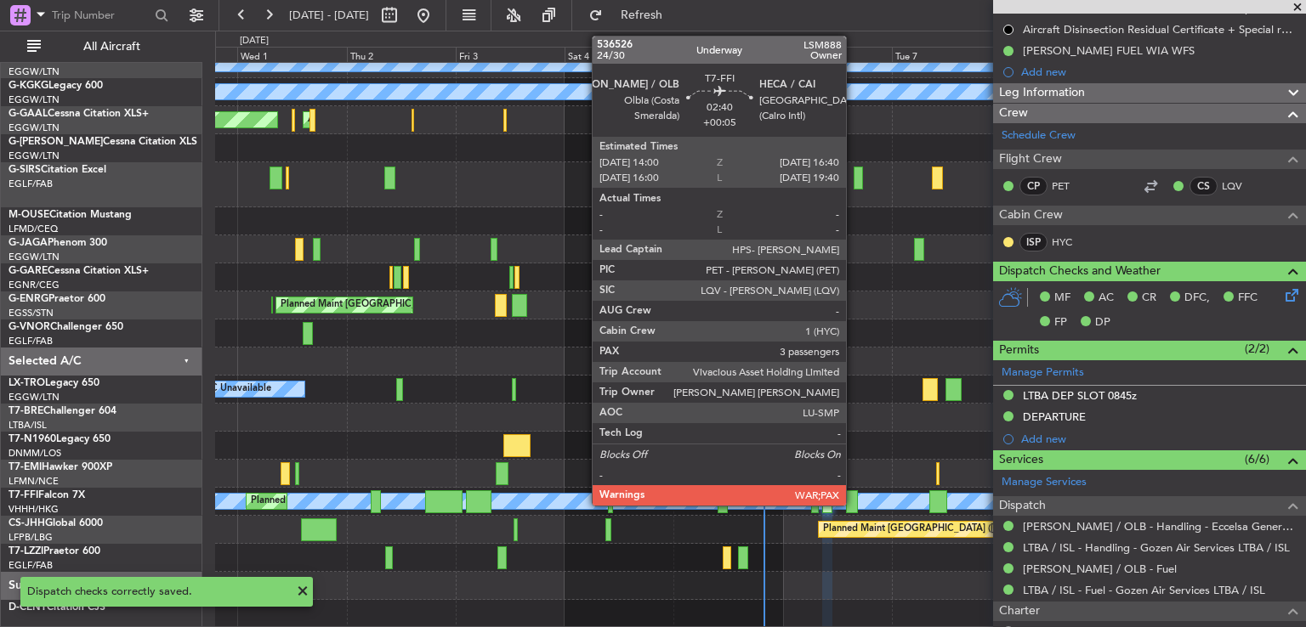
click at [854, 504] on div at bounding box center [852, 502] width 13 height 23
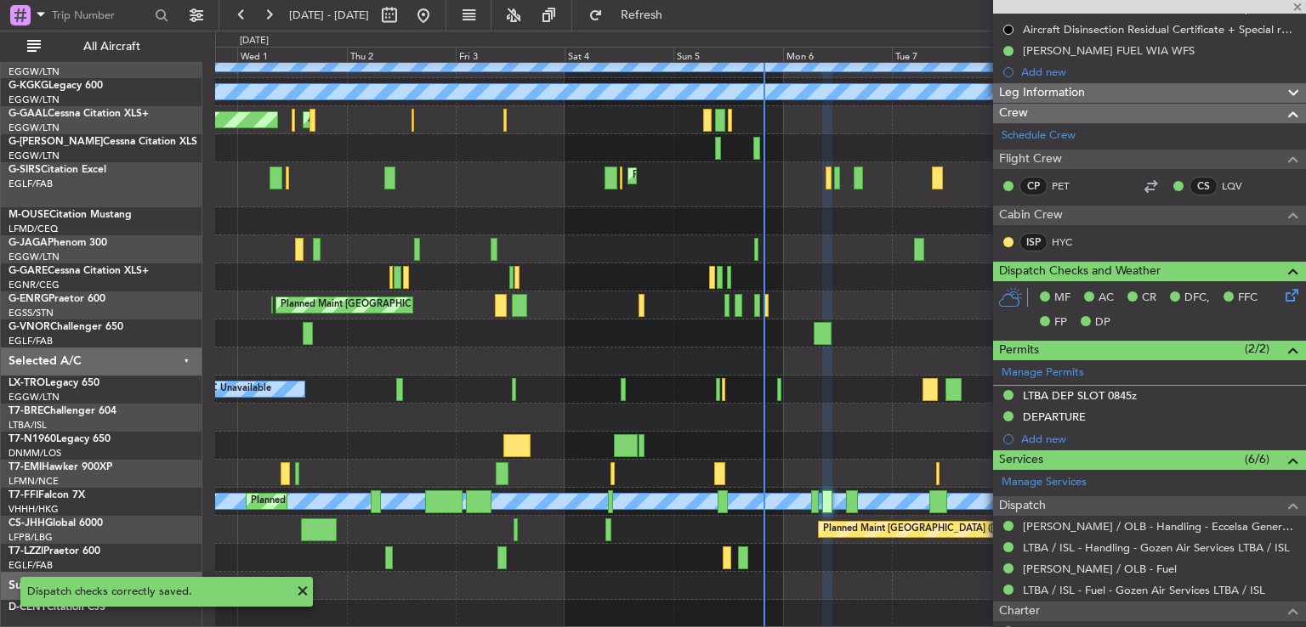
type input "+00:05"
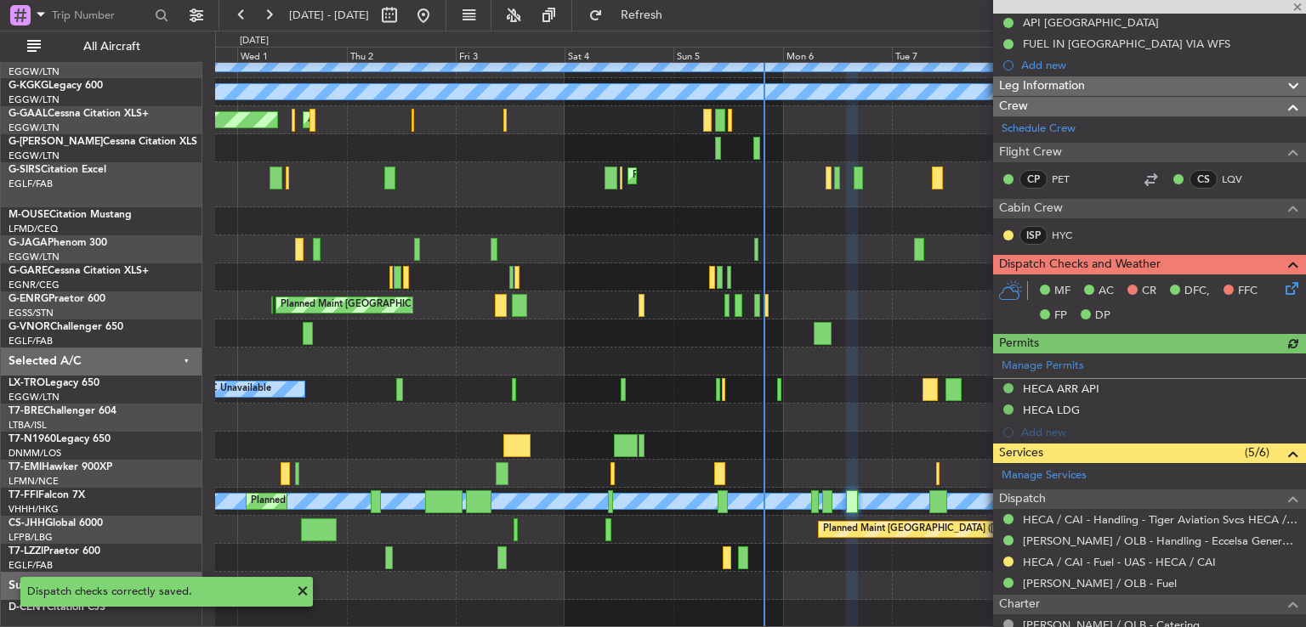
scroll to position [241, 0]
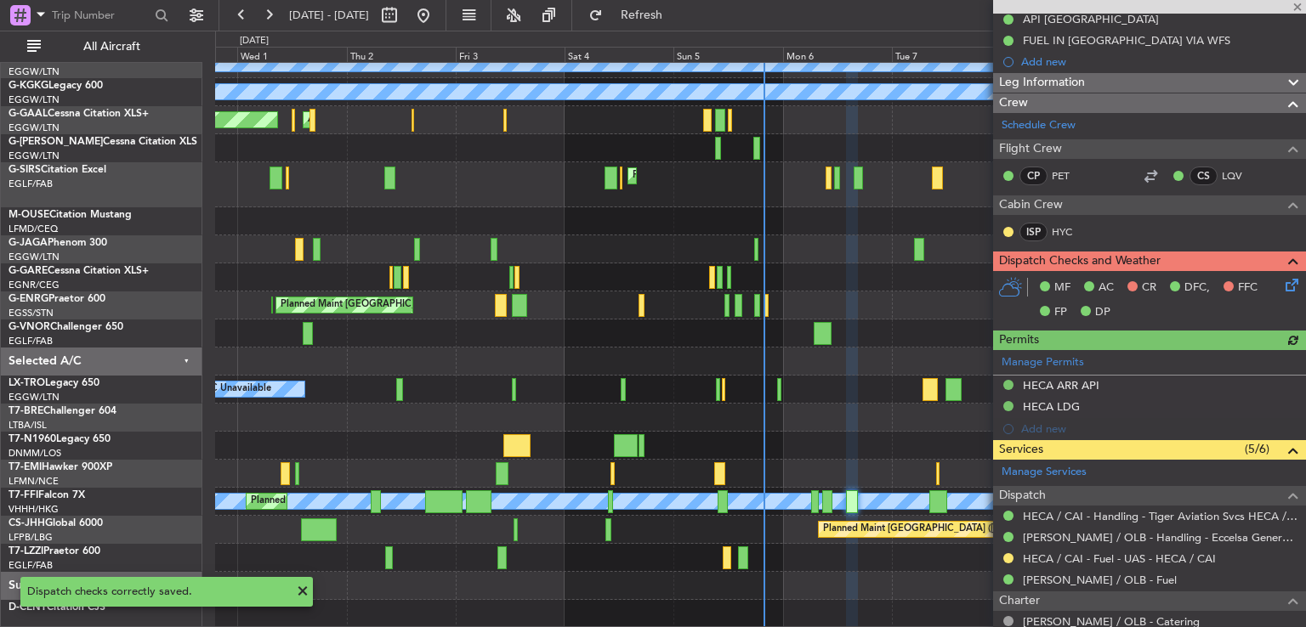
click at [1282, 283] on icon at bounding box center [1289, 282] width 14 height 14
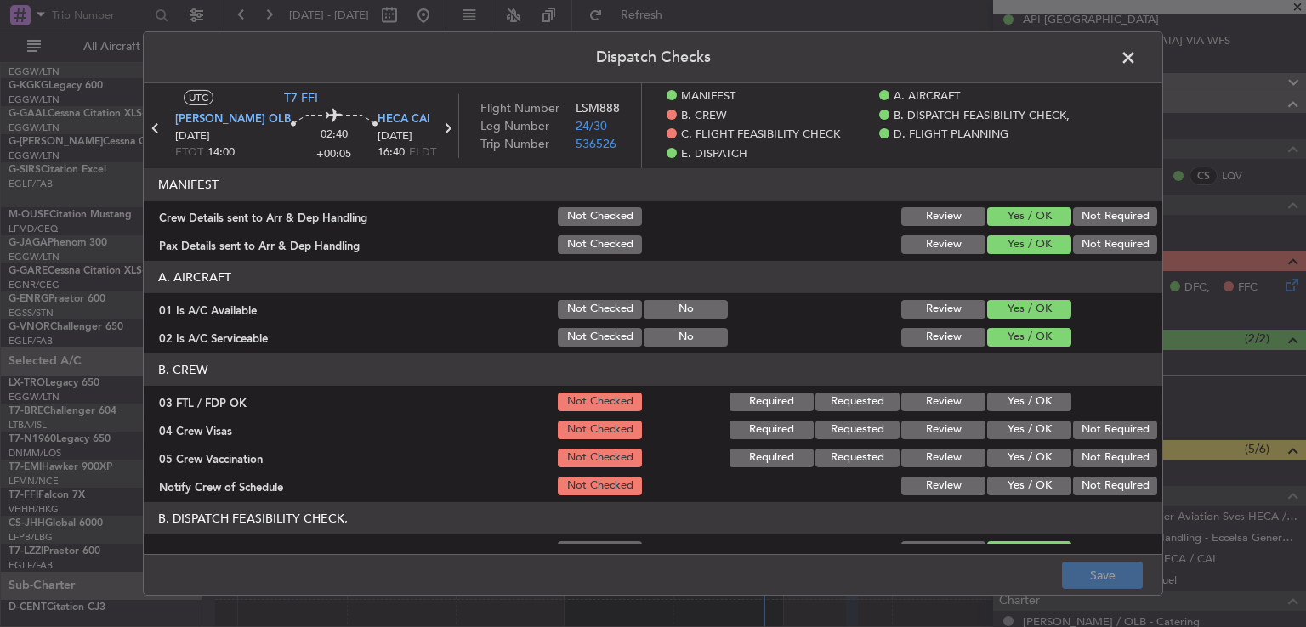
click at [1028, 404] on button "Yes / OK" at bounding box center [1029, 402] width 84 height 19
click at [1075, 432] on button "Not Required" at bounding box center [1115, 430] width 84 height 19
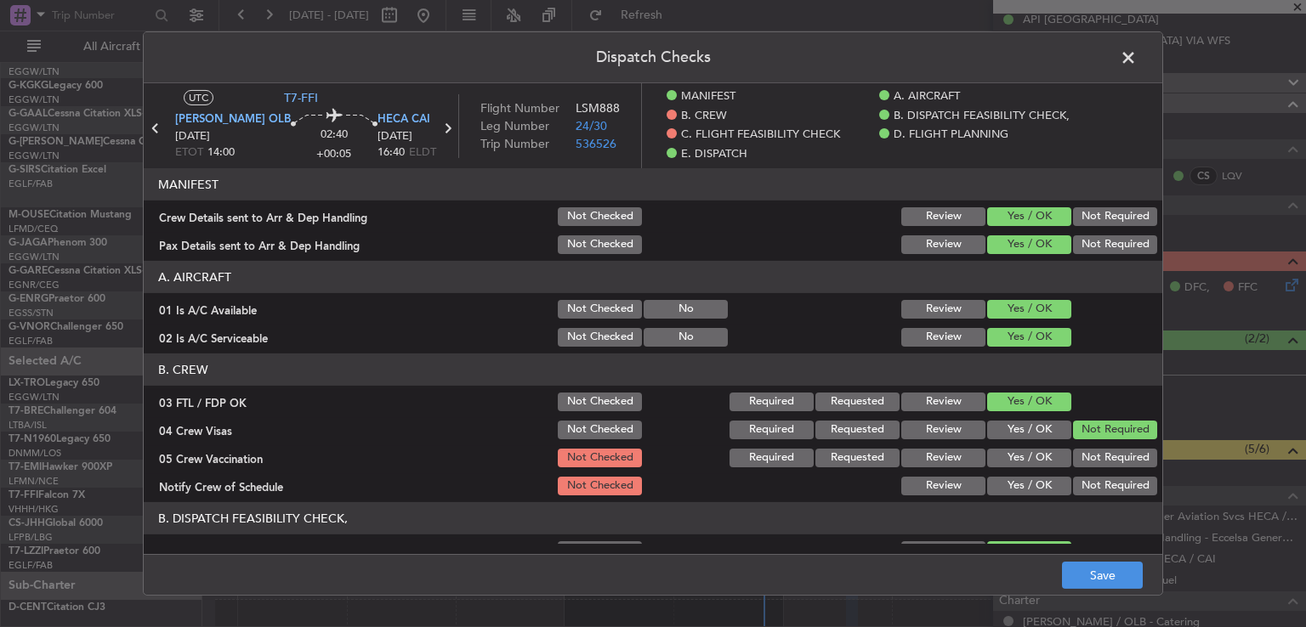
click at [1075, 452] on button "Not Required" at bounding box center [1115, 458] width 84 height 19
click at [1035, 489] on button "Yes / OK" at bounding box center [1029, 486] width 84 height 19
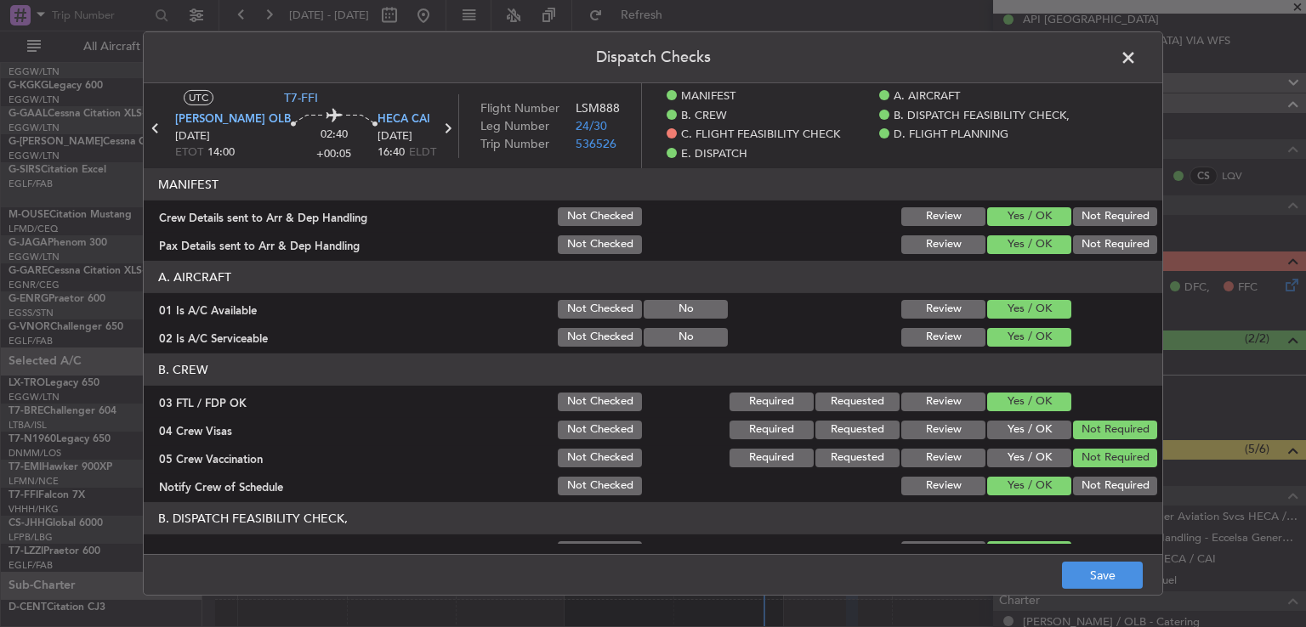
scroll to position [263, 0]
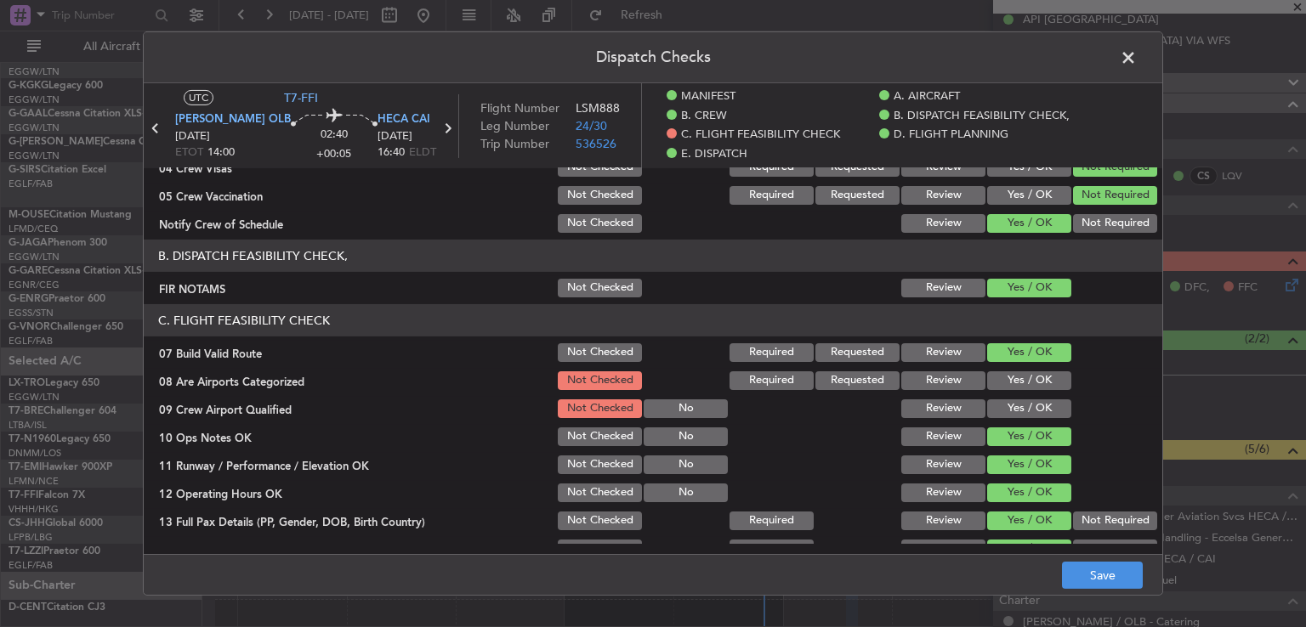
drag, startPoint x: 1001, startPoint y: 380, endPoint x: 1010, endPoint y: 407, distance: 28.8
click at [1001, 380] on button "Yes / OK" at bounding box center [1029, 381] width 84 height 19
click at [1010, 408] on button "Yes / OK" at bounding box center [1029, 409] width 84 height 19
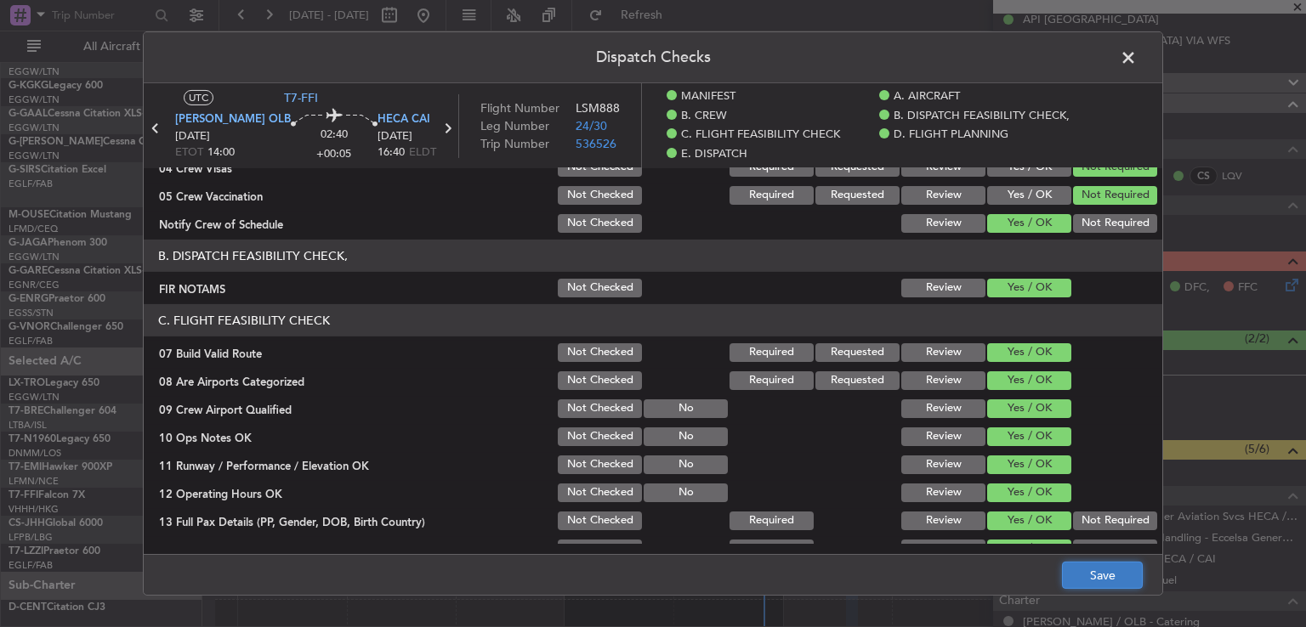
click at [1077, 571] on button "Save" at bounding box center [1102, 575] width 81 height 27
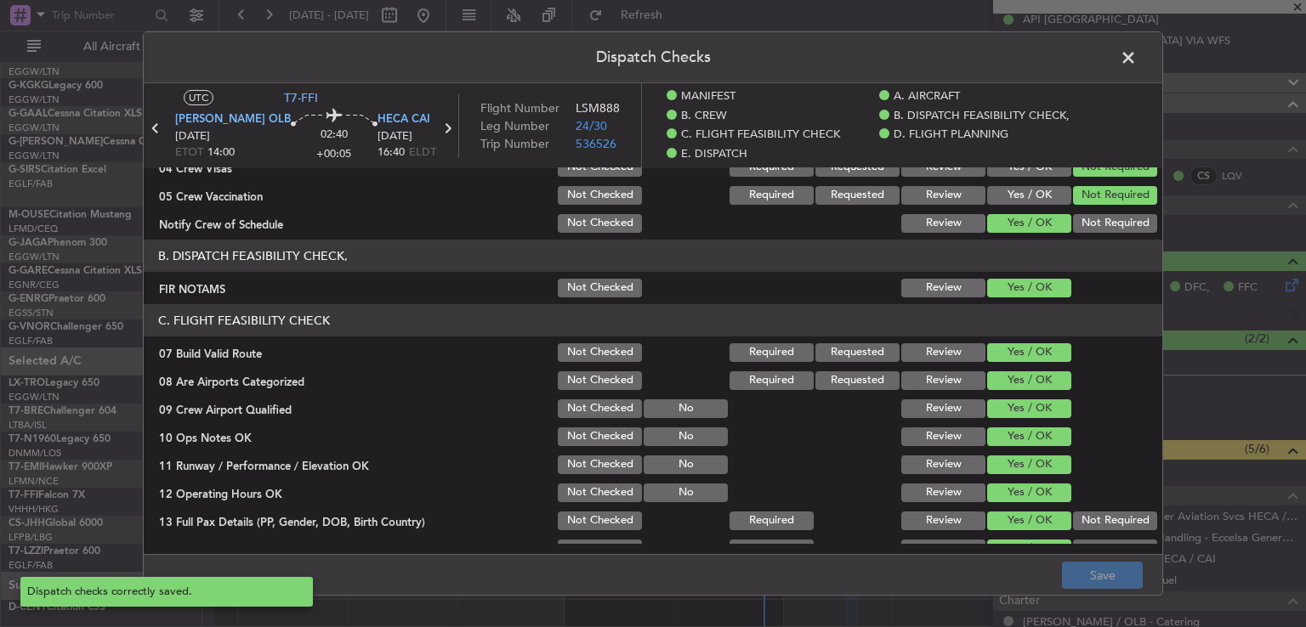
click at [1137, 58] on span at bounding box center [1137, 62] width 0 height 34
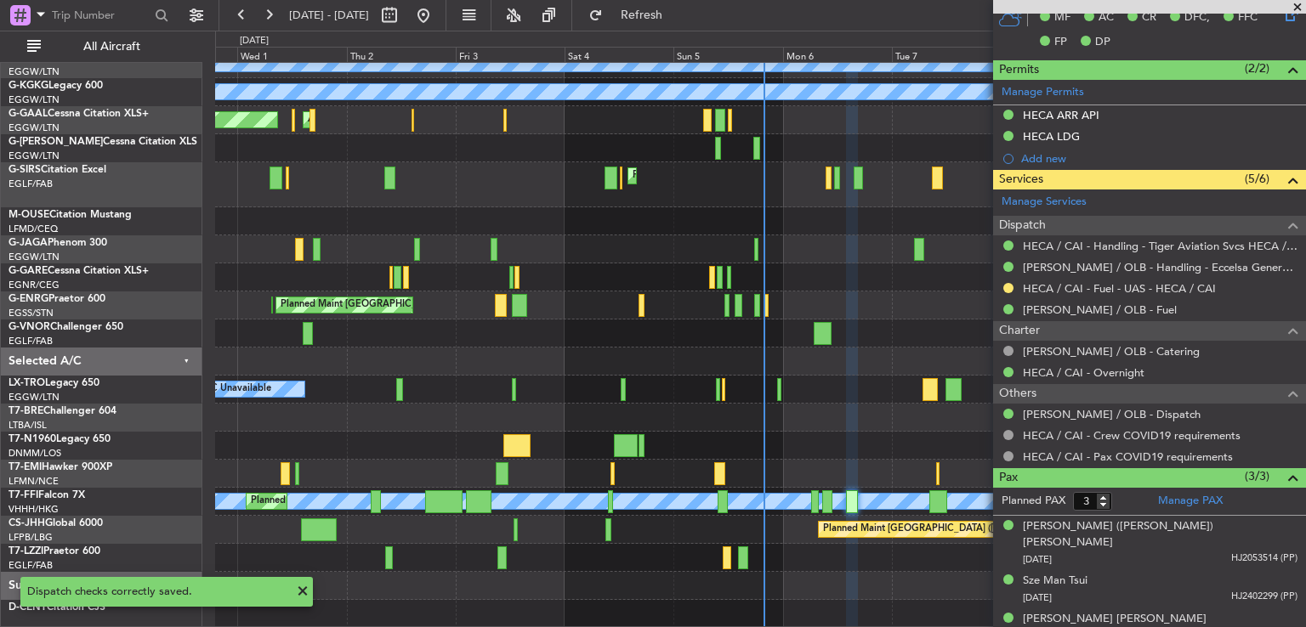
scroll to position [0, 0]
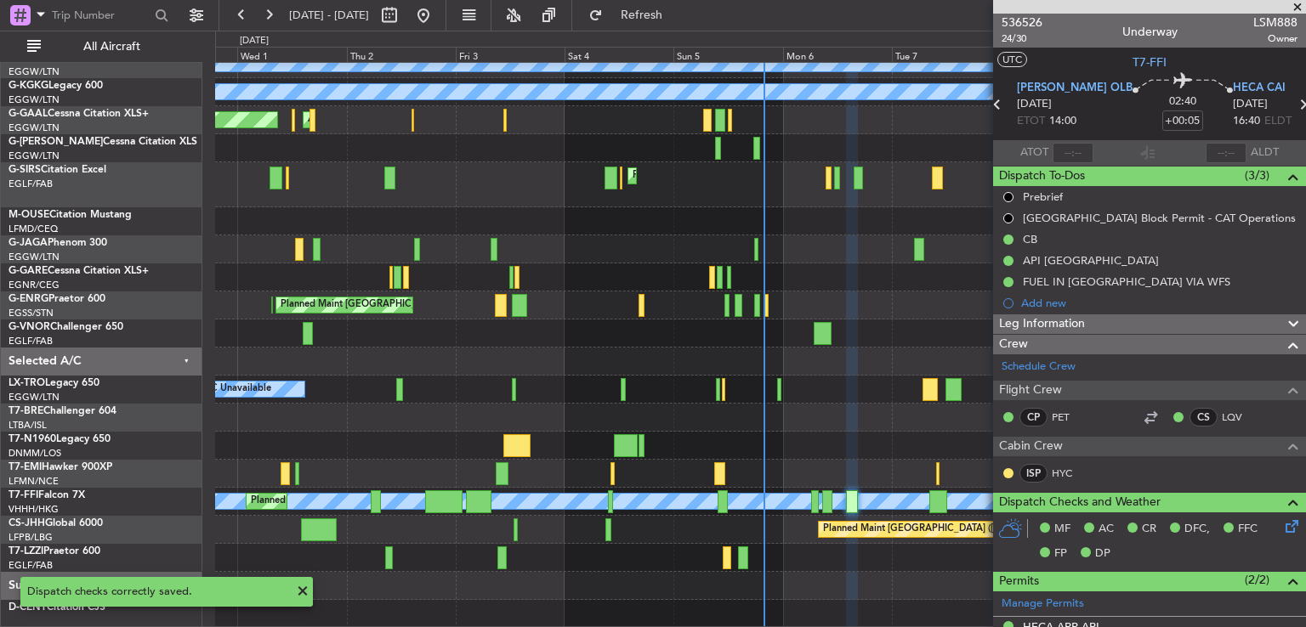
click at [1296, 7] on span at bounding box center [1297, 7] width 17 height 15
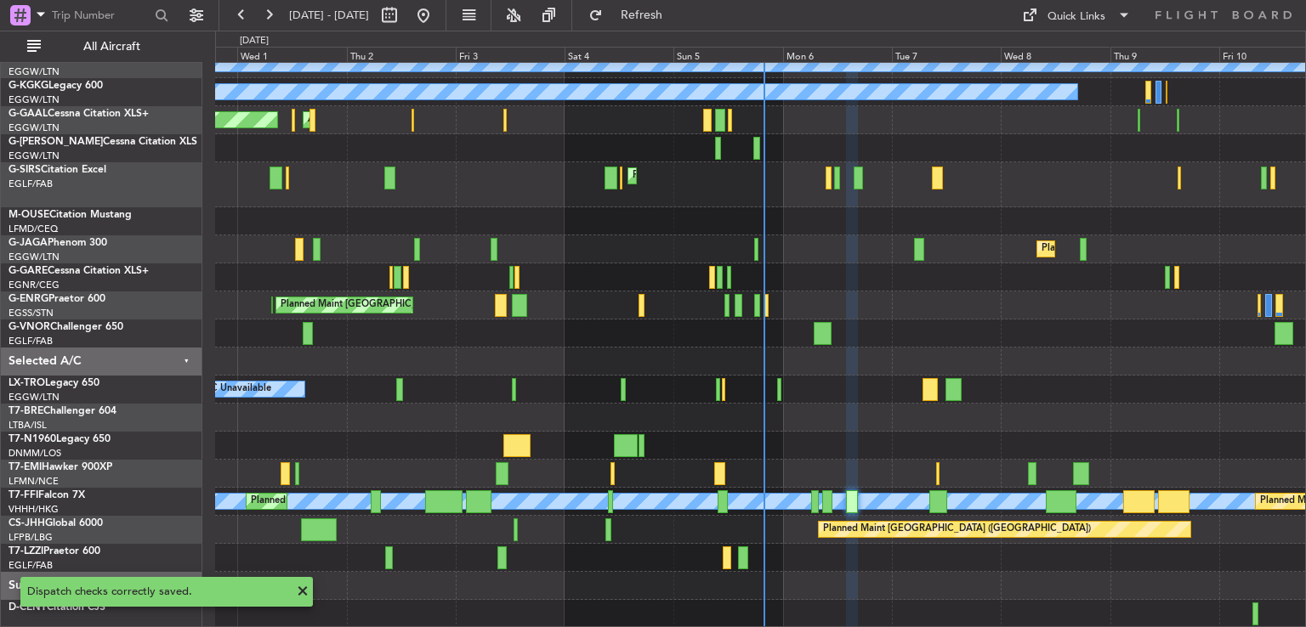
type input "0"
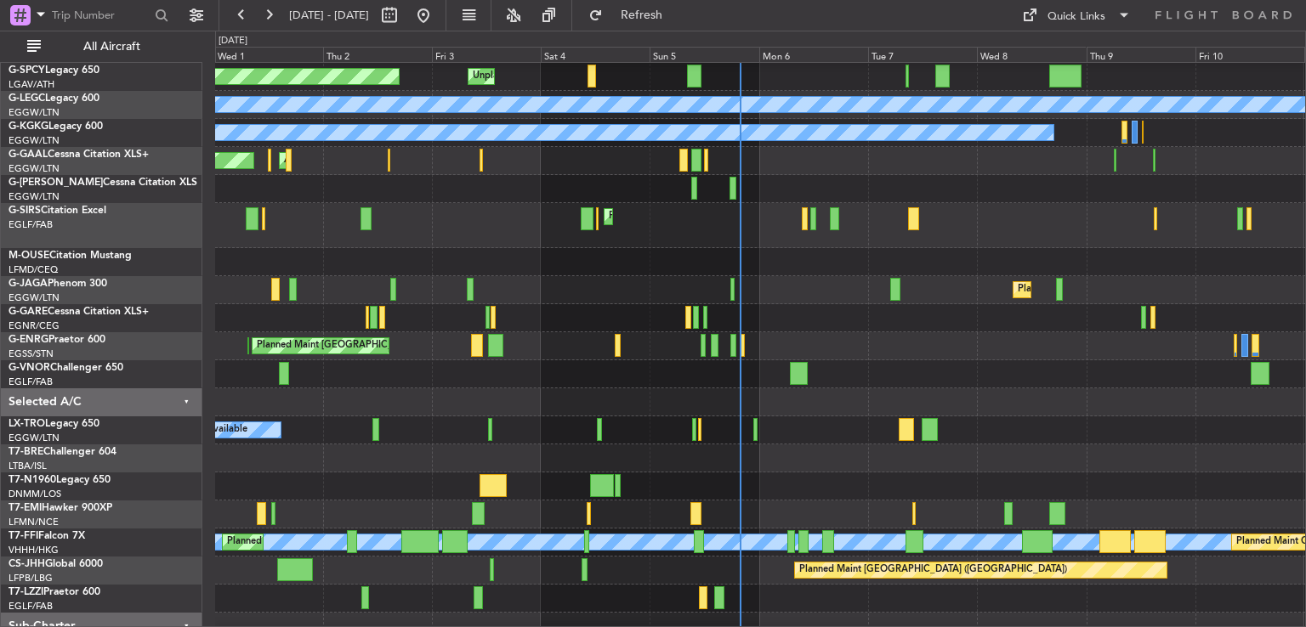
scroll to position [87, 0]
click at [848, 613] on div at bounding box center [760, 627] width 1090 height 28
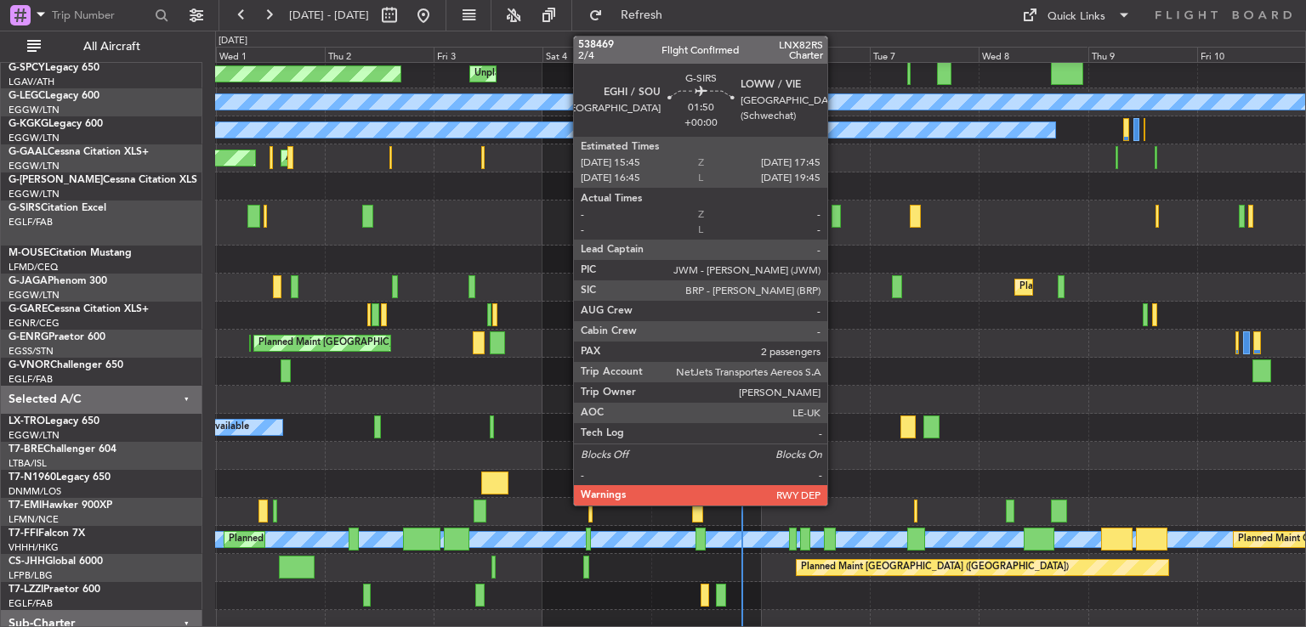
click at [835, 210] on div at bounding box center [835, 216] width 9 height 23
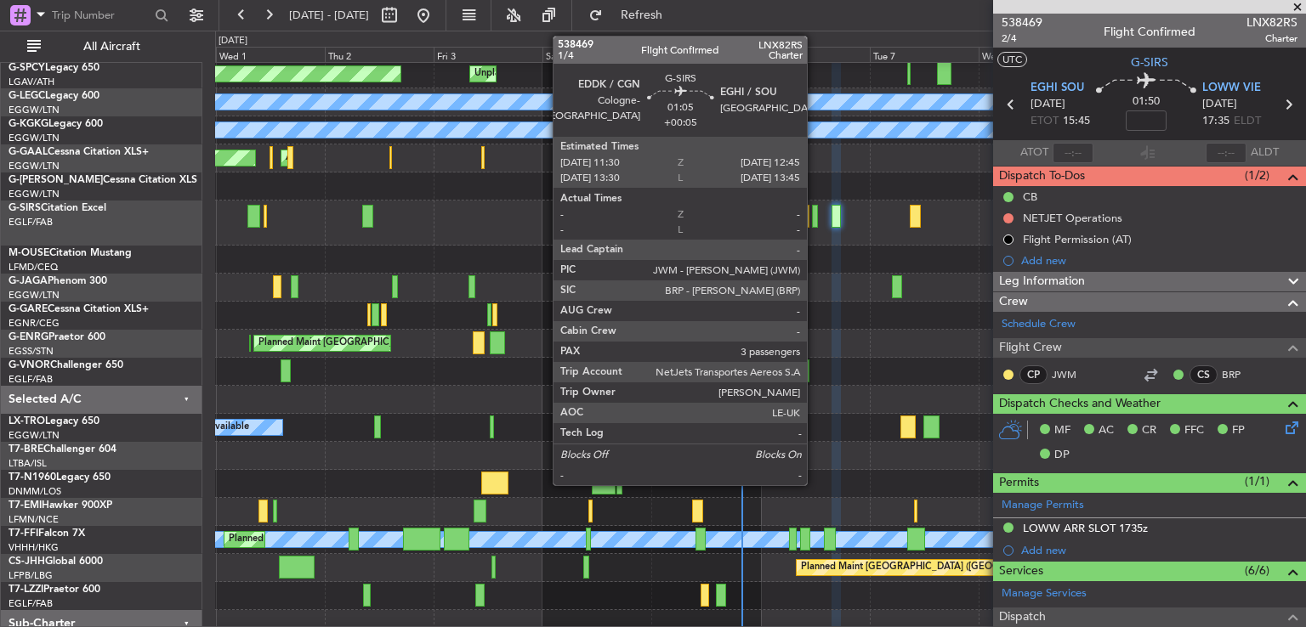
click at [814, 212] on div at bounding box center [815, 216] width 6 height 23
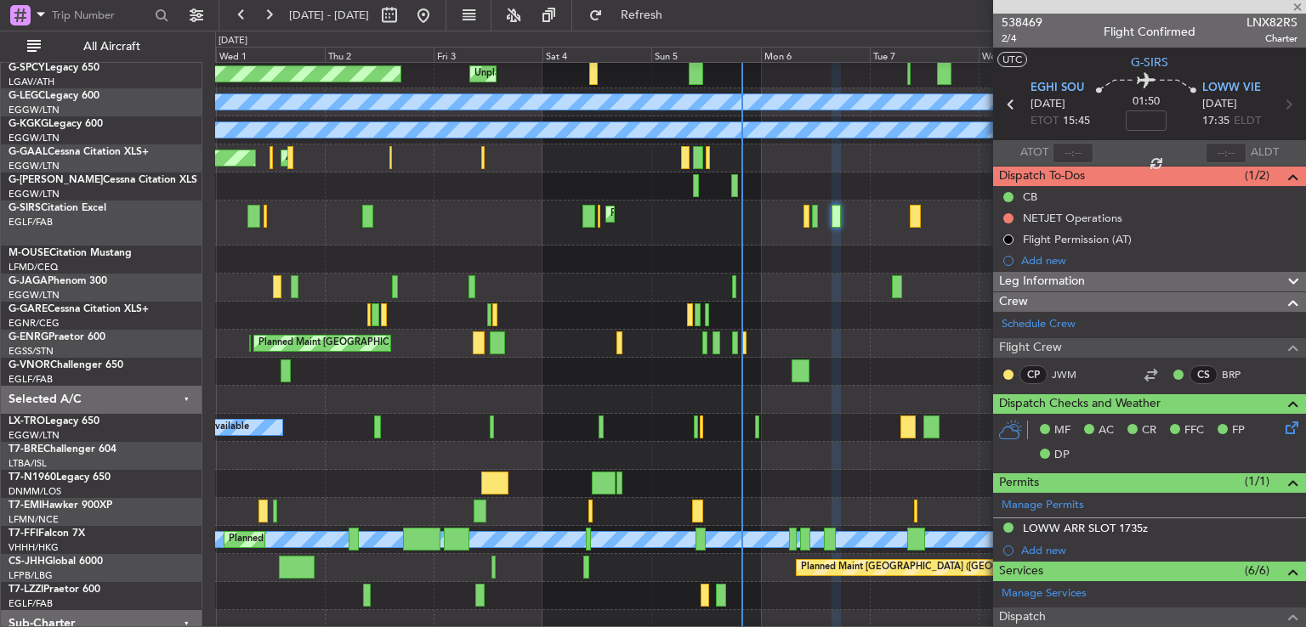
type input "+00:05"
type input "3"
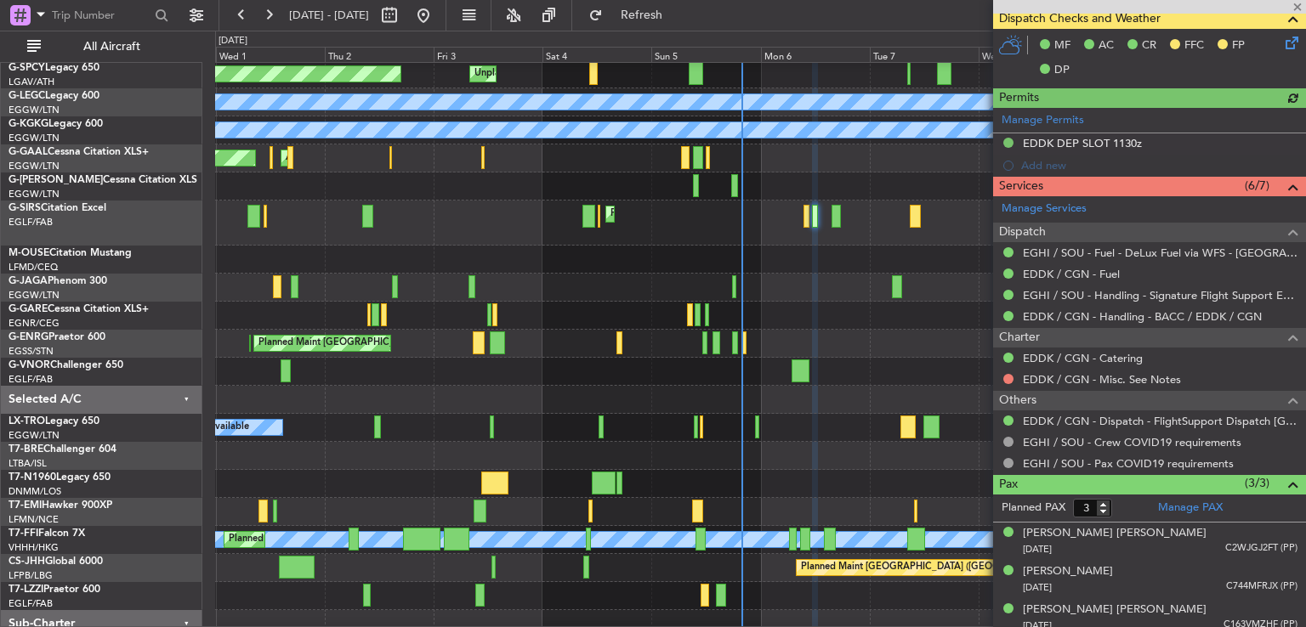
scroll to position [435, 0]
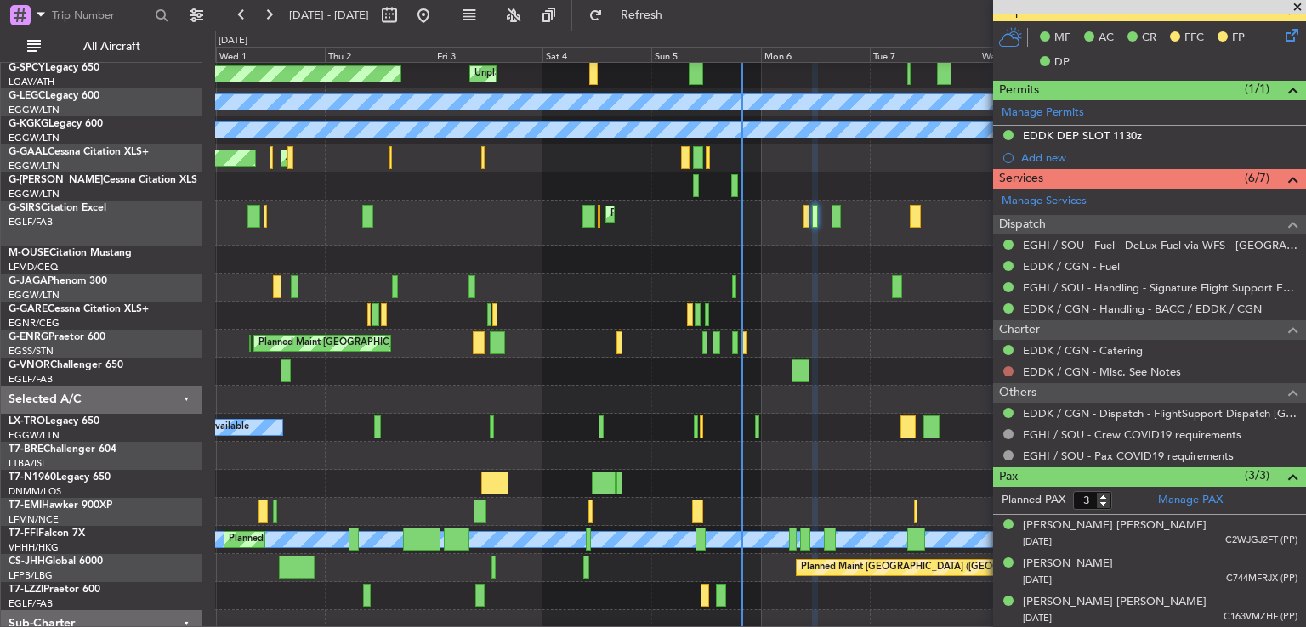
click at [1003, 369] on button at bounding box center [1008, 371] width 10 height 10
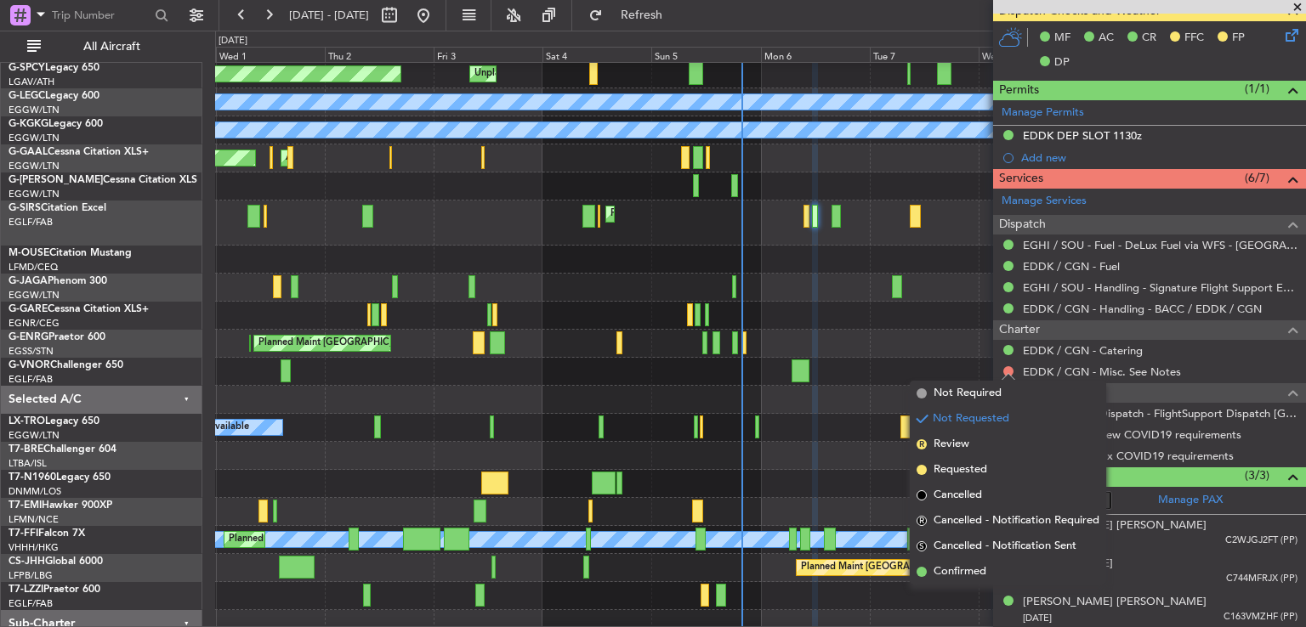
click at [971, 391] on span "Not Required" at bounding box center [967, 393] width 68 height 17
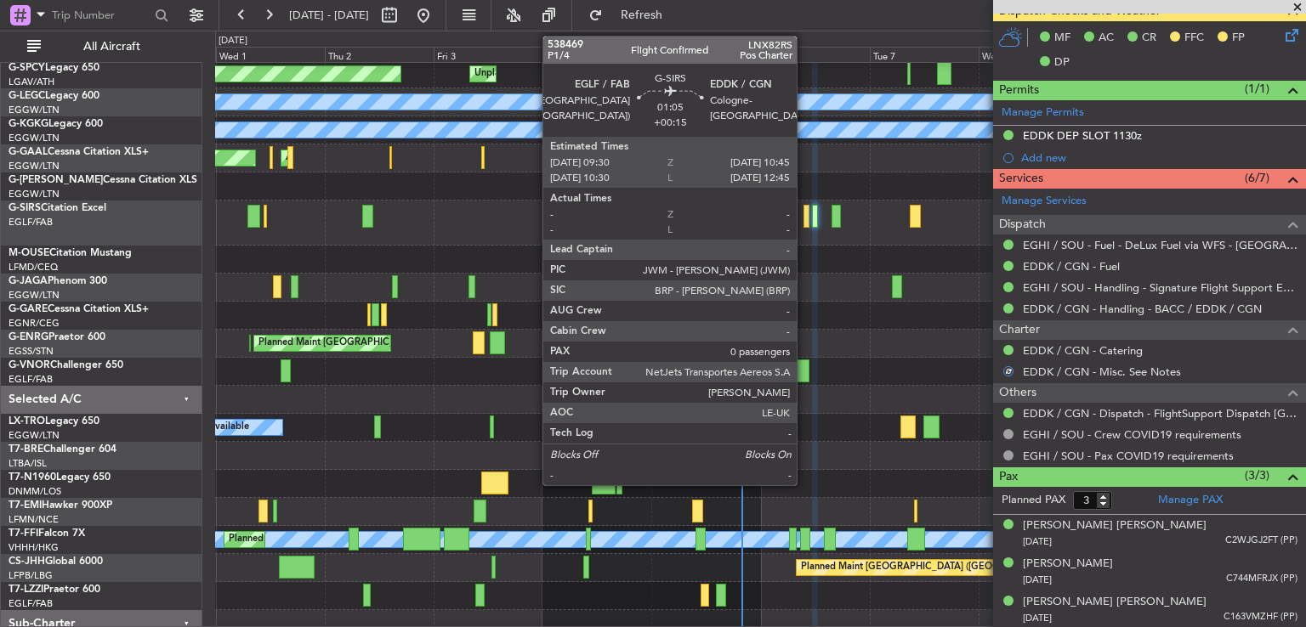
click at [804, 218] on div at bounding box center [806, 216] width 6 height 23
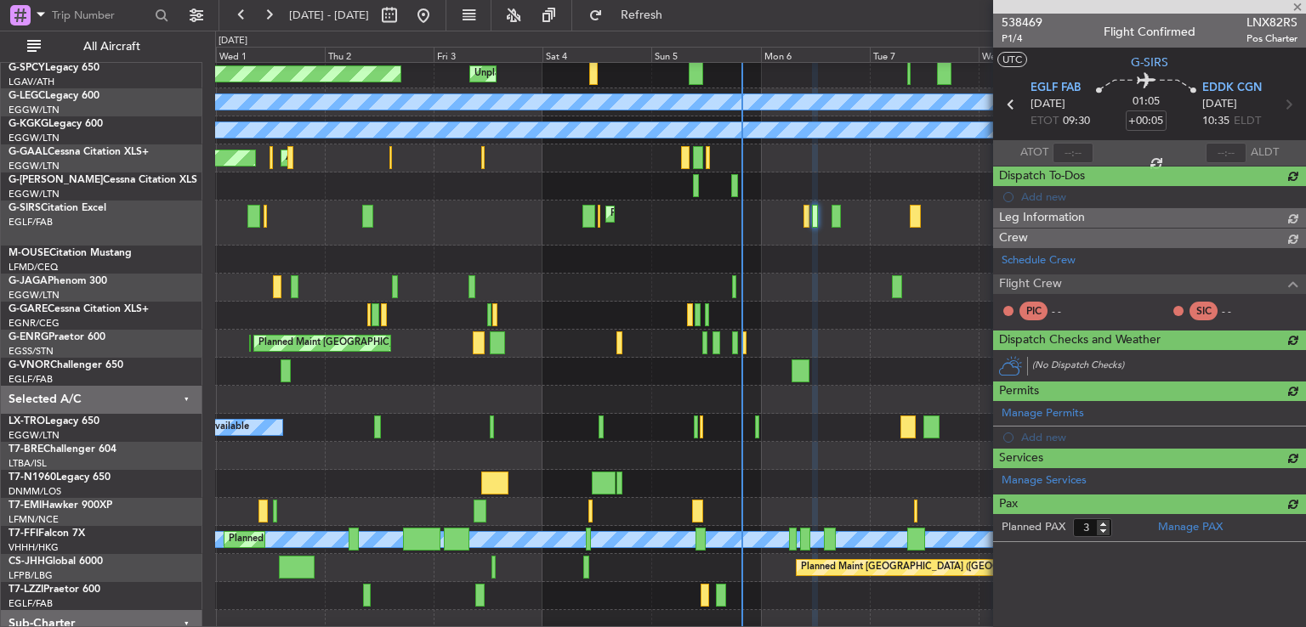
type input "+00:15"
type input "0"
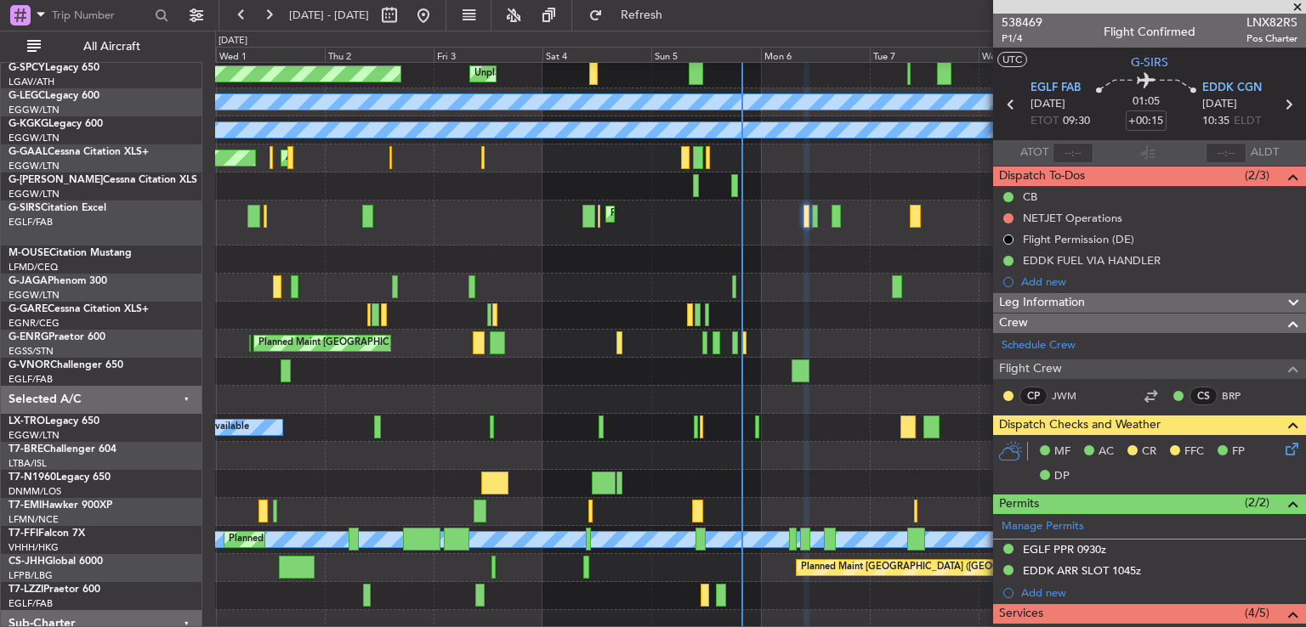
click at [1282, 453] on icon at bounding box center [1289, 447] width 14 height 14
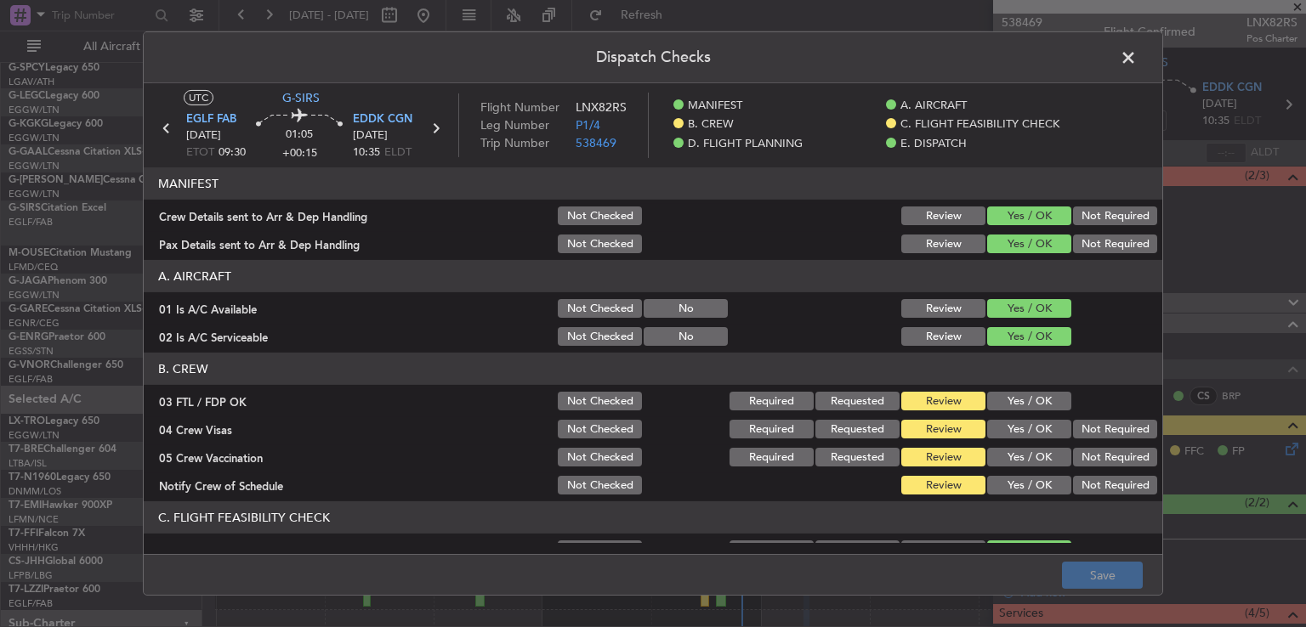
click at [1027, 406] on button "Yes / OK" at bounding box center [1029, 401] width 84 height 19
click at [1075, 429] on button "Not Required" at bounding box center [1115, 429] width 84 height 19
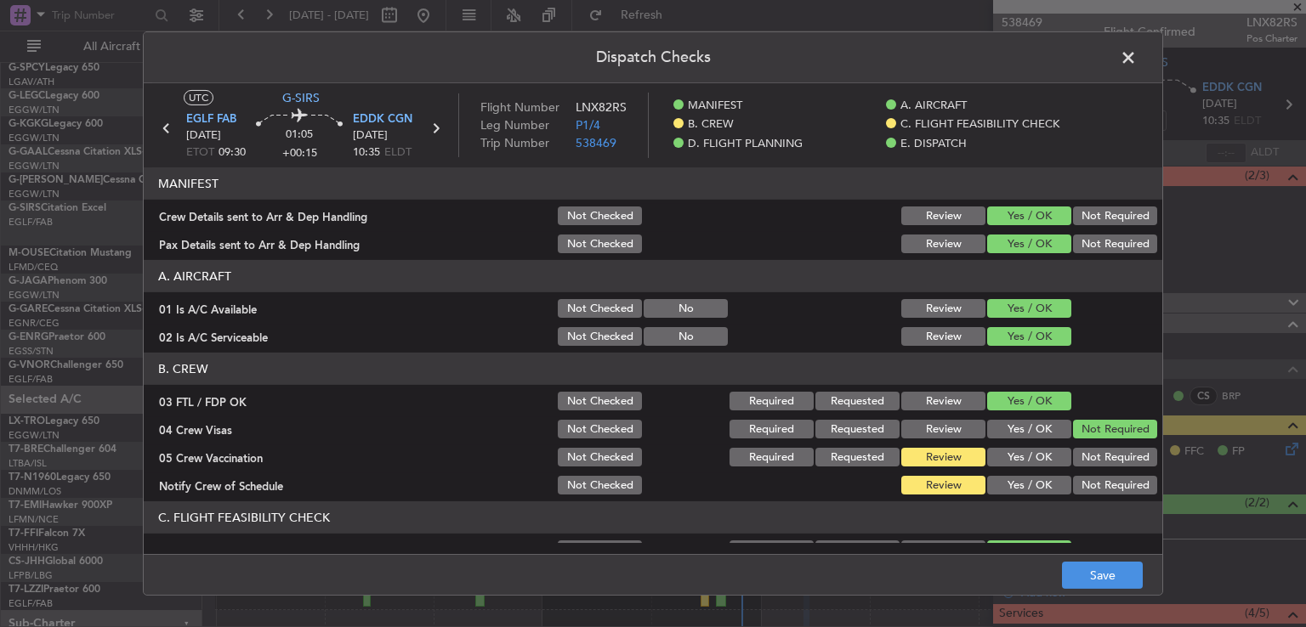
click at [1078, 460] on button "Not Required" at bounding box center [1115, 457] width 84 height 19
click at [1037, 474] on div "Yes / OK" at bounding box center [1027, 486] width 86 height 24
click at [1034, 479] on button "Yes / OK" at bounding box center [1029, 485] width 84 height 19
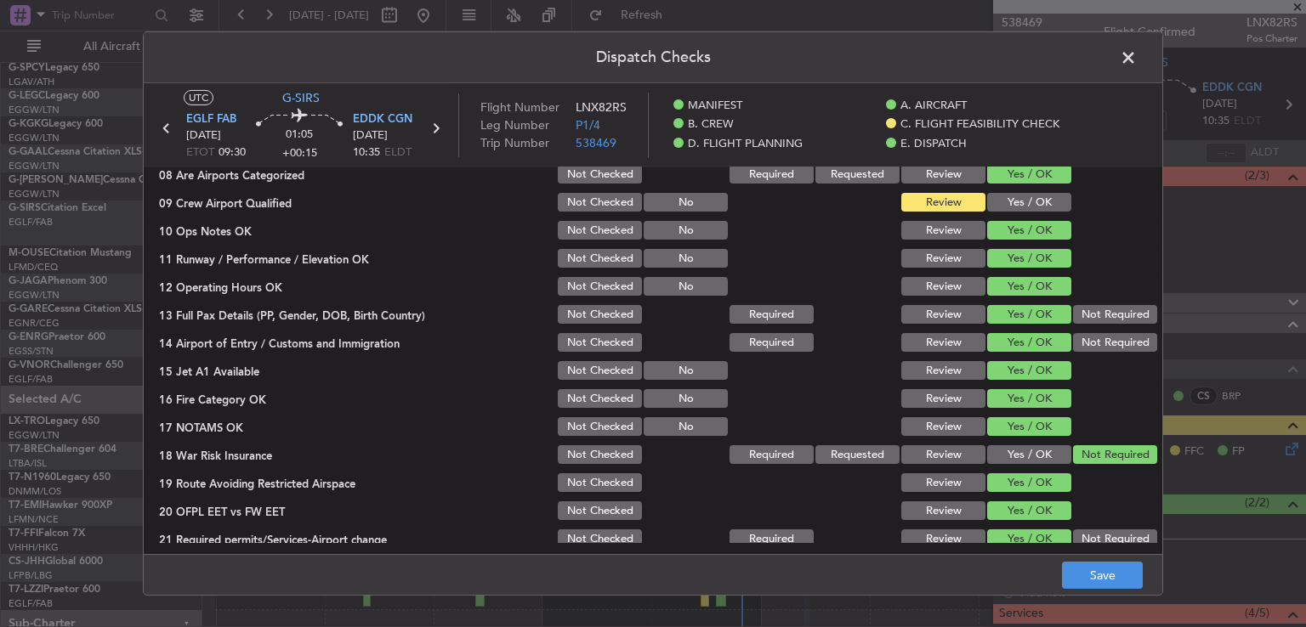
scroll to position [415, 0]
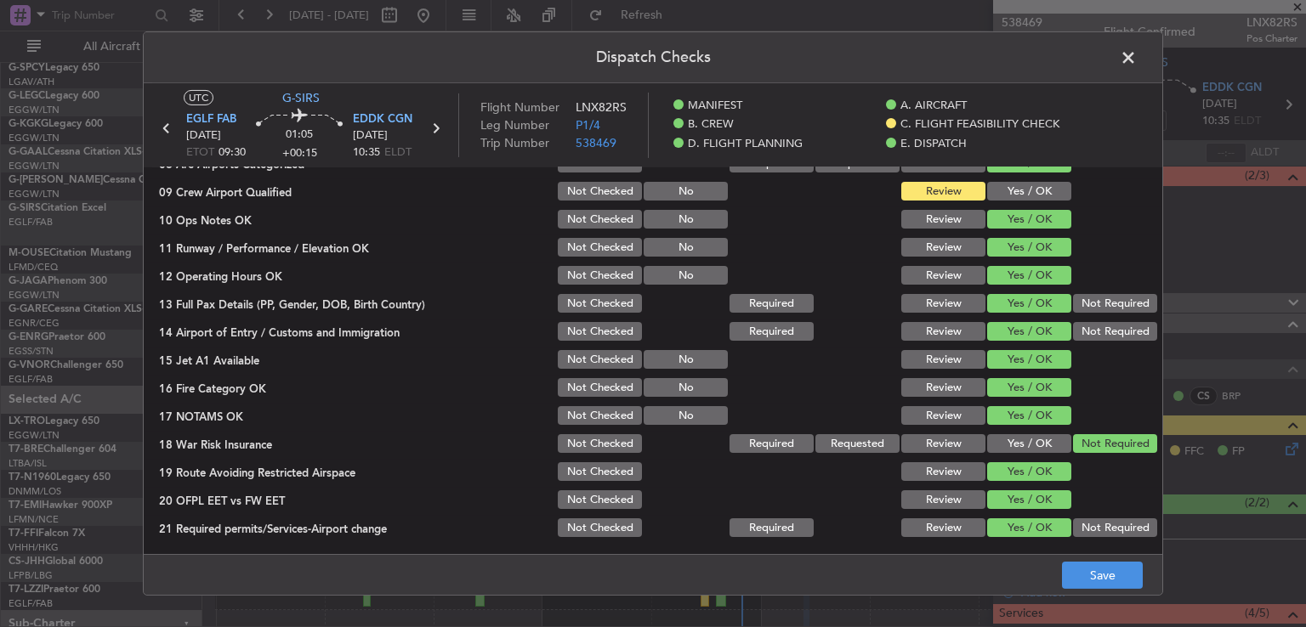
click at [1010, 189] on button "Yes / OK" at bounding box center [1029, 191] width 84 height 19
click at [1092, 567] on button "Save" at bounding box center [1102, 575] width 81 height 27
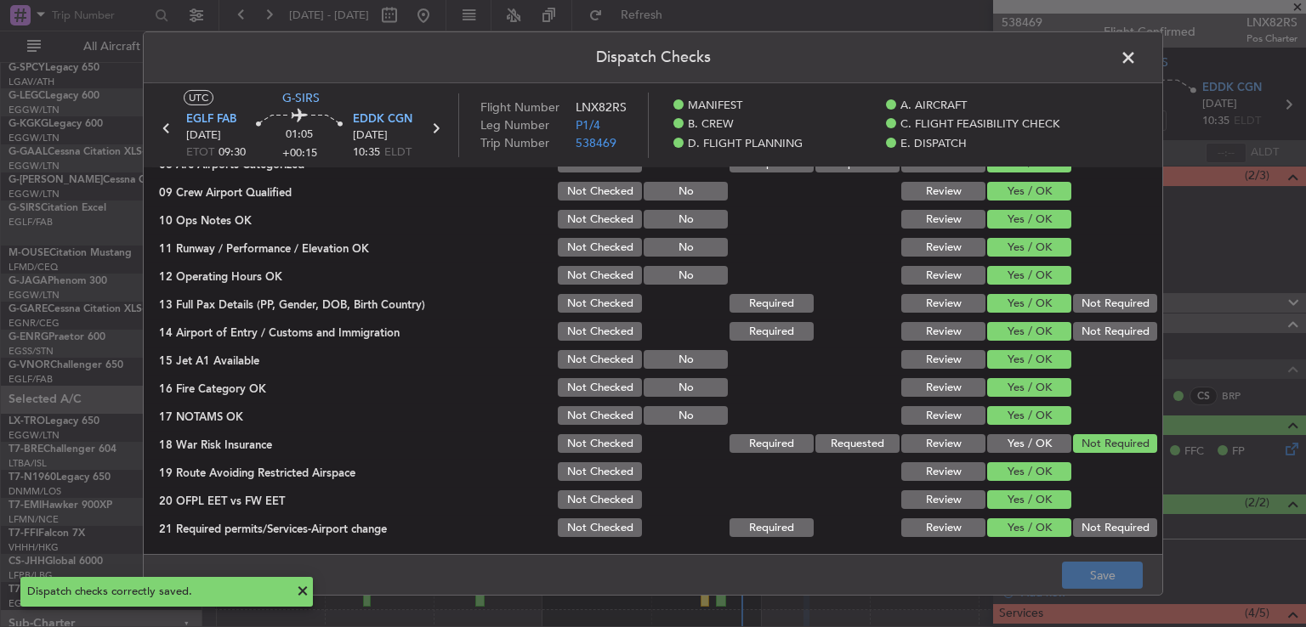
click at [1137, 55] on span at bounding box center [1137, 62] width 0 height 34
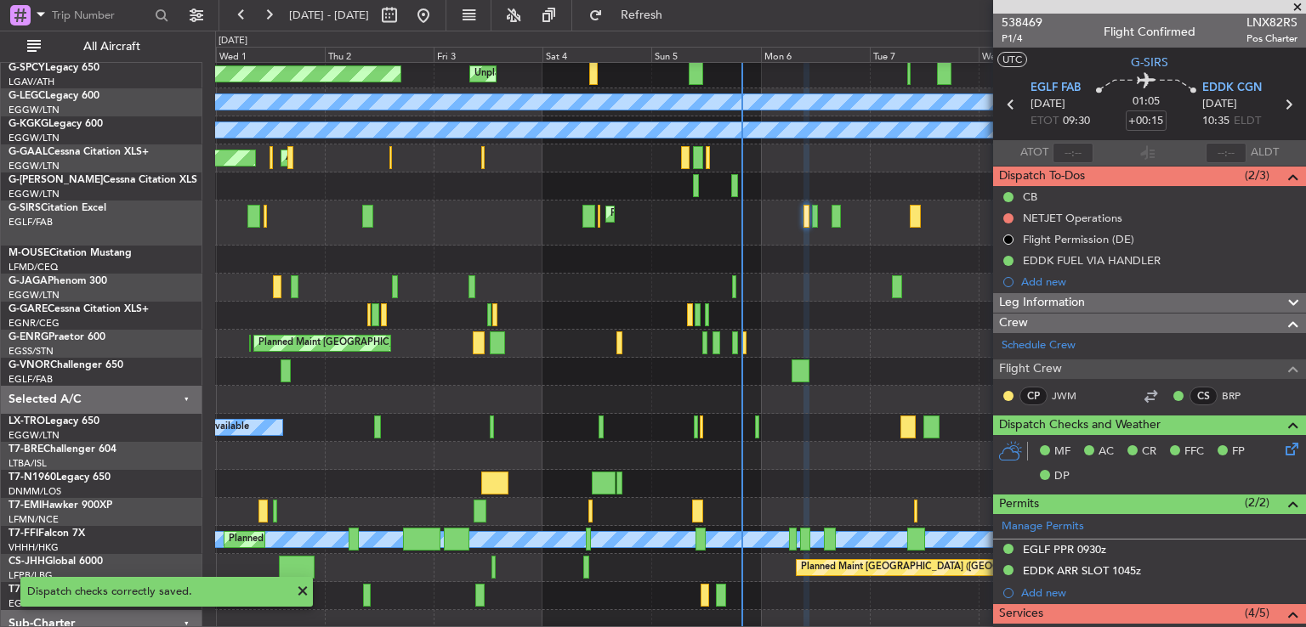
click at [1295, 8] on span at bounding box center [1297, 7] width 17 height 15
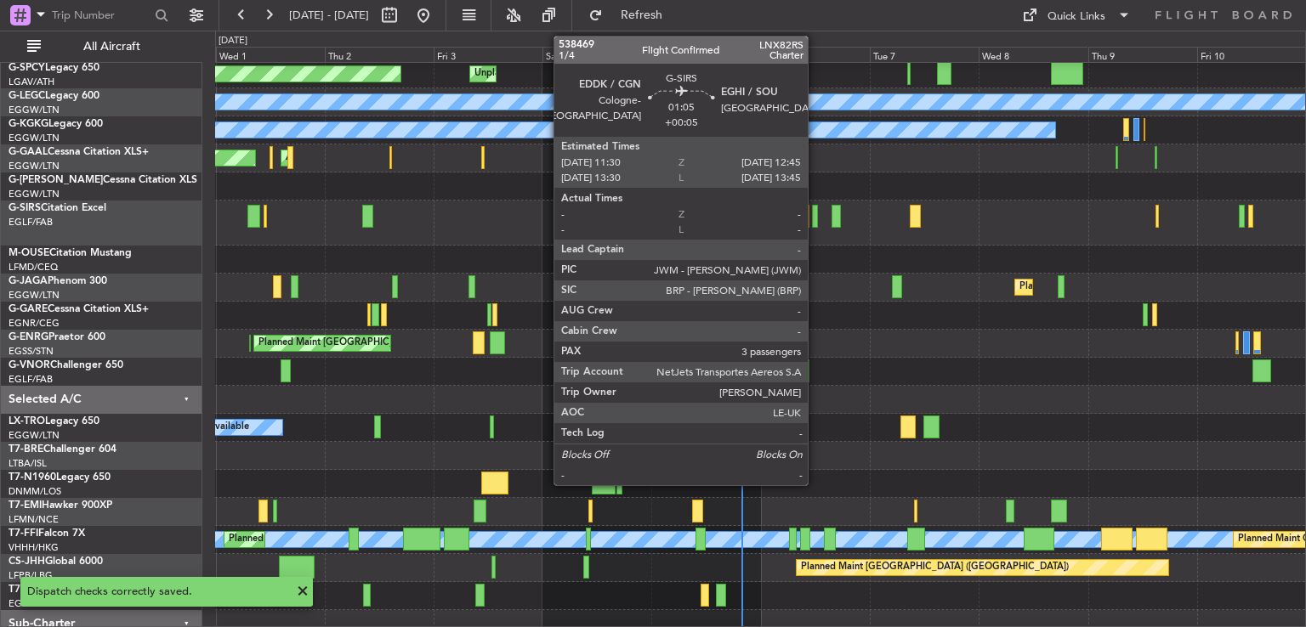
click at [815, 224] on div at bounding box center [815, 216] width 6 height 23
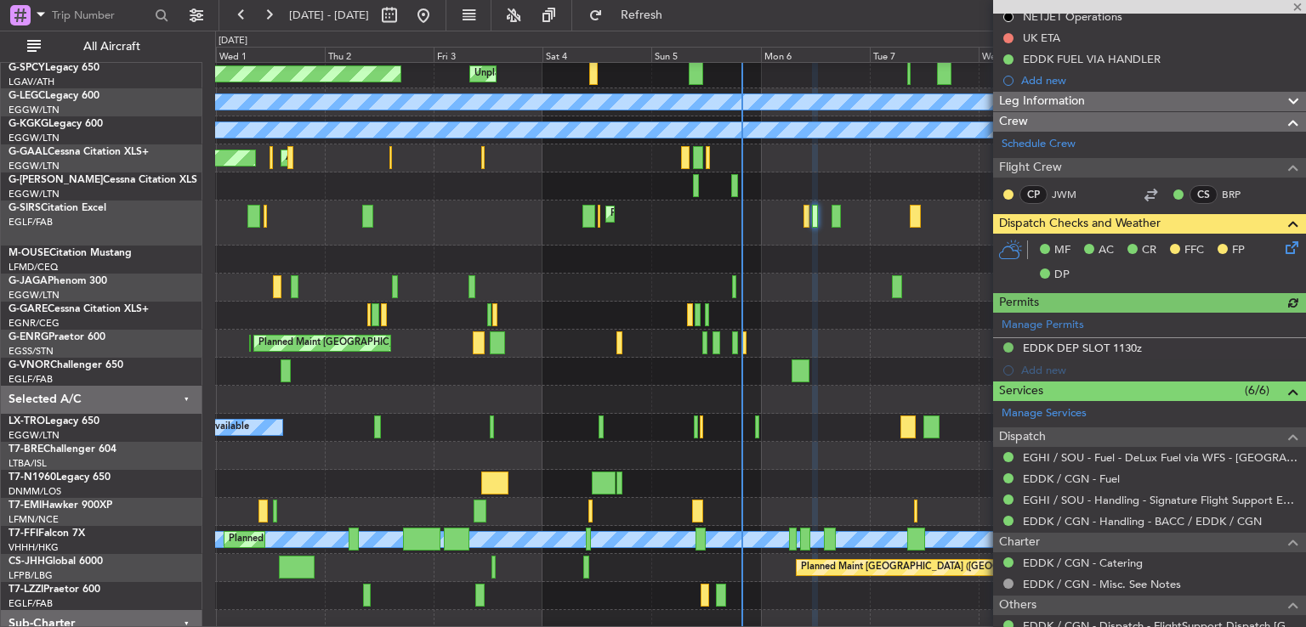
scroll to position [247, 0]
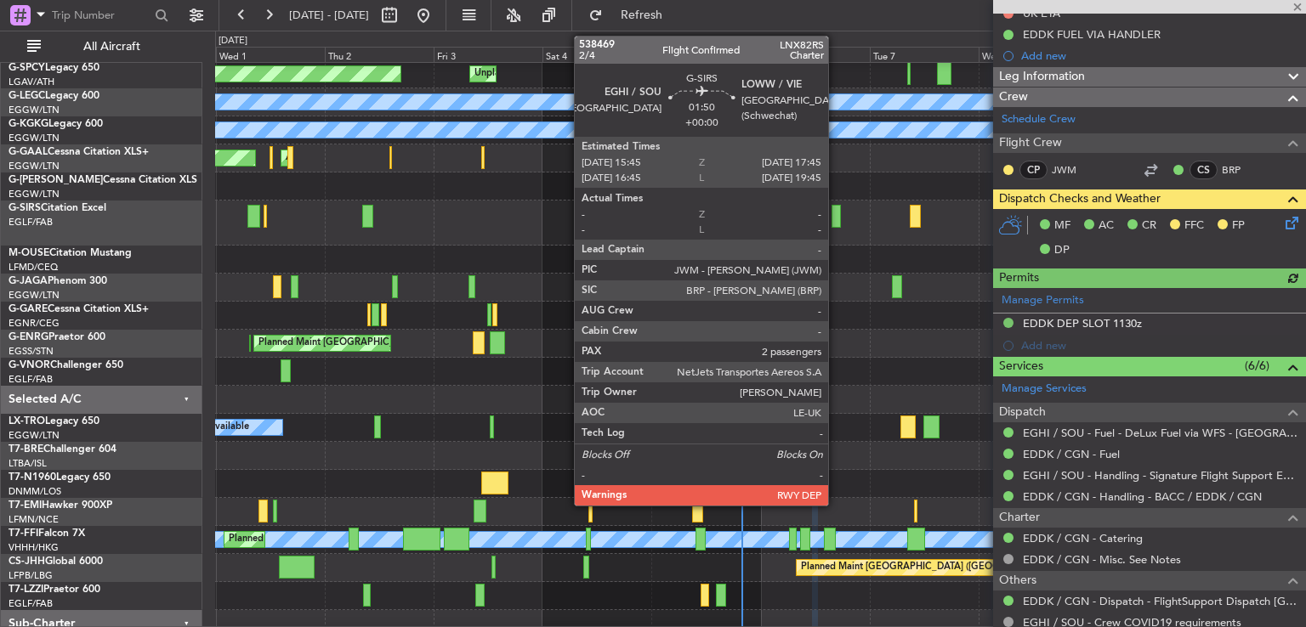
click at [836, 225] on div at bounding box center [835, 216] width 9 height 23
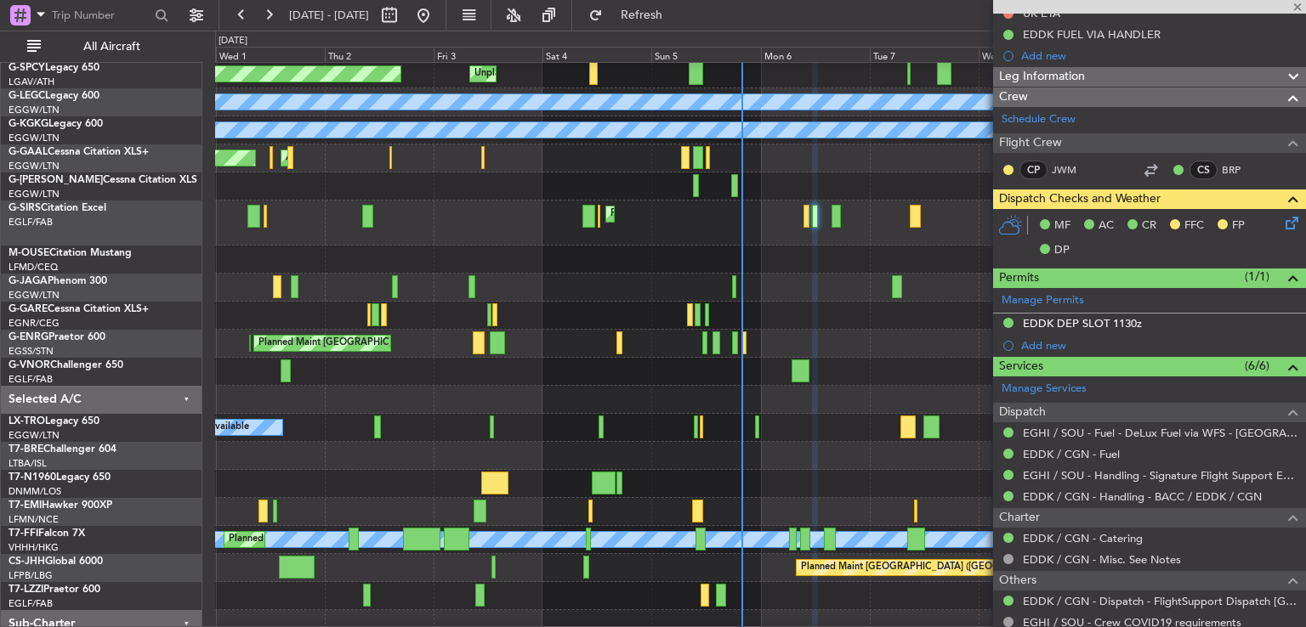
type input "2"
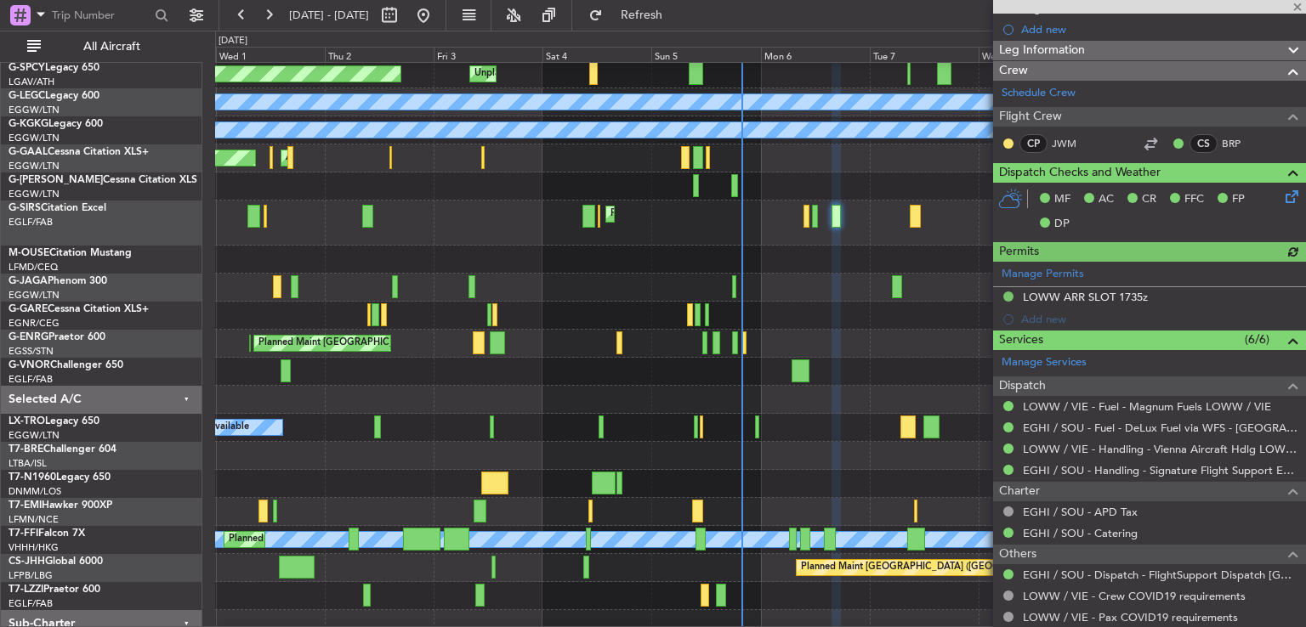
scroll to position [343, 0]
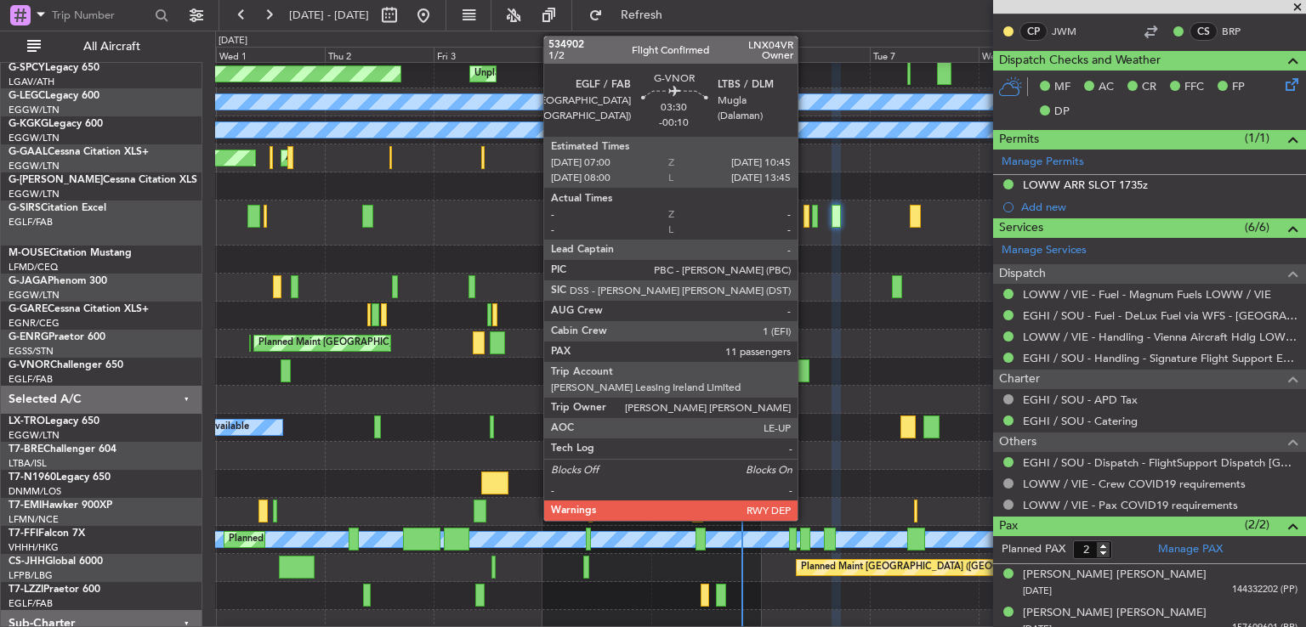
click at [805, 369] on div at bounding box center [800, 371] width 18 height 23
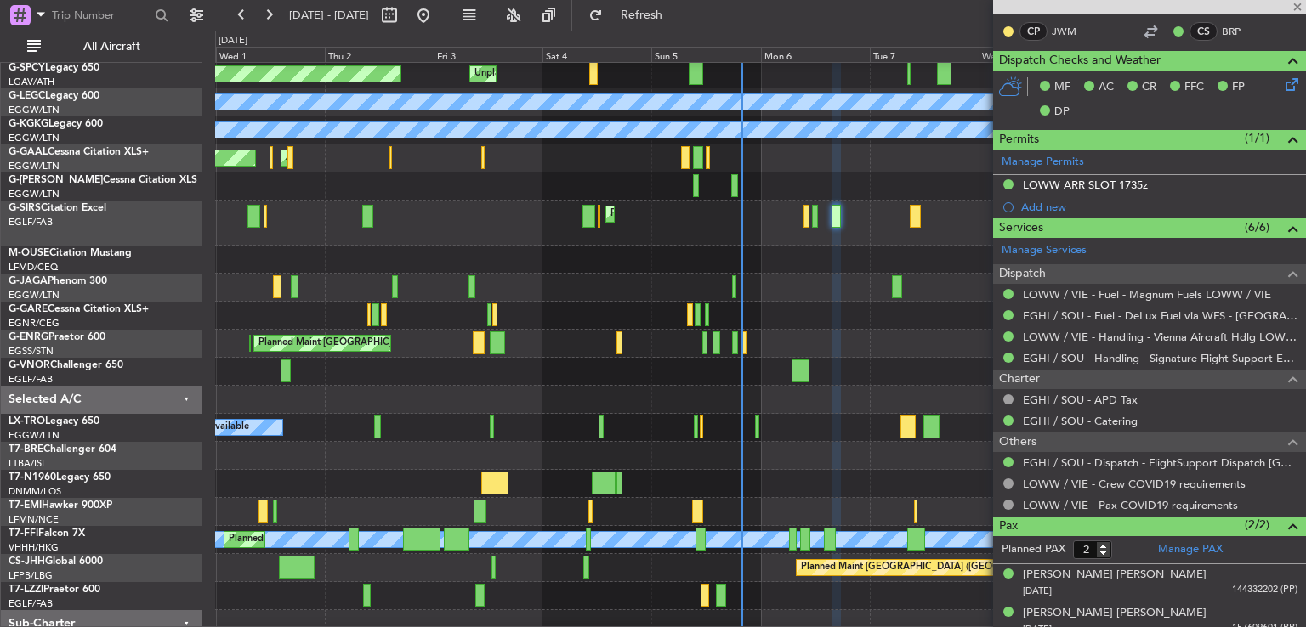
type input "-00:10"
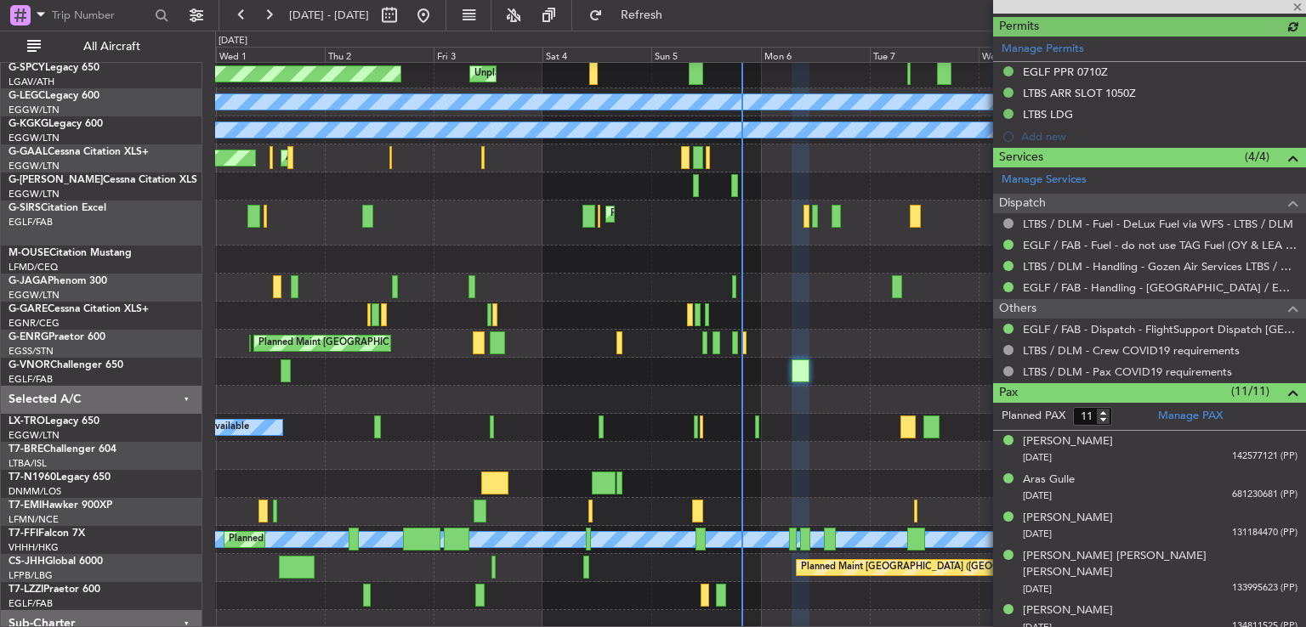
scroll to position [479, 0]
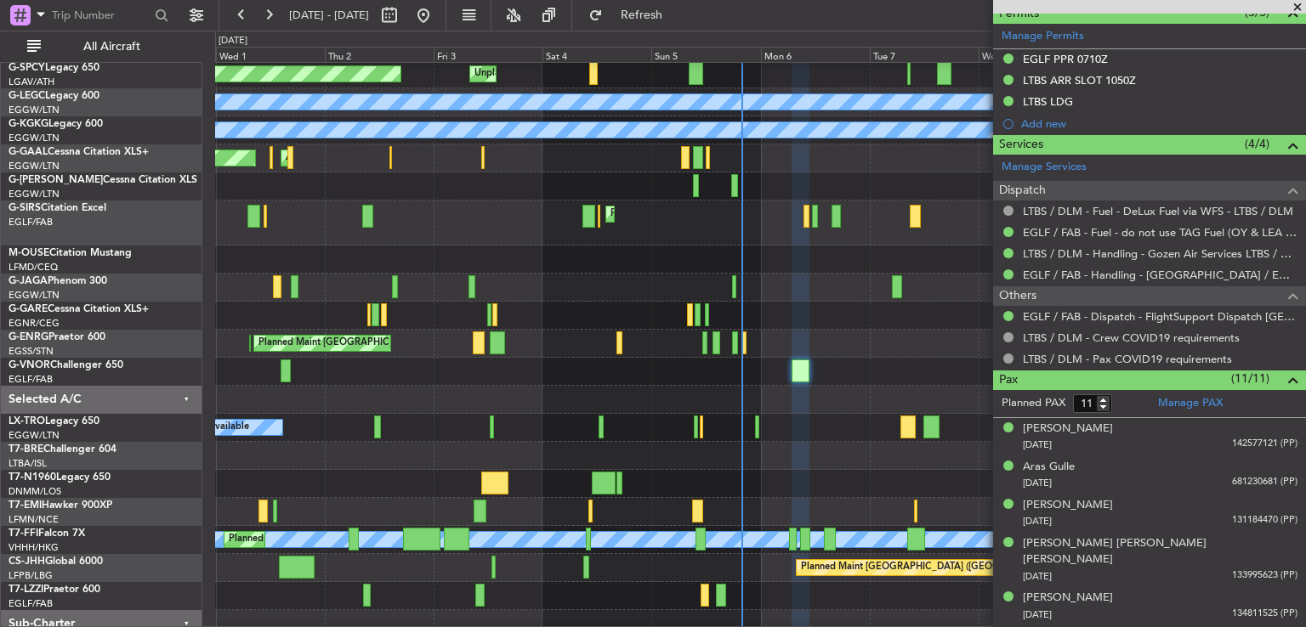
click at [1296, 1] on span at bounding box center [1297, 7] width 17 height 15
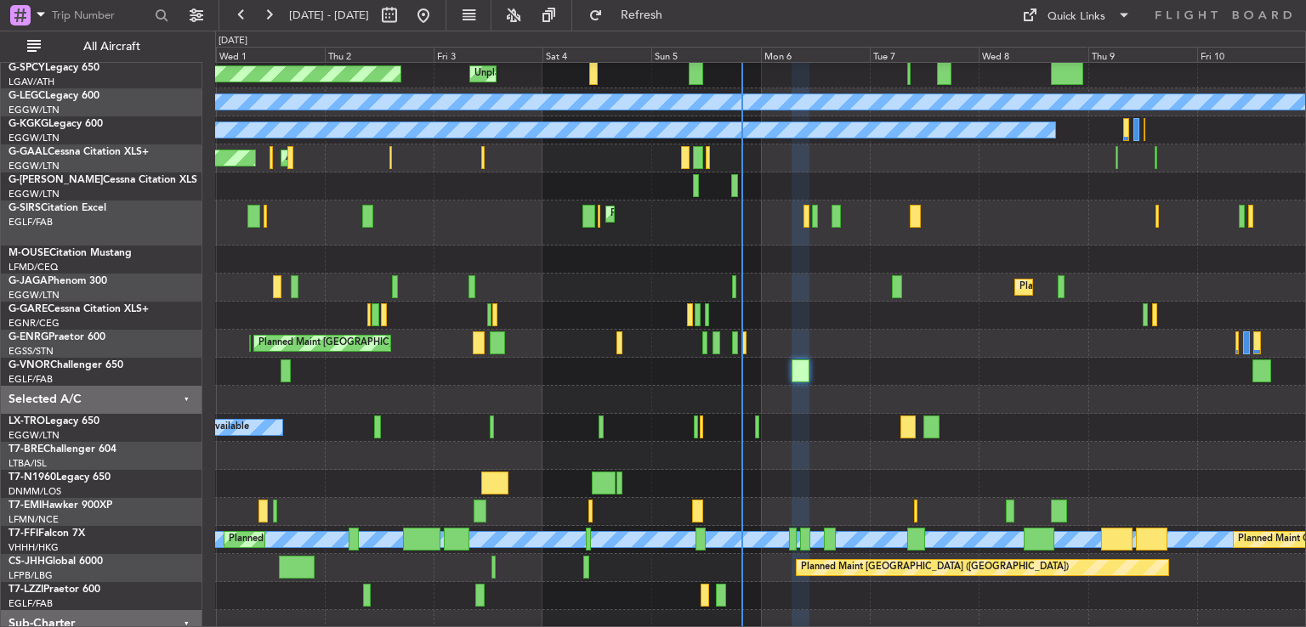
type input "0"
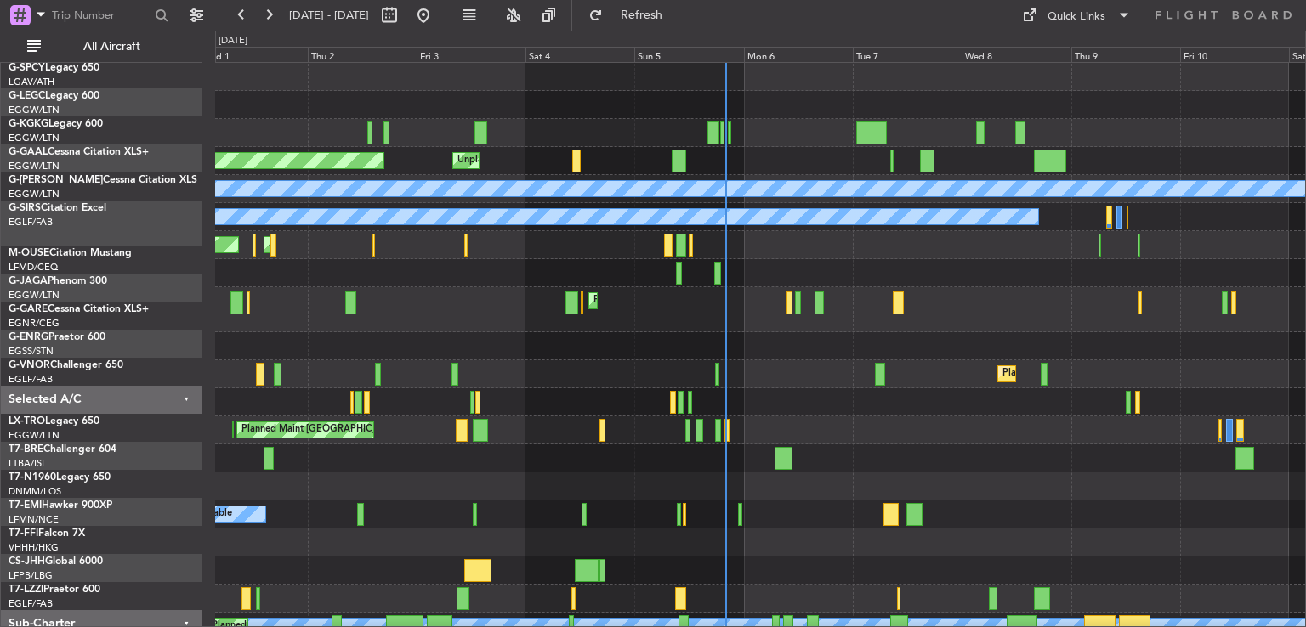
click at [854, 287] on div "Planned Maint Bremen Unplanned Maint Bremen A/C Unavailable London (Luton) A/C …" at bounding box center [760, 408] width 1090 height 690
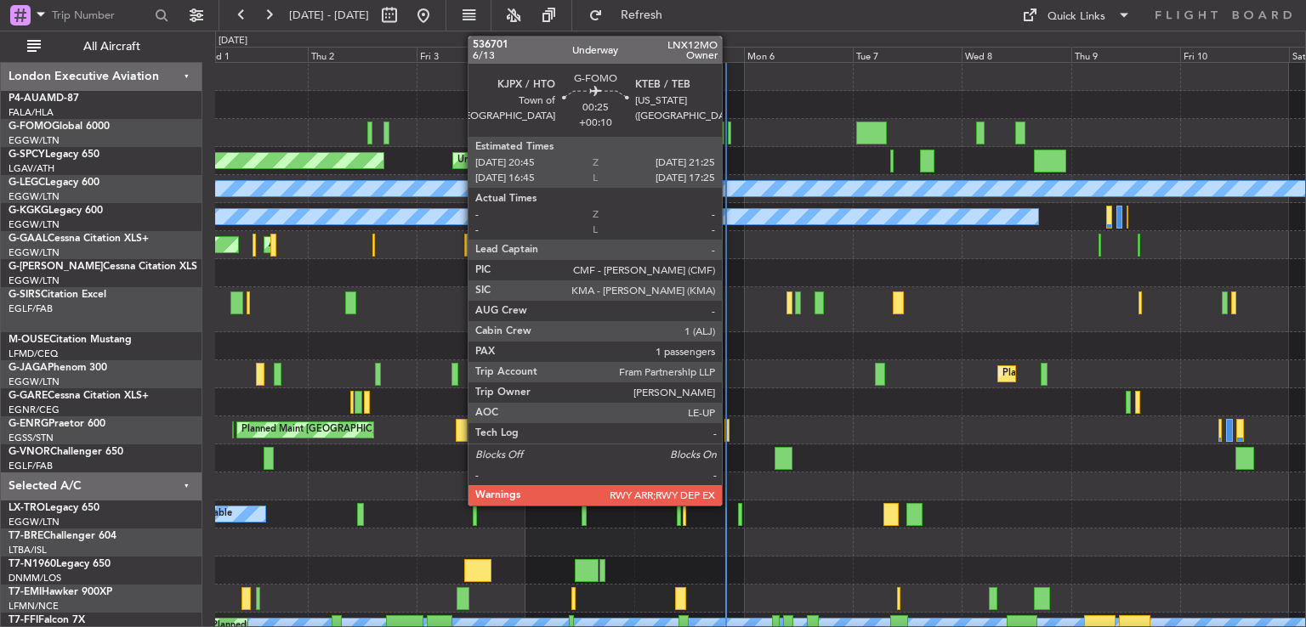
click at [729, 130] on div at bounding box center [729, 133] width 3 height 23
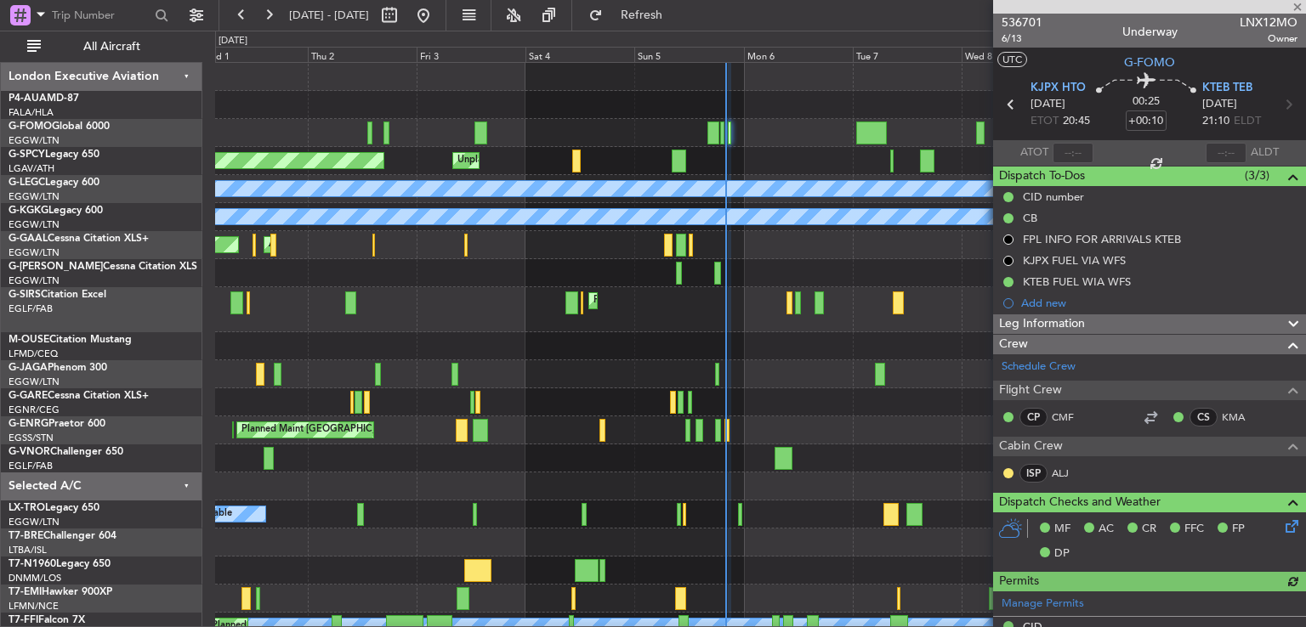
scroll to position [414, 0]
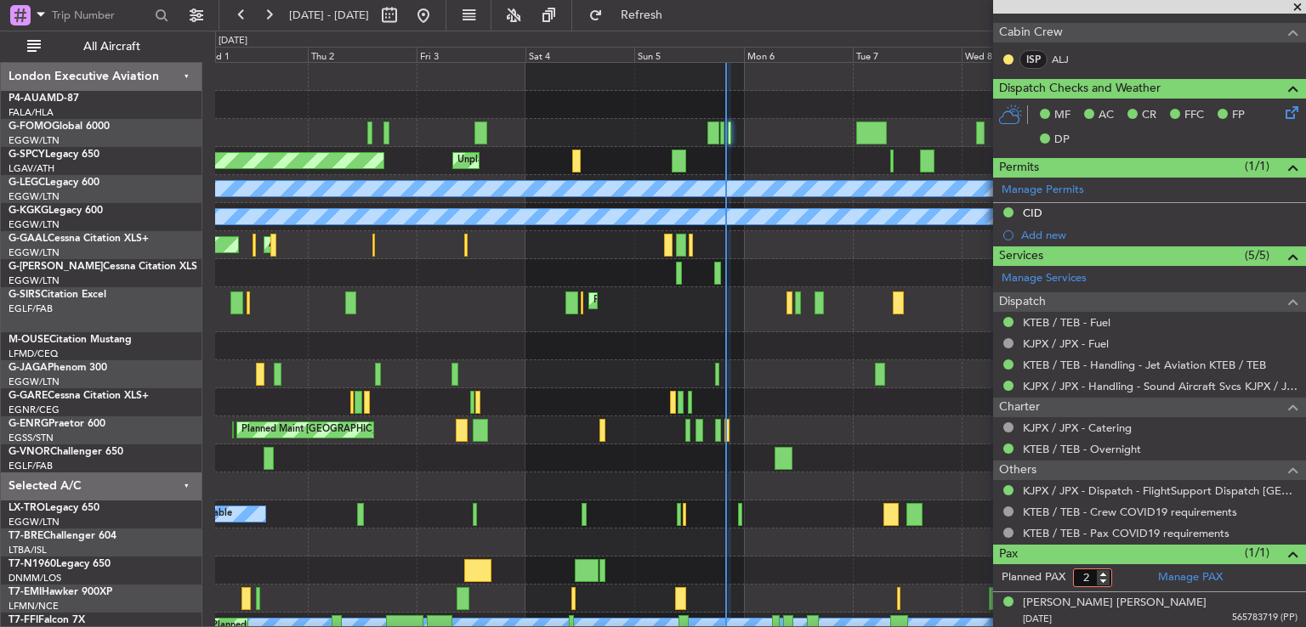
click at [1105, 572] on input "2" at bounding box center [1092, 578] width 39 height 19
click at [1105, 572] on input "3" at bounding box center [1092, 578] width 39 height 19
click at [1105, 572] on input "4" at bounding box center [1092, 578] width 39 height 19
click at [1103, 579] on input "3" at bounding box center [1092, 578] width 39 height 19
click at [1103, 579] on input "2" at bounding box center [1092, 578] width 39 height 19
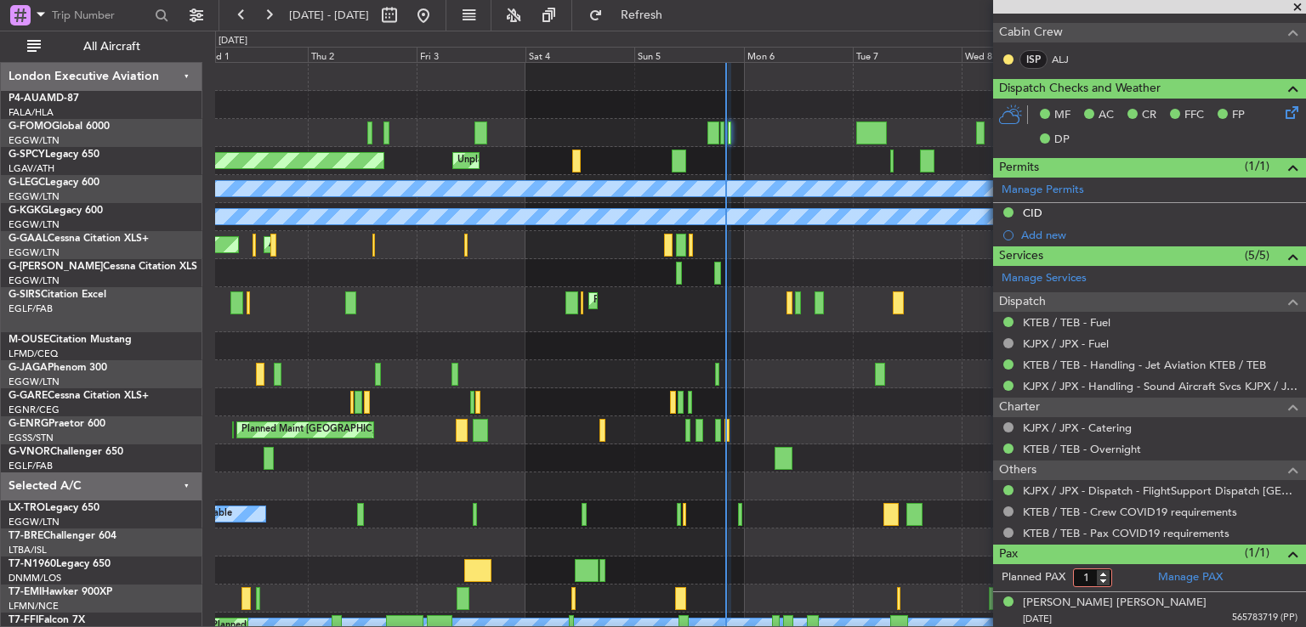
type input "1"
click at [1103, 579] on input "1" at bounding box center [1092, 578] width 39 height 19
click at [1129, 576] on form "Planned PAX 1" at bounding box center [1071, 577] width 156 height 27
click at [1175, 571] on link "Manage PAX" at bounding box center [1190, 578] width 65 height 17
